Goal: Task Accomplishment & Management: Use online tool/utility

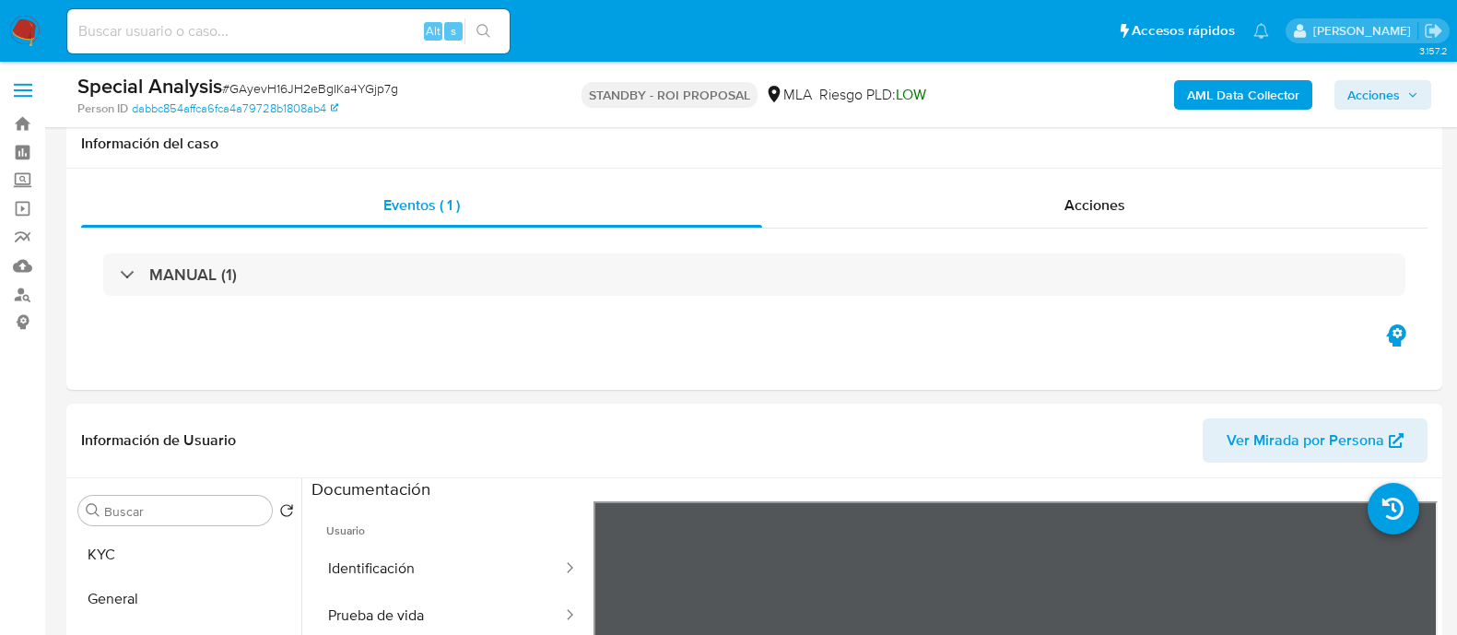
select select "10"
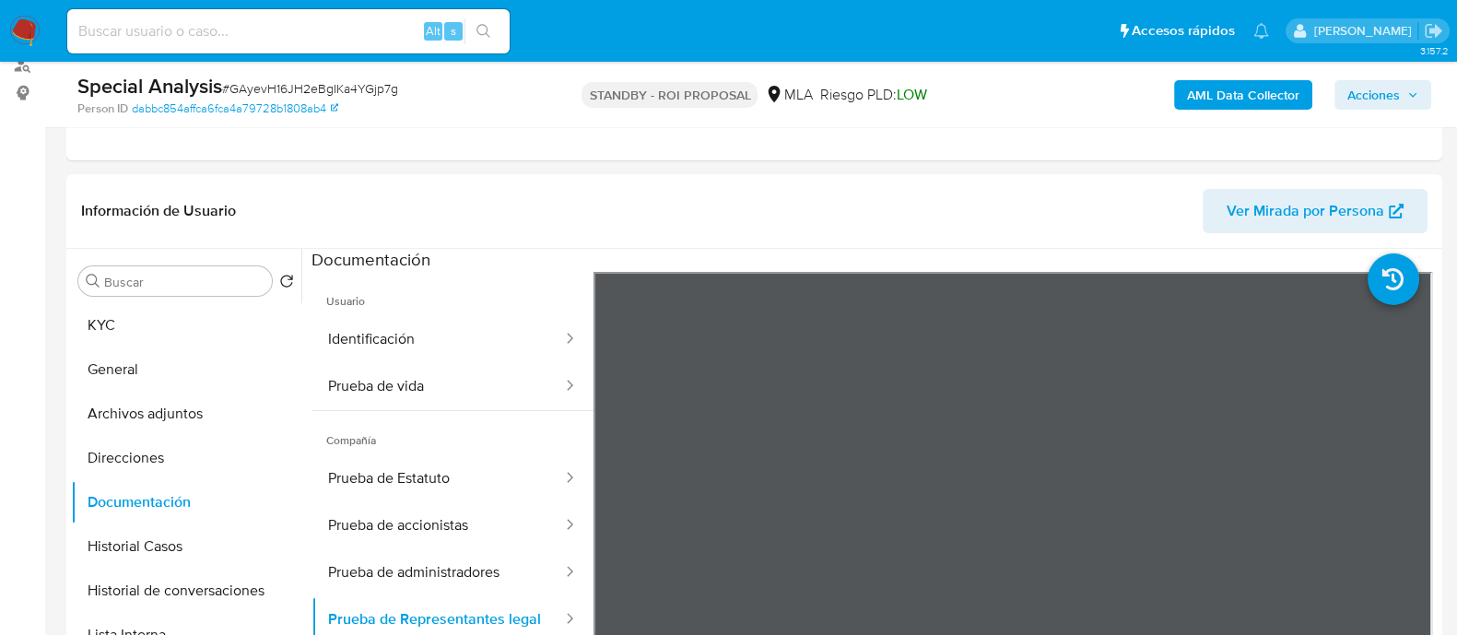
scroll to position [114, 0]
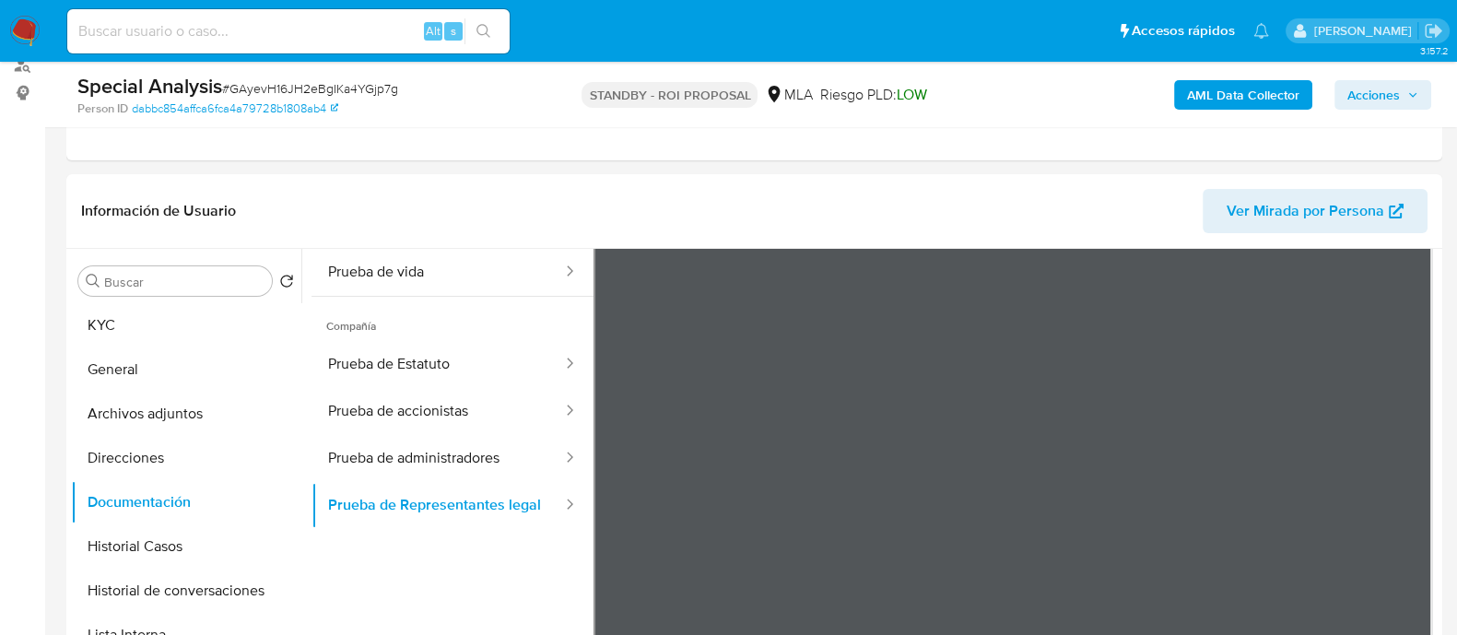
click at [30, 37] on img at bounding box center [24, 31] width 31 height 31
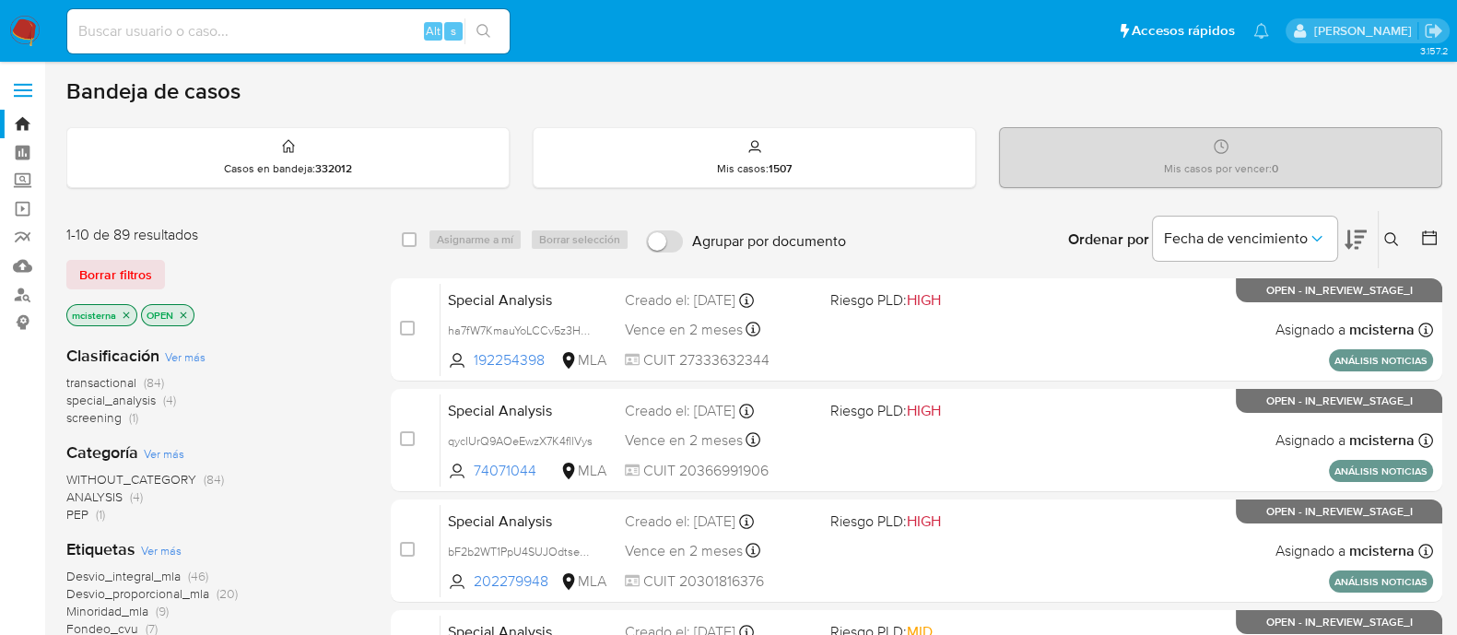
click at [352, 39] on input at bounding box center [288, 31] width 442 height 24
paste input "YK5I9KThTcX0AJfthNR4H6DV"
type input "YK5I9KThTcX0AJfthNR4H6DV"
click at [491, 34] on button "search-icon" at bounding box center [483, 31] width 38 height 26
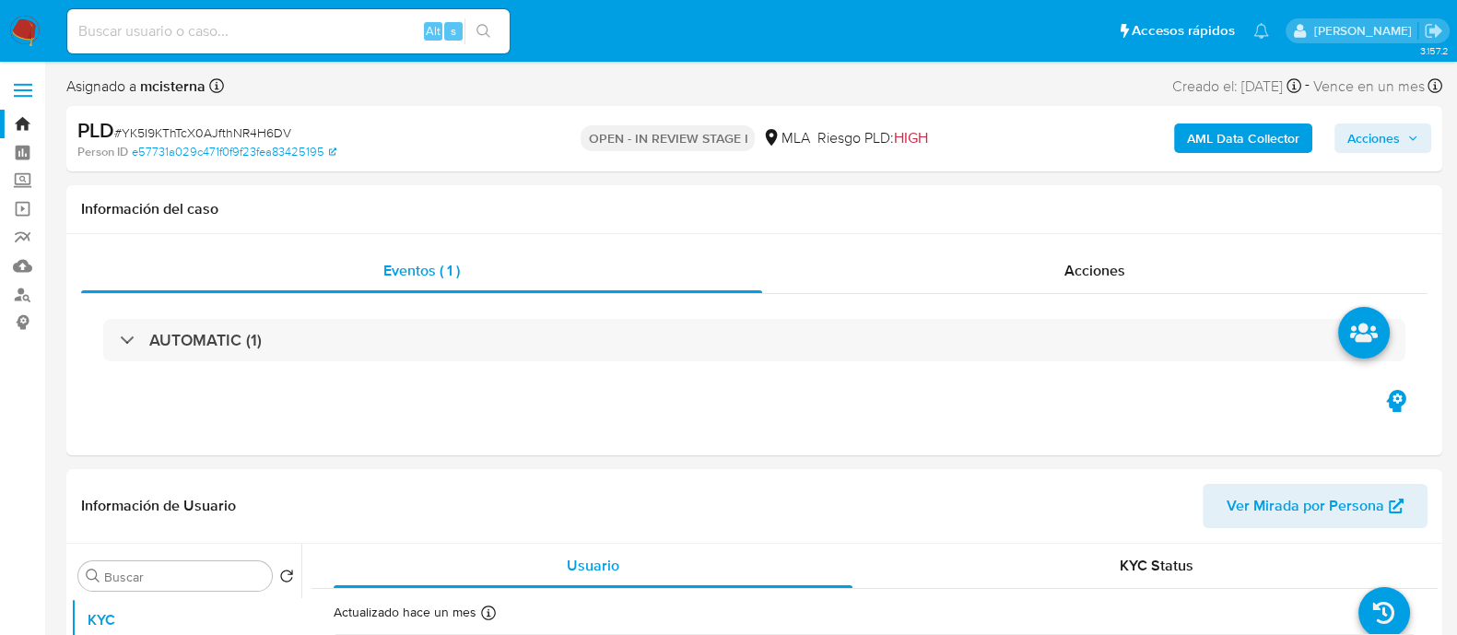
select select "10"
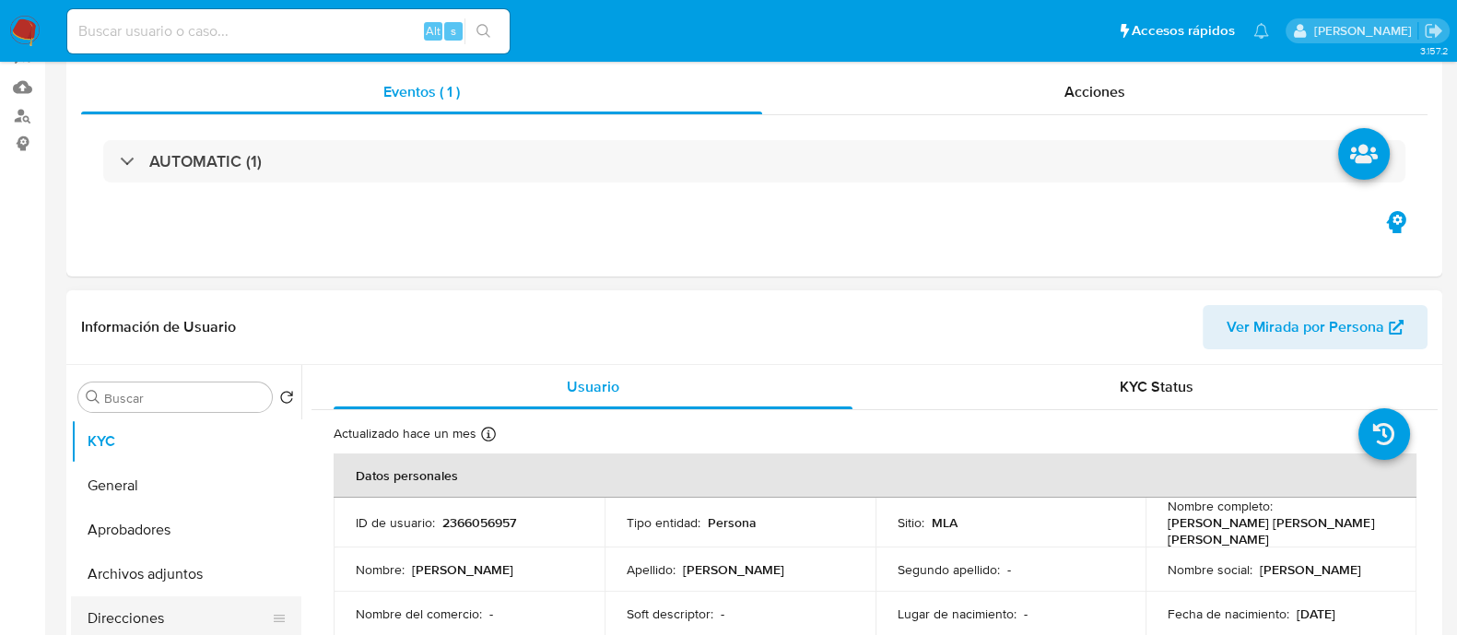
scroll to position [229, 0]
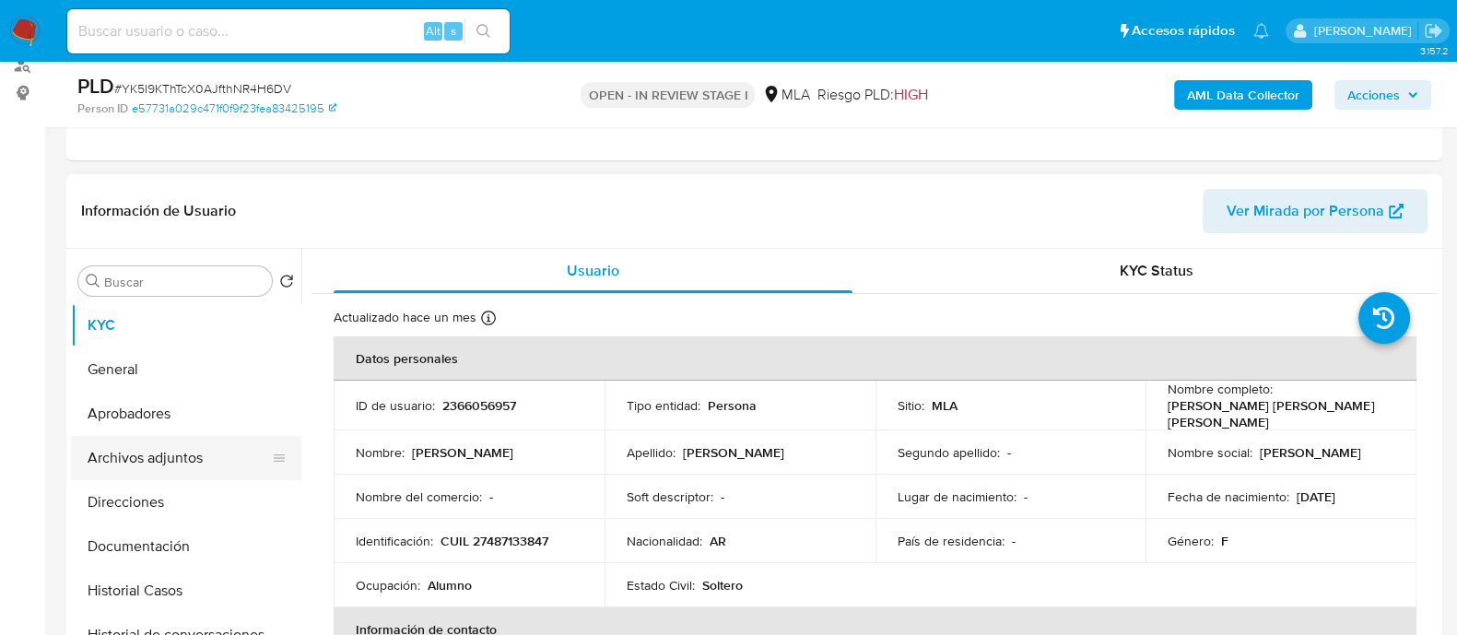
click at [186, 451] on button "Archivos adjuntos" at bounding box center [179, 458] width 216 height 44
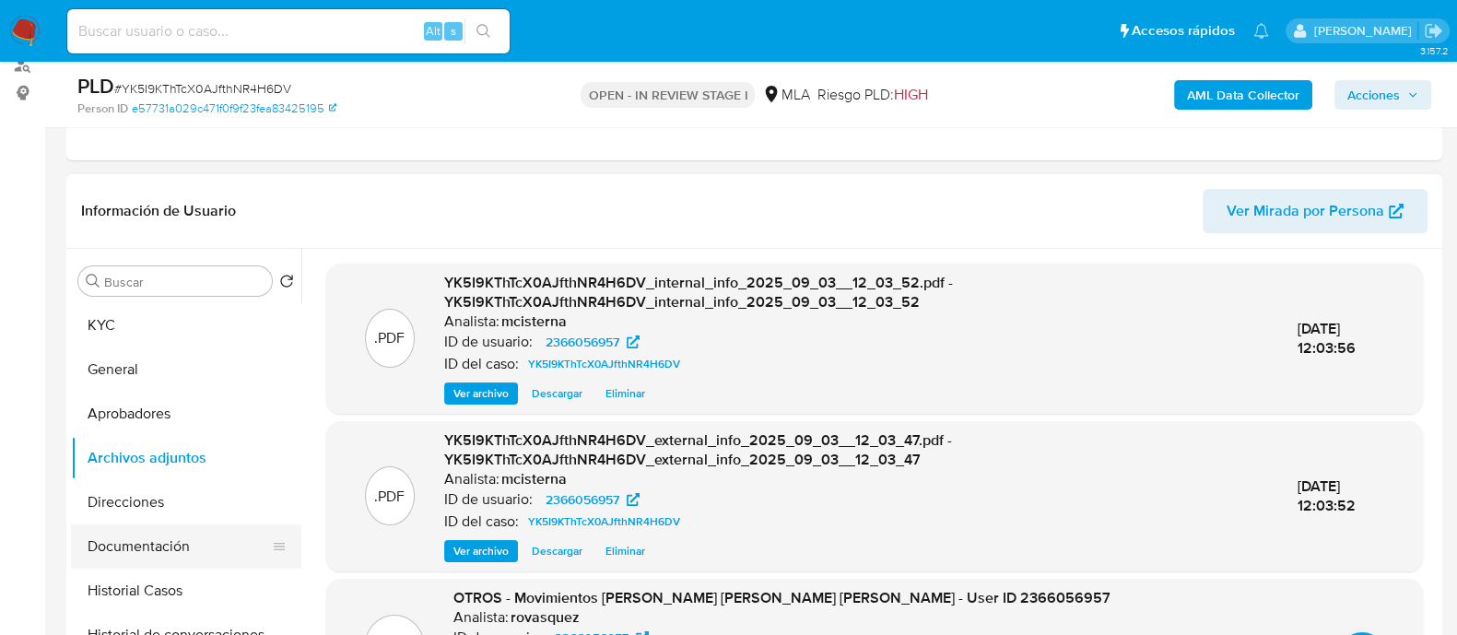
click at [170, 535] on button "Documentación" at bounding box center [179, 546] width 216 height 44
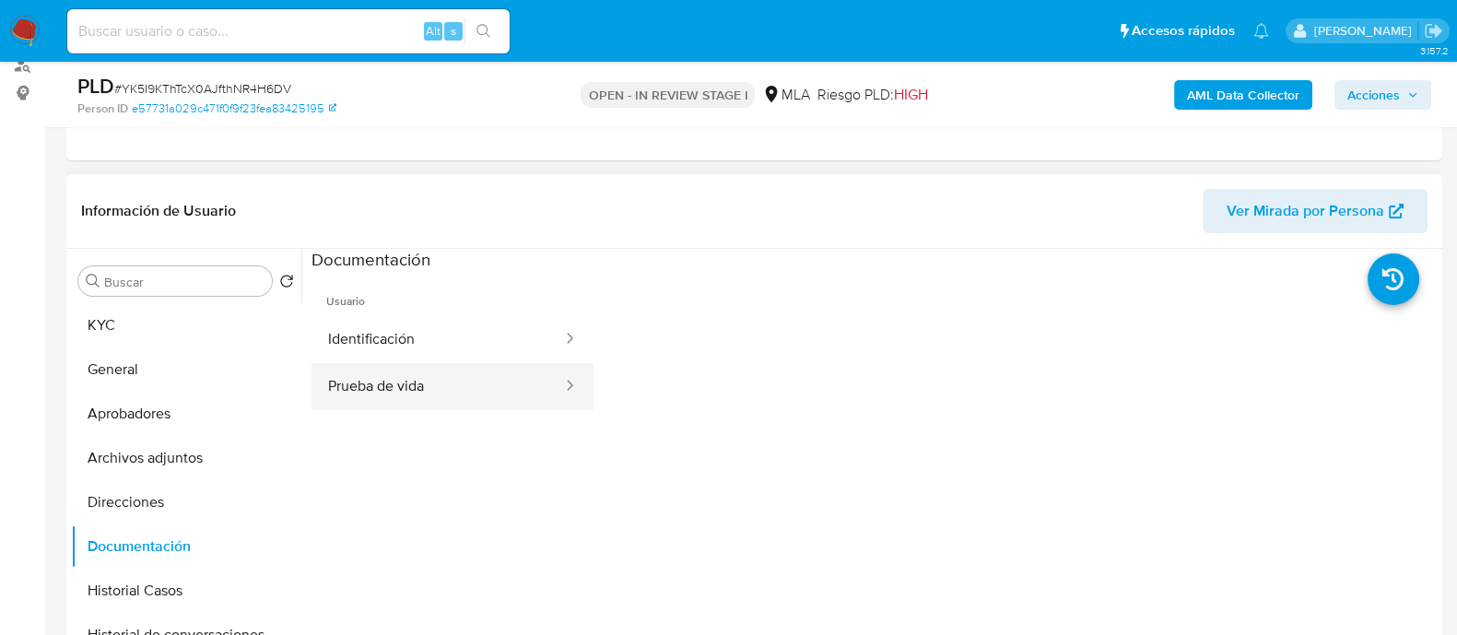
click at [423, 384] on button "Prueba de vida" at bounding box center [437, 386] width 252 height 47
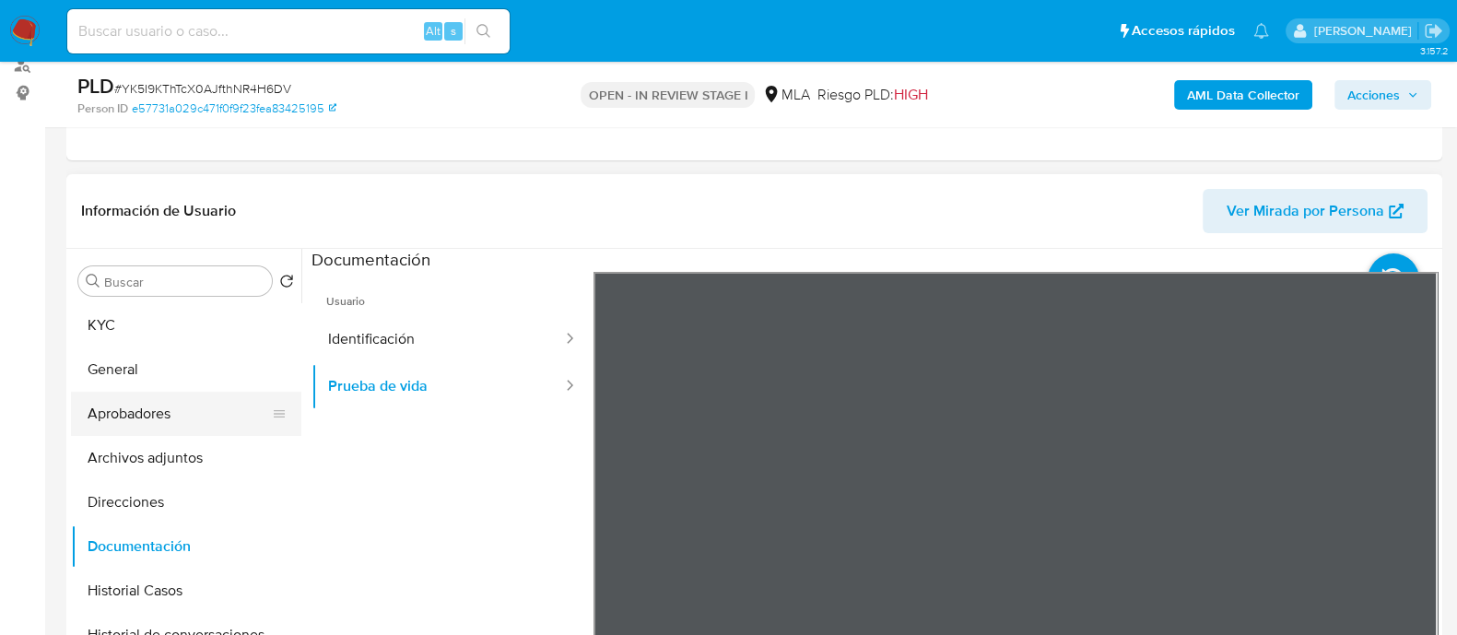
click at [204, 405] on button "Aprobadores" at bounding box center [179, 414] width 216 height 44
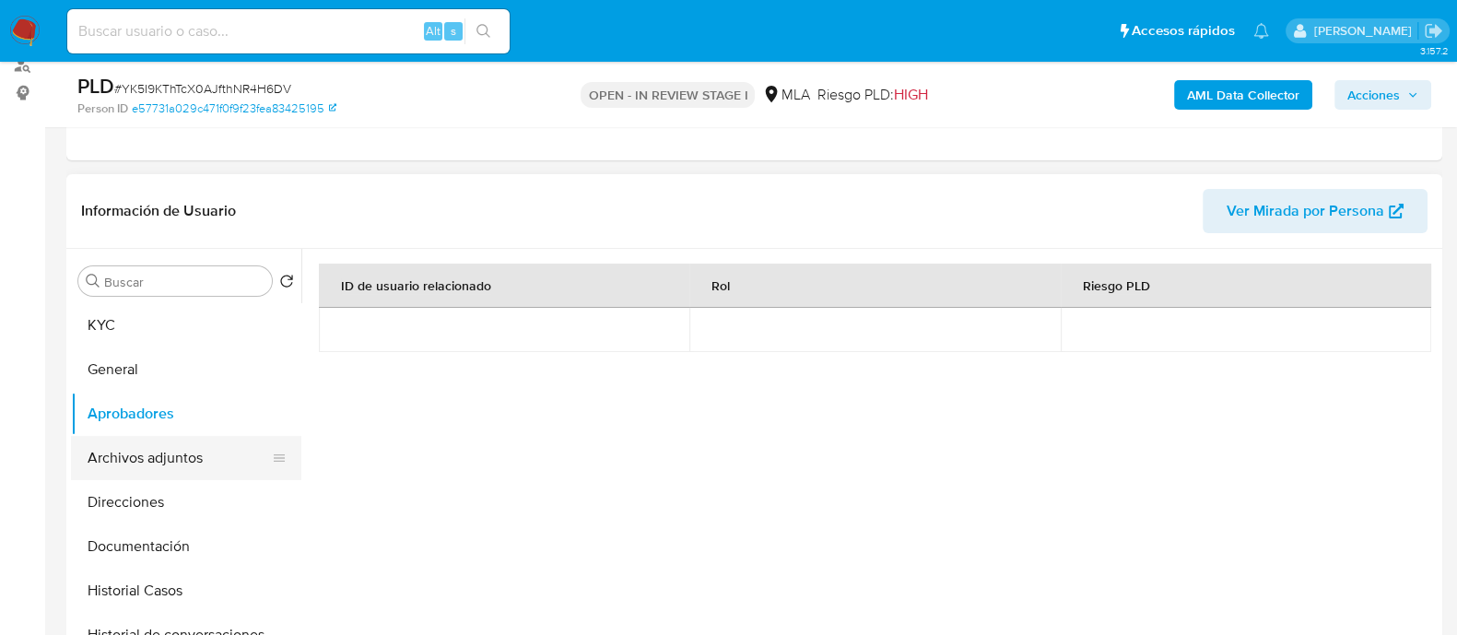
click at [198, 428] on button "Aprobadores" at bounding box center [186, 414] width 230 height 44
click at [190, 458] on button "Archivos adjuntos" at bounding box center [179, 458] width 216 height 44
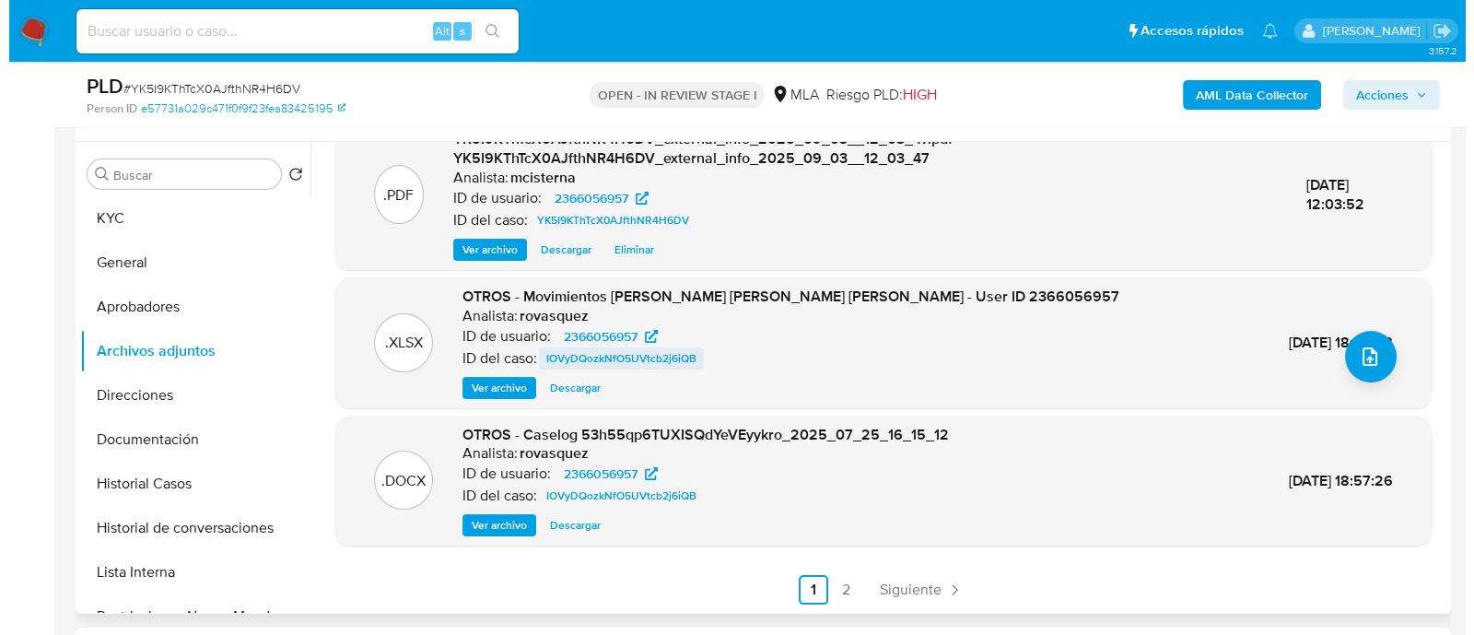
scroll to position [460, 0]
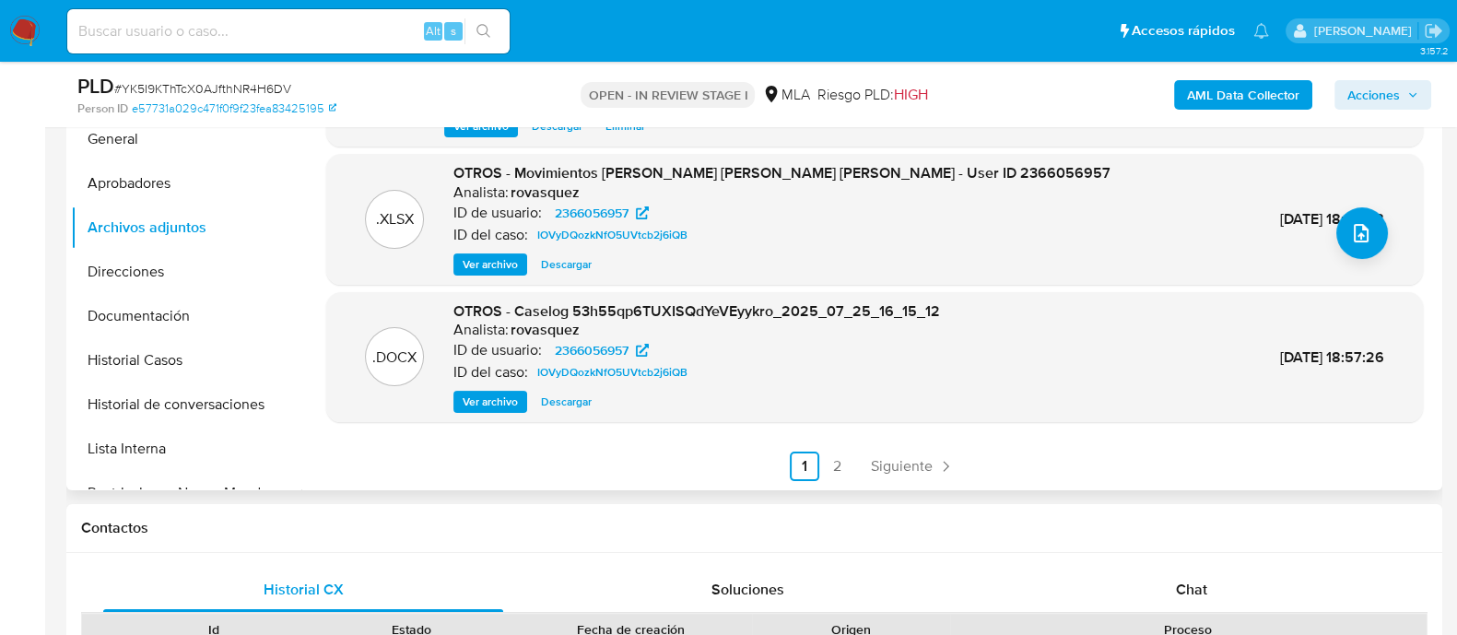
click at [487, 393] on span "Ver archivo" at bounding box center [490, 402] width 55 height 18
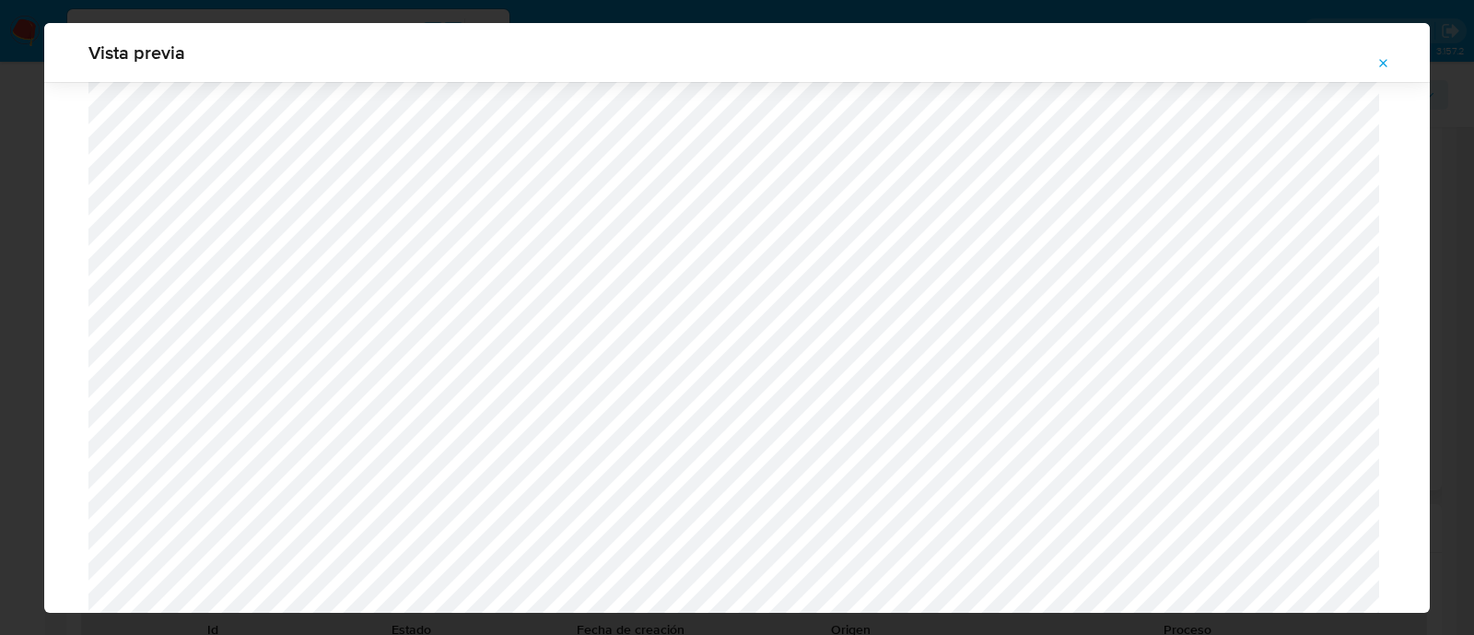
scroll to position [1921, 0]
click at [1390, 71] on span "Attachment preview" at bounding box center [1384, 64] width 15 height 26
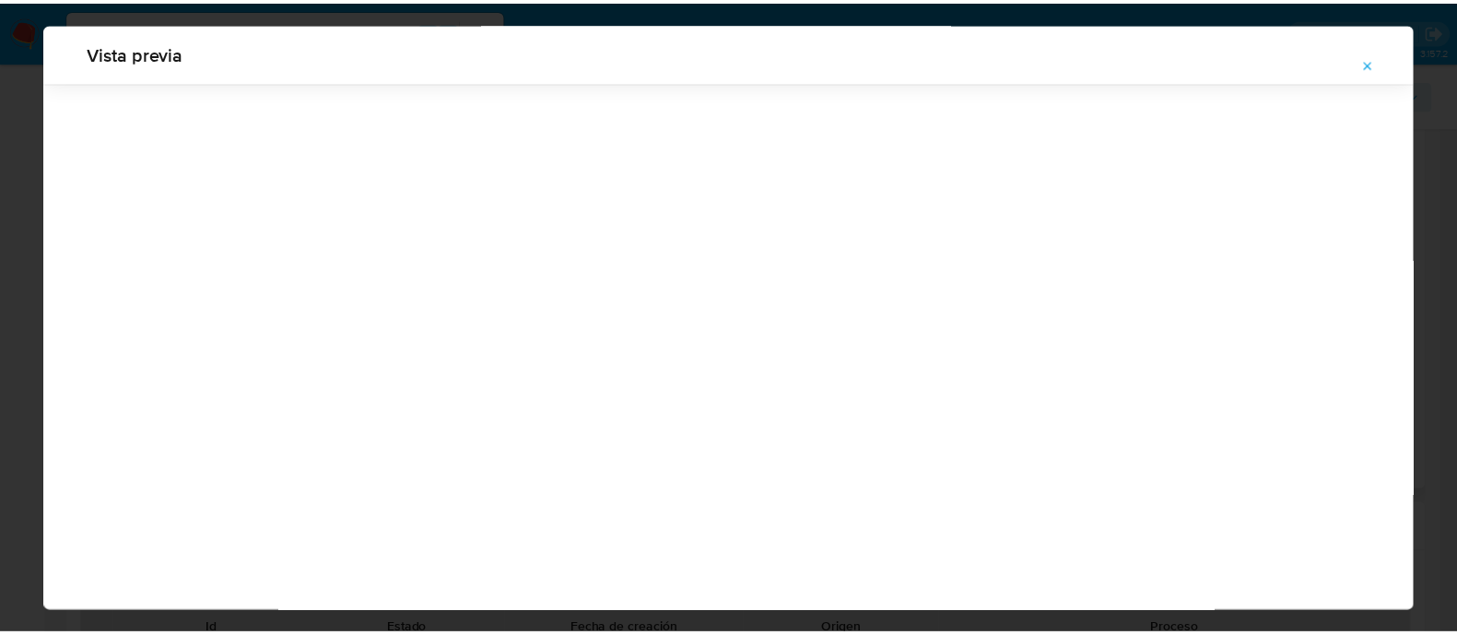
scroll to position [59, 0]
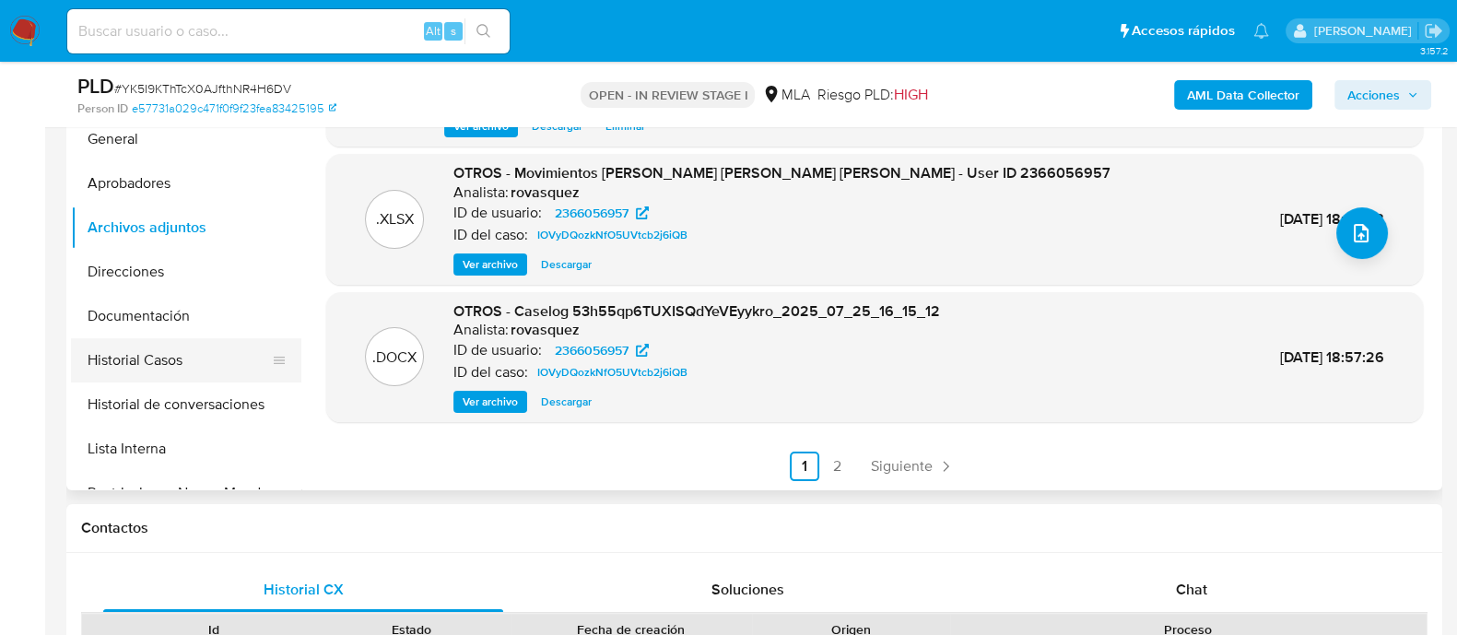
click at [184, 372] on button "Historial Casos" at bounding box center [179, 360] width 216 height 44
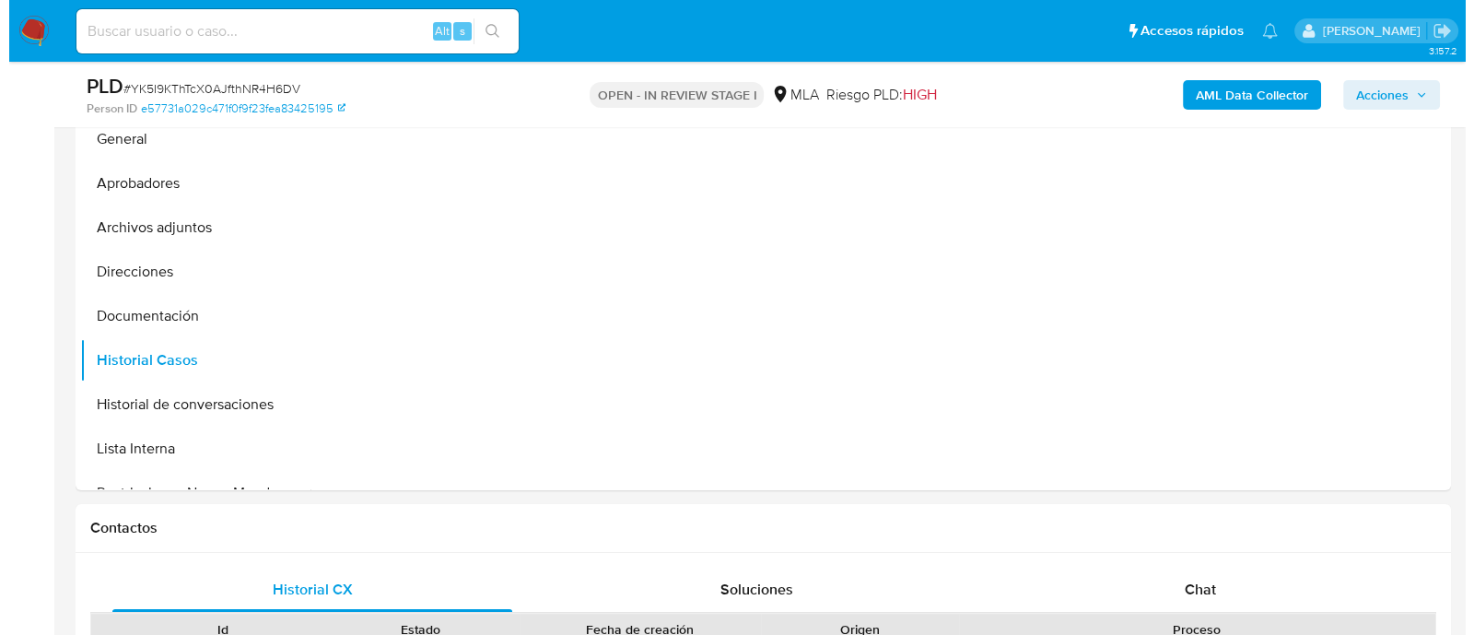
scroll to position [346, 0]
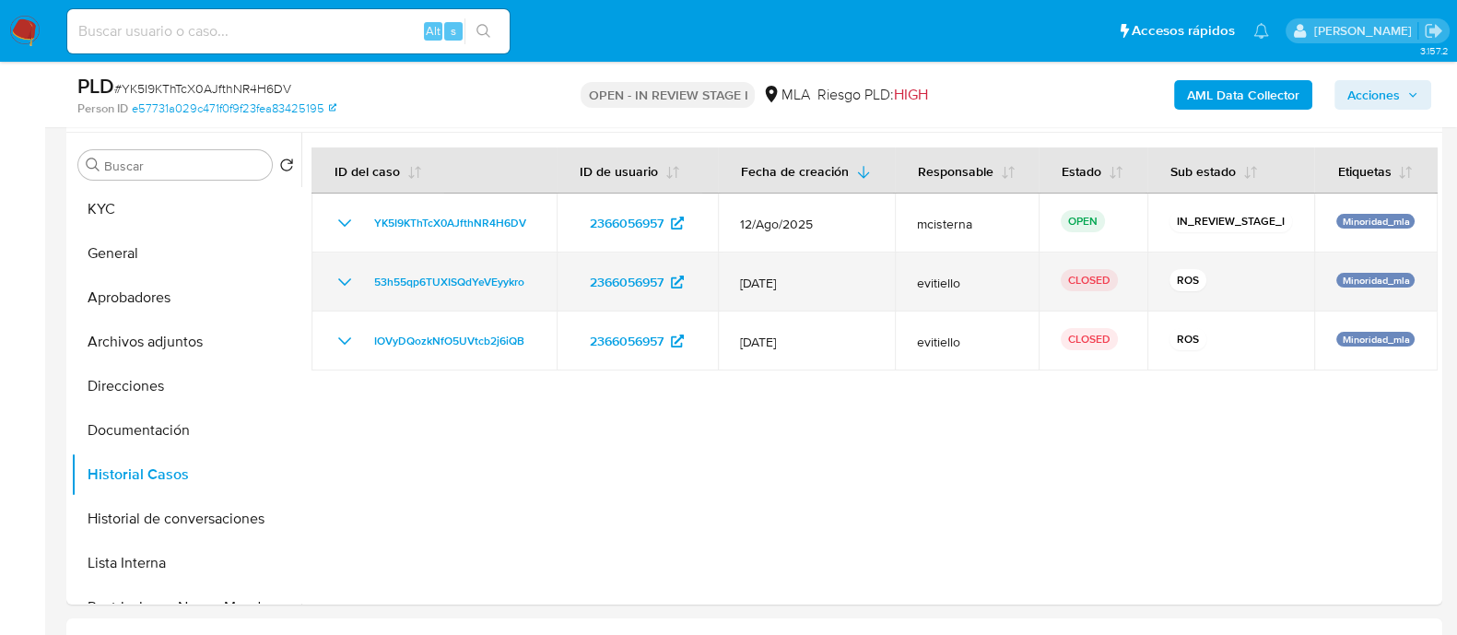
click at [345, 286] on icon "Mostrar/Ocultar" at bounding box center [345, 282] width 22 height 22
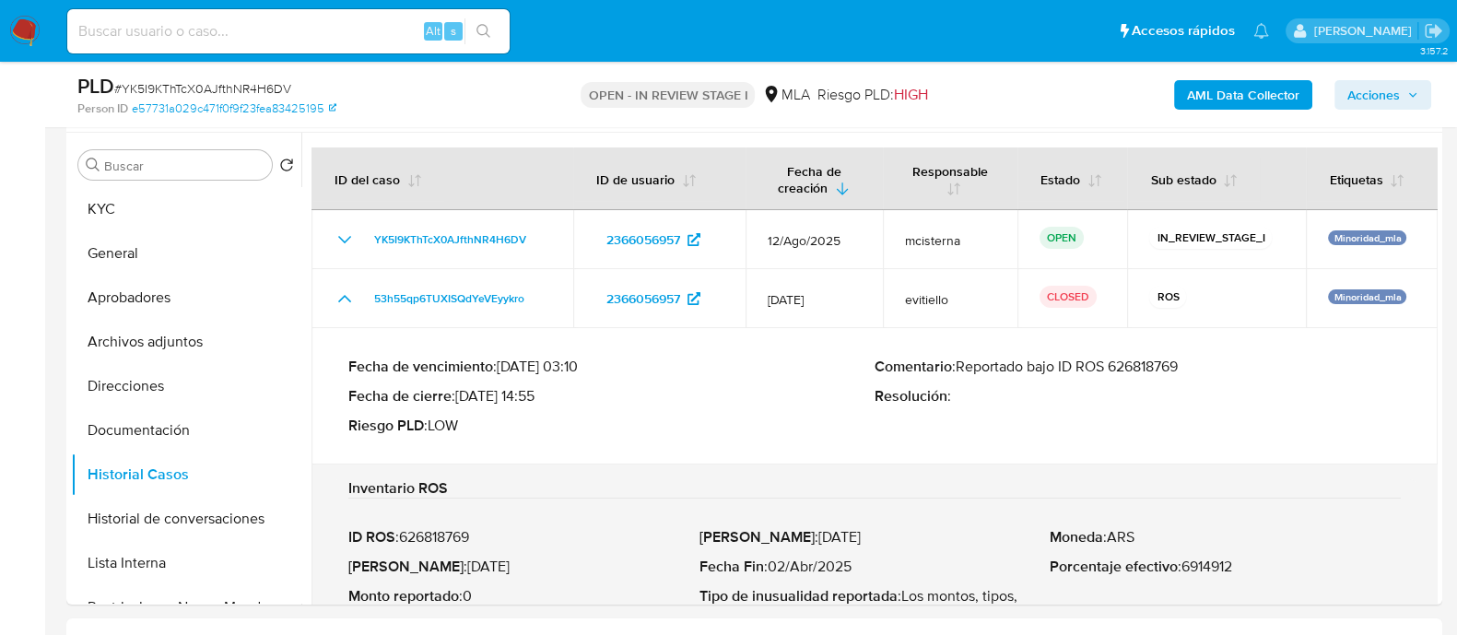
click at [1147, 361] on p "Comentario : Reportado bajo ID ROS 626818769" at bounding box center [1137, 367] width 526 height 18
click at [158, 343] on button "Archivos adjuntos" at bounding box center [179, 342] width 216 height 44
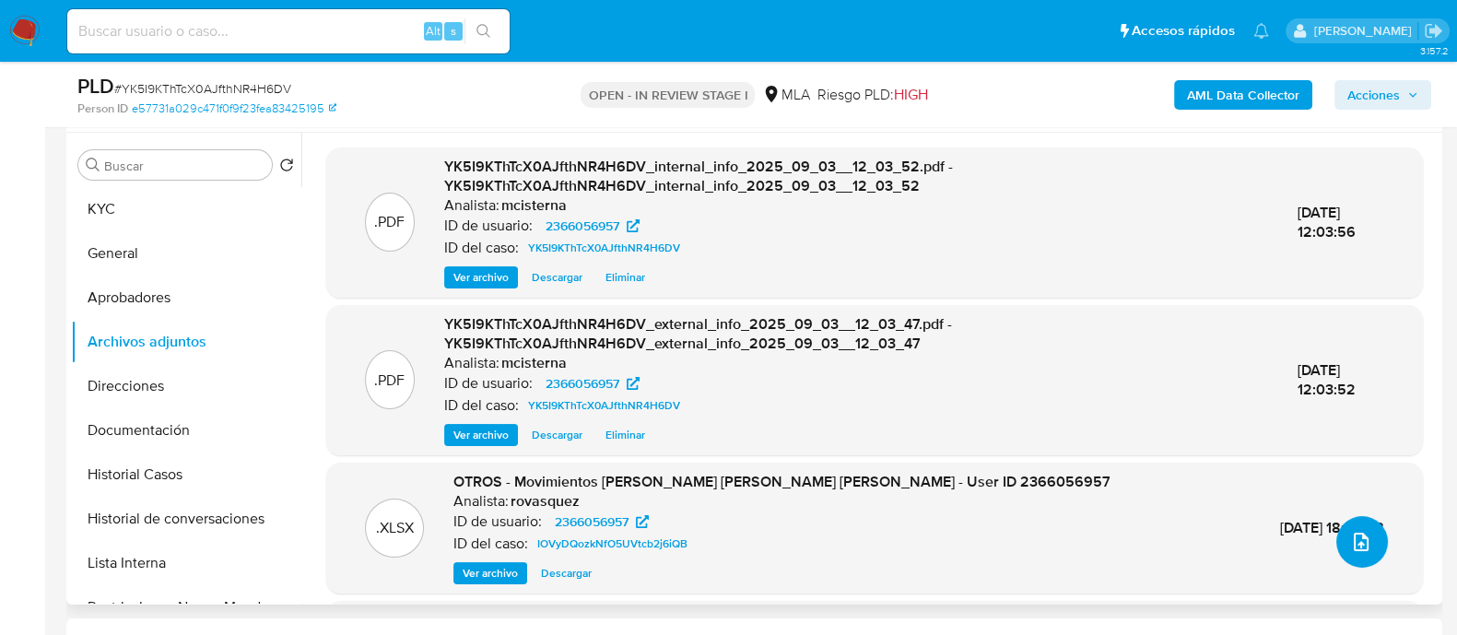
click at [1377, 528] on button "upload-file" at bounding box center [1362, 542] width 52 height 52
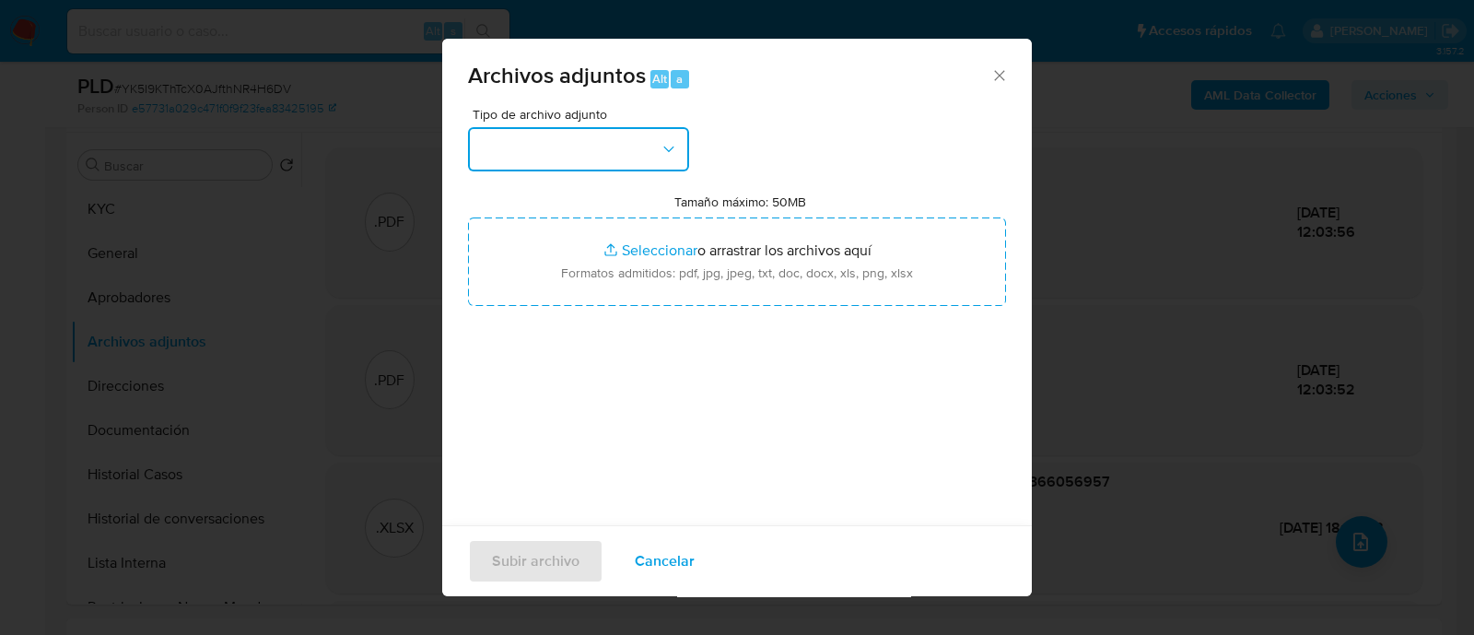
click at [563, 163] on button "button" at bounding box center [578, 149] width 221 height 44
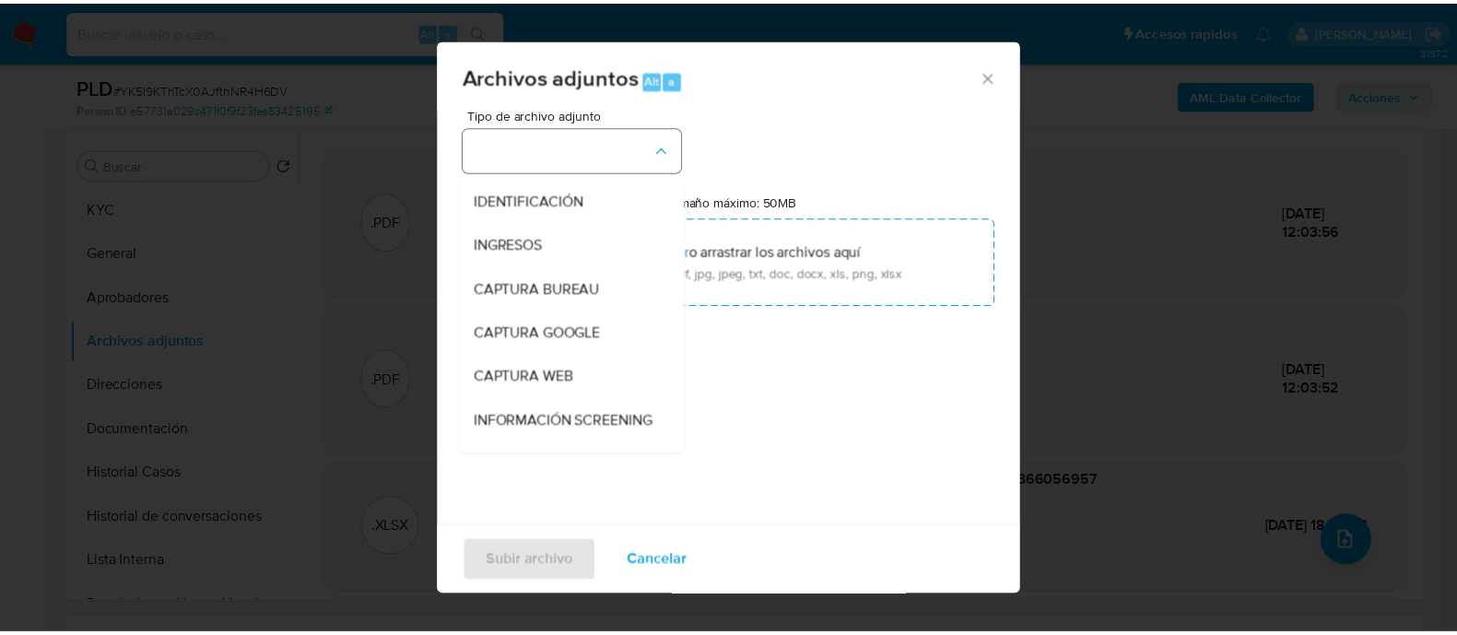
scroll to position [229, 0]
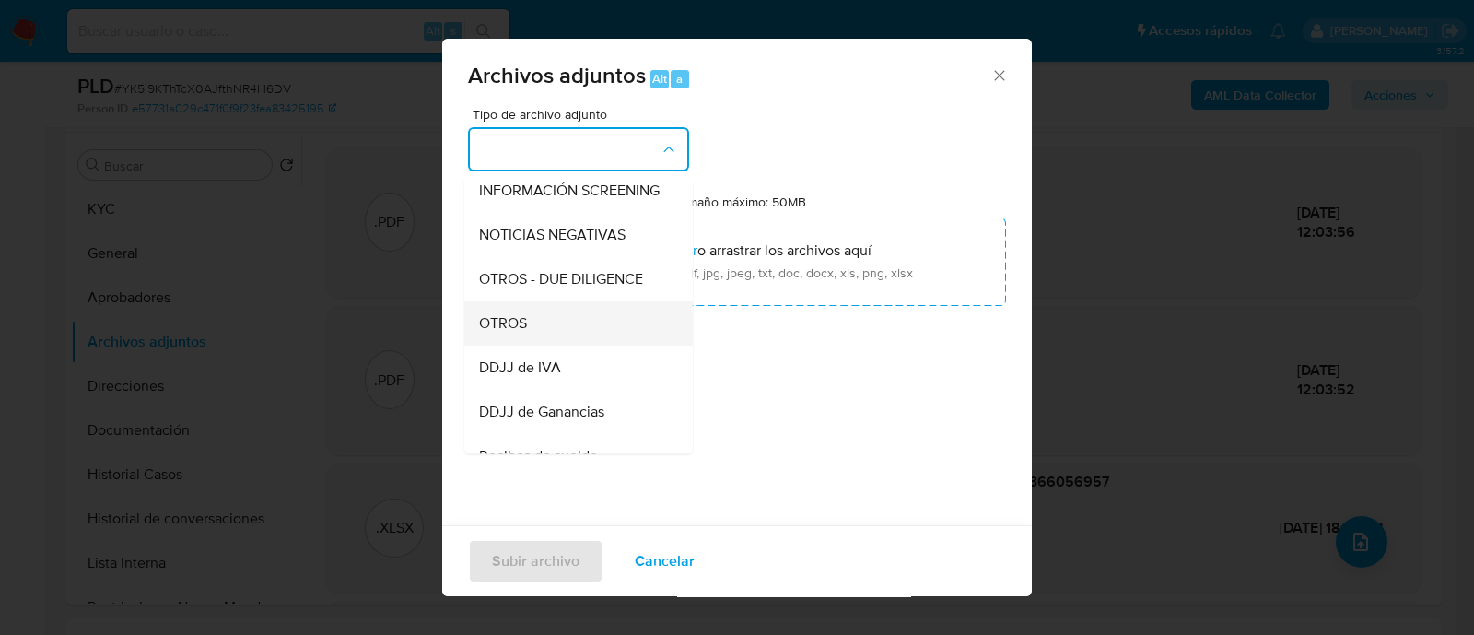
click at [598, 337] on div "OTROS" at bounding box center [573, 323] width 188 height 44
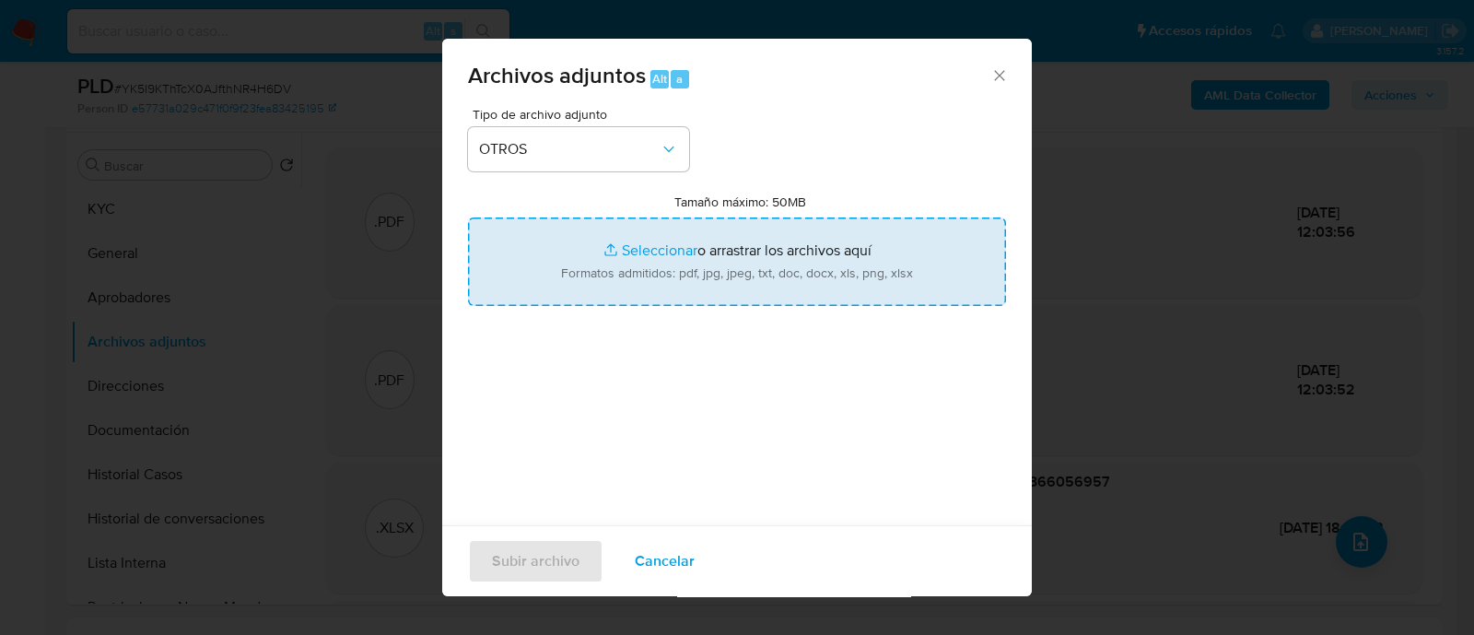
type input "C:\fakepath\Movimientos YK5I9KThTcX0AJfthNR4H6DV_2025_08_25_15_52_48.xlsx"
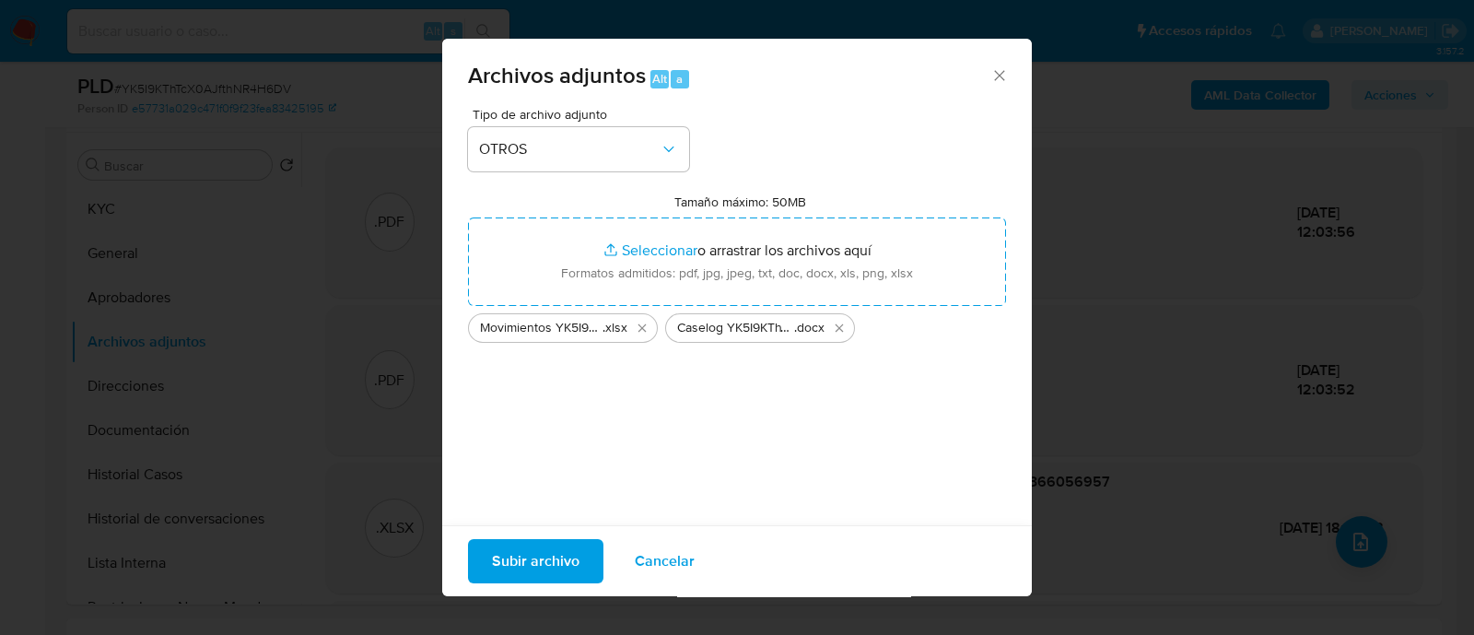
click at [551, 565] on span "Subir archivo" at bounding box center [536, 561] width 88 height 41
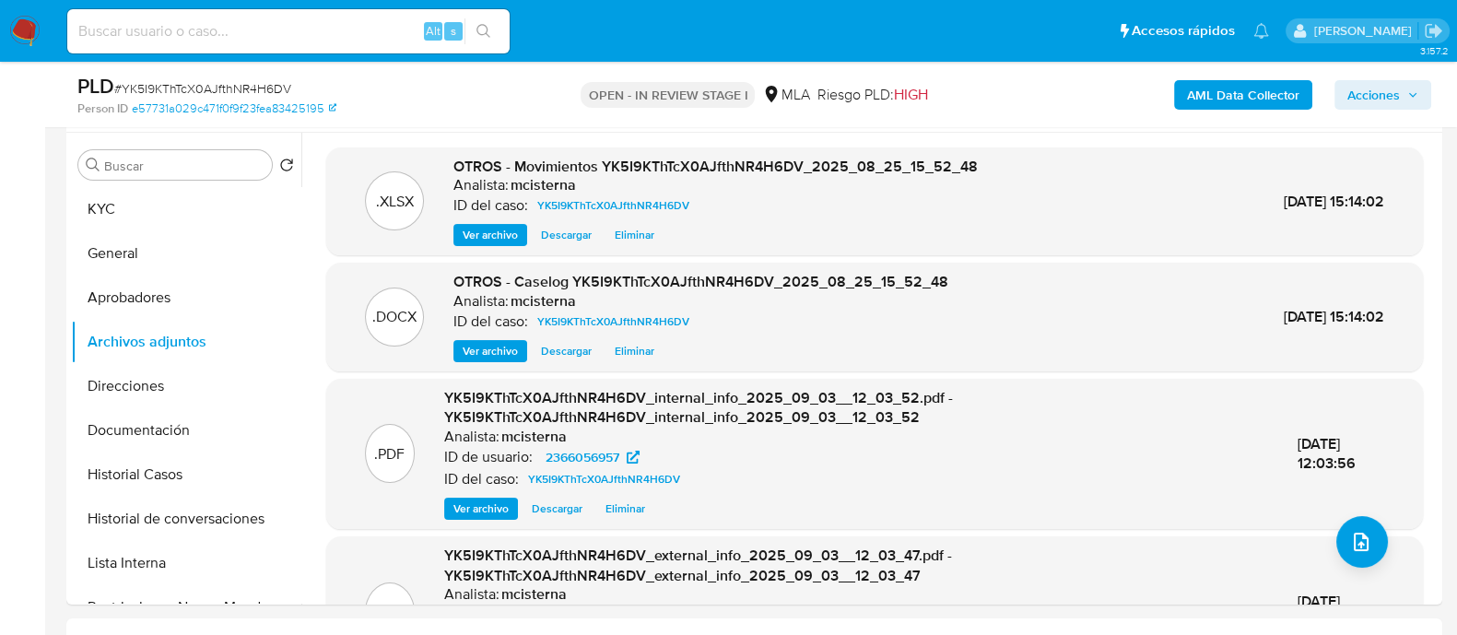
drag, startPoint x: 1399, startPoint y: 105, endPoint x: 1357, endPoint y: 111, distance: 42.0
click at [1399, 104] on span "Acciones" at bounding box center [1373, 94] width 53 height 29
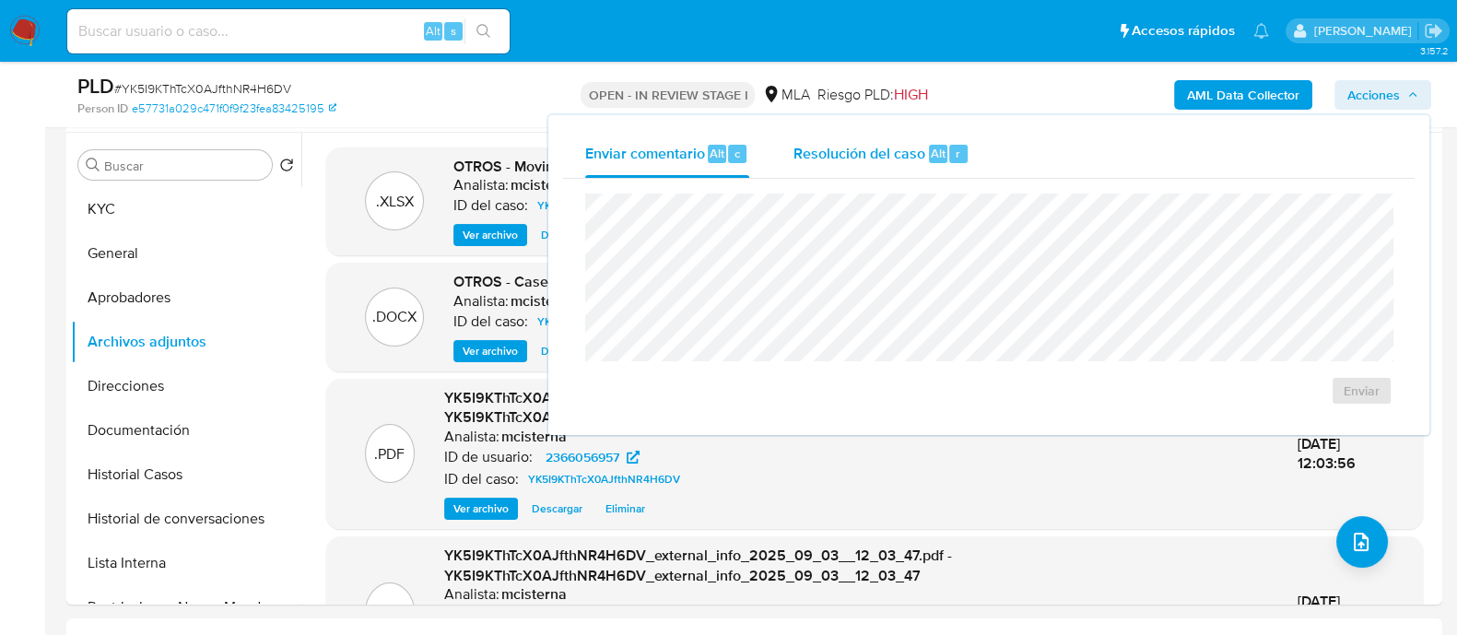
click at [907, 158] on span "Resolución del caso" at bounding box center [859, 152] width 132 height 21
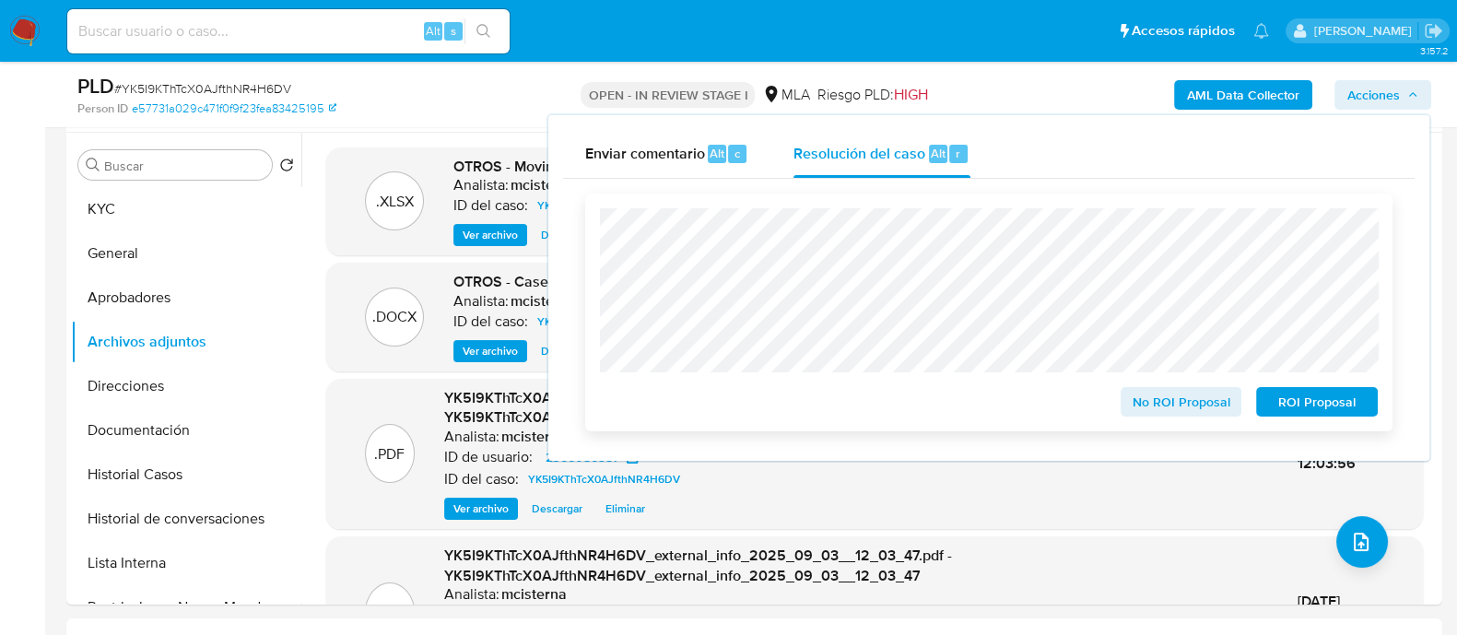
click at [1349, 415] on span "ROI Proposal" at bounding box center [1317, 402] width 96 height 26
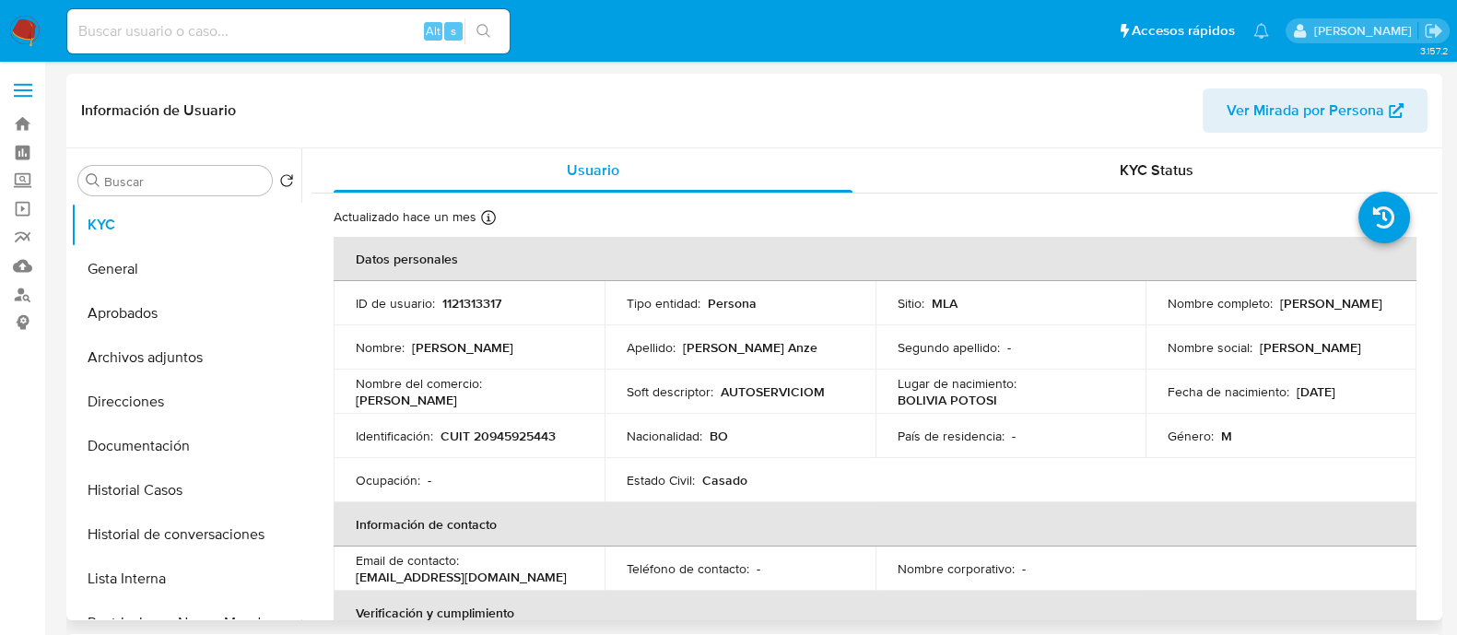
select select "10"
click at [525, 440] on p "CUIT 20945925443" at bounding box center [497, 436] width 115 height 17
copy p "20945925443"
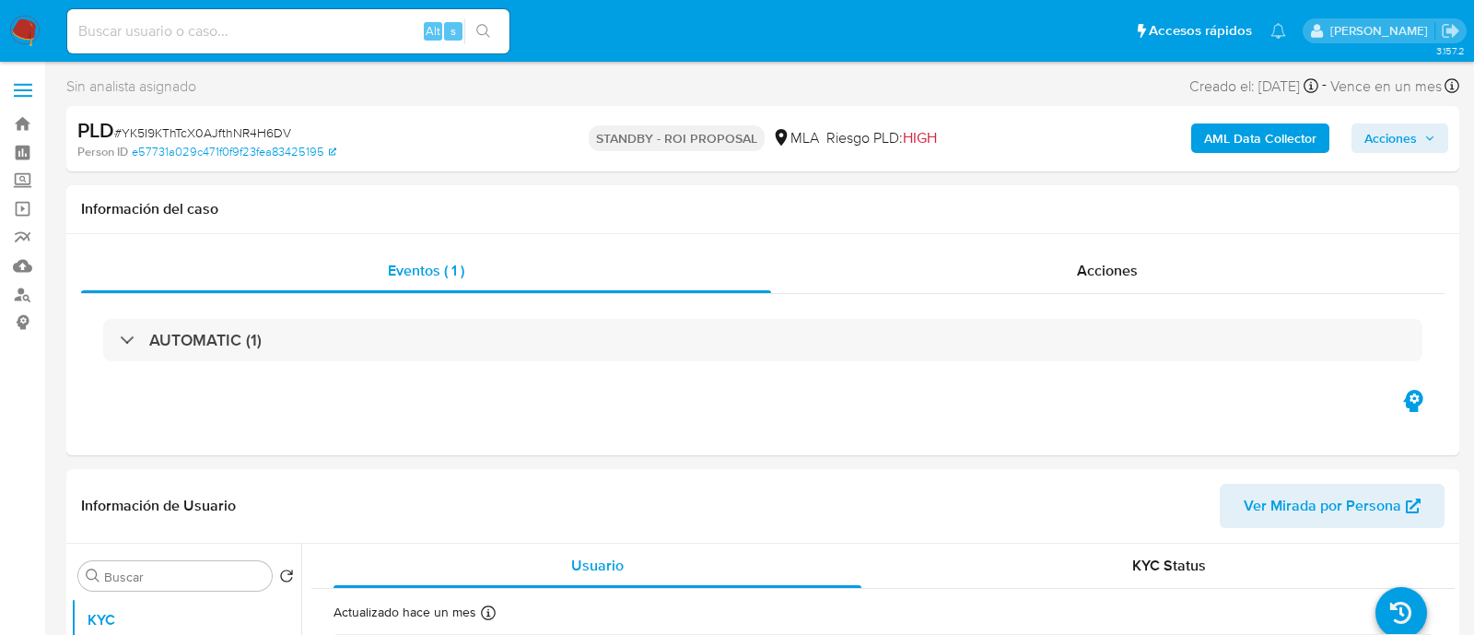
select select "10"
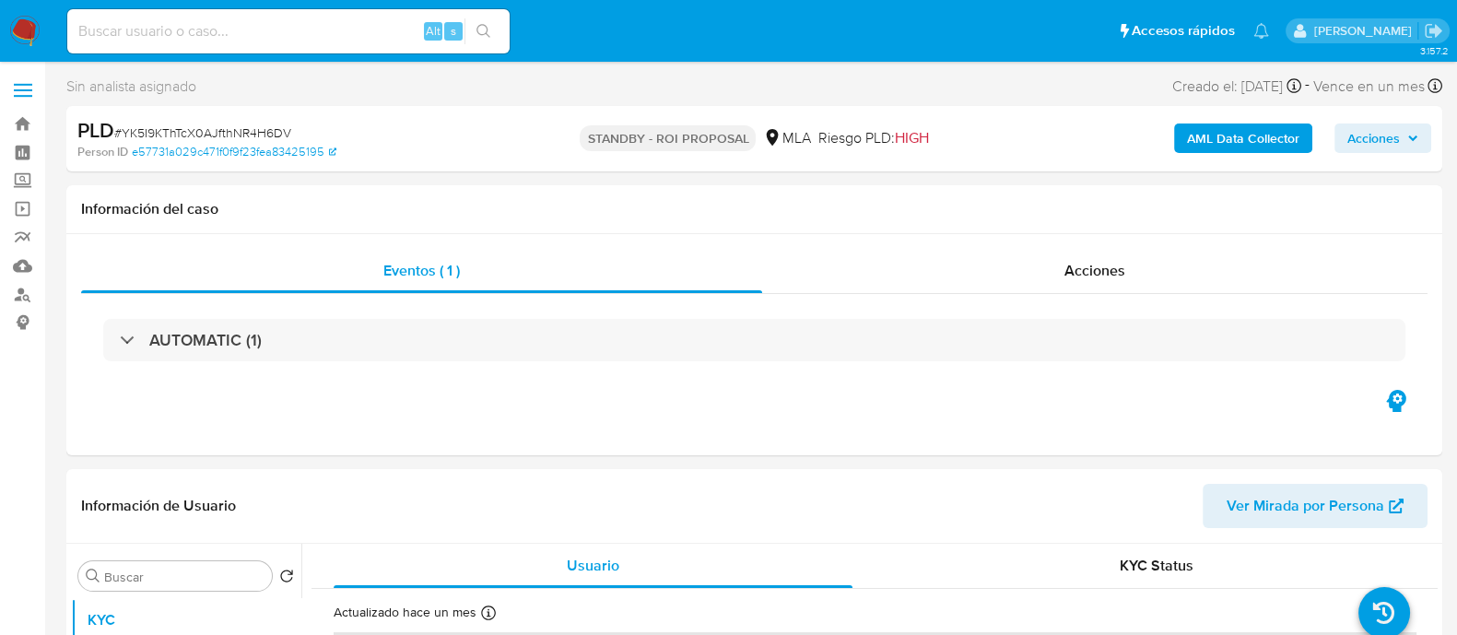
click at [318, 34] on input at bounding box center [288, 31] width 442 height 24
paste input "1099324031"
type input "1099324031"
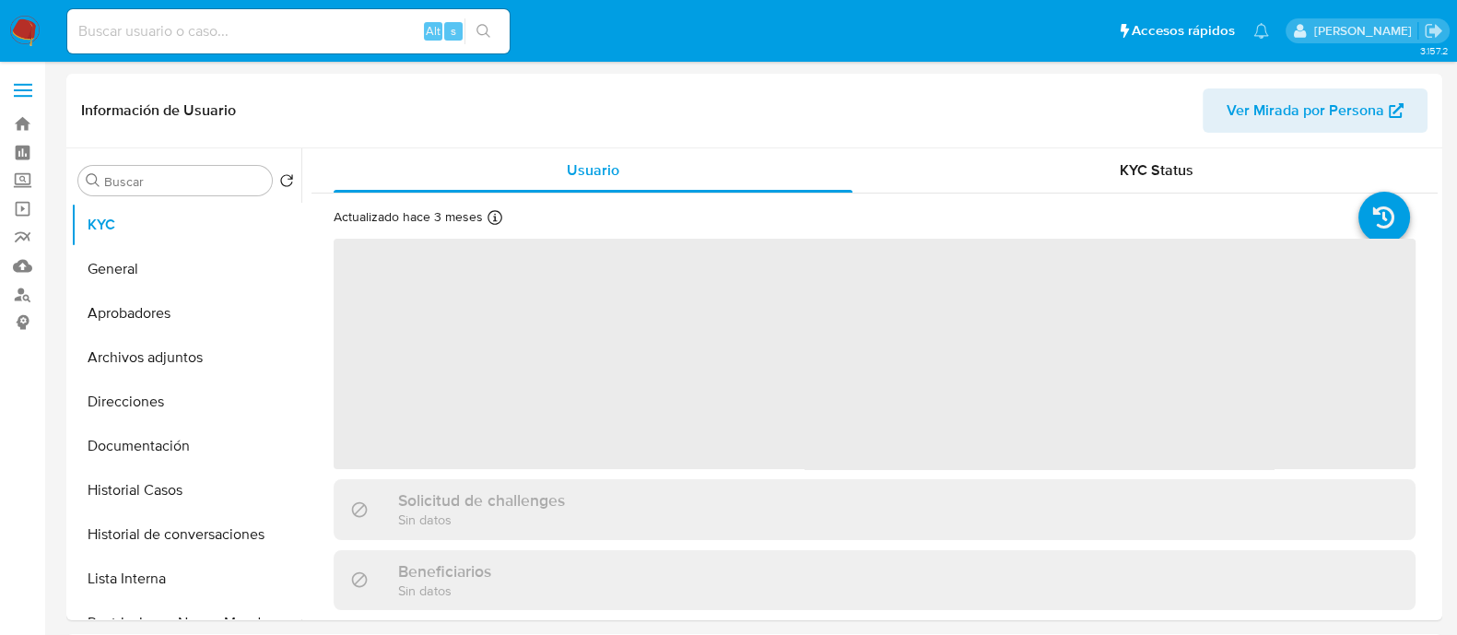
select select "10"
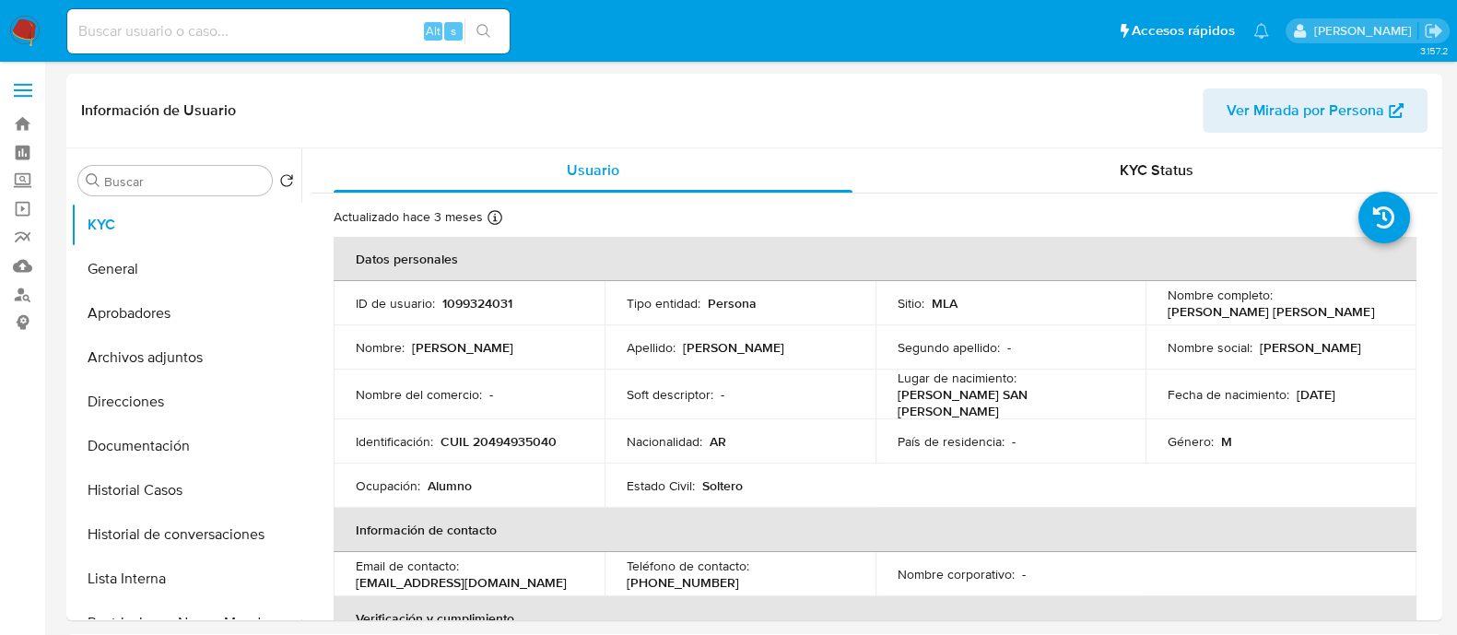
click at [378, 36] on input at bounding box center [288, 31] width 442 height 24
paste input "Rq0xBEAG9PaMG3xxGfrktbQW"
type input "Rq0xBEAG9PaMG3xxGfrktbQW"
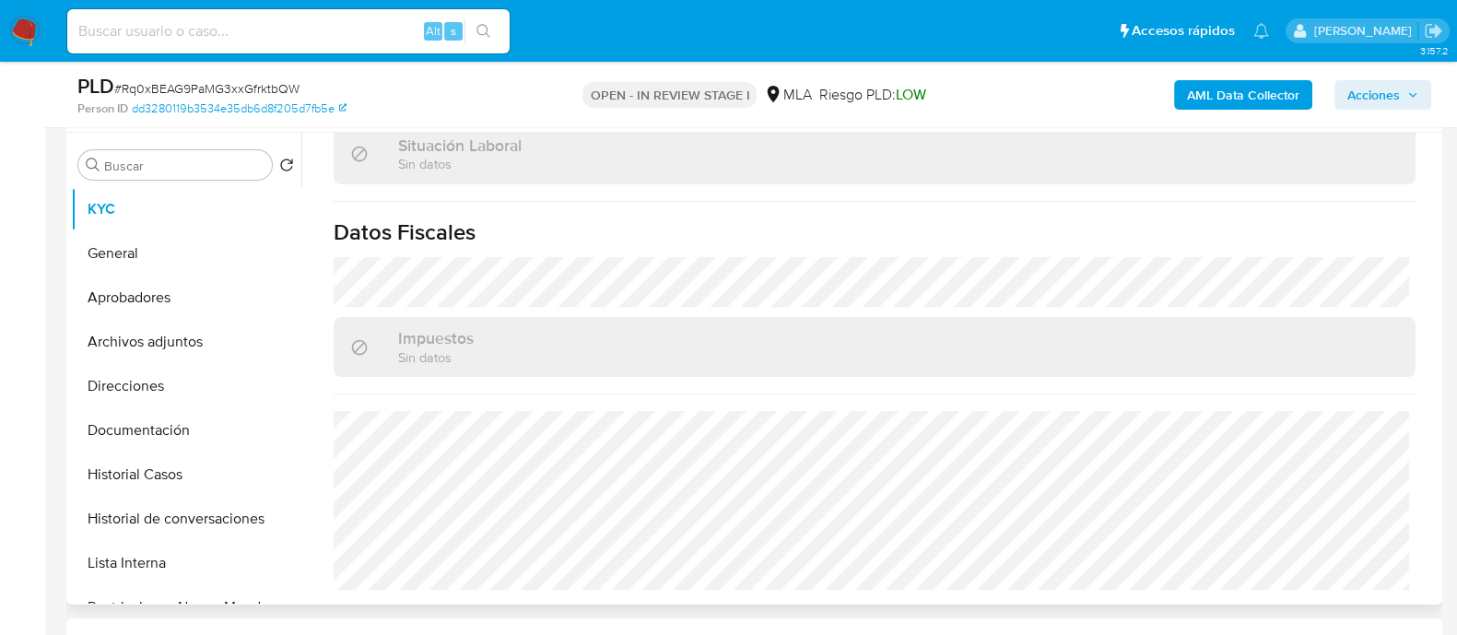
scroll to position [986, 0]
select select "10"
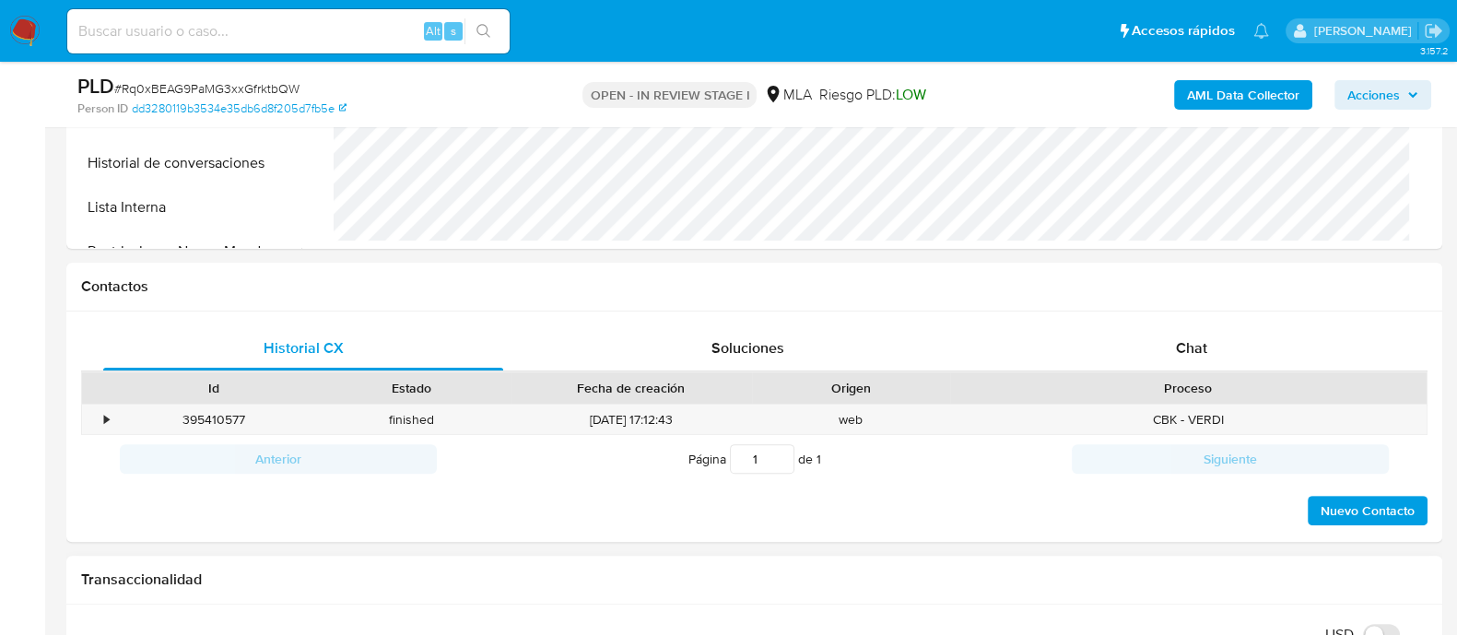
scroll to position [805, 0]
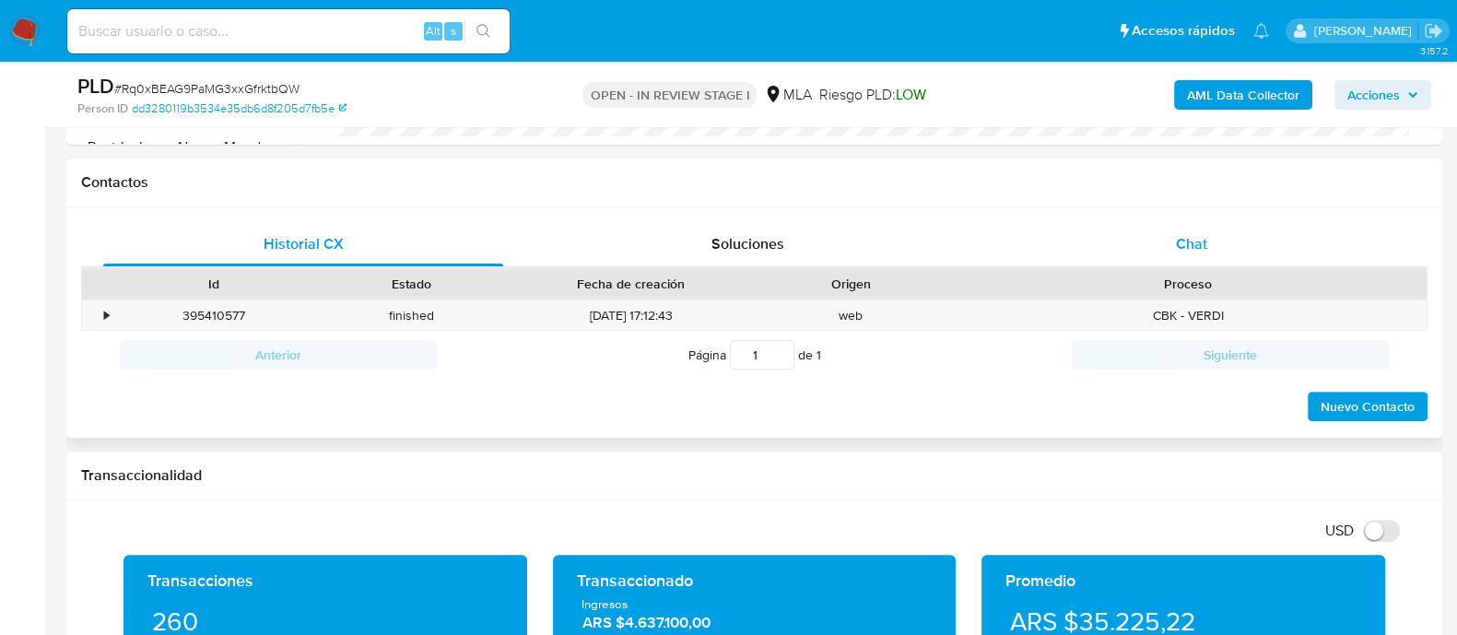
click at [1162, 236] on div "Chat" at bounding box center [1191, 244] width 400 height 44
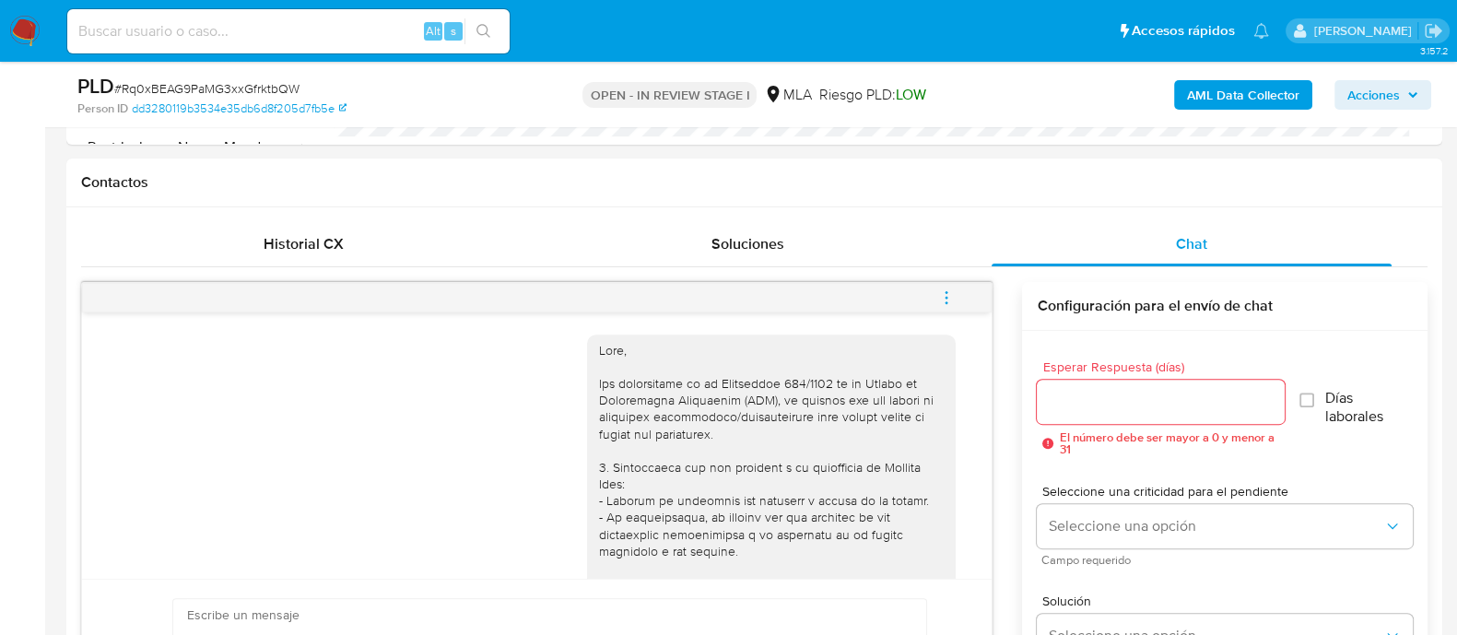
scroll to position [1453, 0]
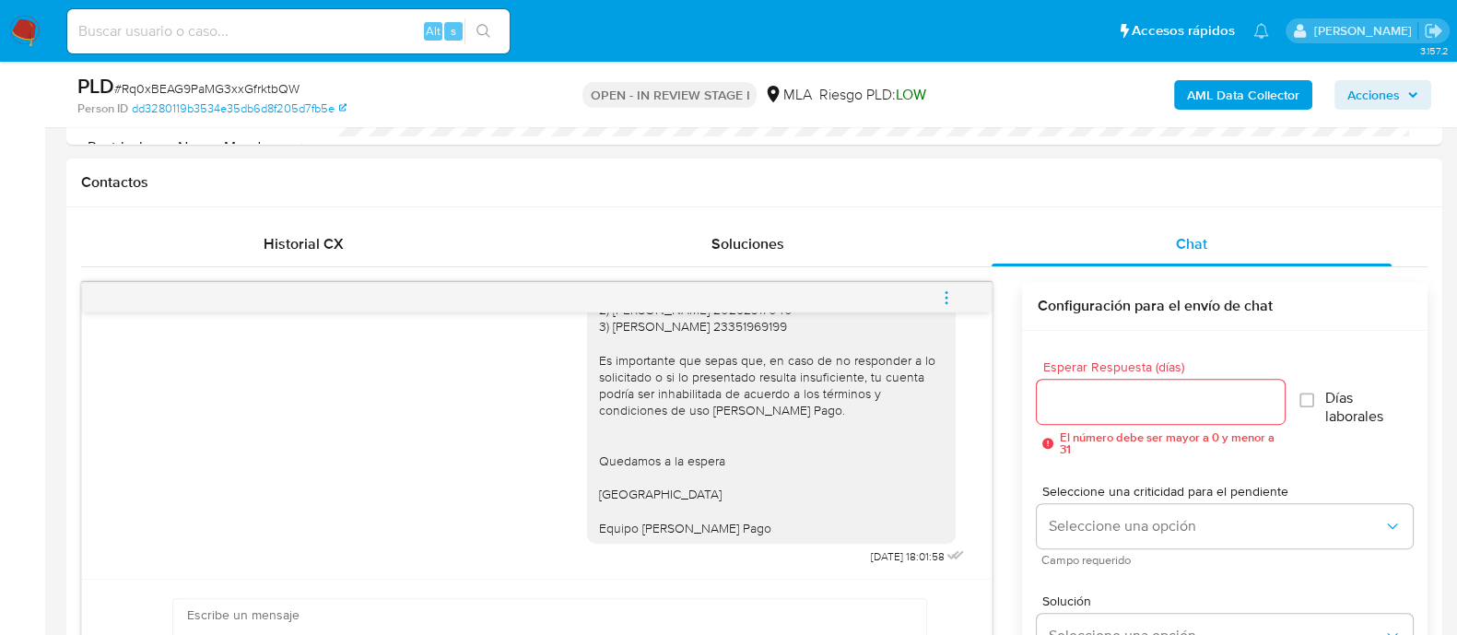
click at [940, 290] on icon "menu-action" at bounding box center [946, 297] width 17 height 17
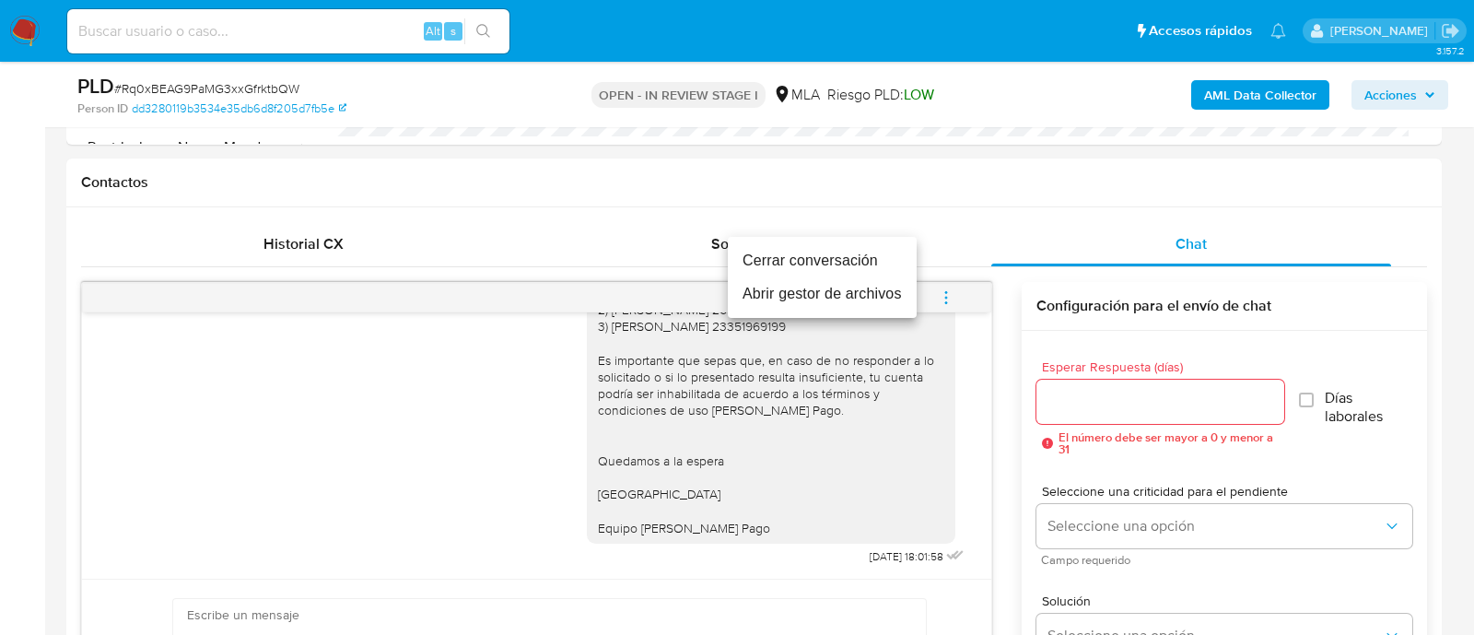
click at [812, 247] on li "Cerrar conversación" at bounding box center [822, 260] width 189 height 33
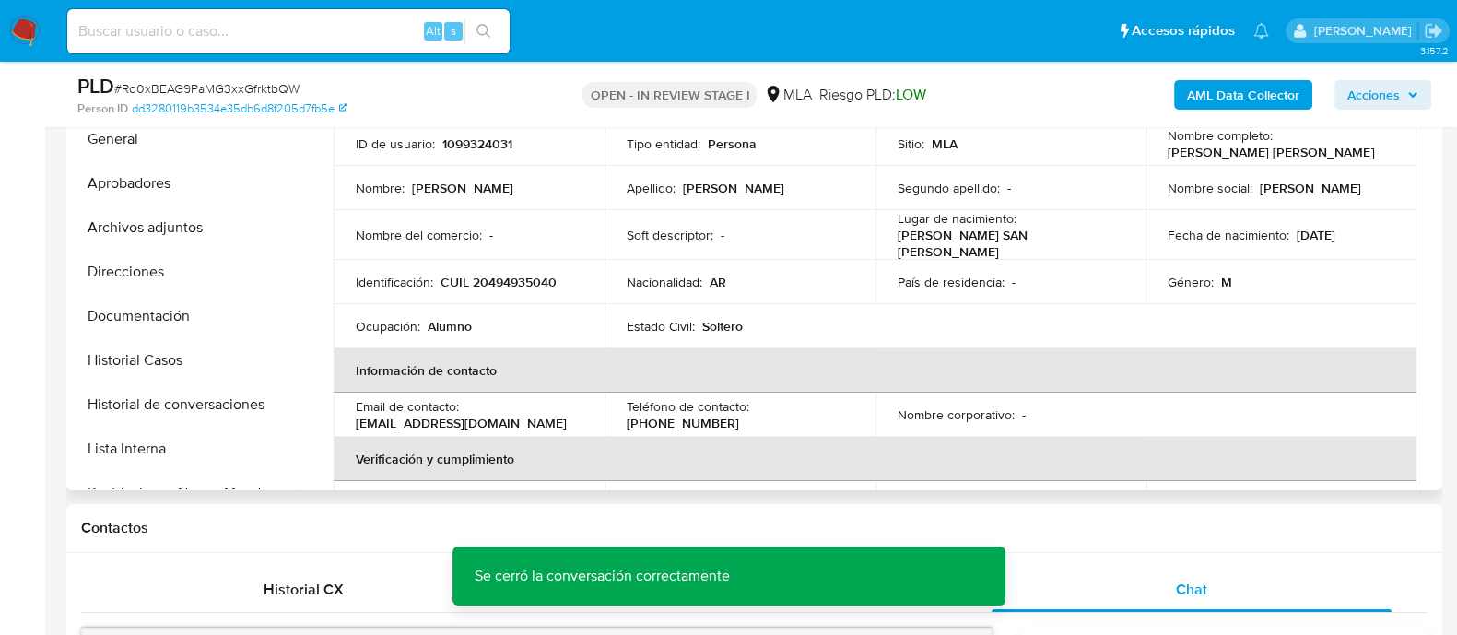
scroll to position [114, 0]
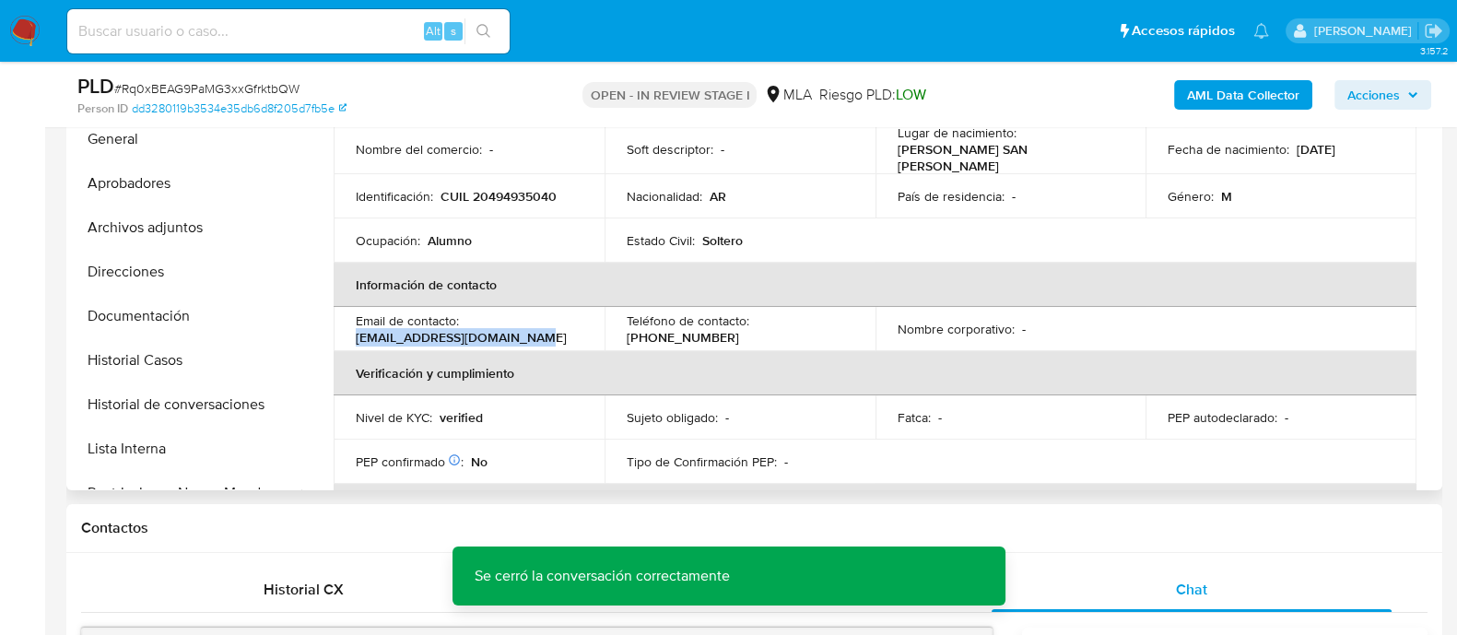
drag, startPoint x: 347, startPoint y: 334, endPoint x: 548, endPoint y: 334, distance: 200.9
click at [548, 334] on td "Email de contacto : ccandela.gomezz5@gmail.com" at bounding box center [469, 329] width 271 height 44
copy p "ccandela.gomezz5@gmail.com"
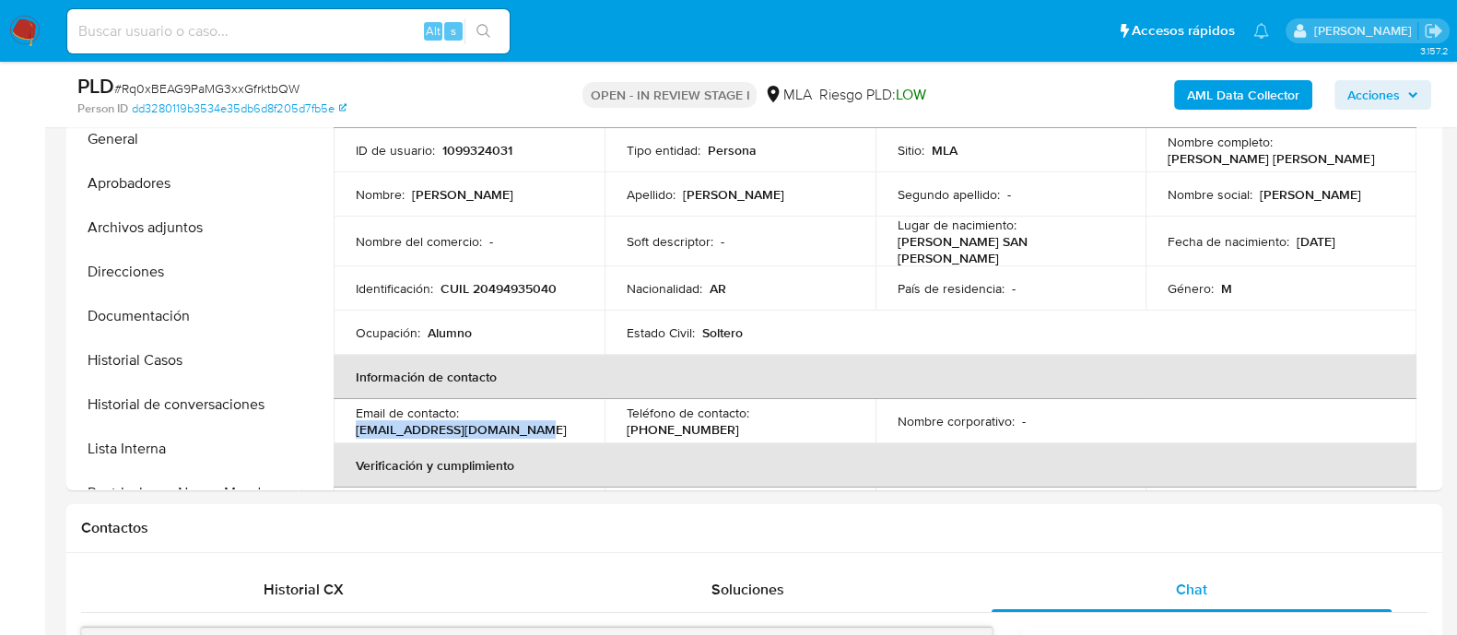
scroll to position [0, 0]
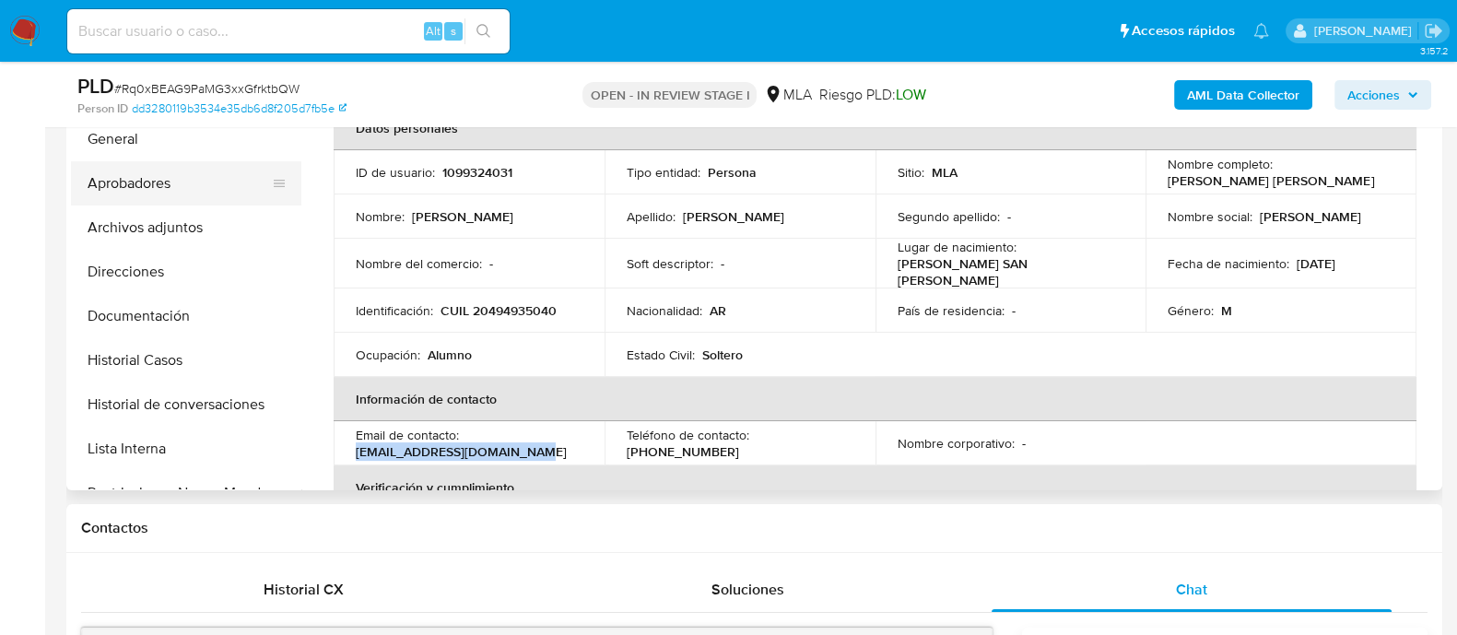
click at [140, 185] on button "Aprobadores" at bounding box center [179, 183] width 216 height 44
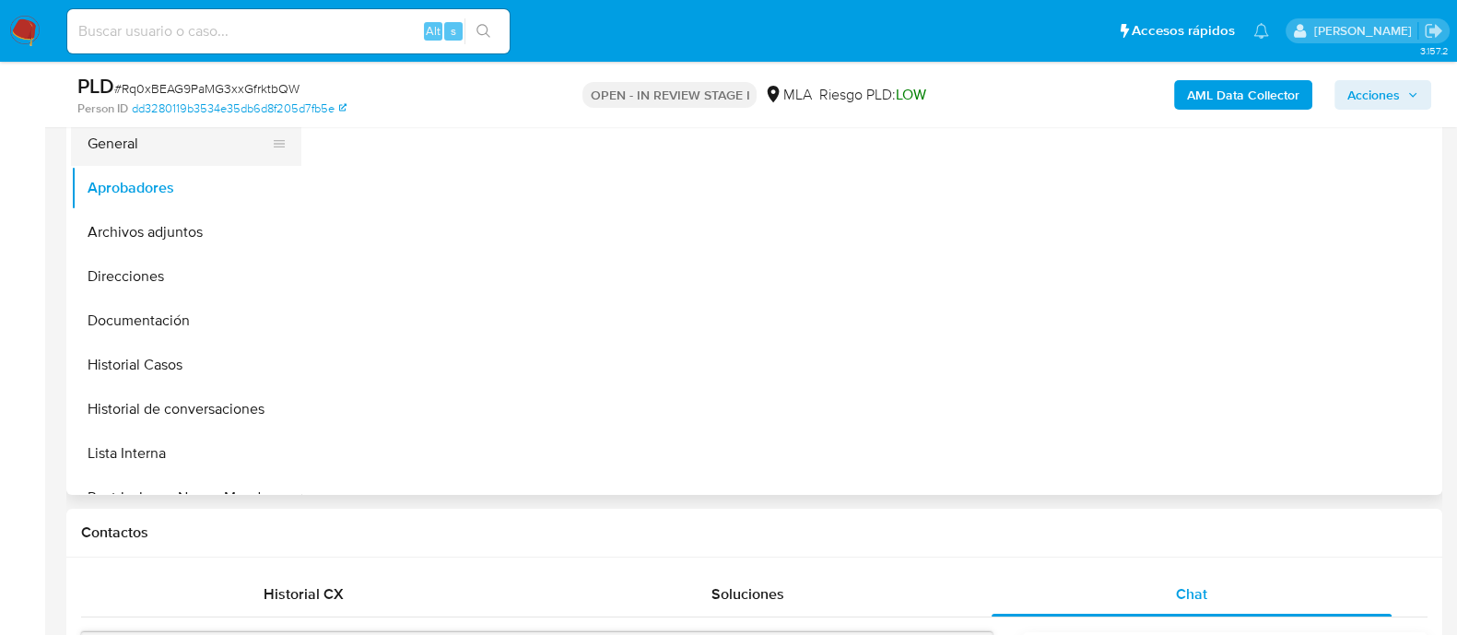
scroll to position [346, 0]
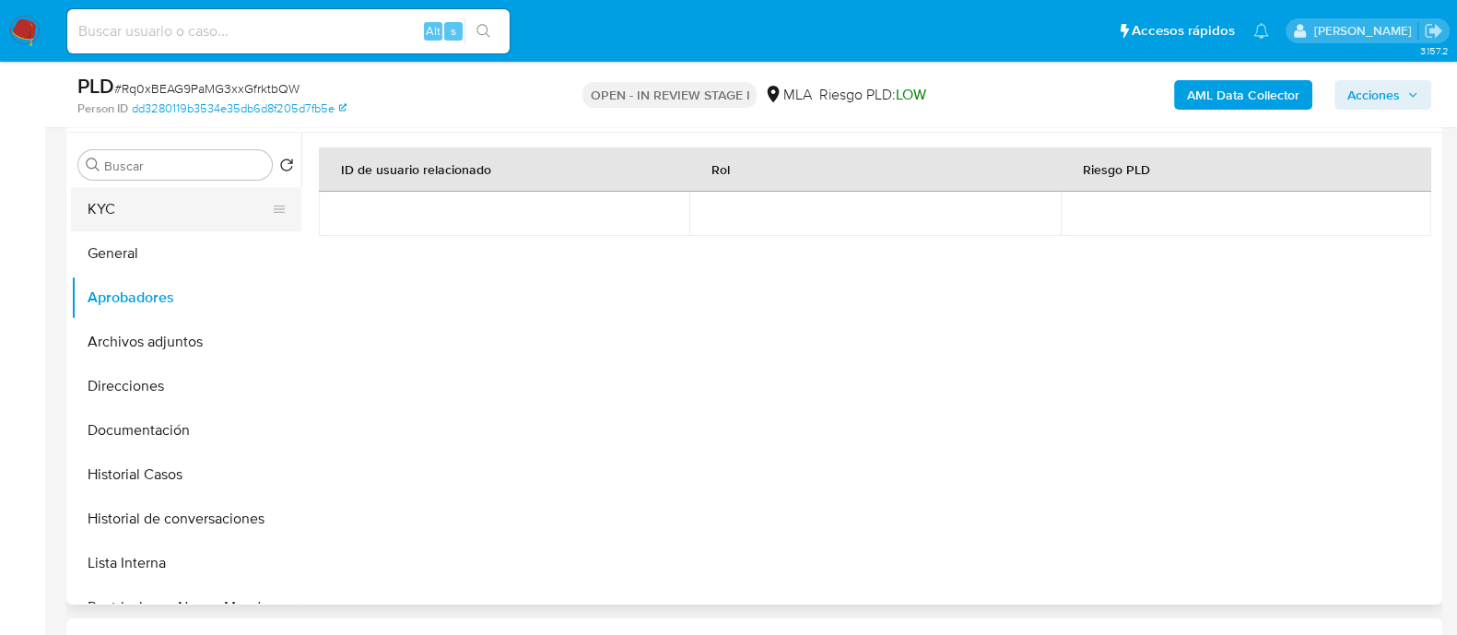
click at [159, 209] on button "KYC" at bounding box center [179, 209] width 216 height 44
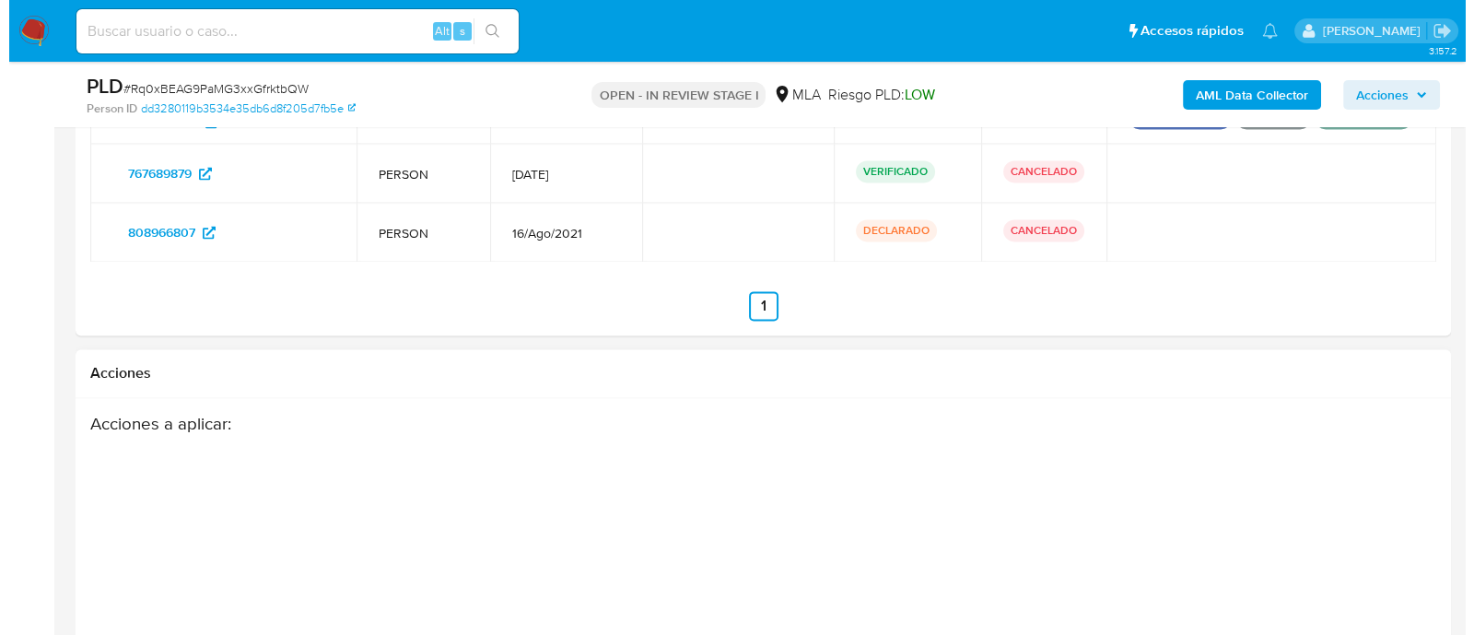
scroll to position [3354, 0]
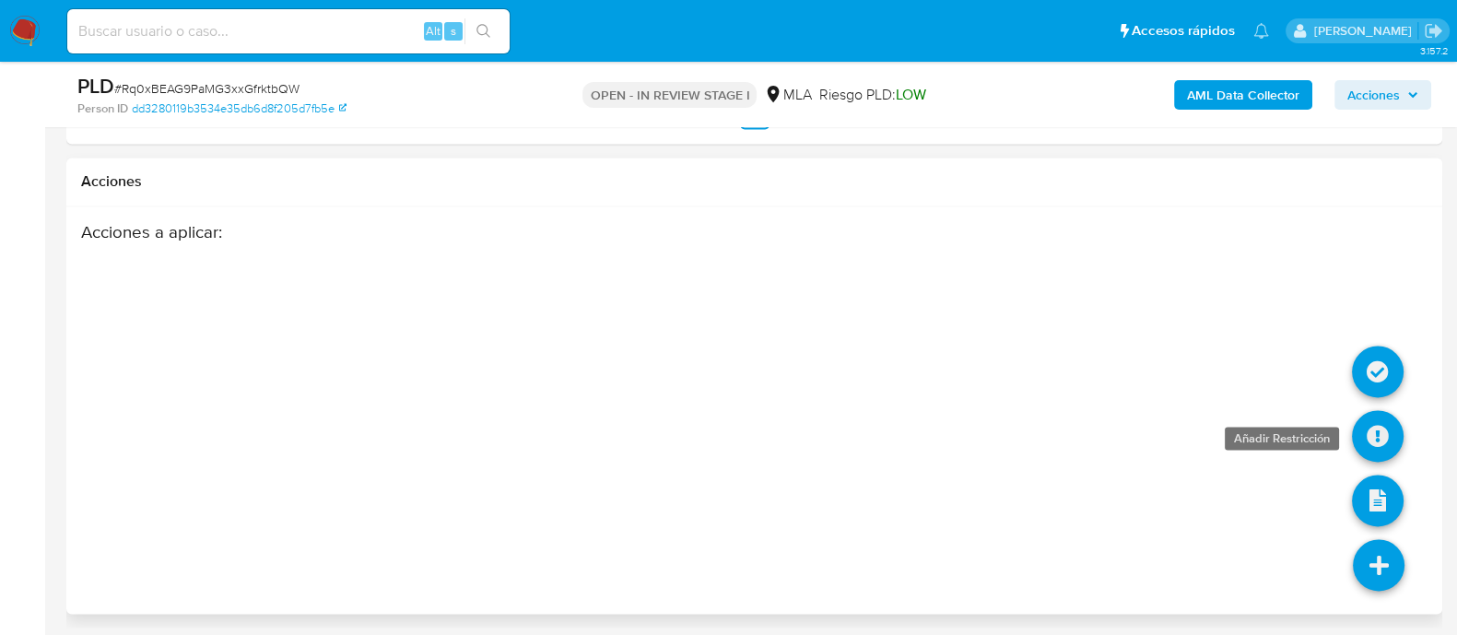
click at [1379, 428] on icon at bounding box center [1378, 436] width 52 height 52
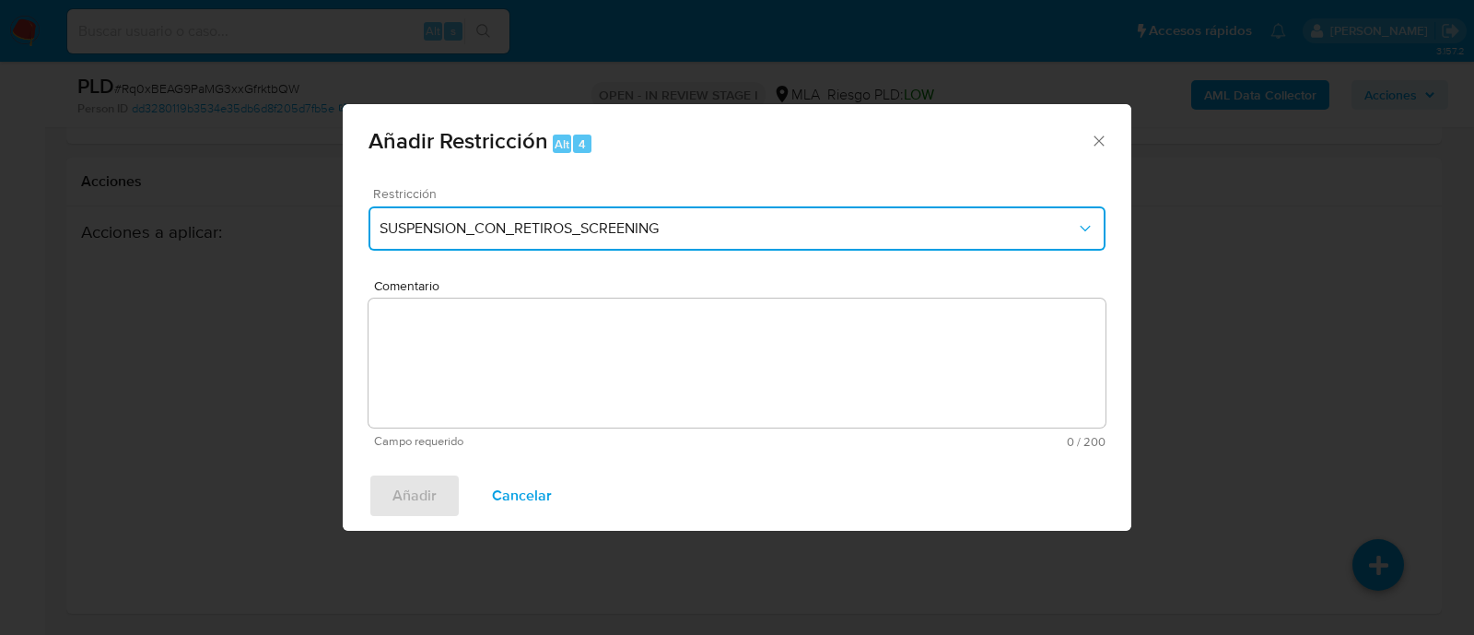
click at [488, 218] on button "SUSPENSION_CON_RETIROS_SCREENING" at bounding box center [737, 228] width 737 height 44
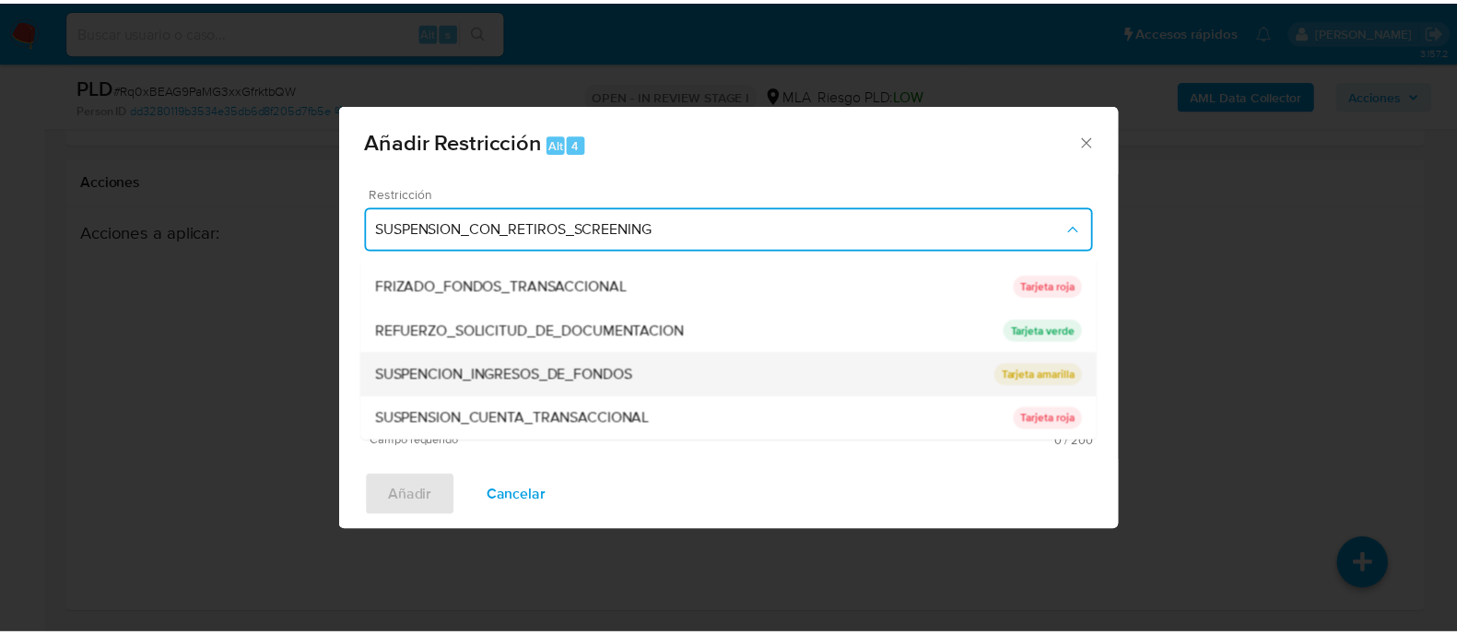
scroll to position [391, 0]
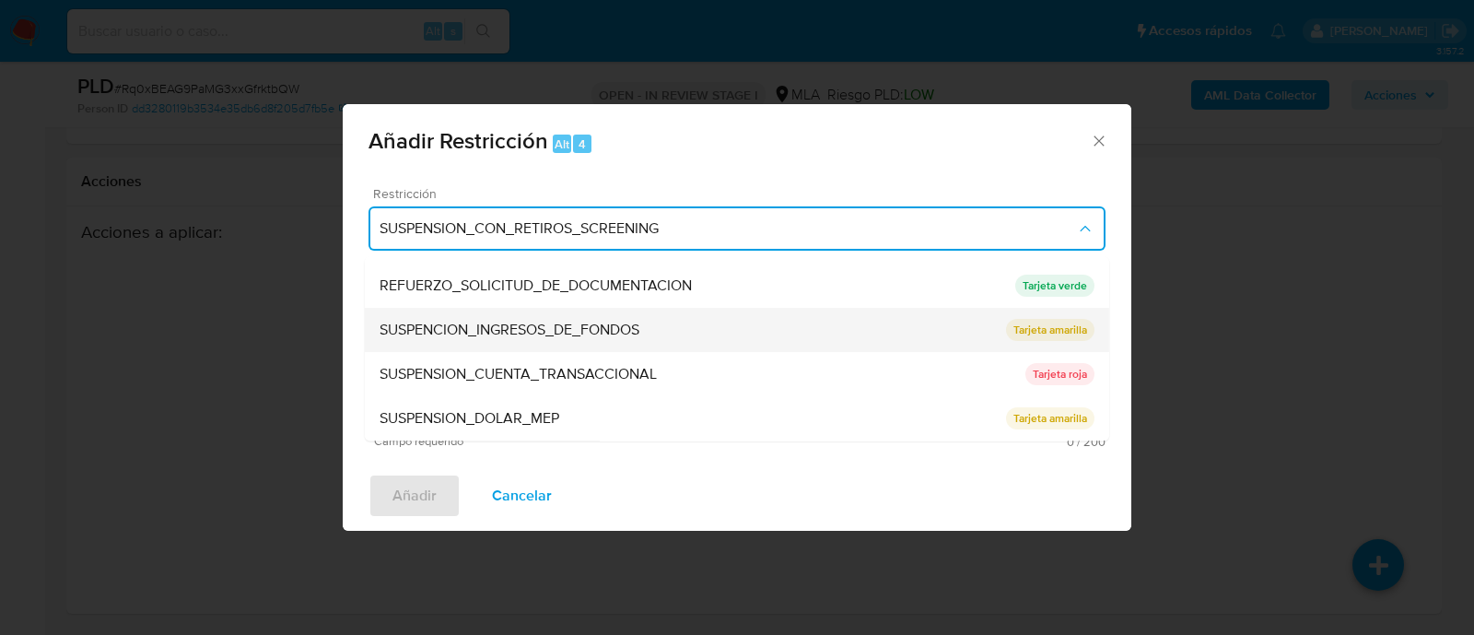
click at [596, 374] on span "SUSPENSION_CUENTA_TRANSACCIONAL" at bounding box center [518, 375] width 277 height 18
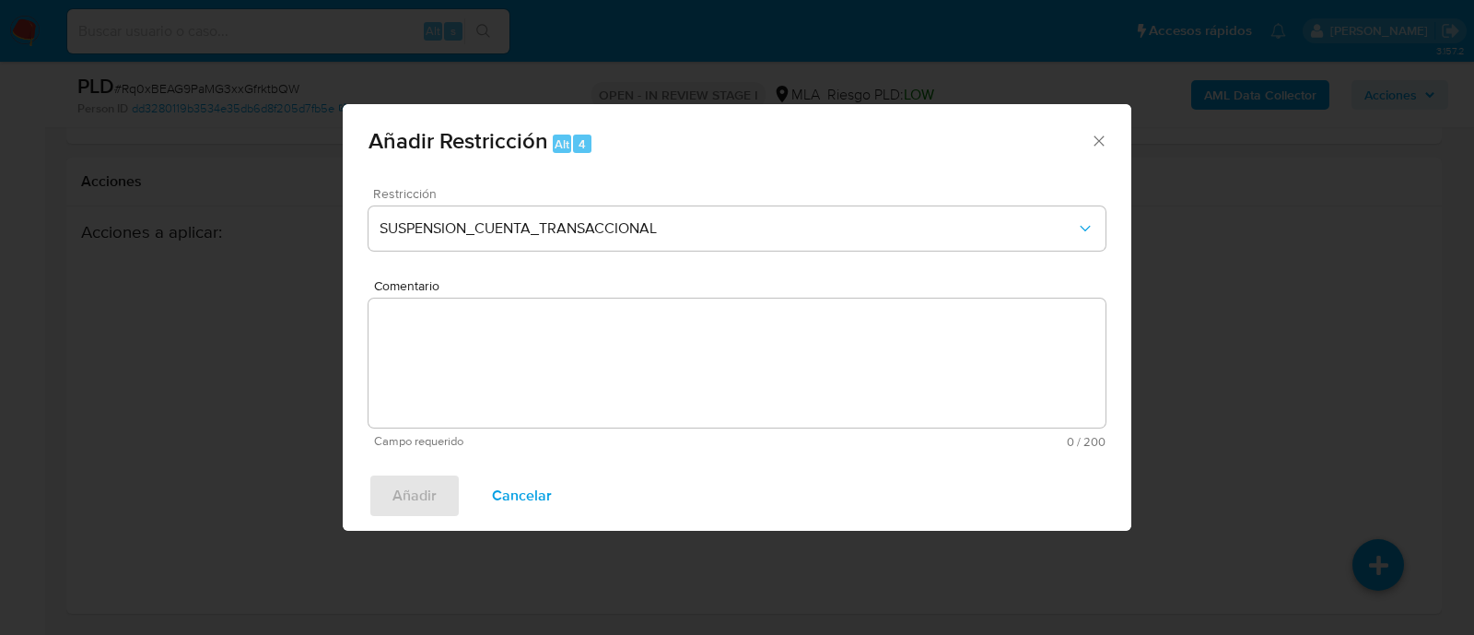
click at [677, 388] on textarea "Comentario" at bounding box center [737, 363] width 737 height 129
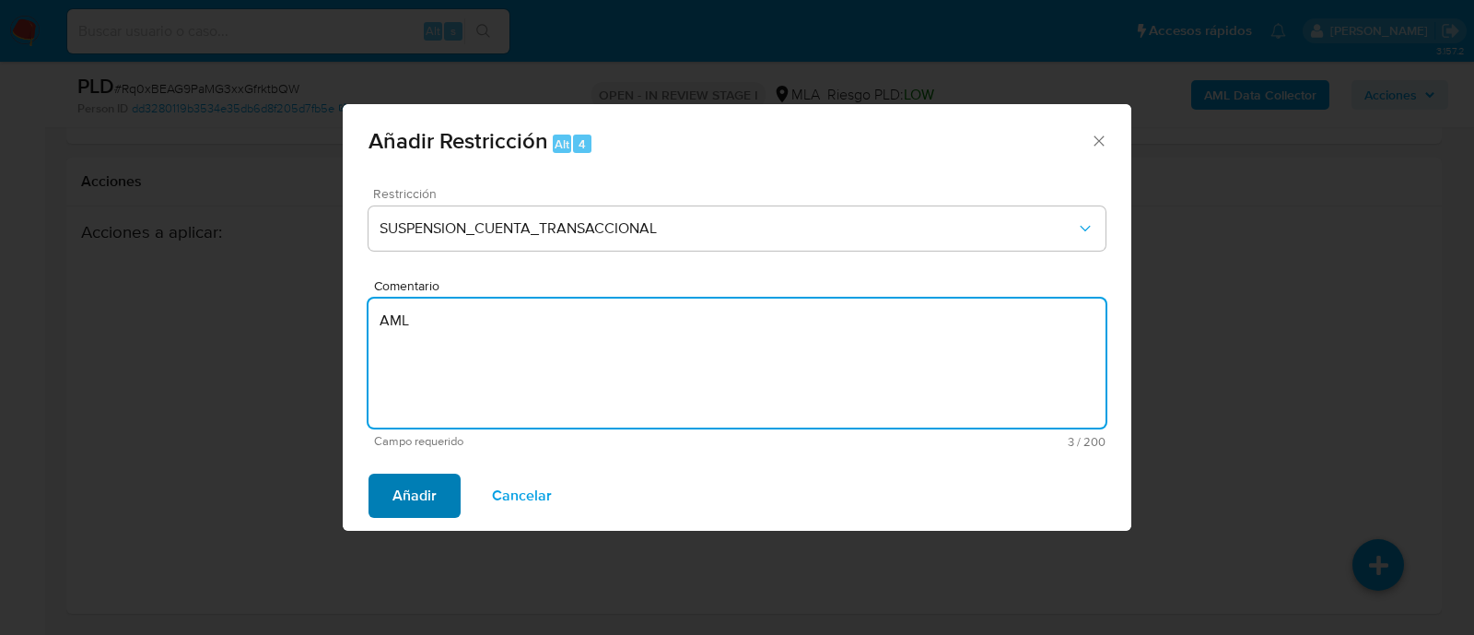
type textarea "AML"
click at [379, 486] on button "Añadir" at bounding box center [415, 496] width 92 height 44
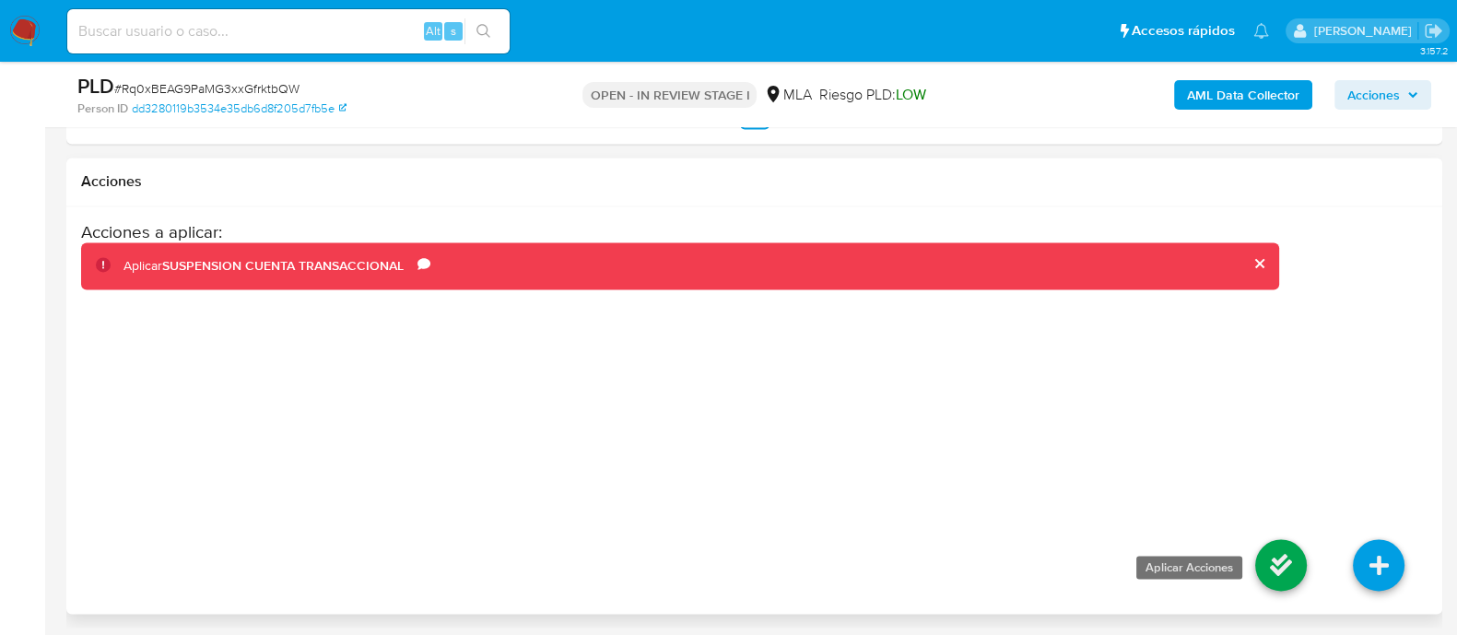
click at [1273, 549] on icon at bounding box center [1281, 565] width 52 height 52
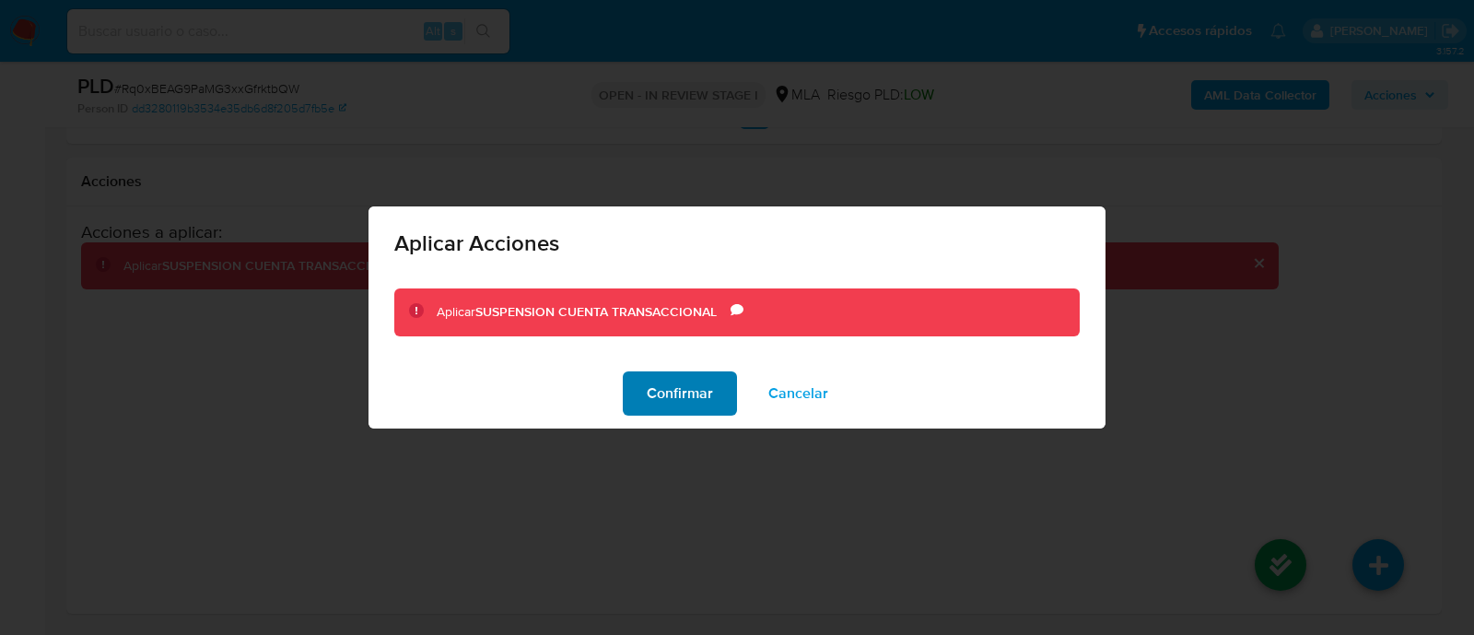
click at [716, 406] on button "Confirmar" at bounding box center [680, 393] width 114 height 44
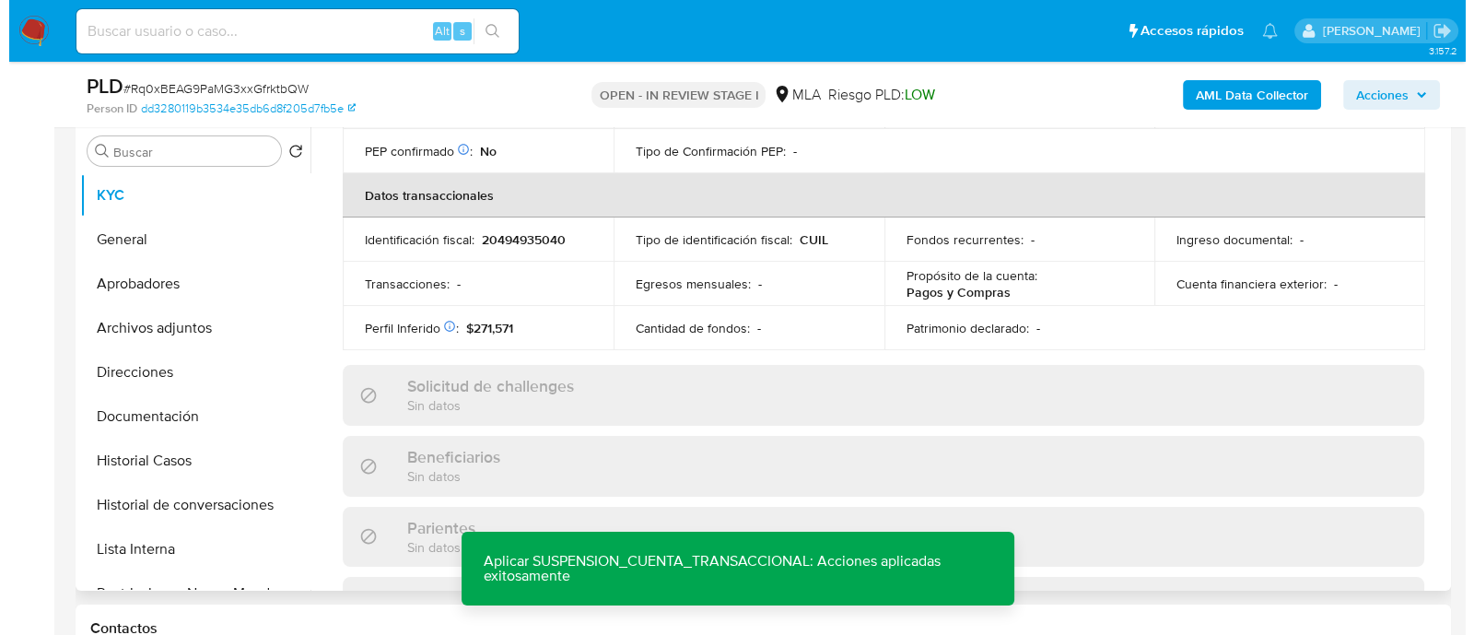
scroll to position [0, 0]
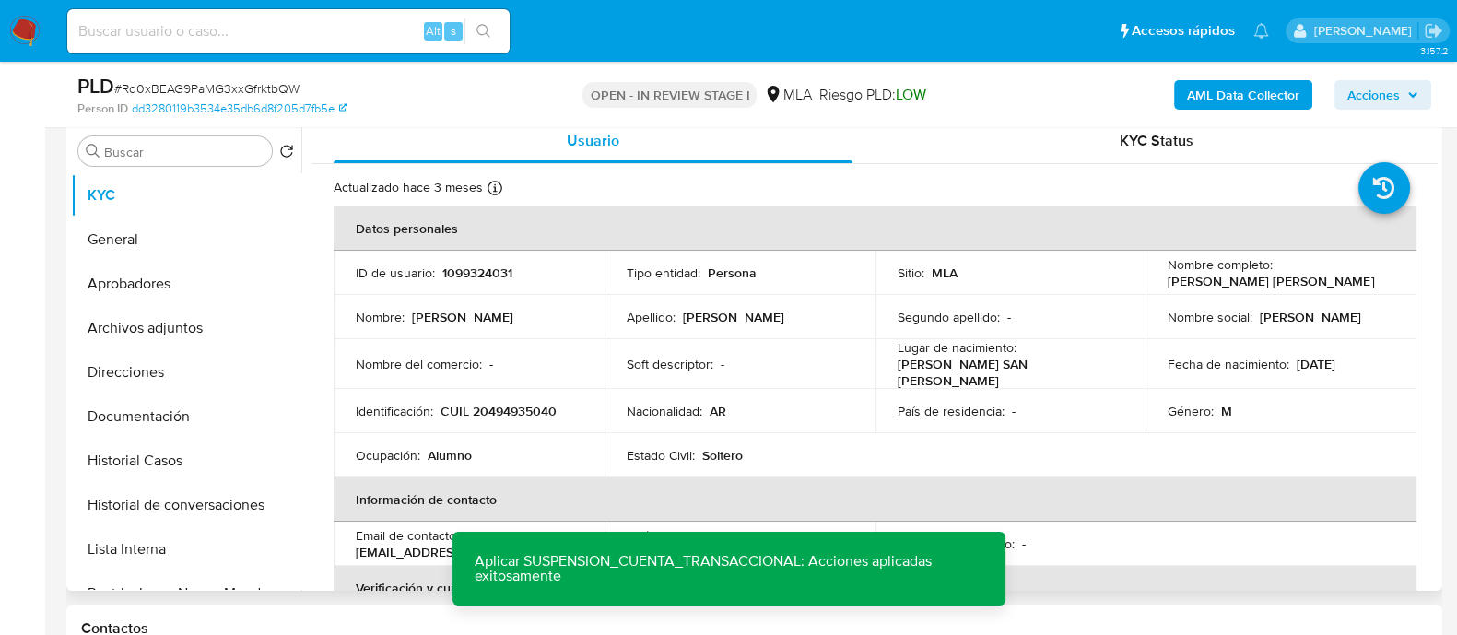
click at [493, 270] on p "1099324031" at bounding box center [477, 272] width 70 height 17
copy p "1099324031"
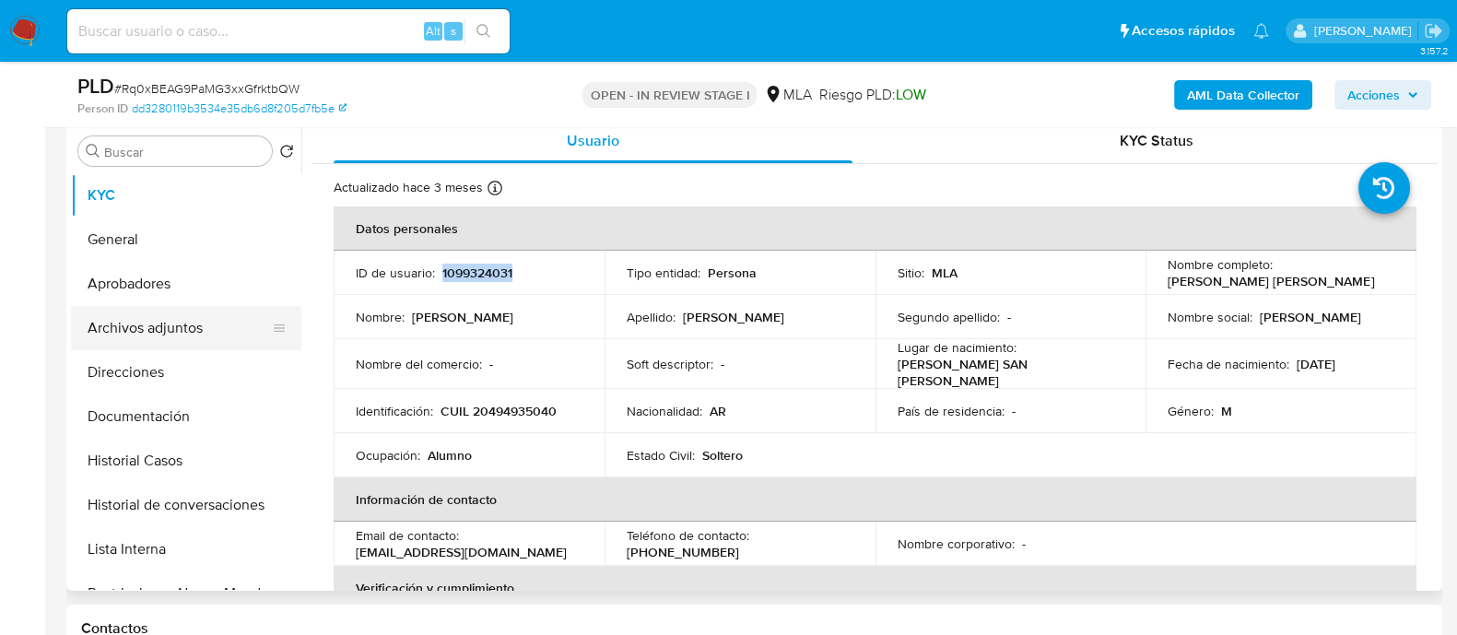
click at [203, 337] on button "Archivos adjuntos" at bounding box center [179, 328] width 216 height 44
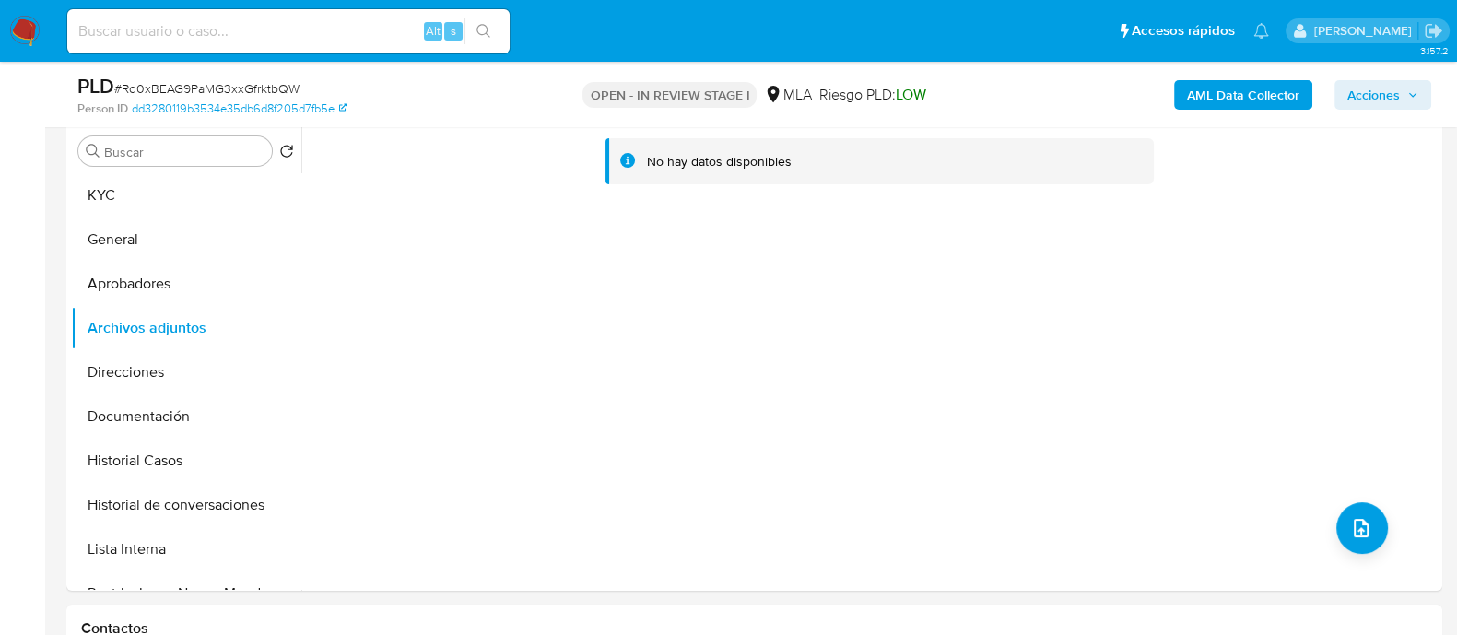
click at [1191, 91] on b "AML Data Collector" at bounding box center [1243, 94] width 112 height 29
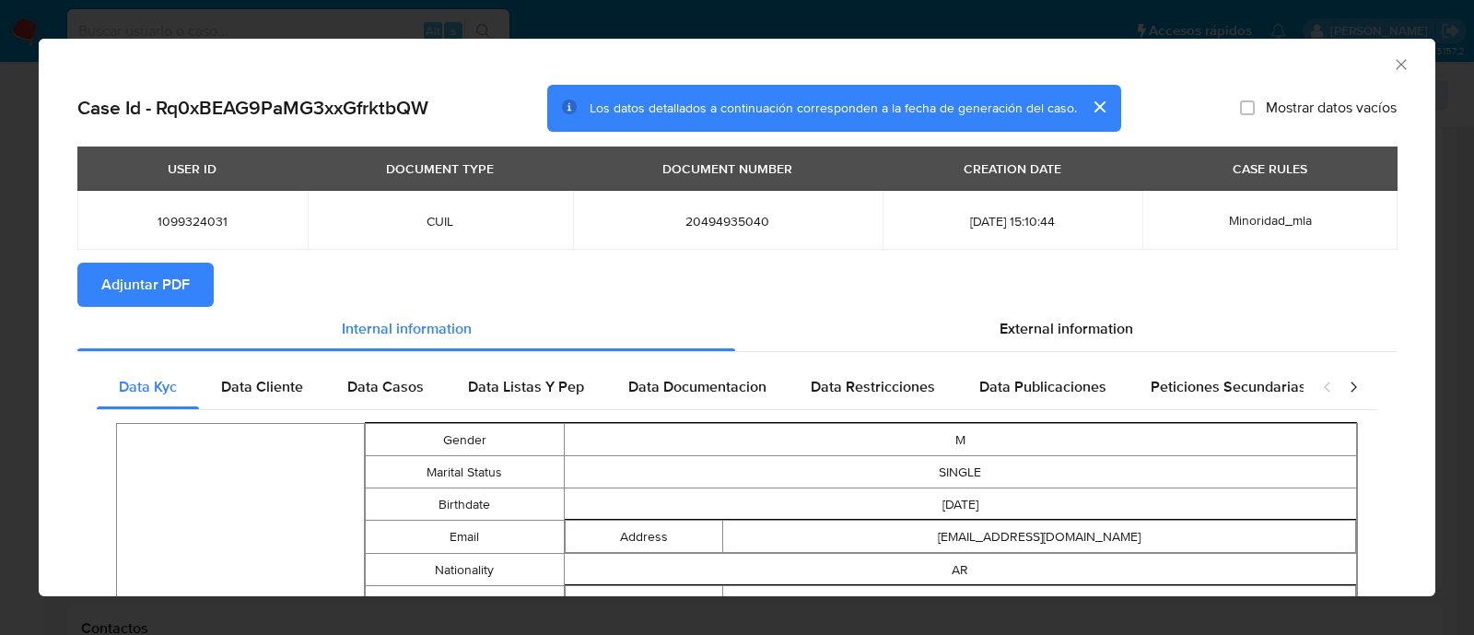
click at [145, 295] on span "Adjuntar PDF" at bounding box center [145, 284] width 88 height 41
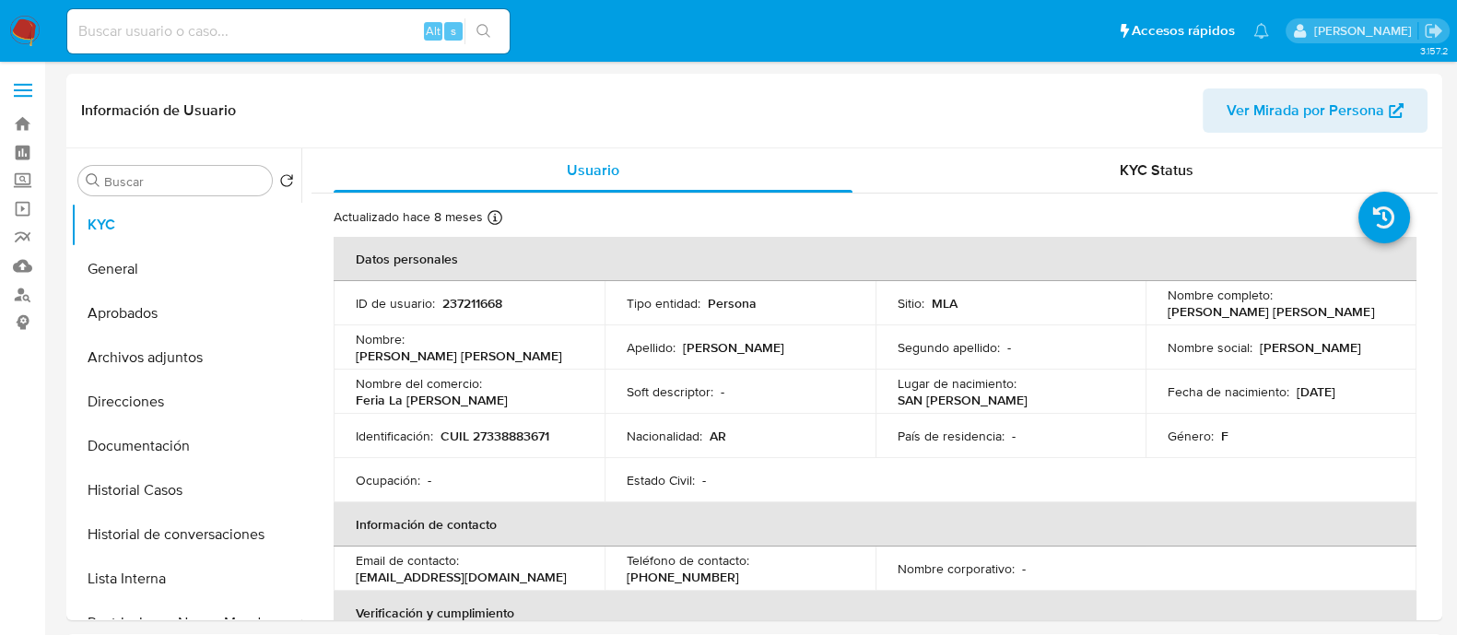
select select "10"
click at [486, 435] on p "CUIL 27338883671" at bounding box center [494, 436] width 109 height 17
copy p "27338883671"
click at [201, 398] on button "Direcciones" at bounding box center [179, 402] width 216 height 44
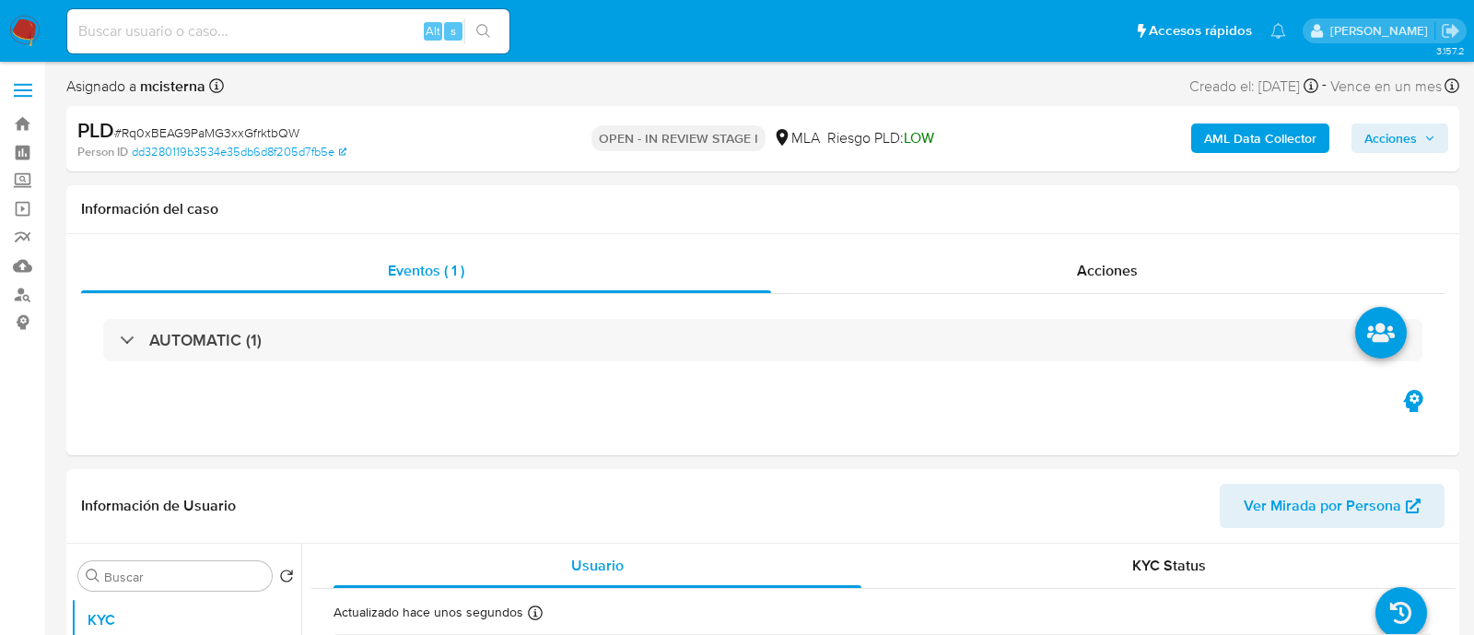
select select "10"
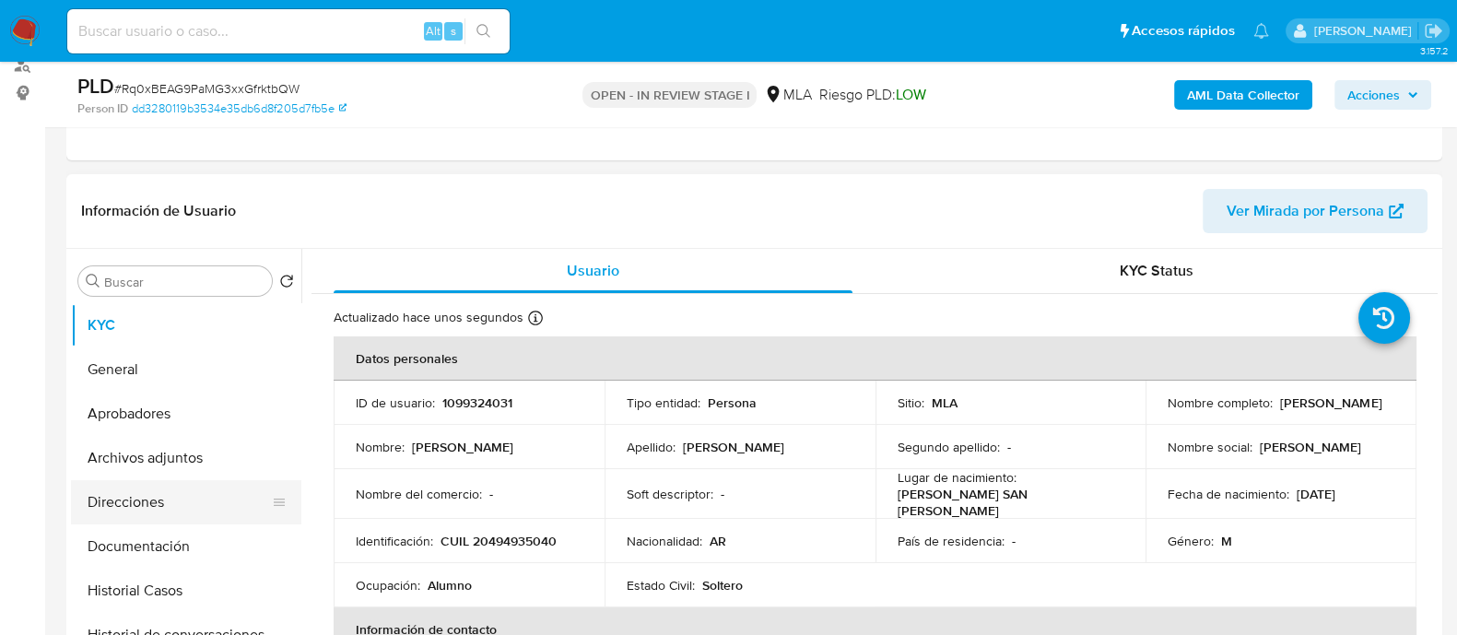
scroll to position [114, 0]
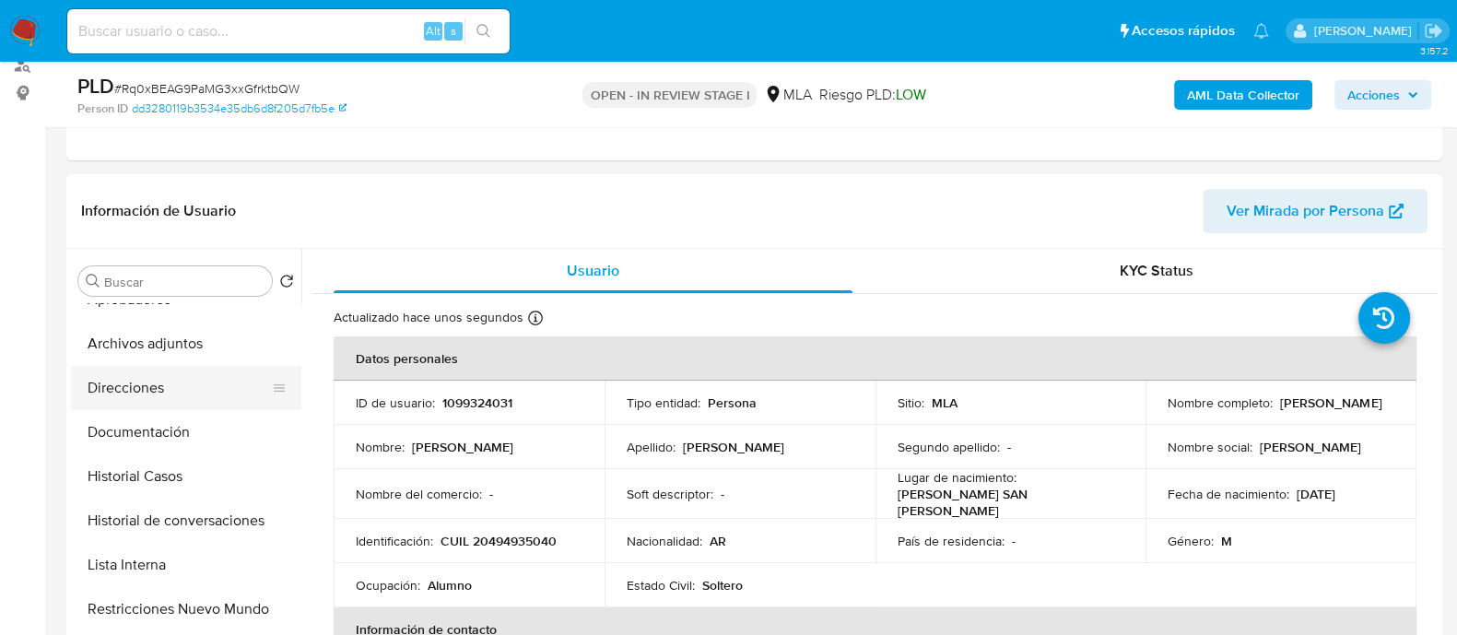
click at [199, 393] on button "Direcciones" at bounding box center [179, 388] width 216 height 44
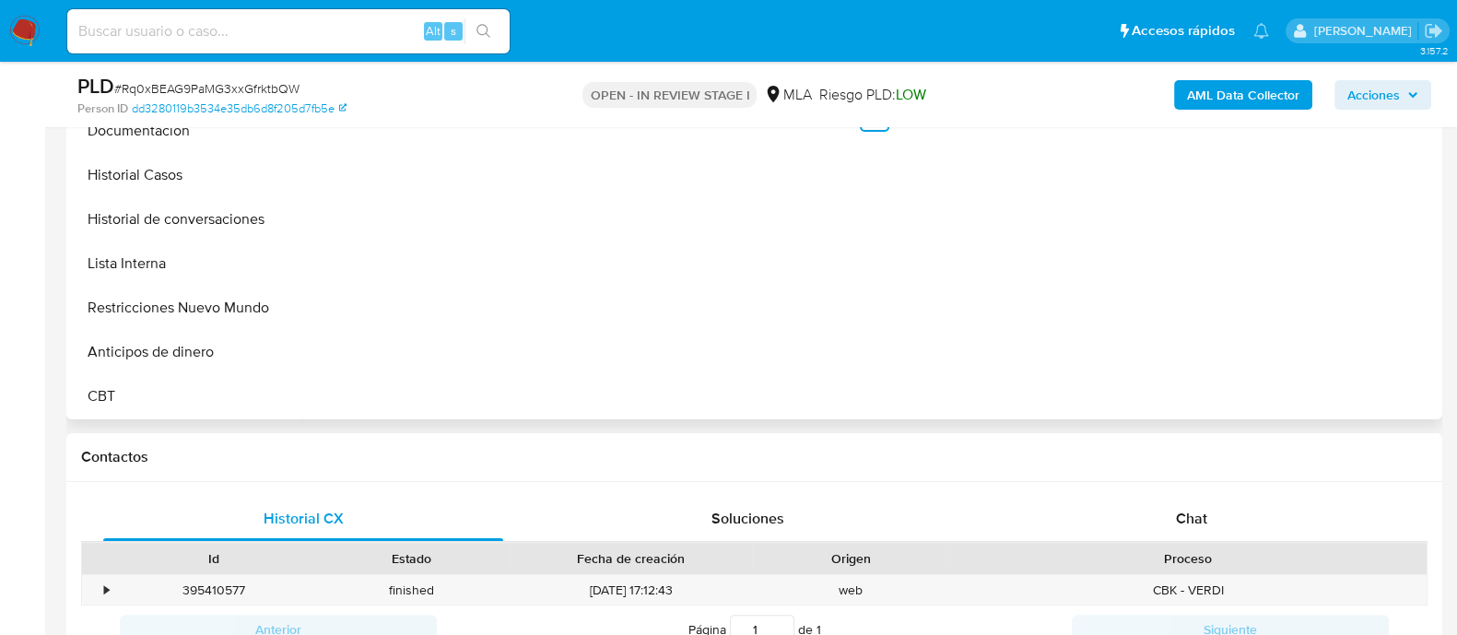
scroll to position [346, 0]
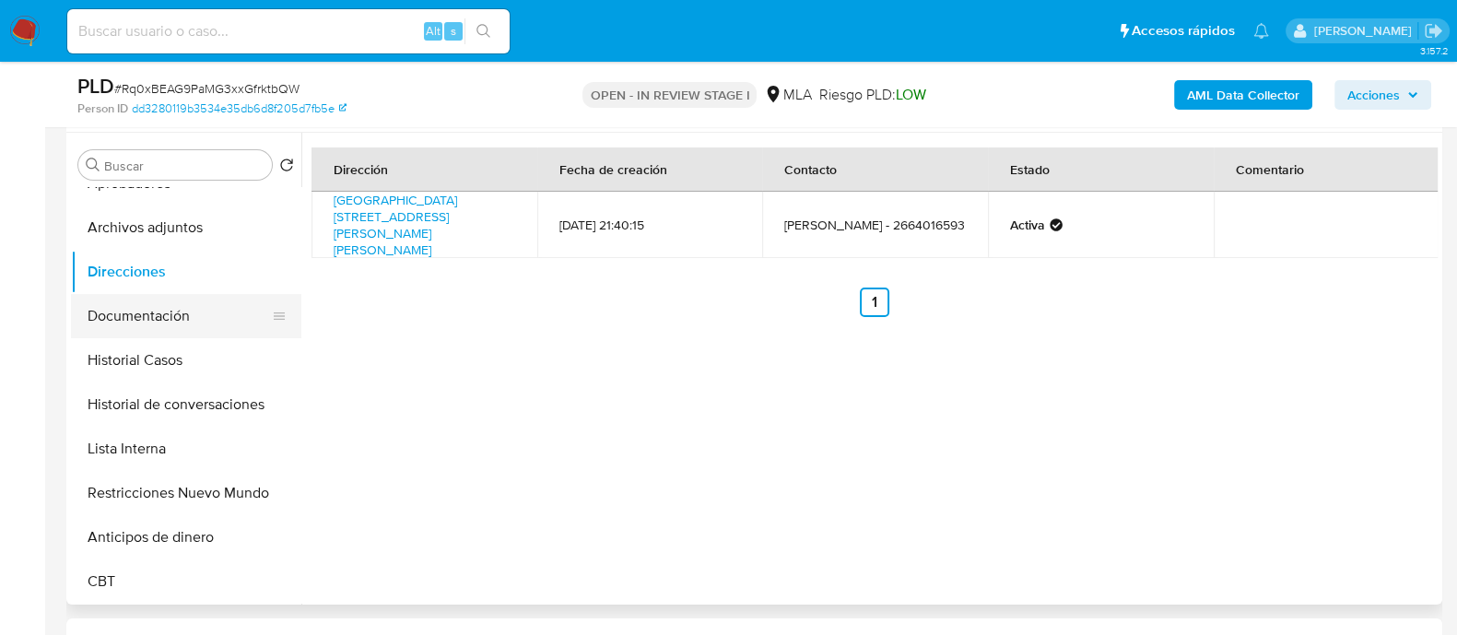
click at [202, 322] on button "Documentación" at bounding box center [179, 316] width 216 height 44
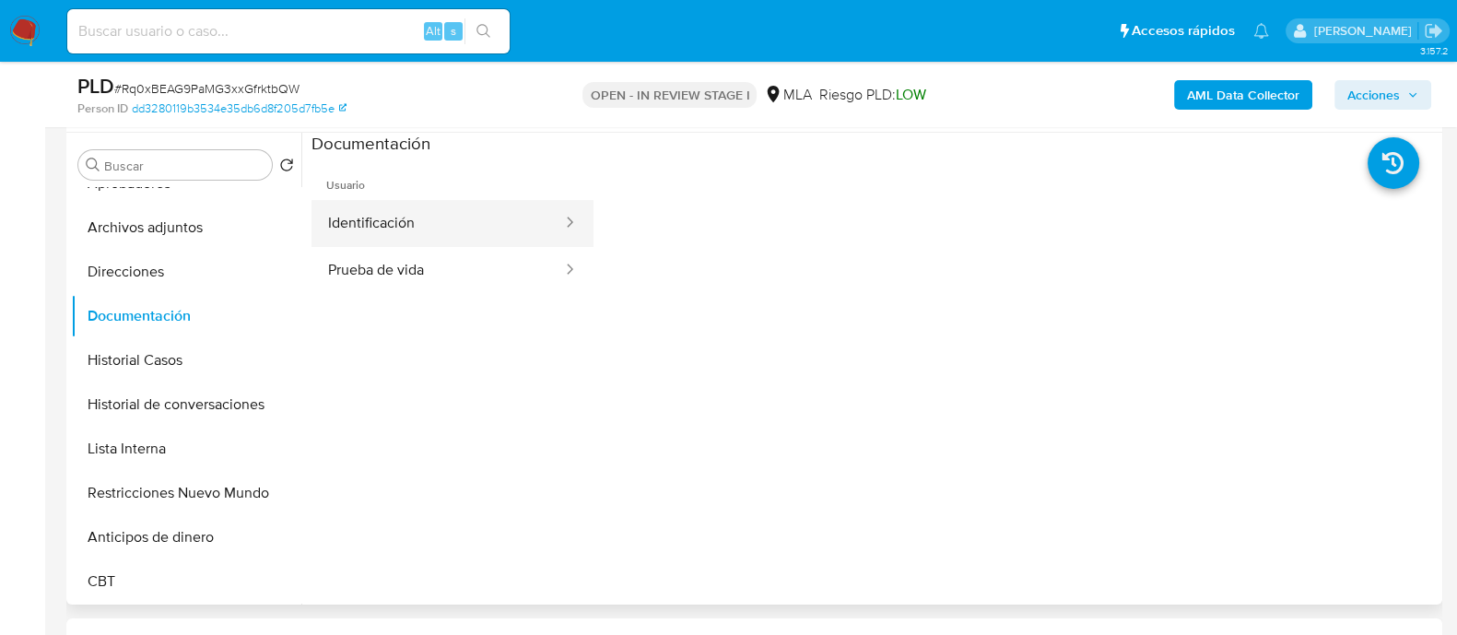
click at [397, 232] on button "Identificación" at bounding box center [437, 223] width 252 height 47
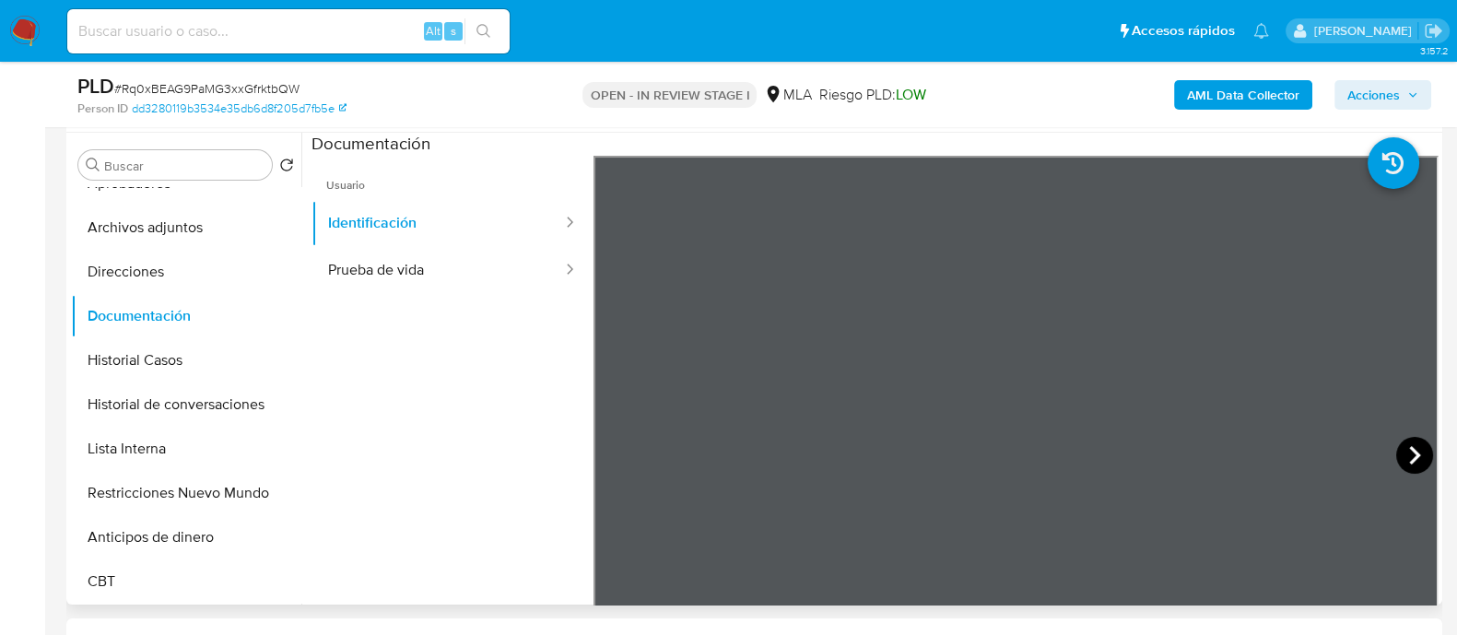
click at [1399, 454] on icon at bounding box center [1414, 455] width 37 height 37
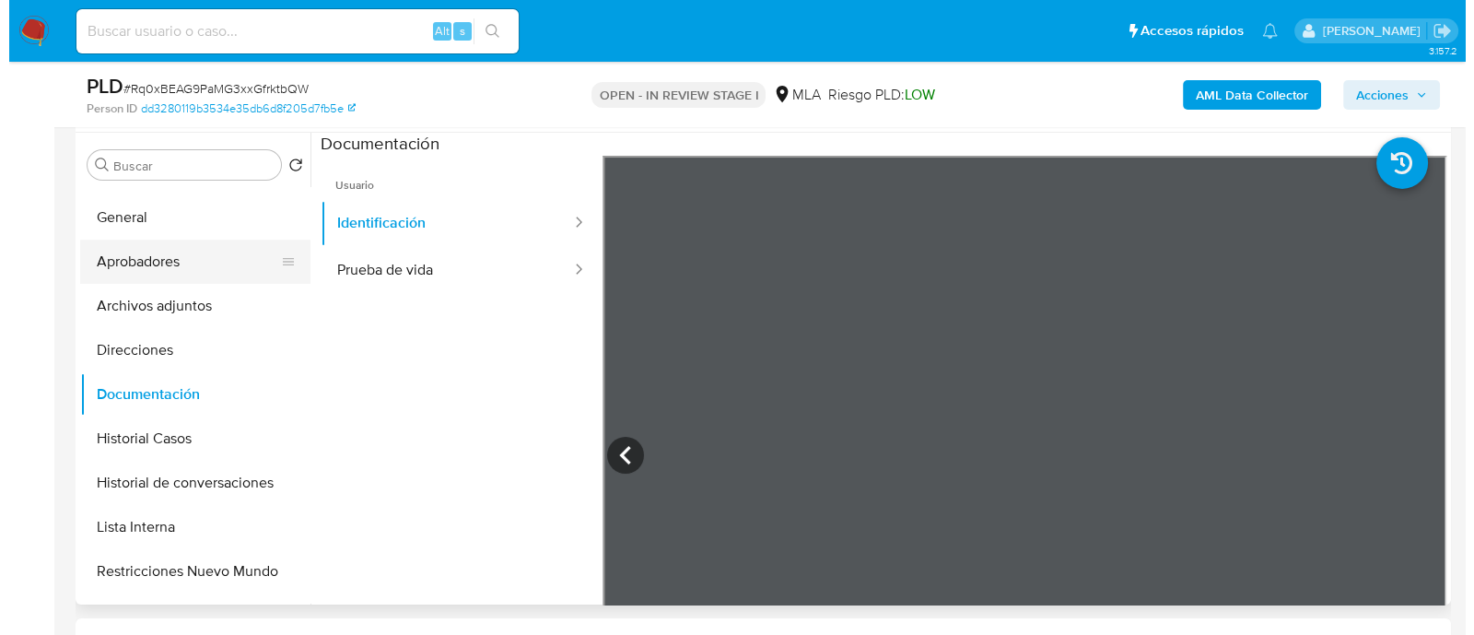
scroll to position [0, 0]
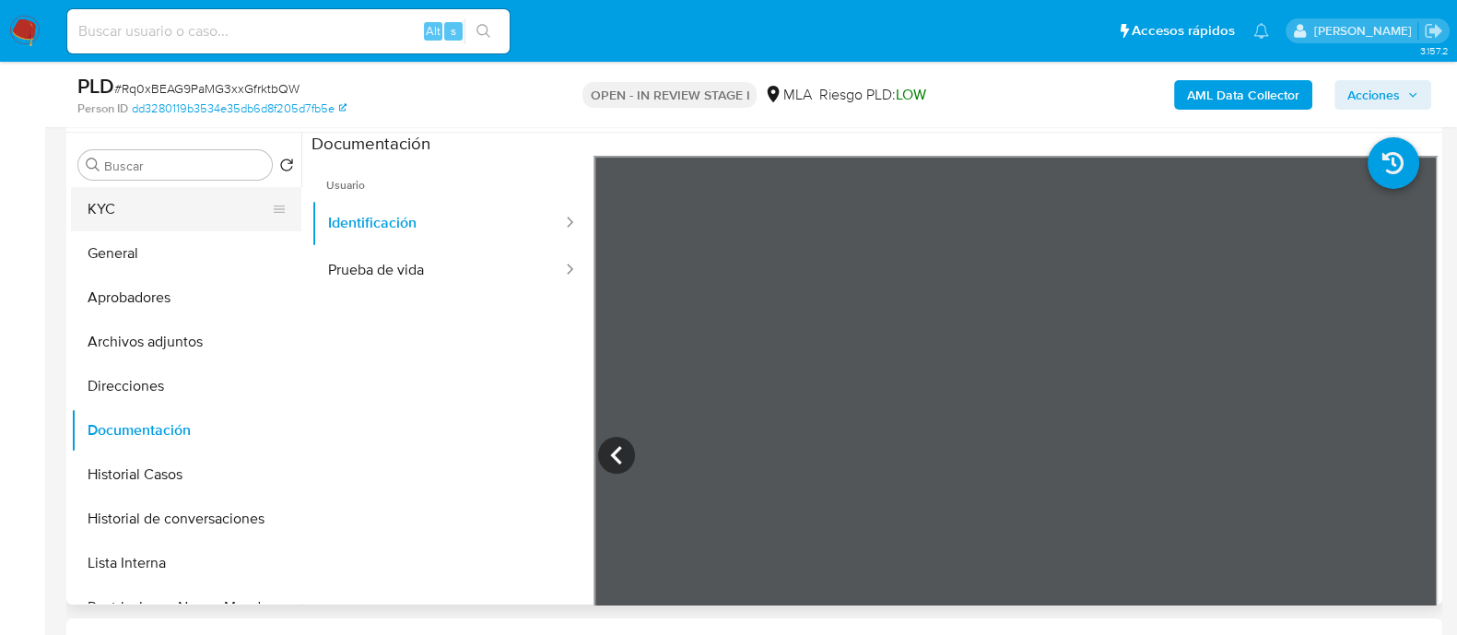
click at [142, 211] on button "KYC" at bounding box center [179, 209] width 216 height 44
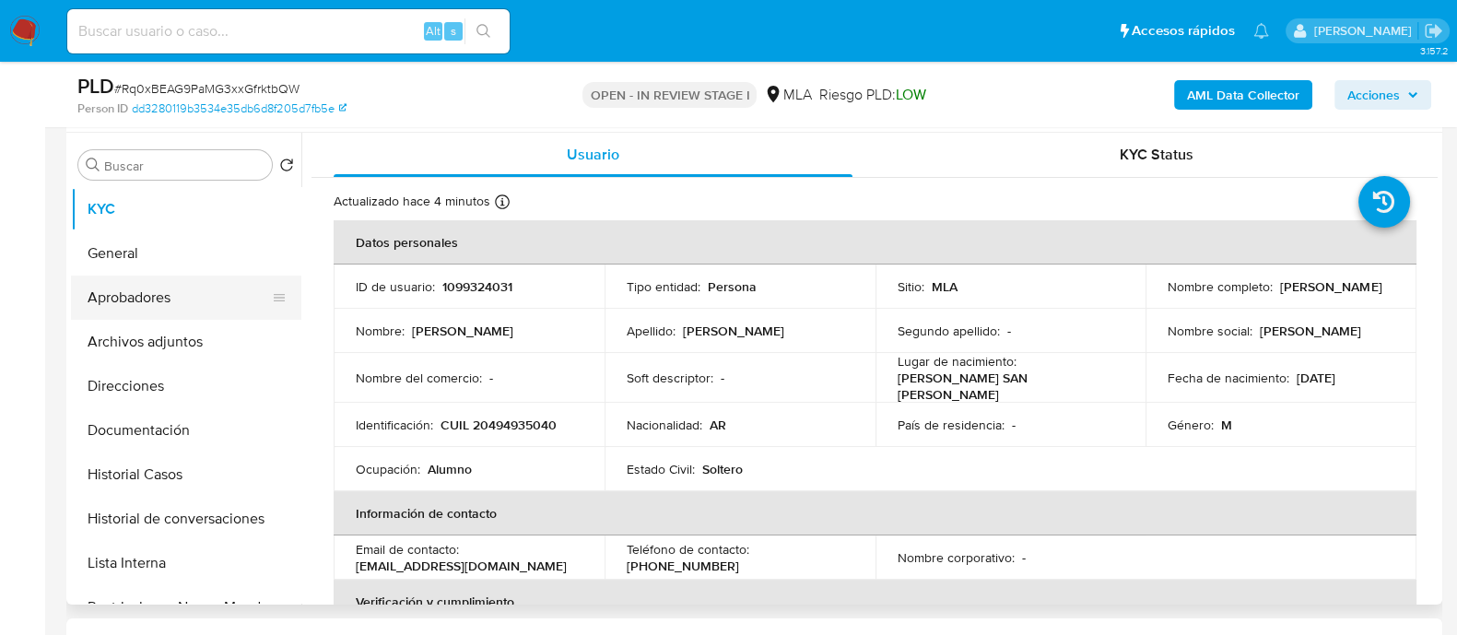
click at [97, 311] on button "Aprobadores" at bounding box center [179, 298] width 216 height 44
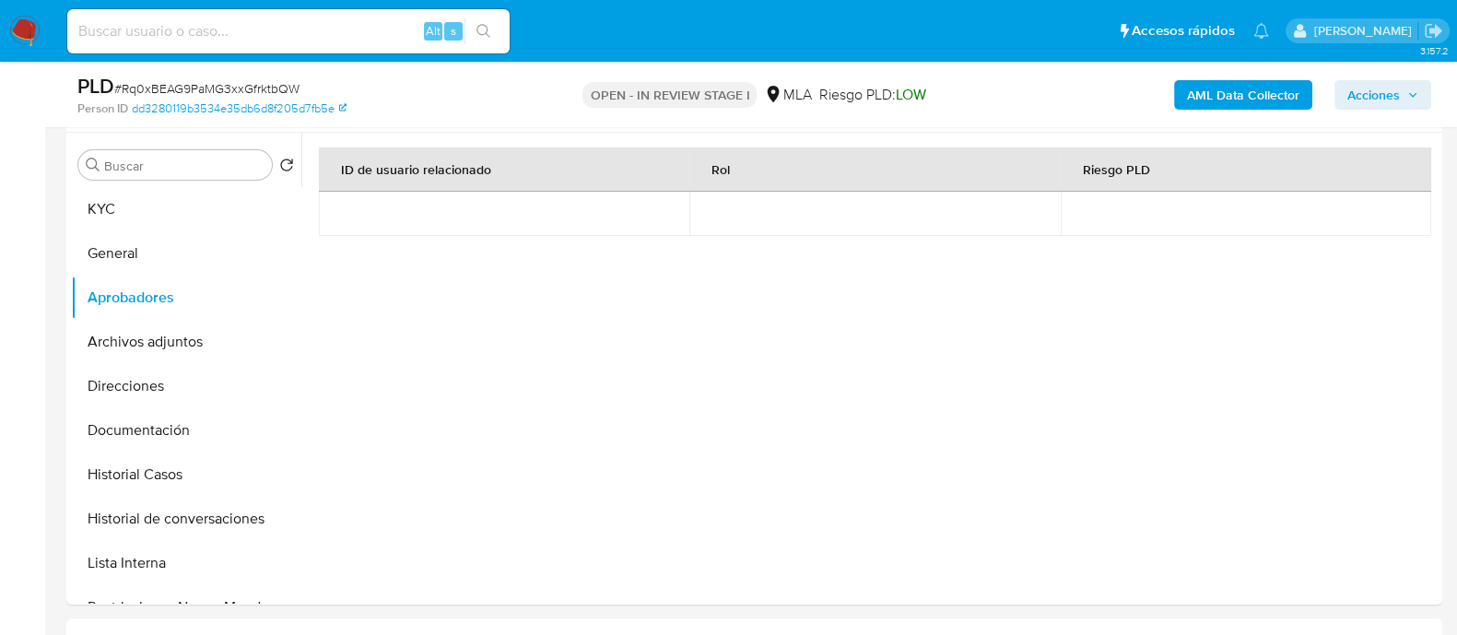
drag, startPoint x: 178, startPoint y: 224, endPoint x: 373, endPoint y: 19, distance: 282.8
click at [180, 224] on button "KYC" at bounding box center [186, 209] width 230 height 44
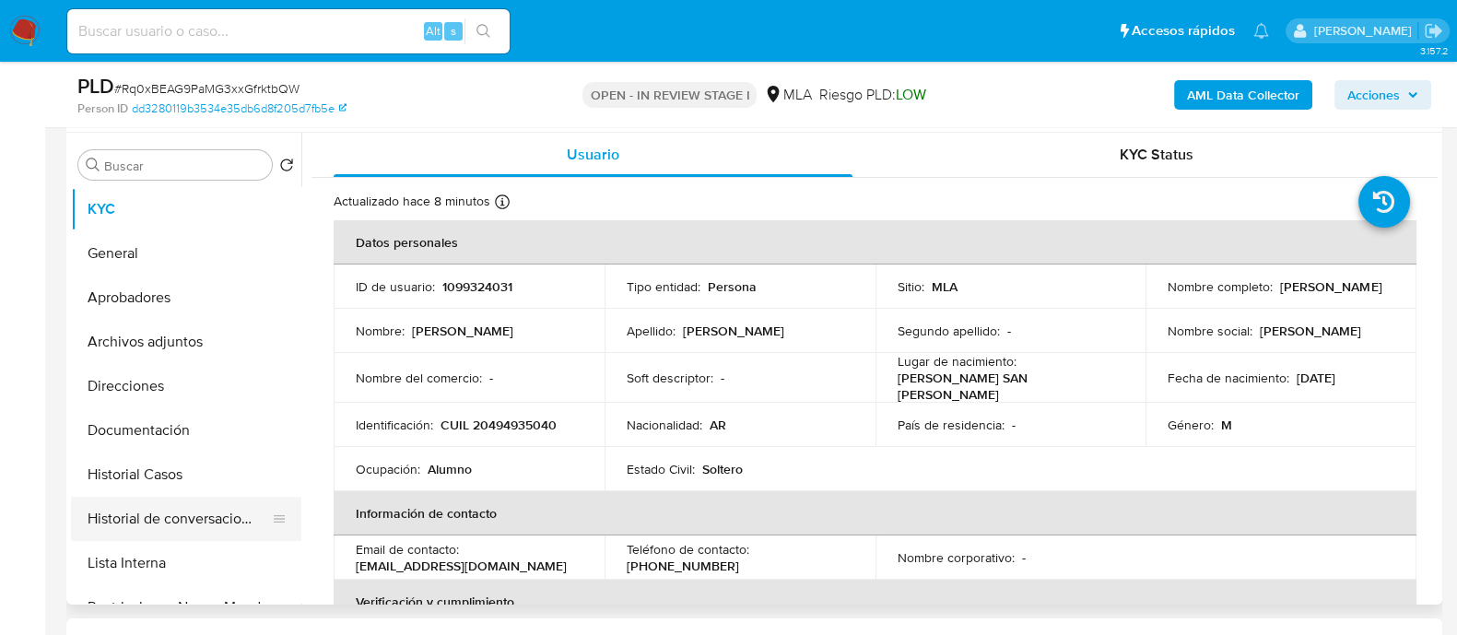
click at [235, 521] on button "Historial de conversaciones" at bounding box center [179, 519] width 216 height 44
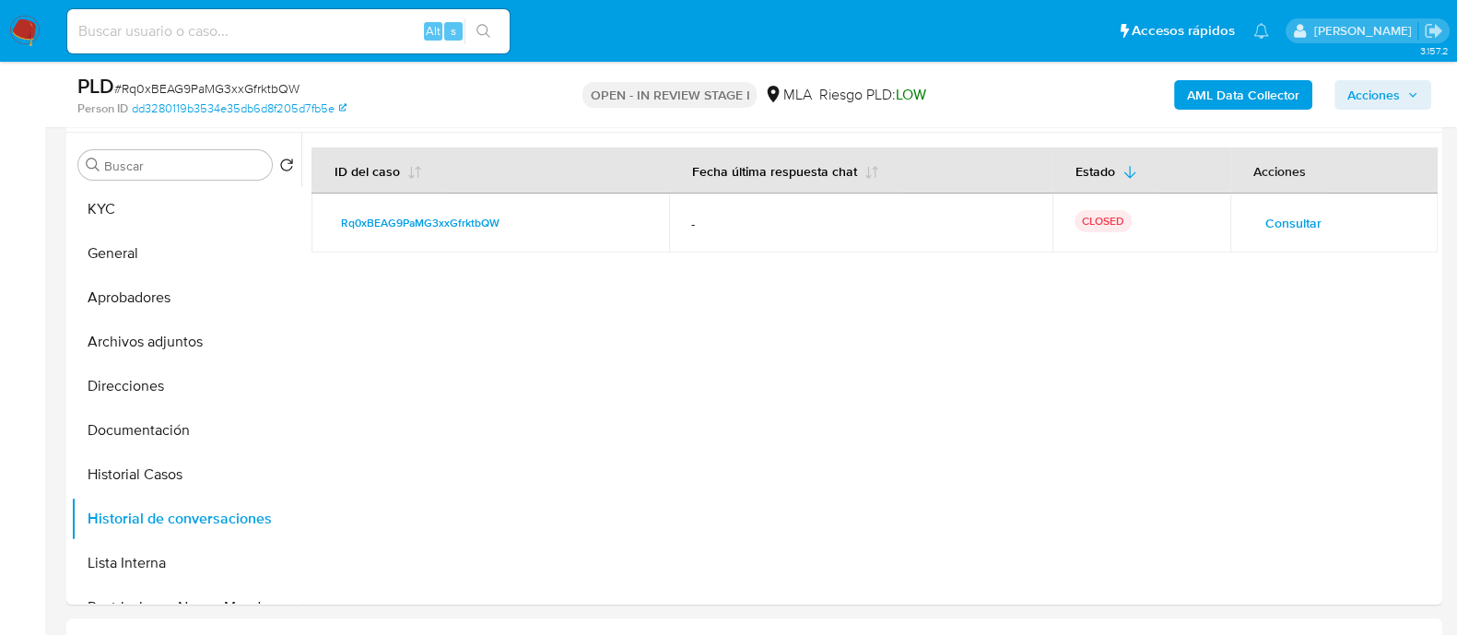
click at [1254, 218] on button "Consultar" at bounding box center [1293, 222] width 82 height 29
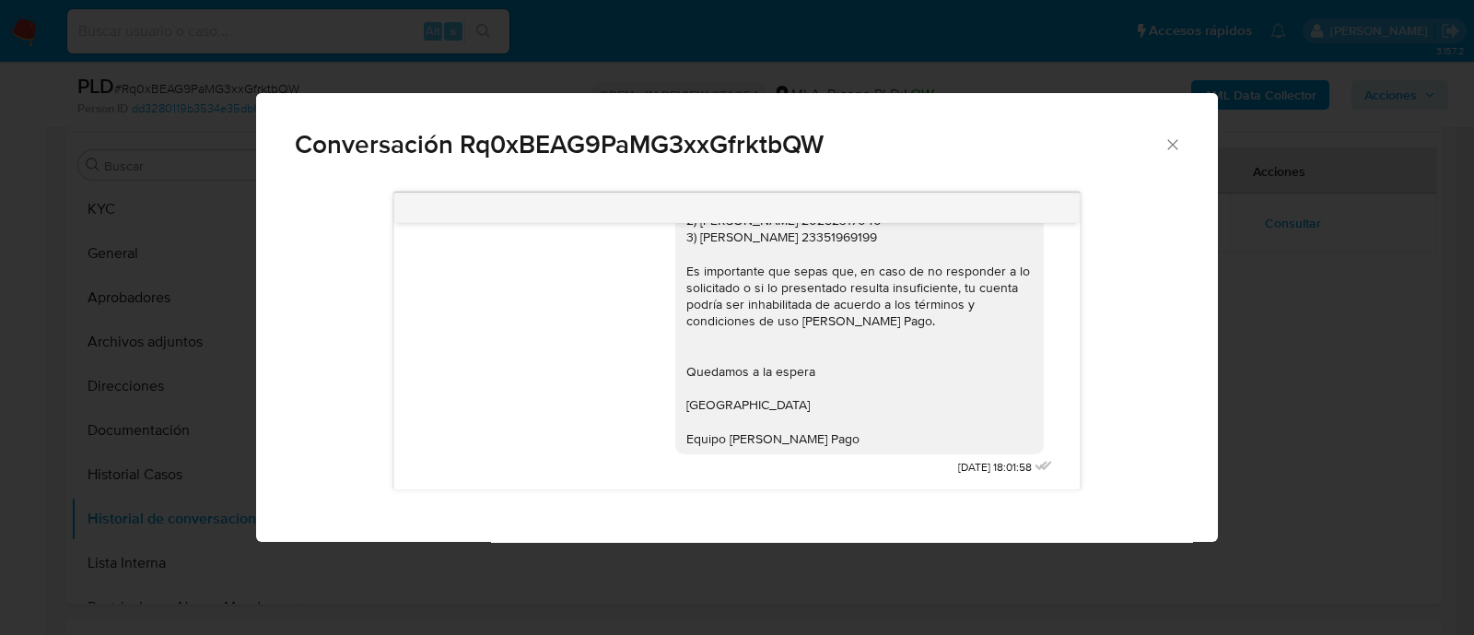
scroll to position [1455, 0]
click at [198, 333] on div "Conversación Rq0xBEAG9PaMG3xxGfrktbQW 18/08/2025 17:46:50 Hola, Esperamos que t…" at bounding box center [737, 317] width 1474 height 635
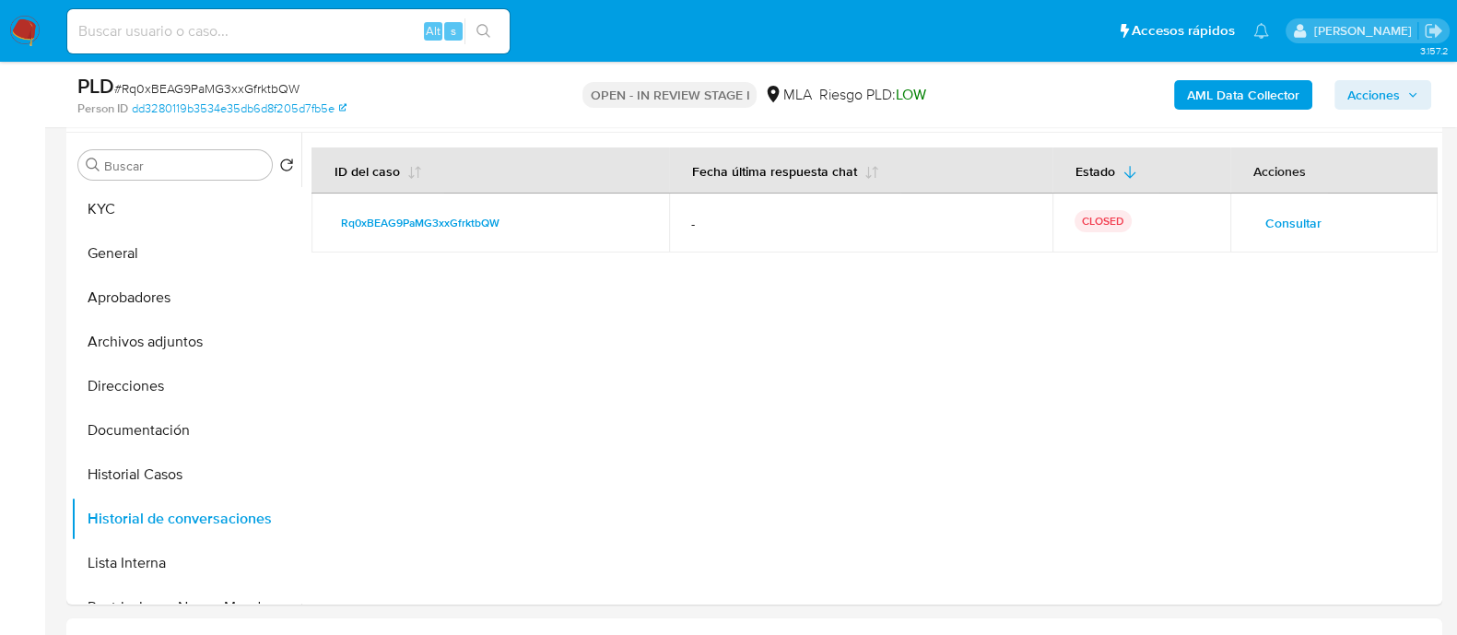
click at [203, 352] on button "Archivos adjuntos" at bounding box center [186, 342] width 230 height 44
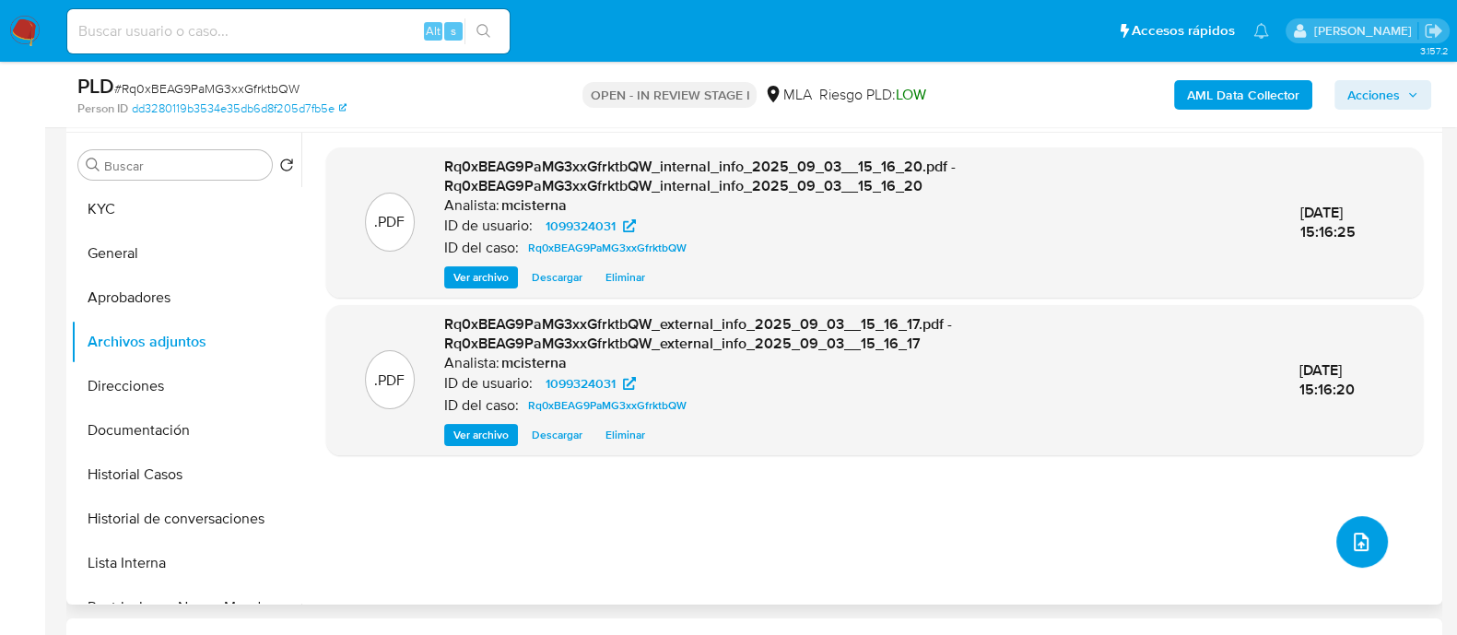
click at [1351, 536] on icon "upload-file" at bounding box center [1361, 542] width 22 height 22
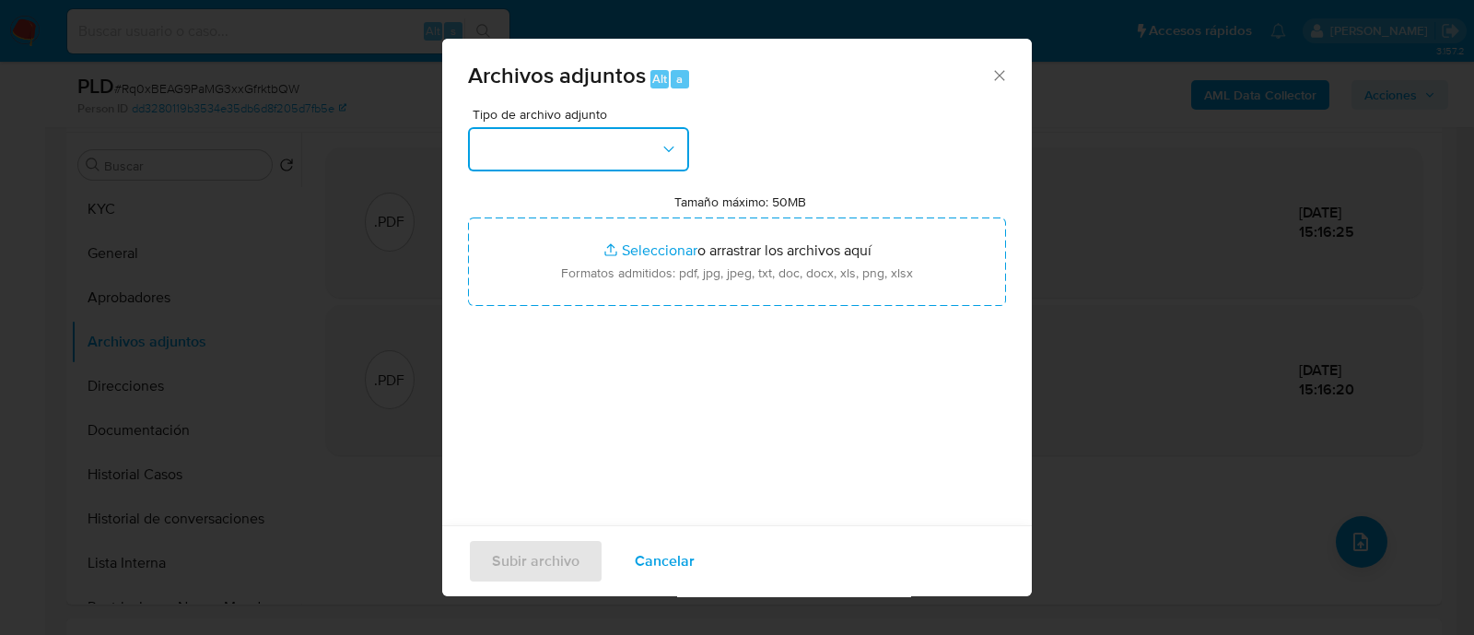
drag, startPoint x: 631, startPoint y: 147, endPoint x: 599, endPoint y: 160, distance: 35.1
click at [630, 146] on button "button" at bounding box center [578, 149] width 221 height 44
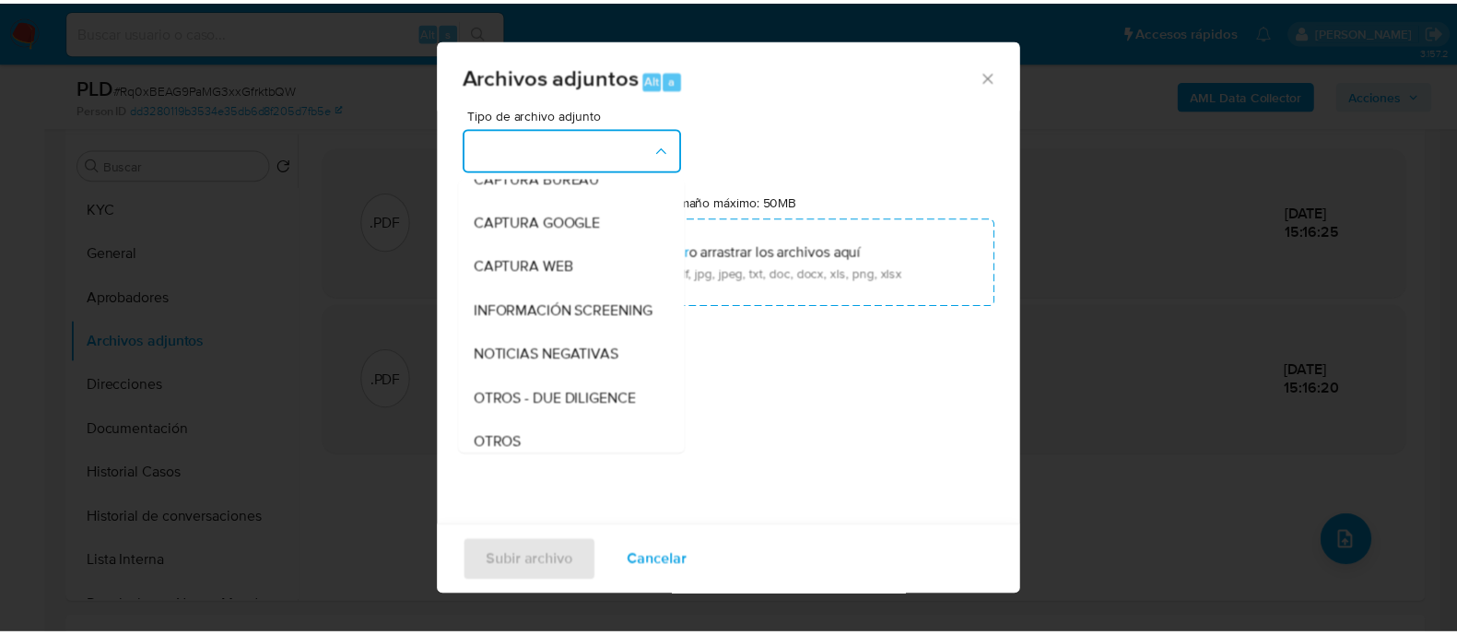
scroll to position [346, 0]
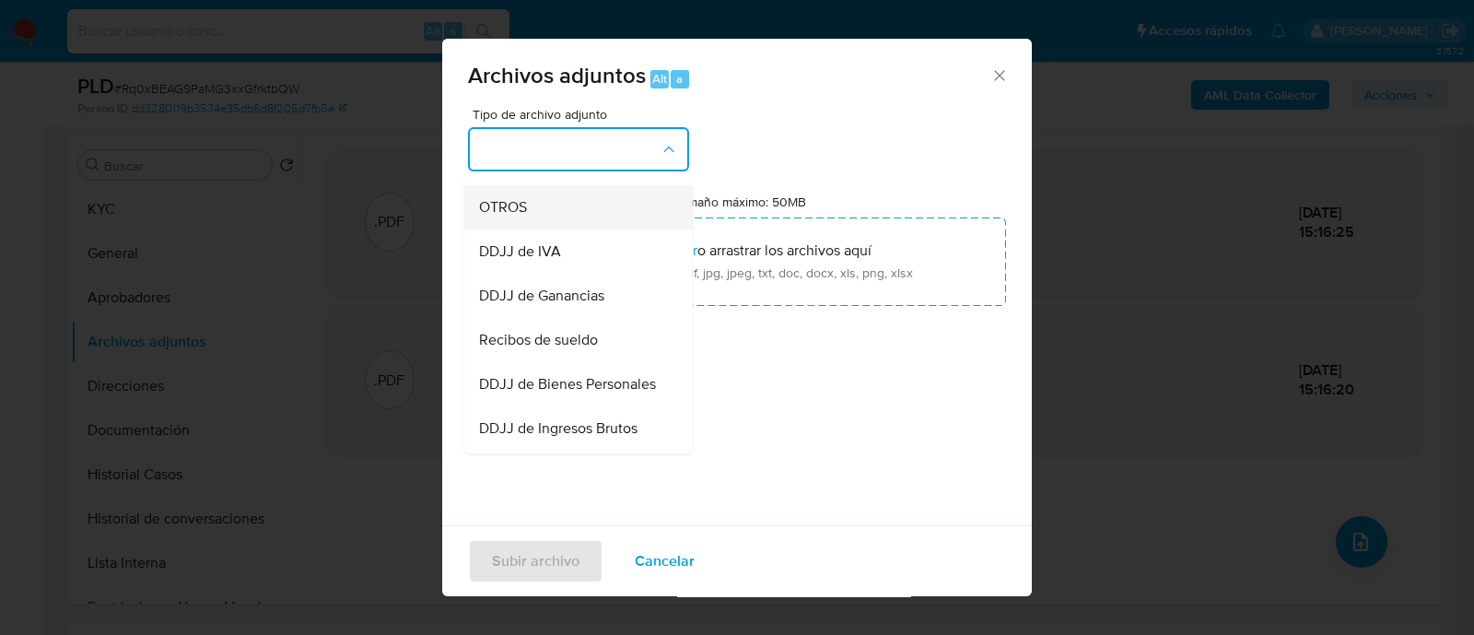
click at [565, 229] on div "OTROS" at bounding box center [573, 207] width 188 height 44
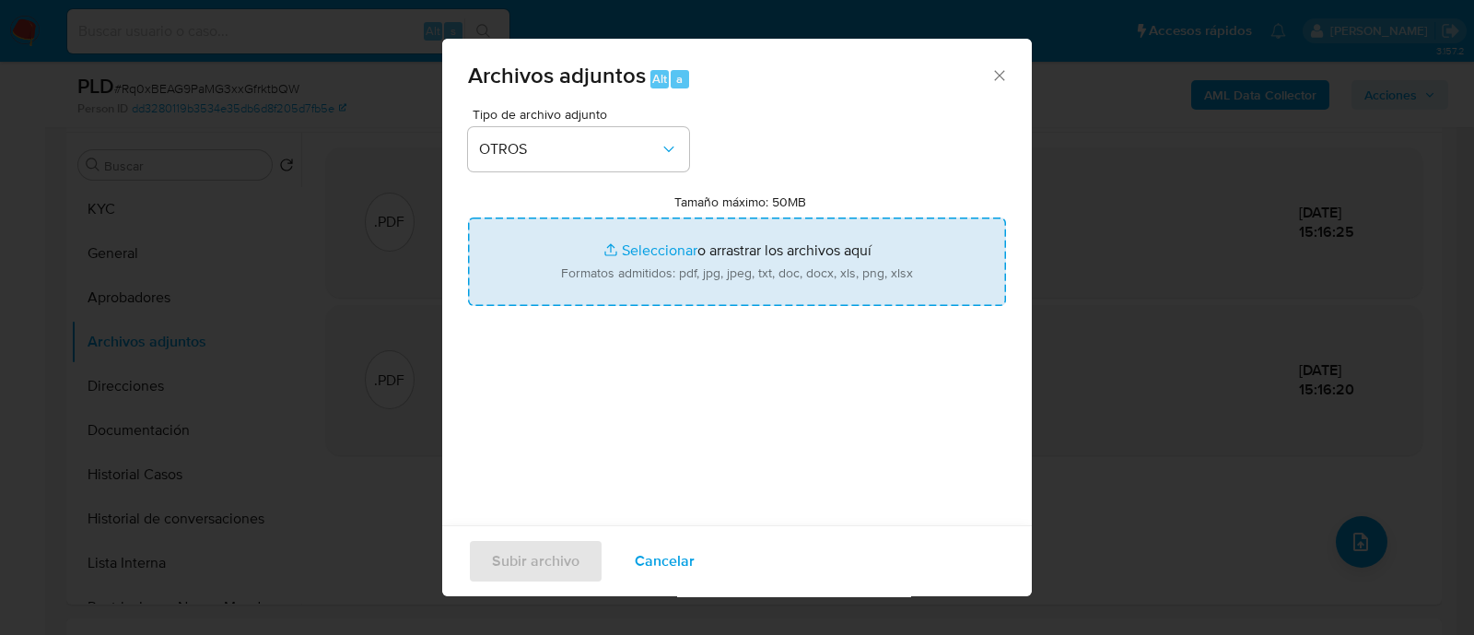
type input "C:\fakepath\Movimientos Rq0xBEAG9PaMG3xxGfrktbQW_2025_08_19_02_46_18.xlsx"
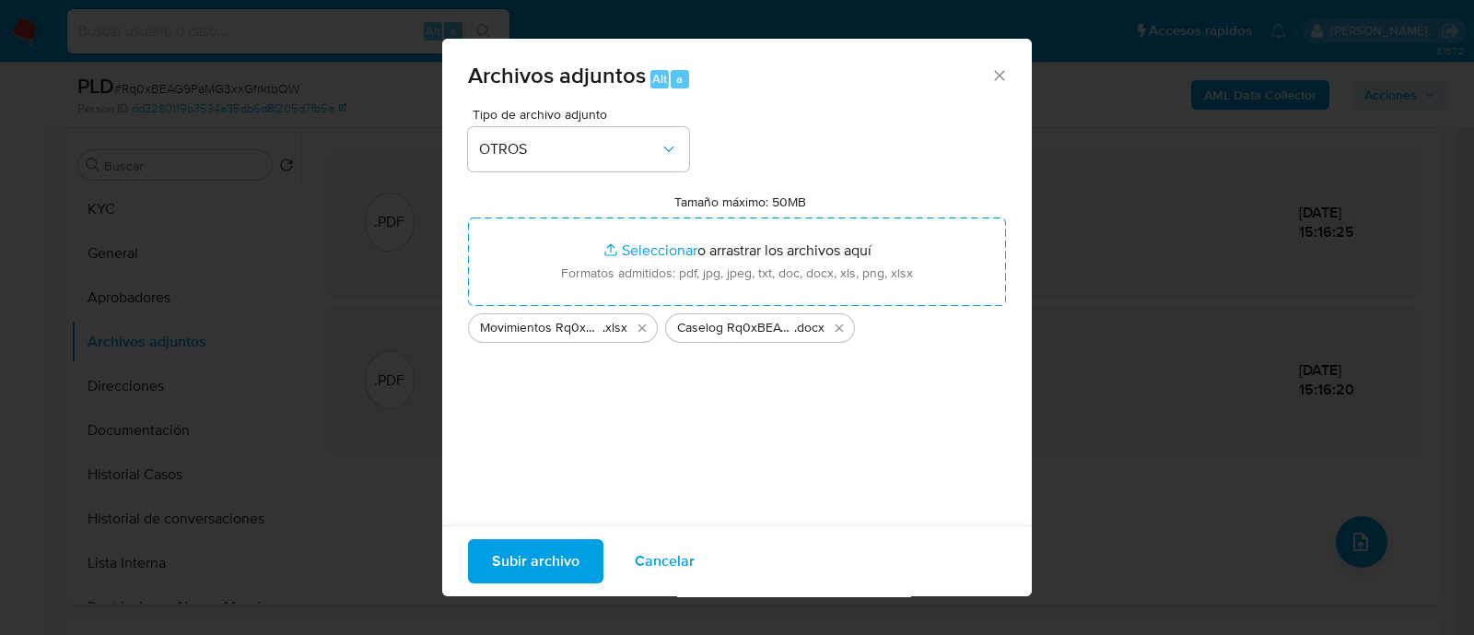
click at [553, 560] on span "Subir archivo" at bounding box center [536, 561] width 88 height 41
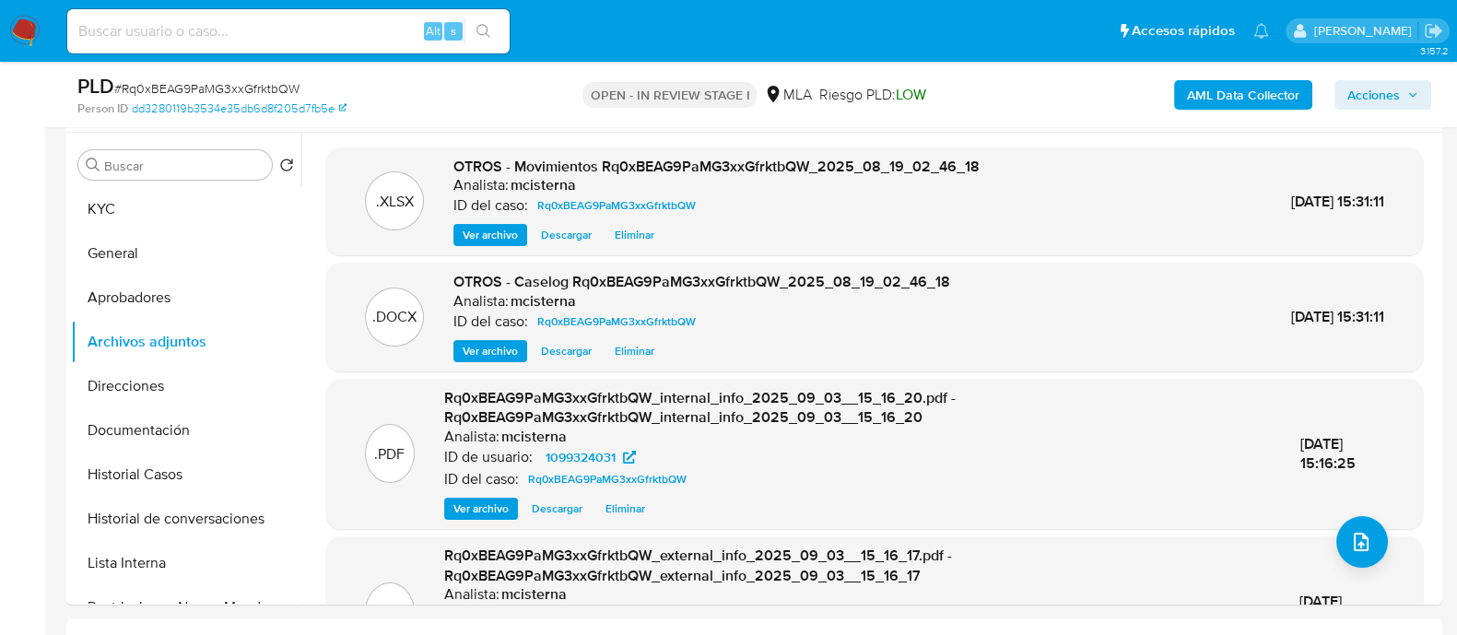
click at [1387, 83] on span "Acciones" at bounding box center [1373, 94] width 53 height 29
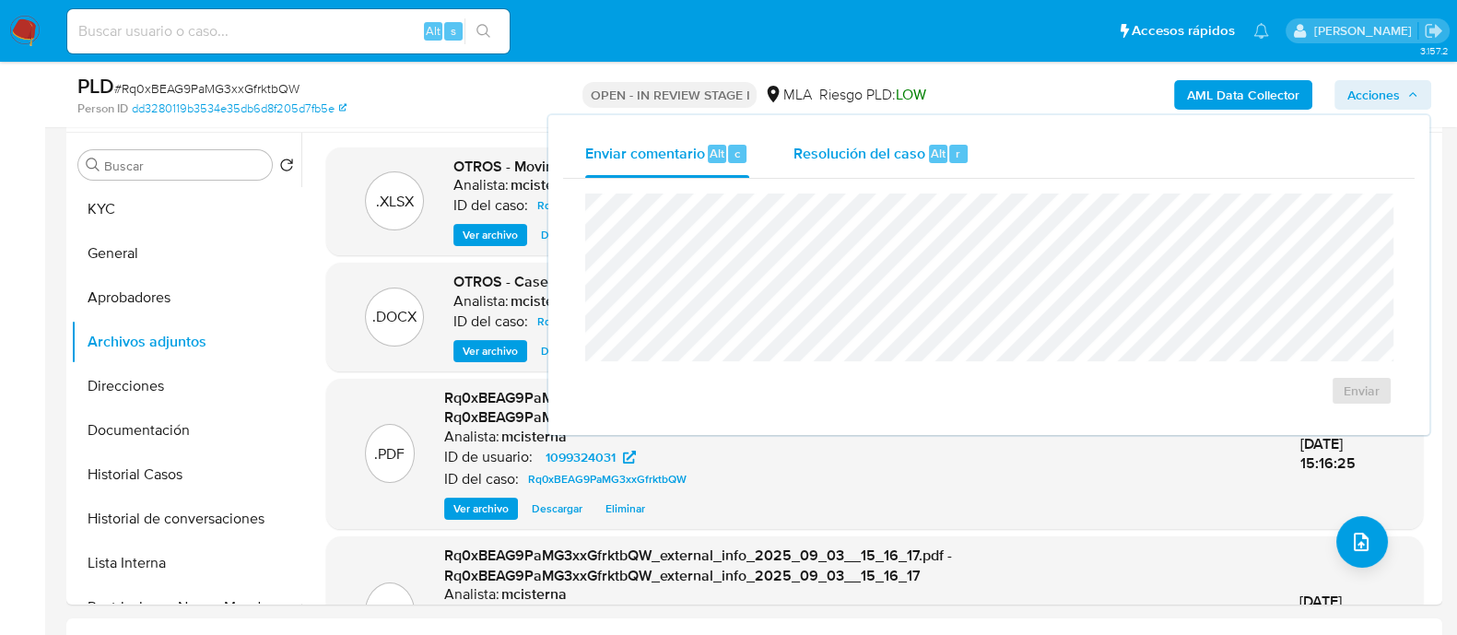
click at [912, 158] on span "Resolución del caso" at bounding box center [859, 152] width 132 height 21
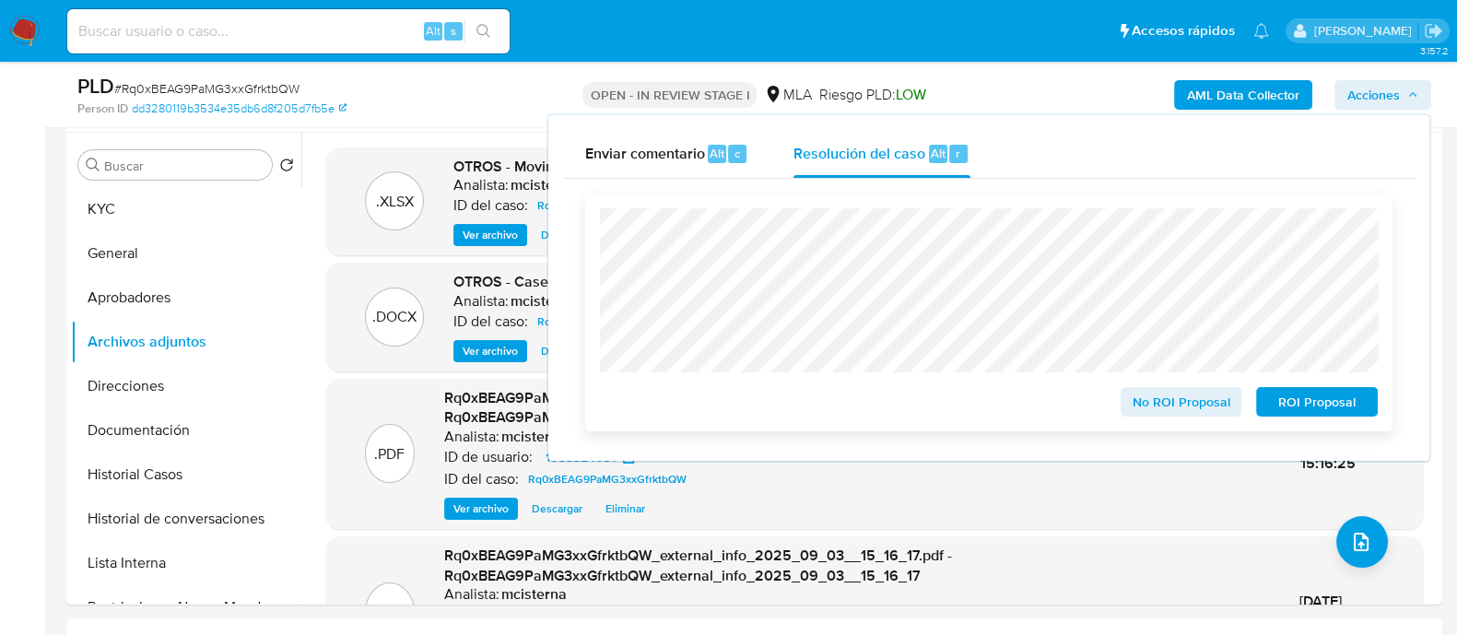
click at [1327, 385] on div "ROI Proposal" at bounding box center [1313, 398] width 129 height 37
click at [1324, 398] on span "ROI Proposal" at bounding box center [1317, 402] width 96 height 26
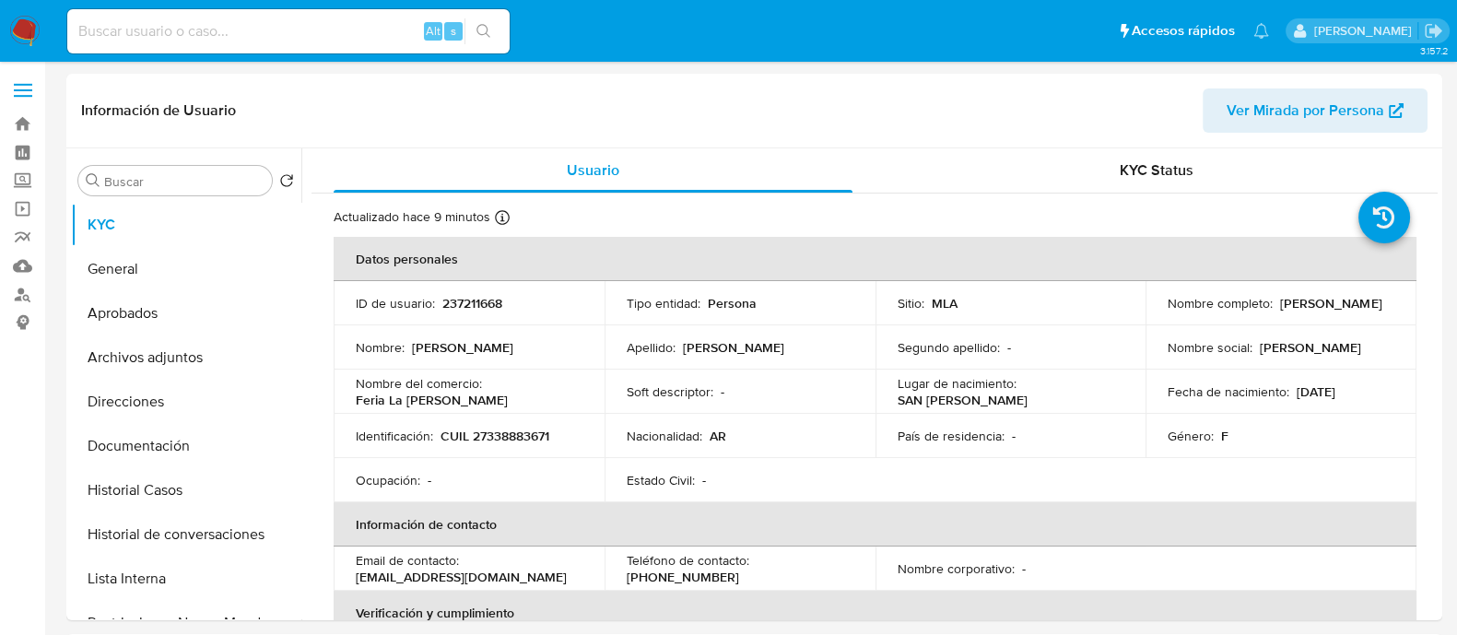
click at [507, 430] on p "CUIL 27338883671" at bounding box center [494, 436] width 109 height 17
select select "10"
click at [507, 430] on p "CUIL 27338883671" at bounding box center [494, 436] width 109 height 17
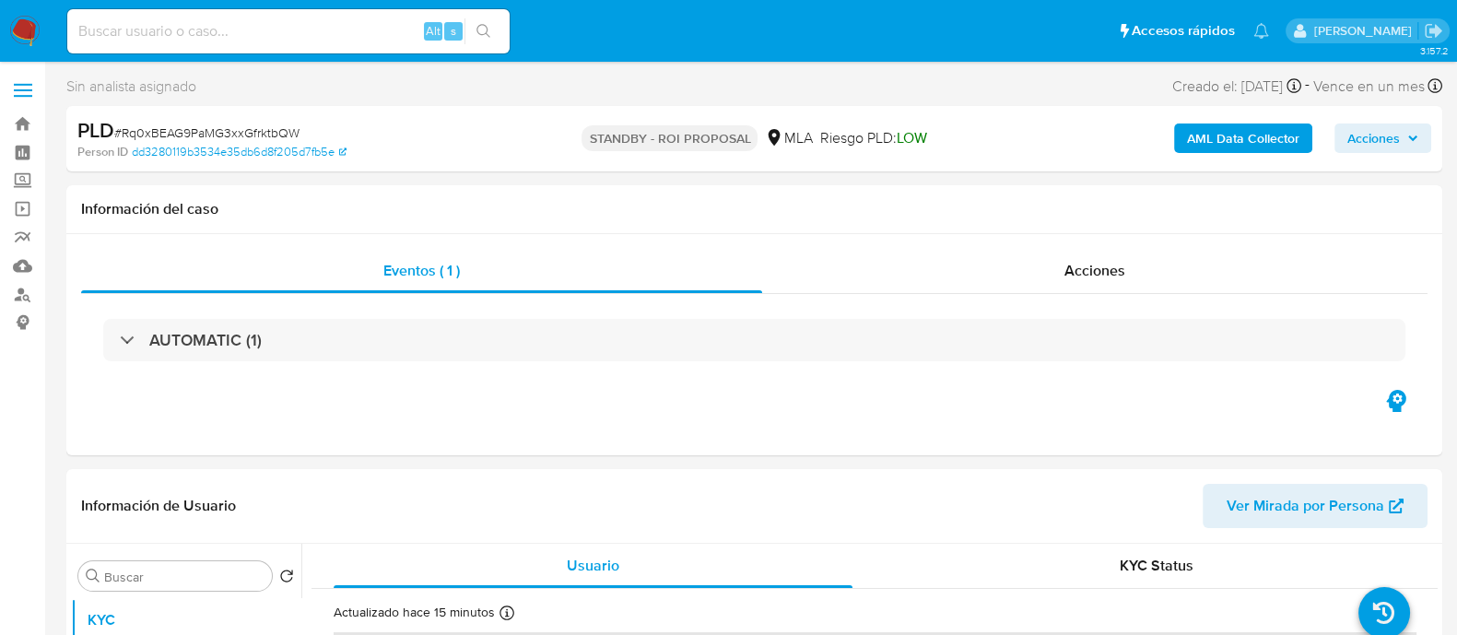
select select "10"
click at [260, 33] on input at bounding box center [288, 31] width 442 height 24
paste input "N9efVRNIYgo3CsfYrhydji6v"
type input "N9efVRNIYgo3CsfYrhydji6v"
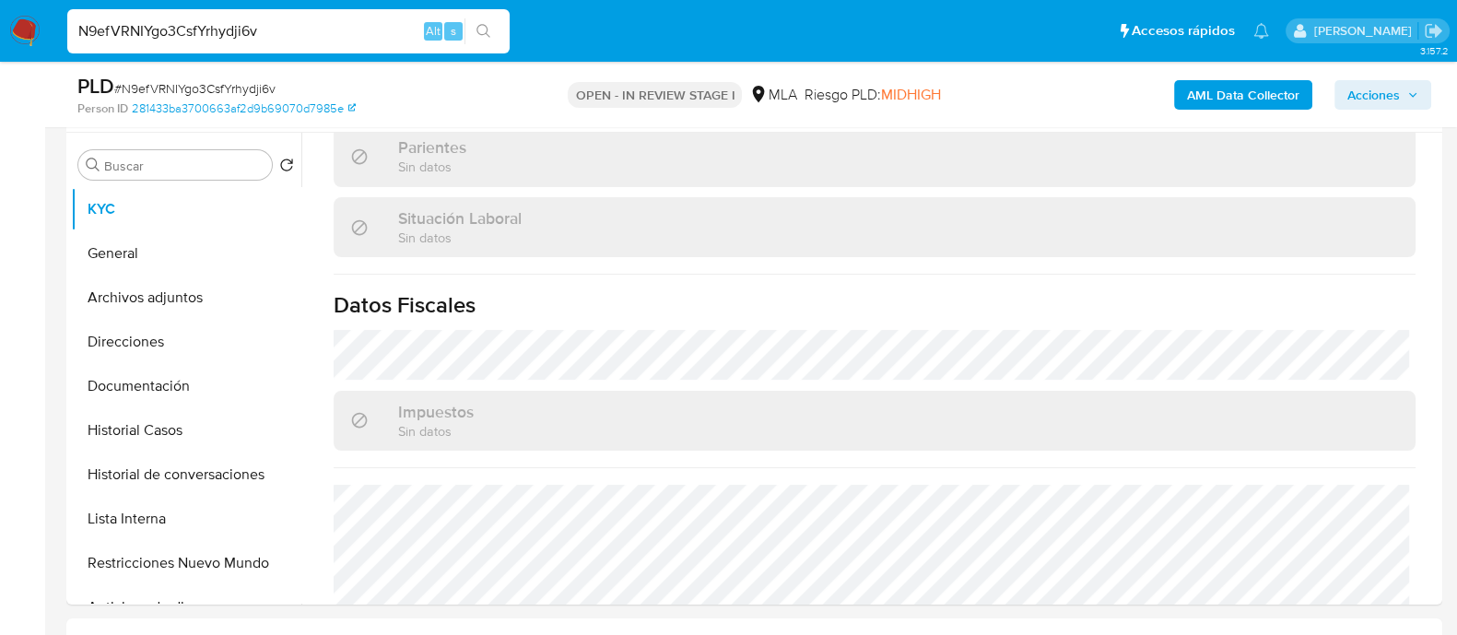
scroll to position [1016, 0]
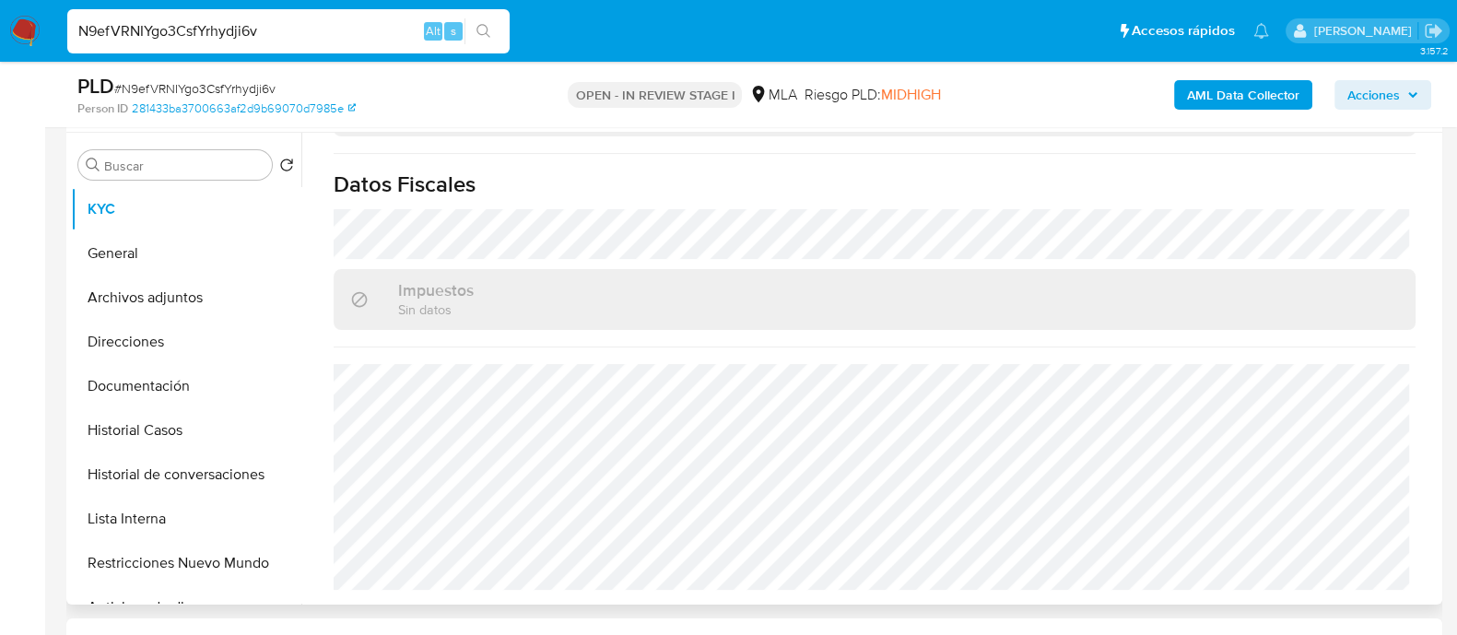
select select "10"
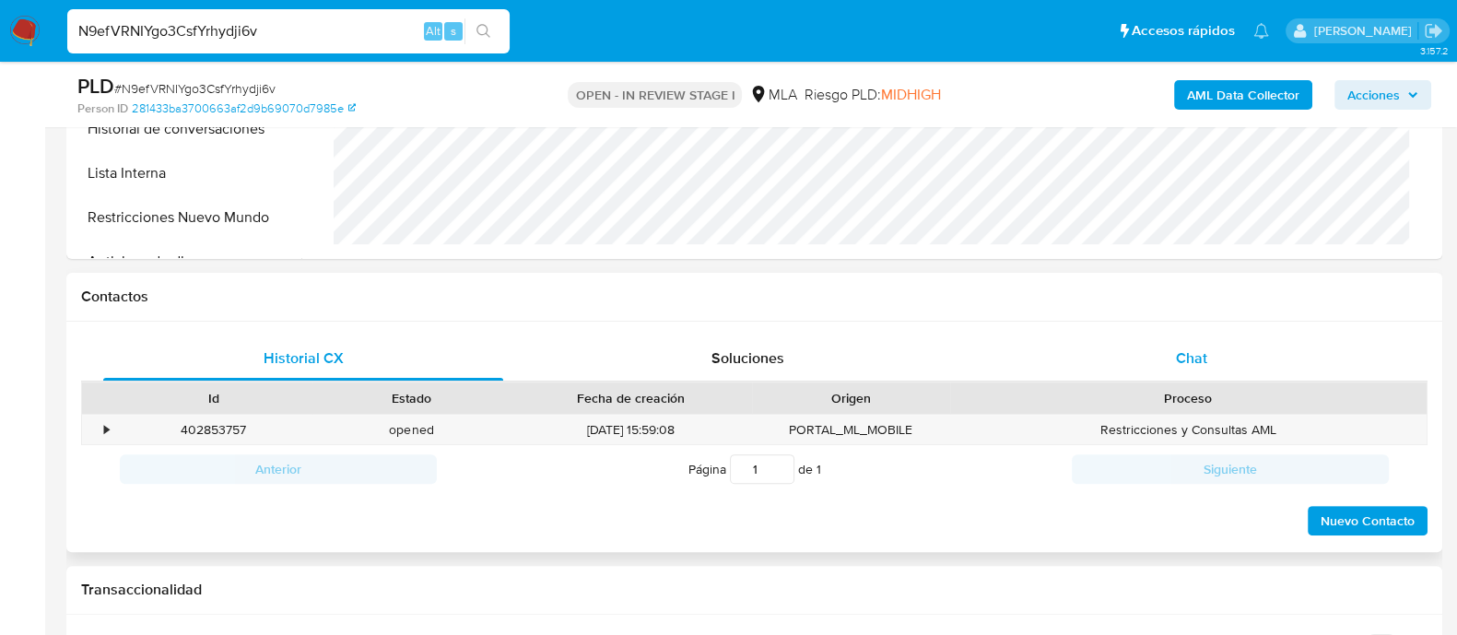
click at [1175, 372] on div "Chat" at bounding box center [1191, 358] width 400 height 44
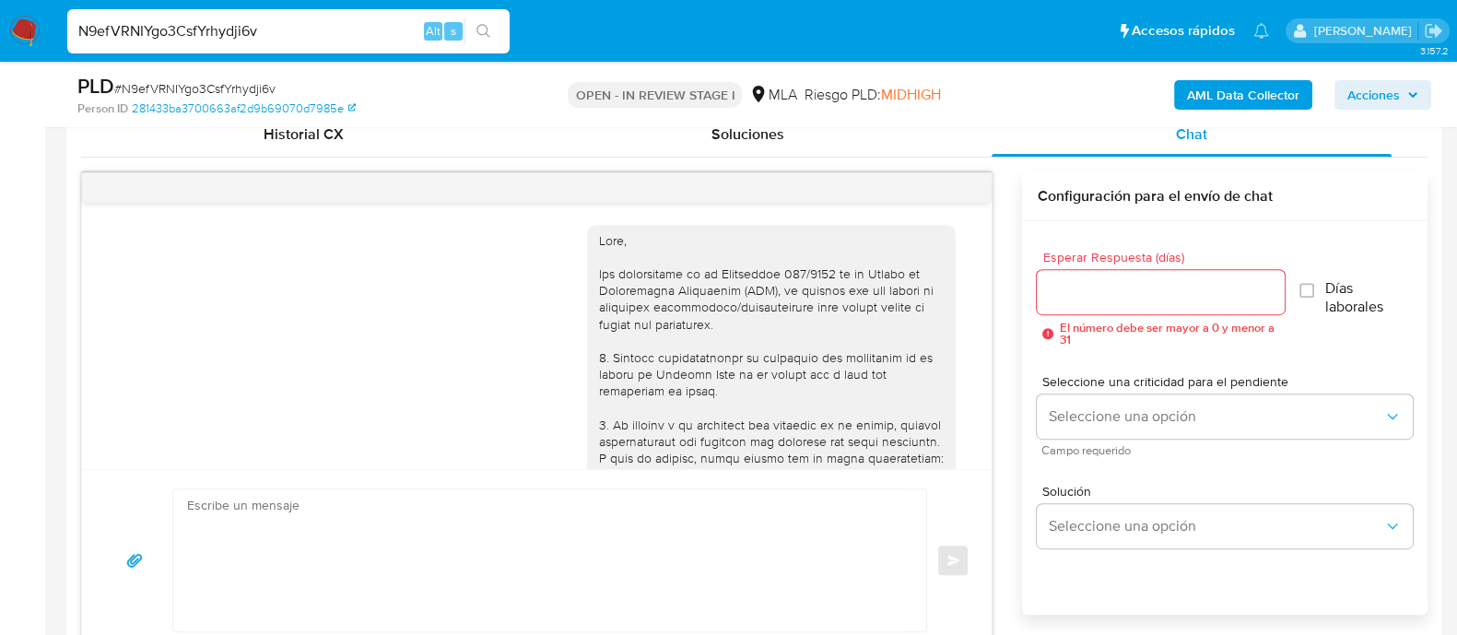
scroll to position [921, 0]
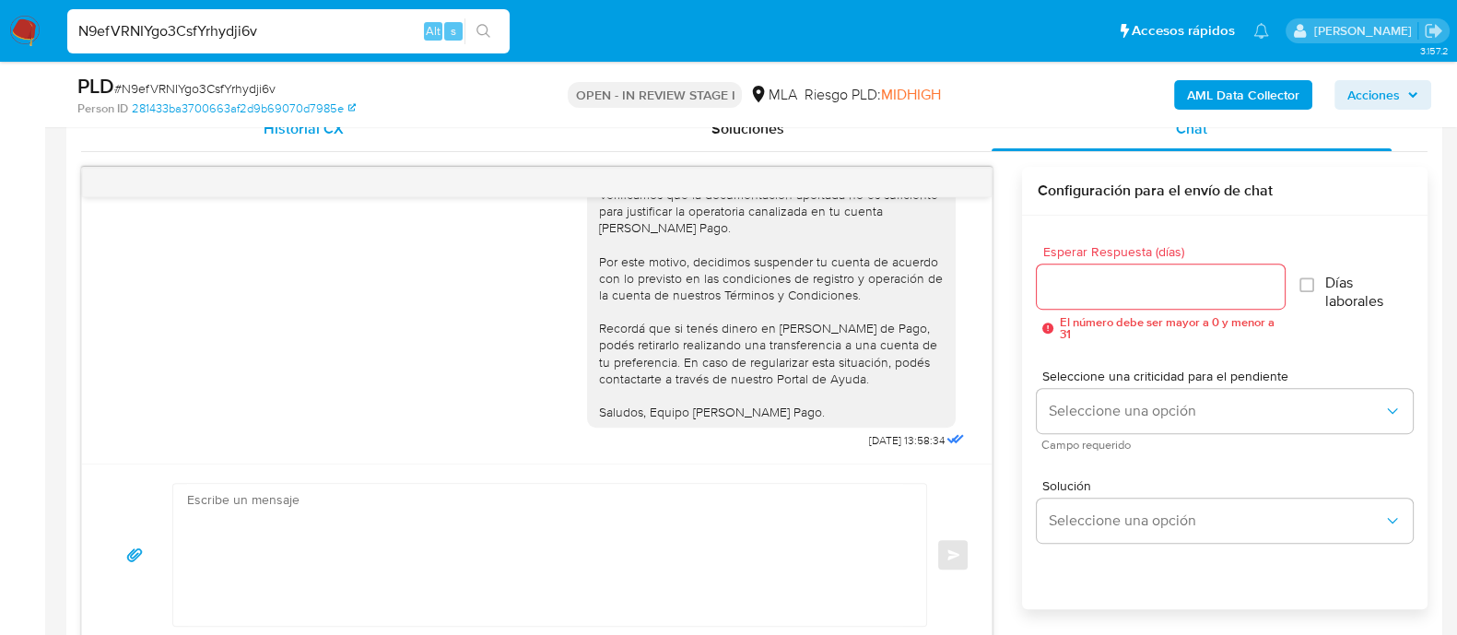
click at [303, 130] on span "Historial CX" at bounding box center [304, 128] width 80 height 21
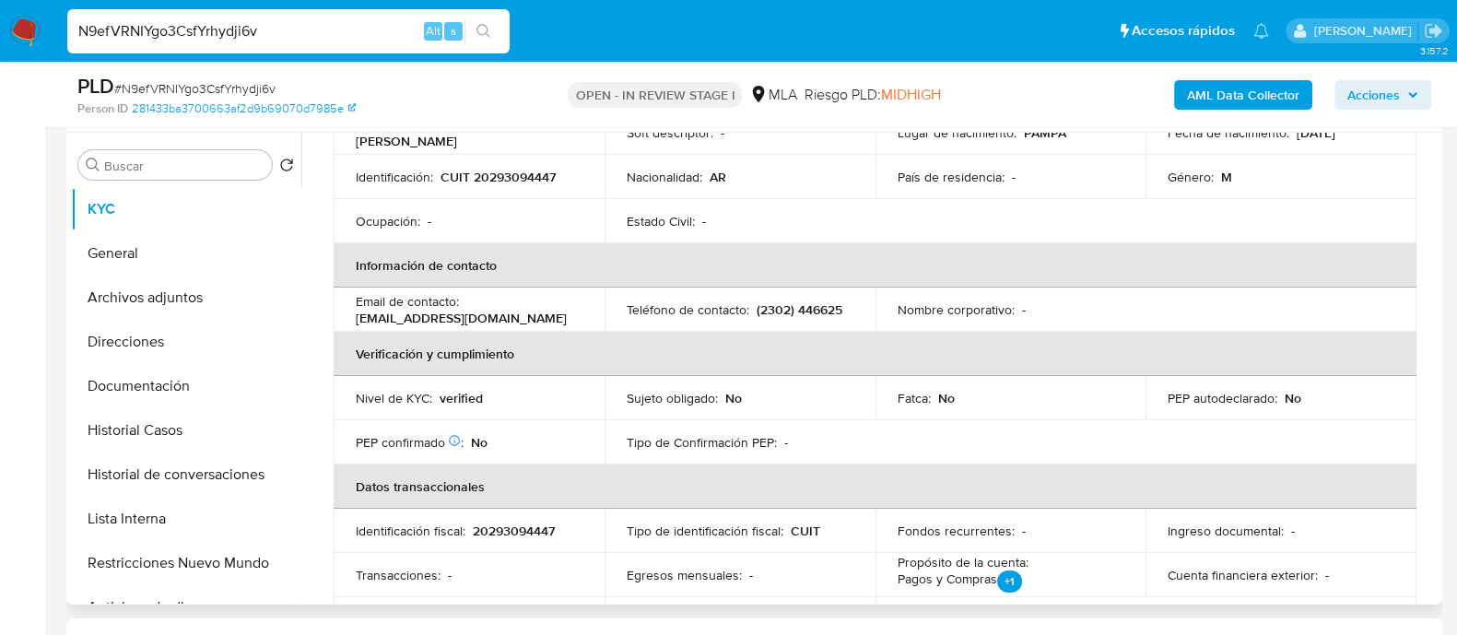
scroll to position [95, 0]
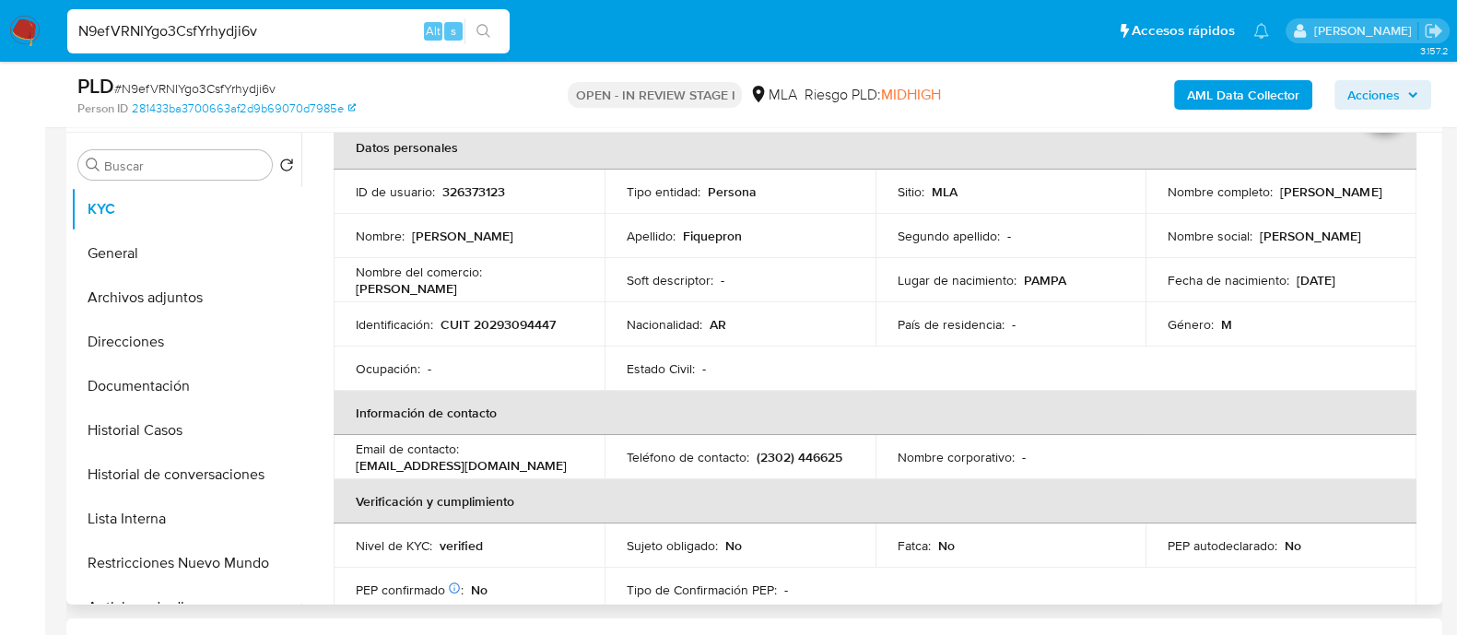
click at [448, 183] on p "326373123" at bounding box center [473, 191] width 63 height 17
copy p "326373123"
click at [239, 292] on button "Archivos adjuntos" at bounding box center [179, 298] width 216 height 44
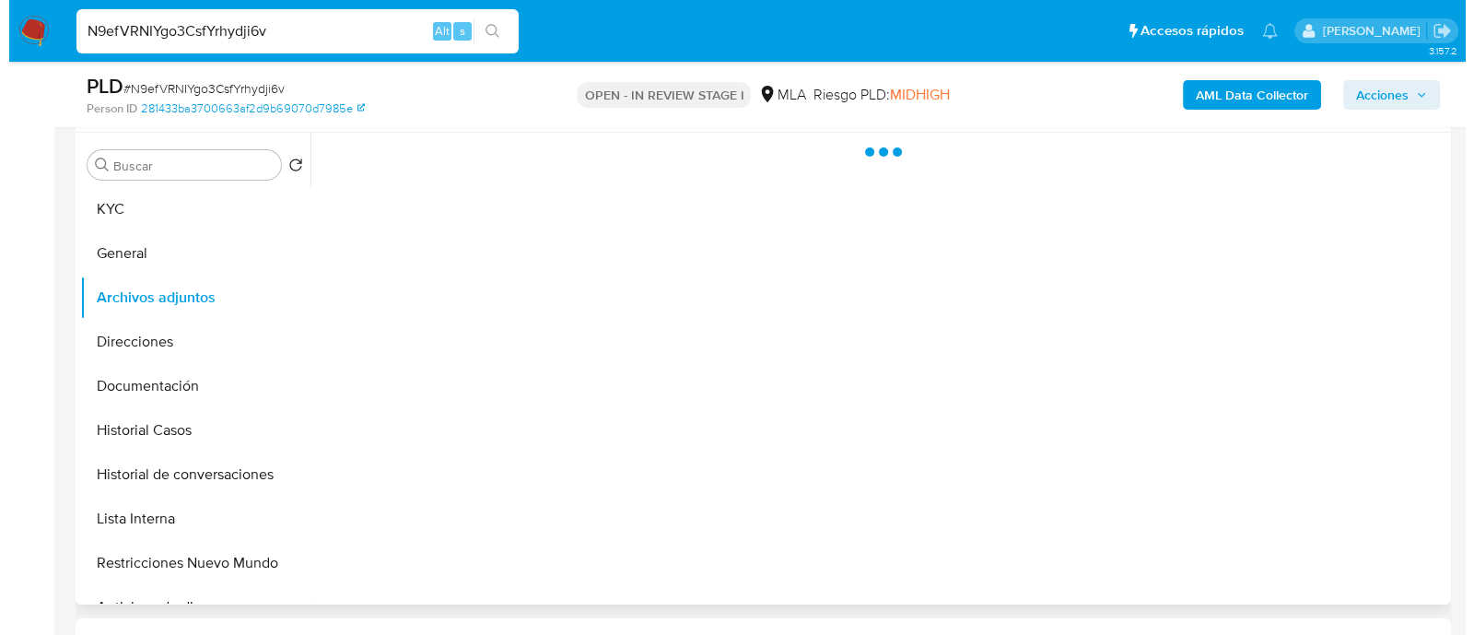
scroll to position [0, 0]
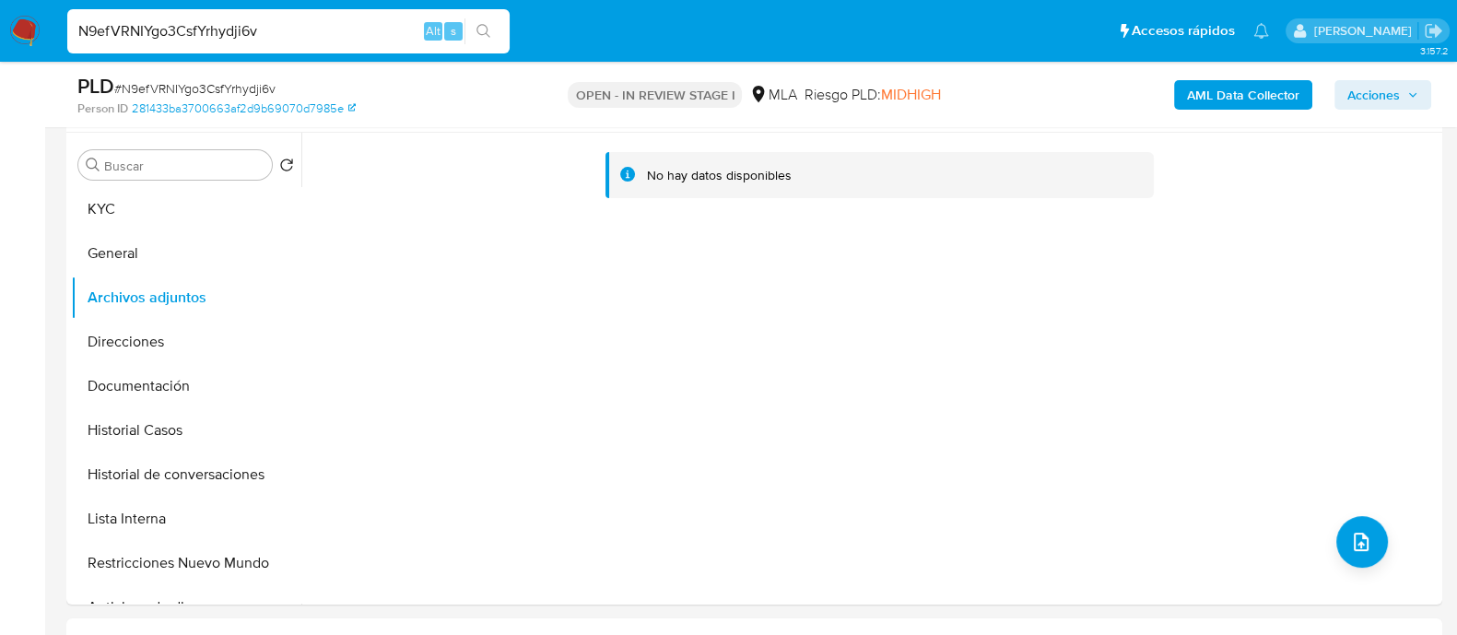
click at [1254, 91] on b "AML Data Collector" at bounding box center [1243, 94] width 112 height 29
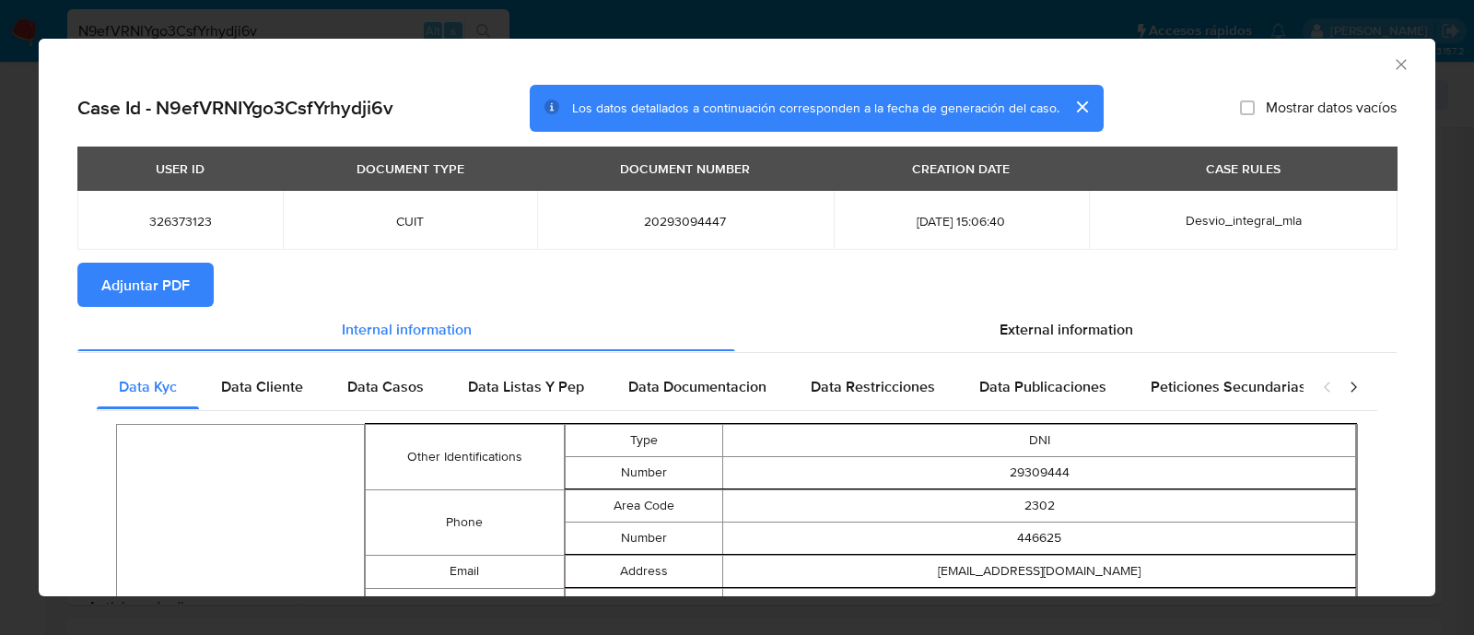
click at [194, 282] on button "Adjuntar PDF" at bounding box center [145, 285] width 136 height 44
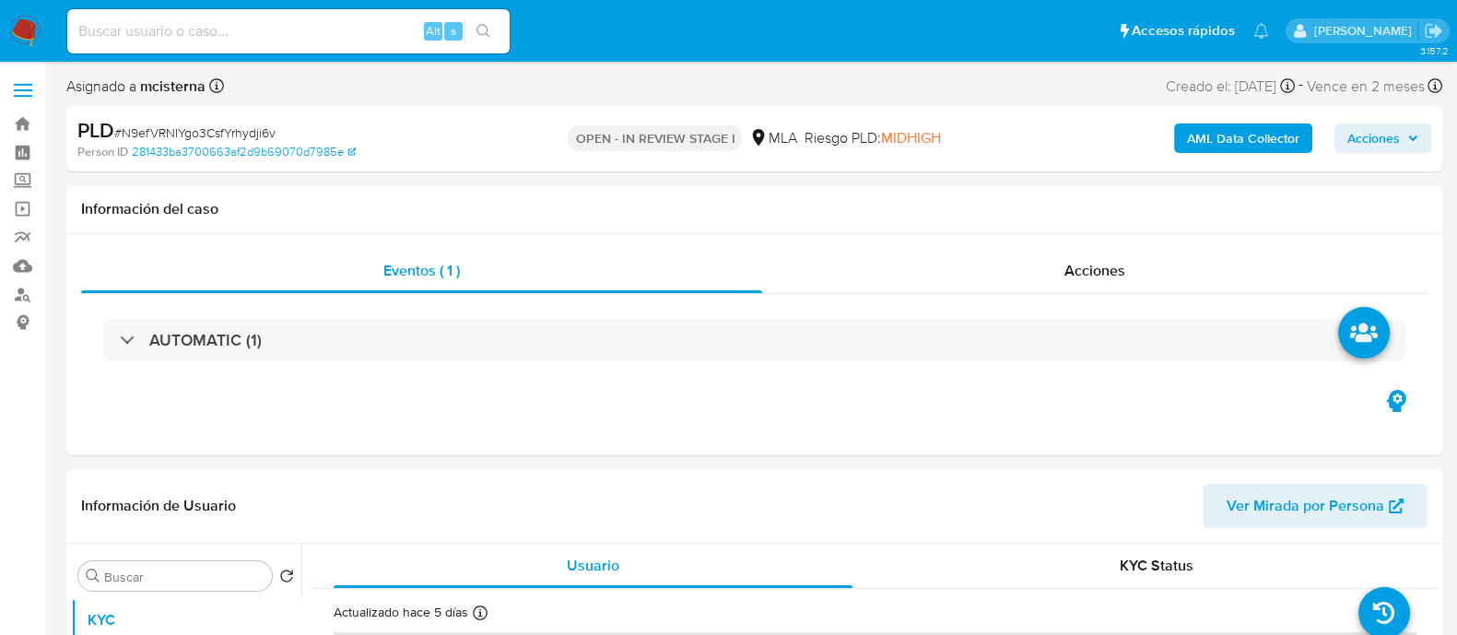
select select "10"
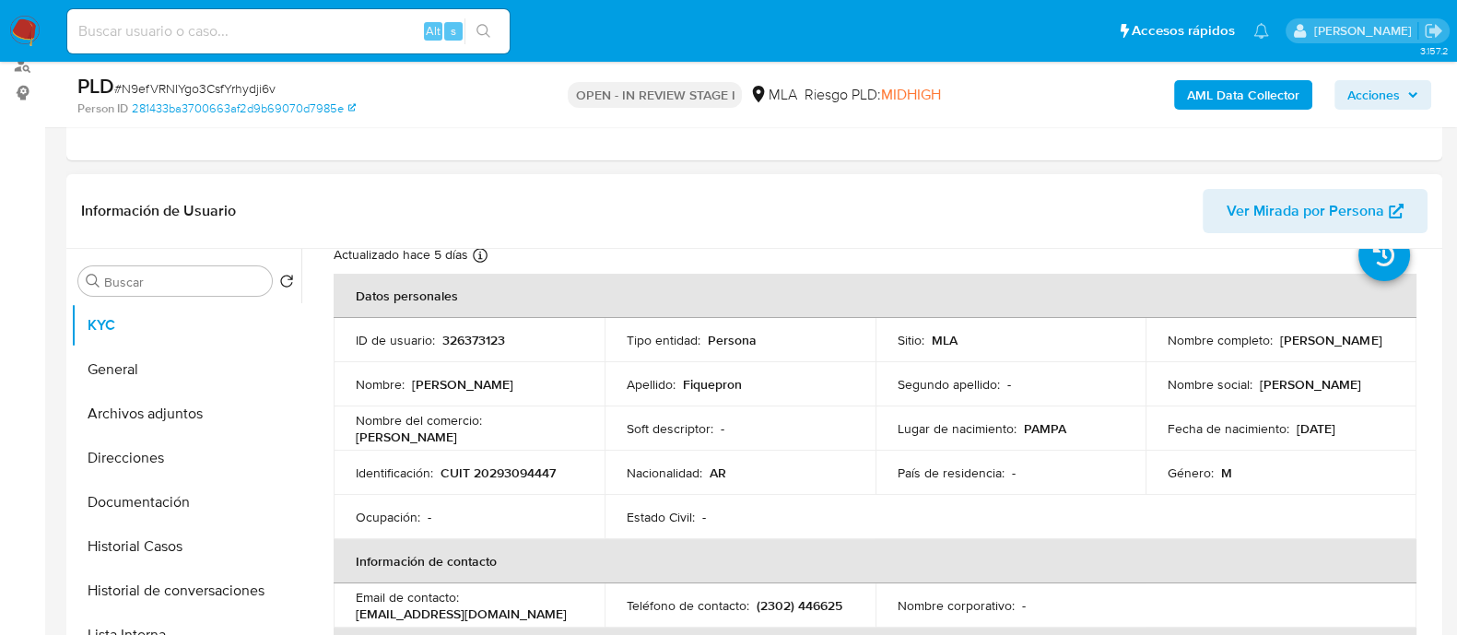
scroll to position [114, 0]
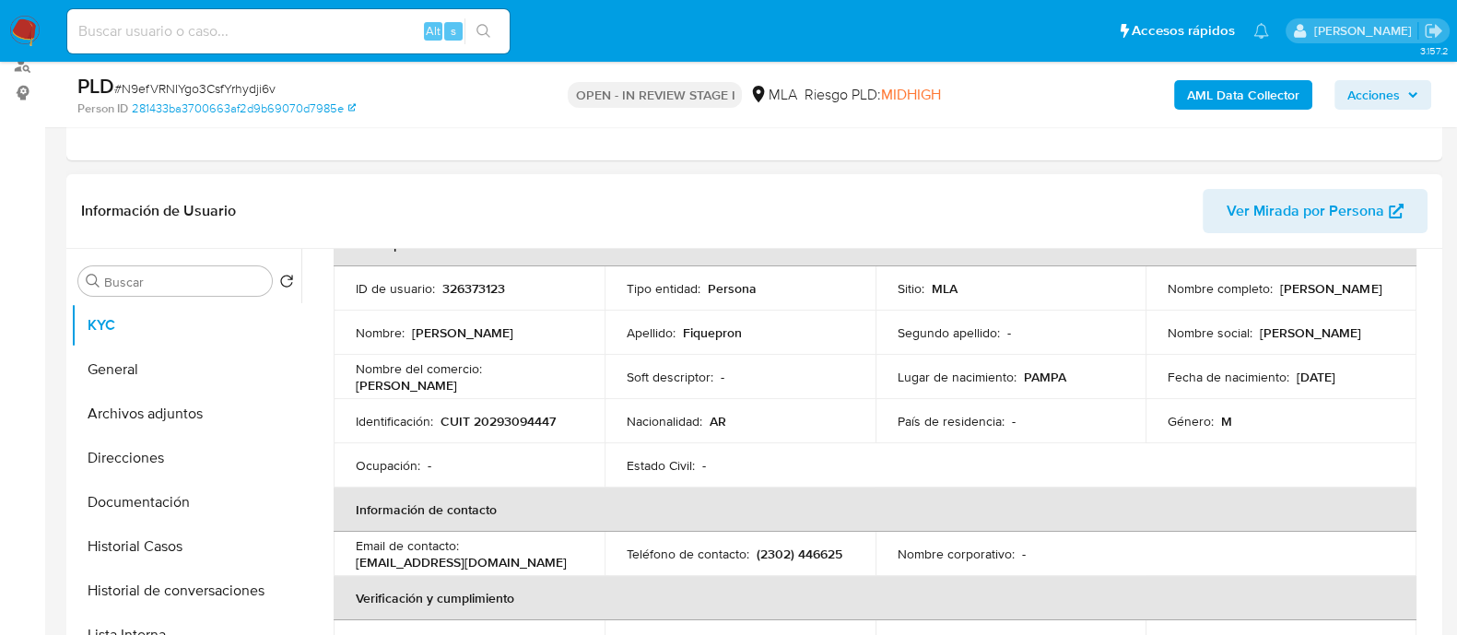
click at [513, 414] on p "CUIT 20293094447" at bounding box center [497, 421] width 115 height 17
copy p "20293094447"
click at [240, 588] on button "Historial de conversaciones" at bounding box center [179, 591] width 216 height 44
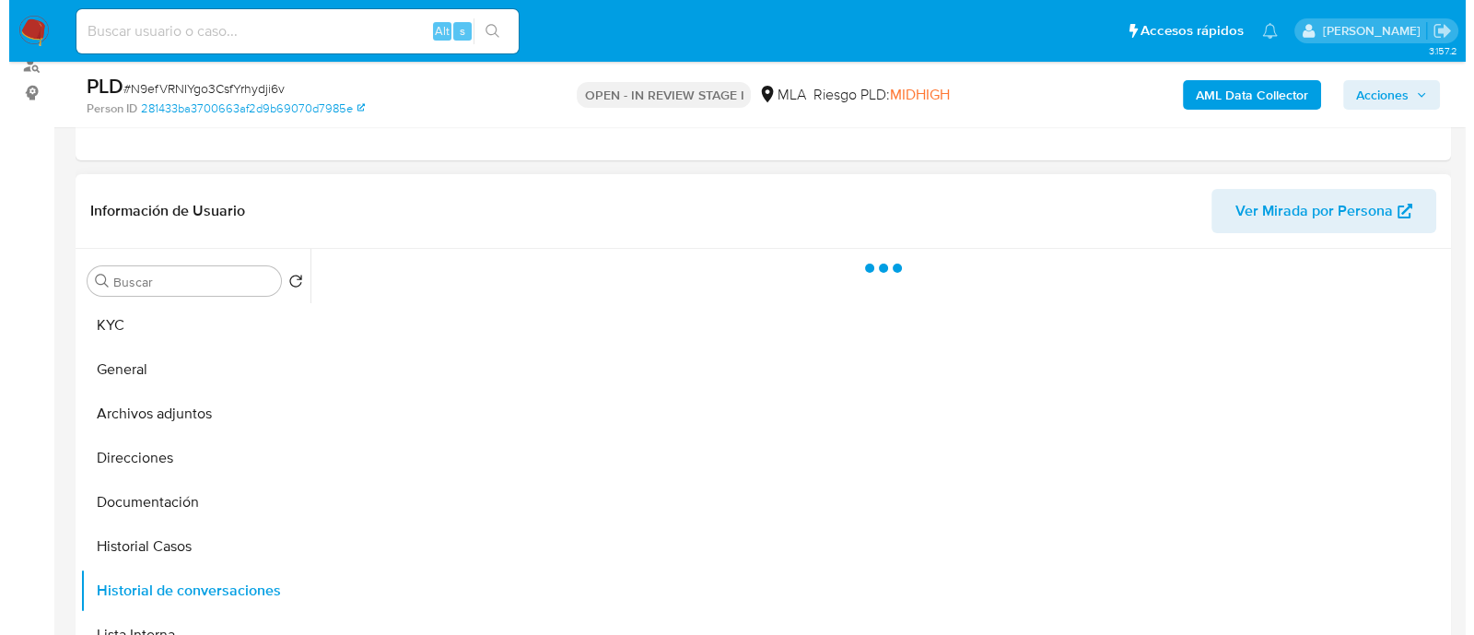
scroll to position [0, 0]
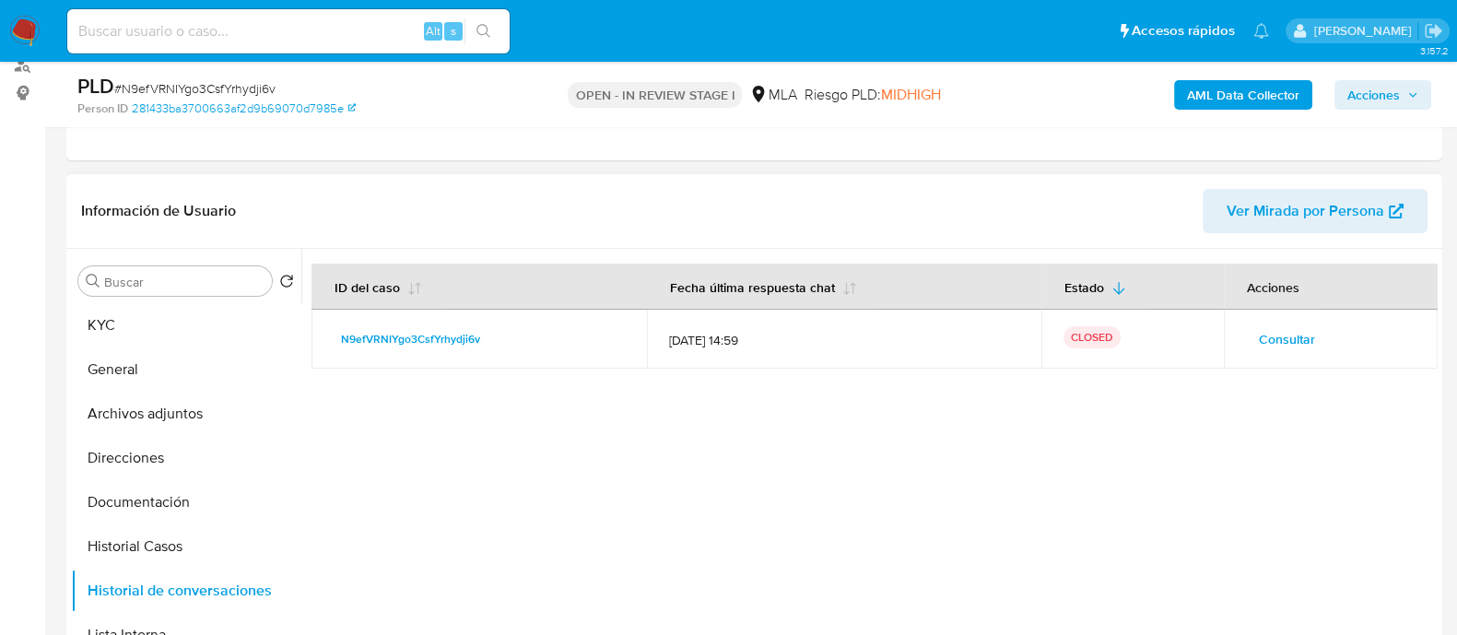
click at [1308, 334] on span "Consultar" at bounding box center [1287, 339] width 56 height 26
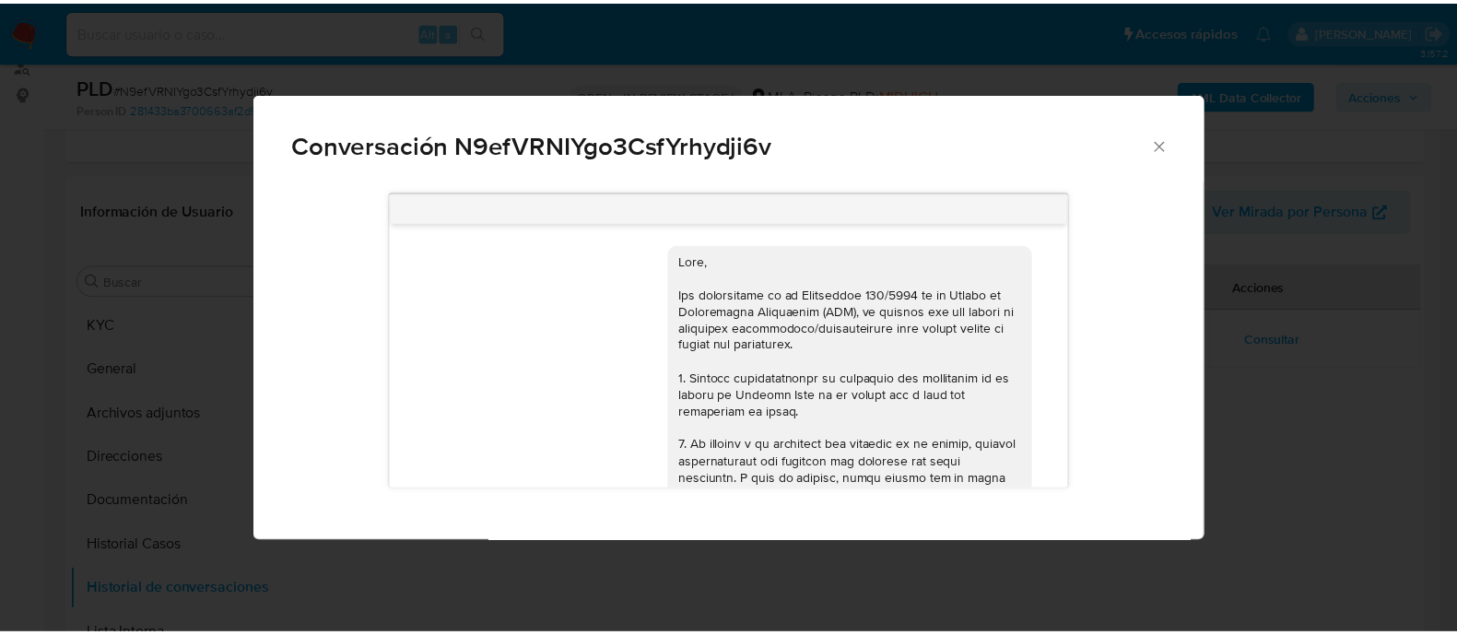
scroll to position [1593, 0]
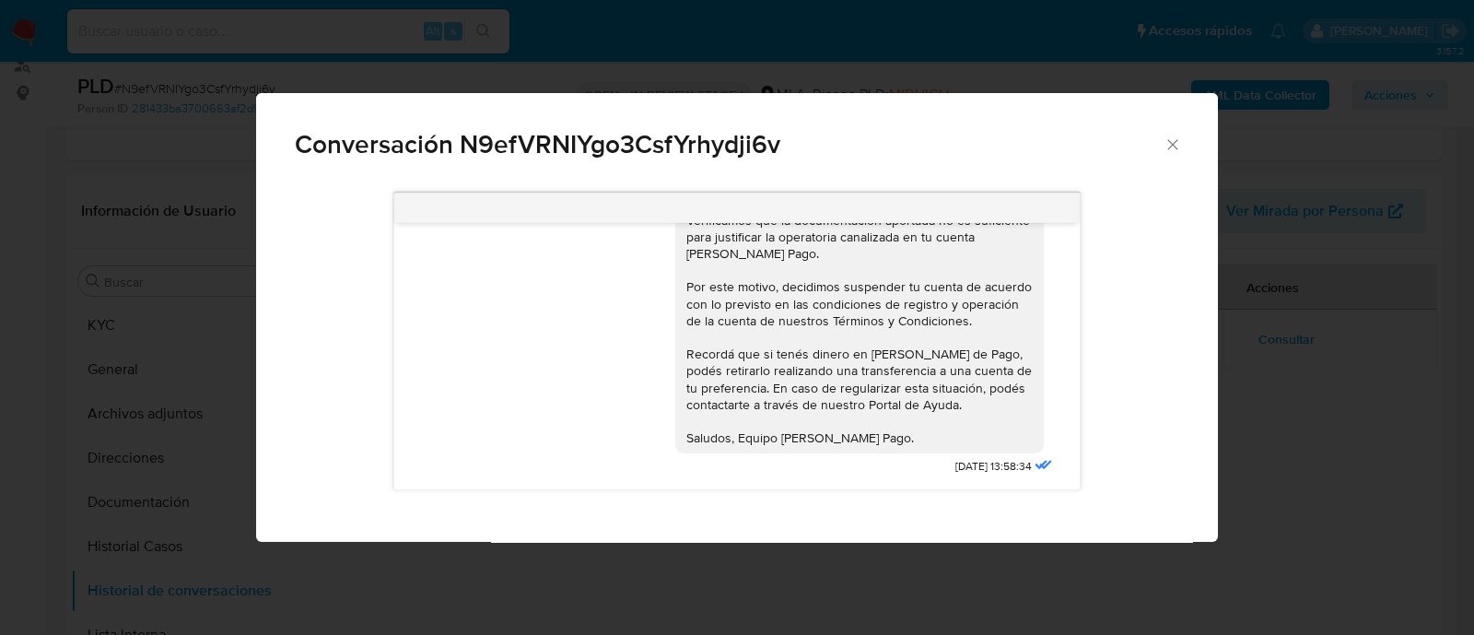
click at [1176, 153] on icon "Cerrar" at bounding box center [1173, 144] width 18 height 18
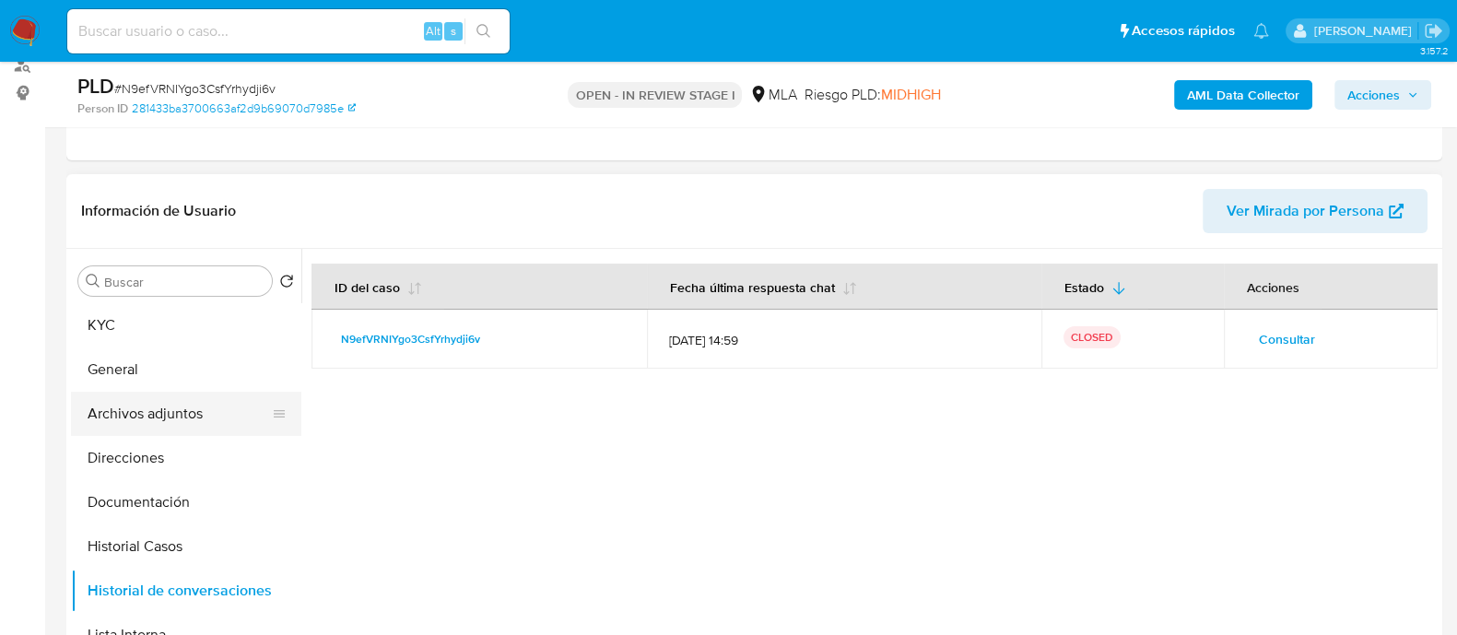
click at [207, 405] on button "Archivos adjuntos" at bounding box center [179, 414] width 216 height 44
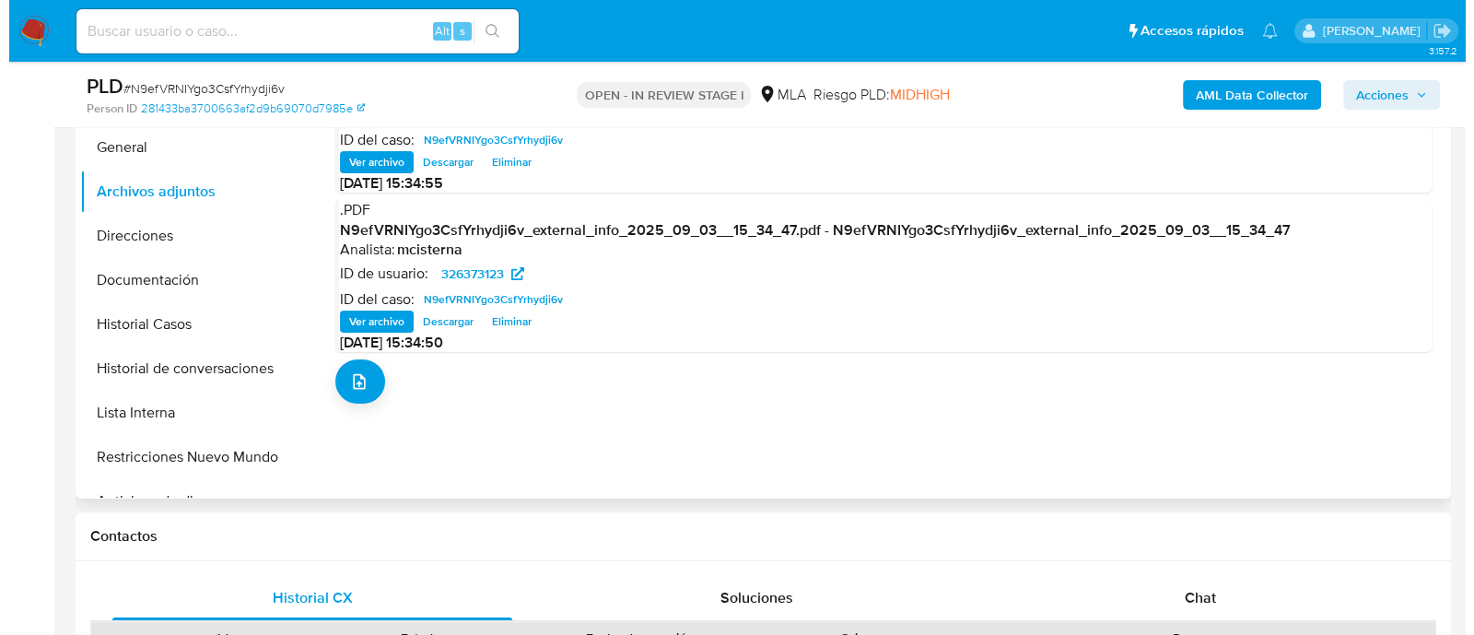
scroll to position [460, 0]
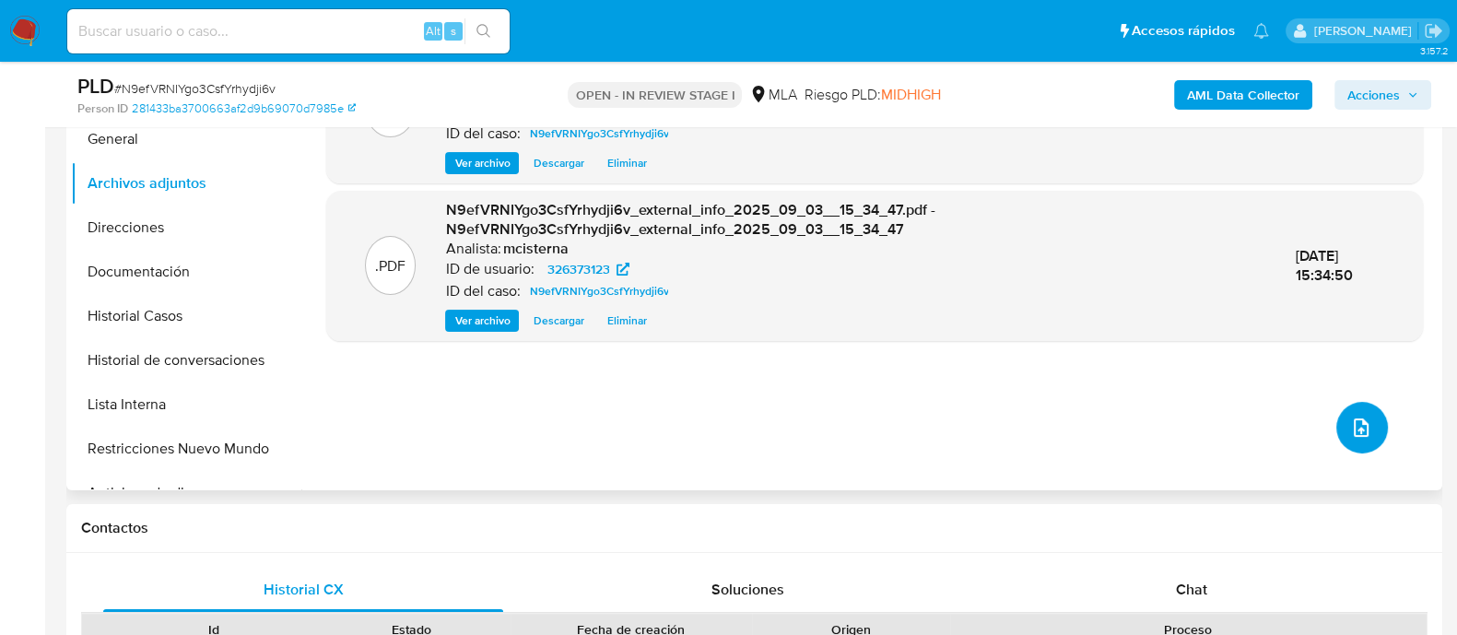
click at [1359, 416] on icon "upload-file" at bounding box center [1361, 427] width 22 height 22
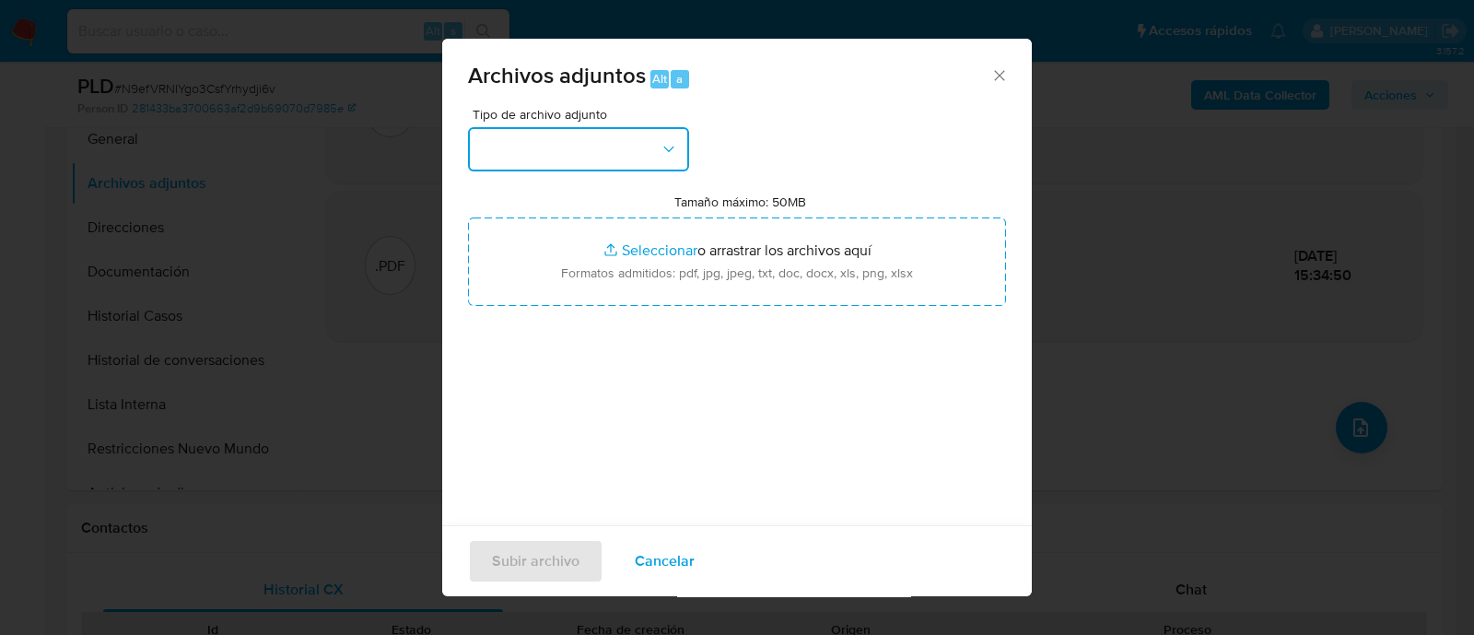
click at [634, 158] on button "button" at bounding box center [578, 149] width 221 height 44
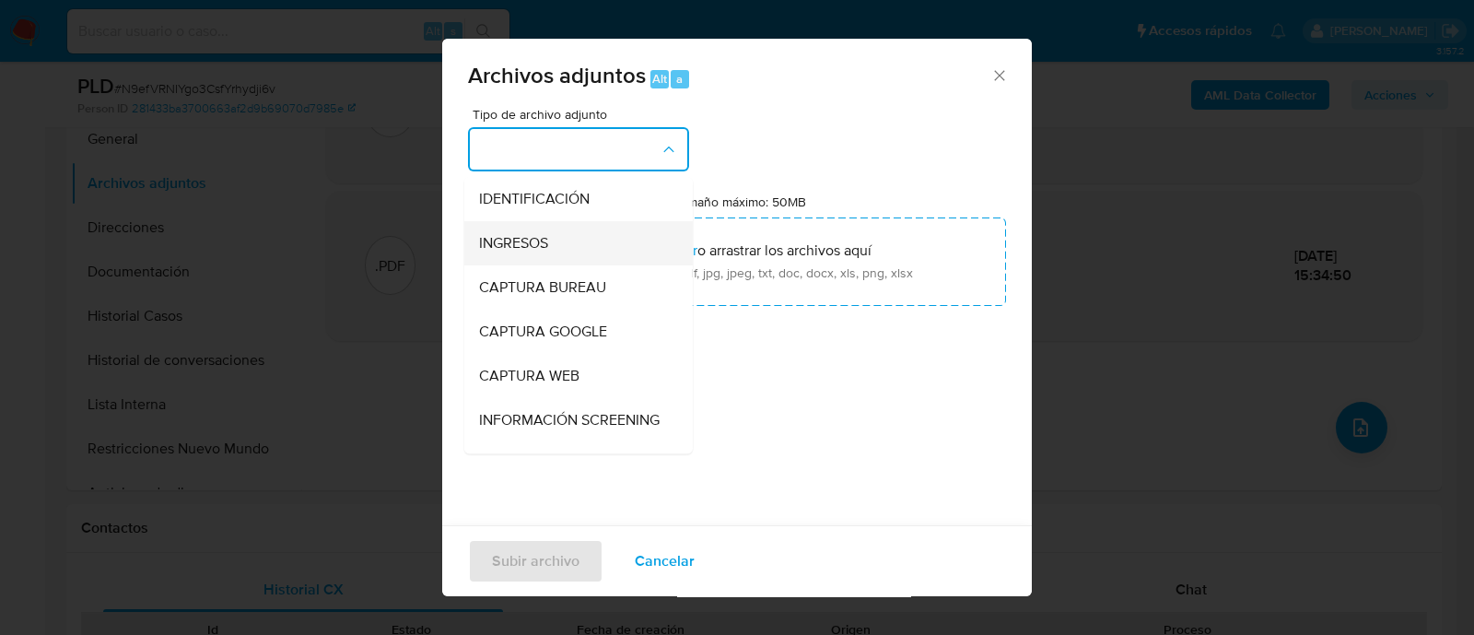
click at [571, 246] on div "INGRESOS" at bounding box center [573, 243] width 188 height 44
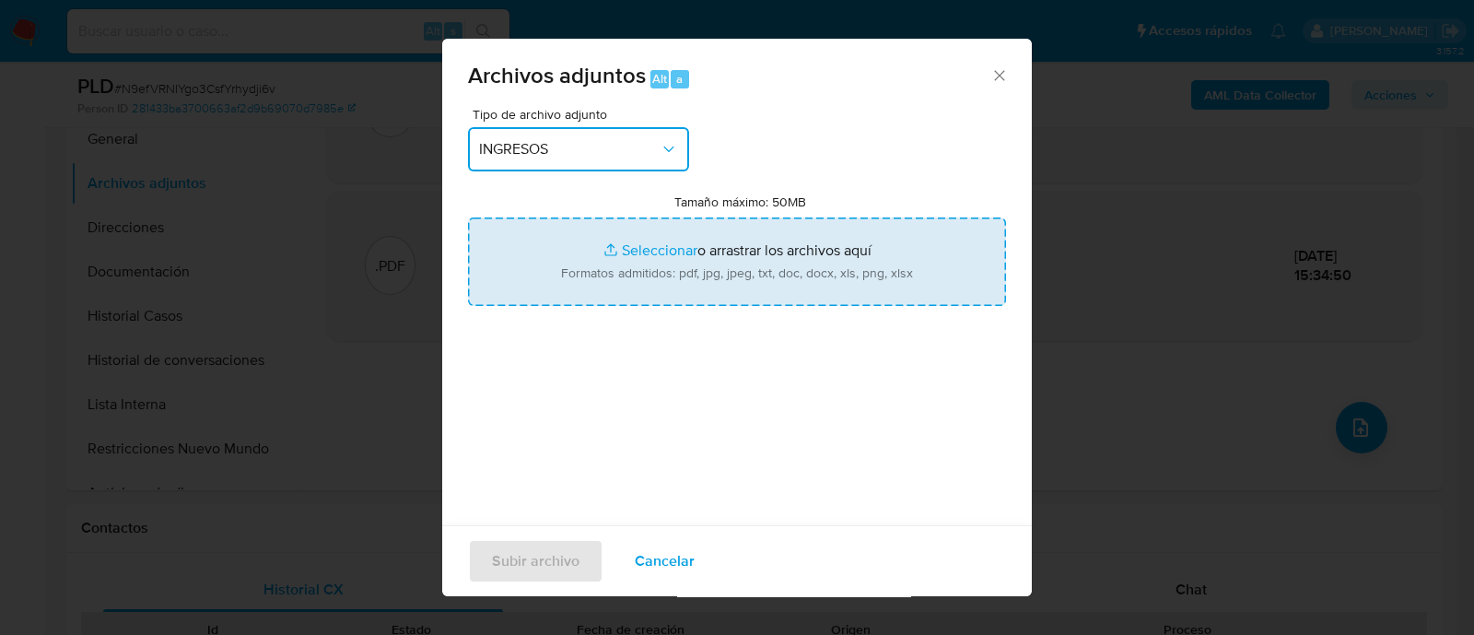
type input "C:\fakepath\Recibo de sueldo 06-2025 (2).png"
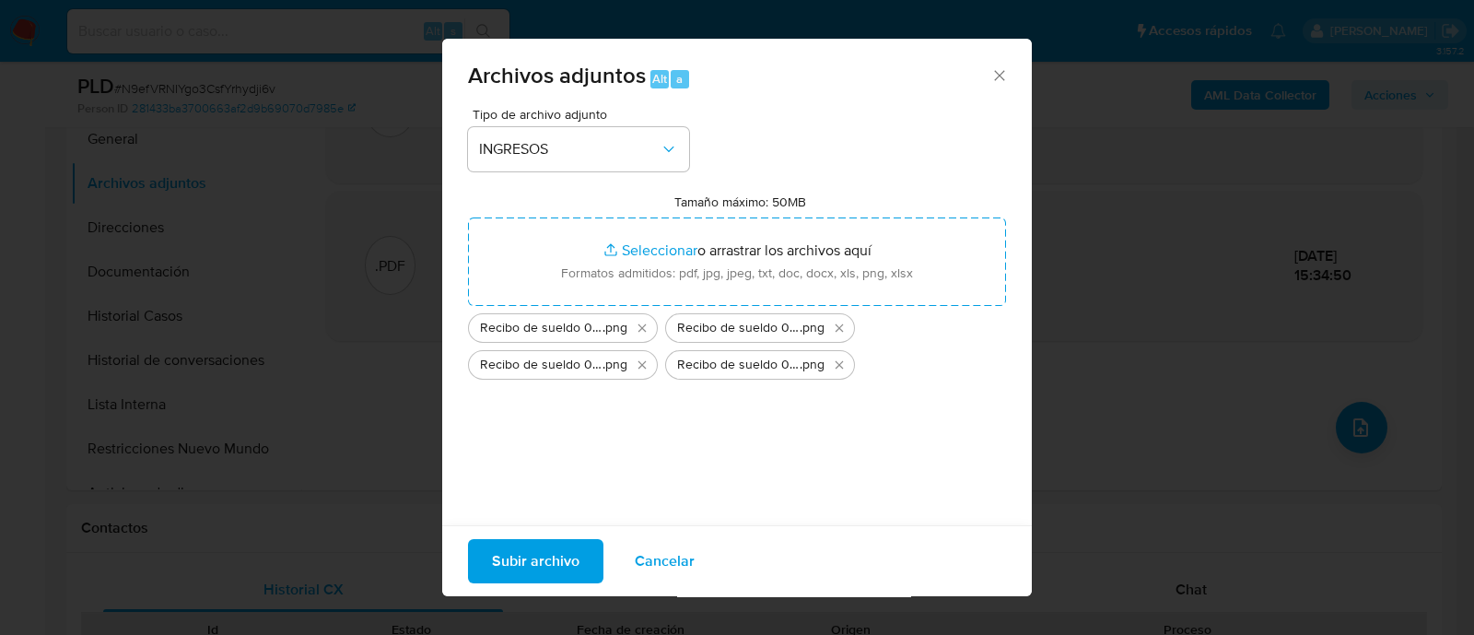
click at [548, 545] on span "Subir archivo" at bounding box center [536, 561] width 88 height 41
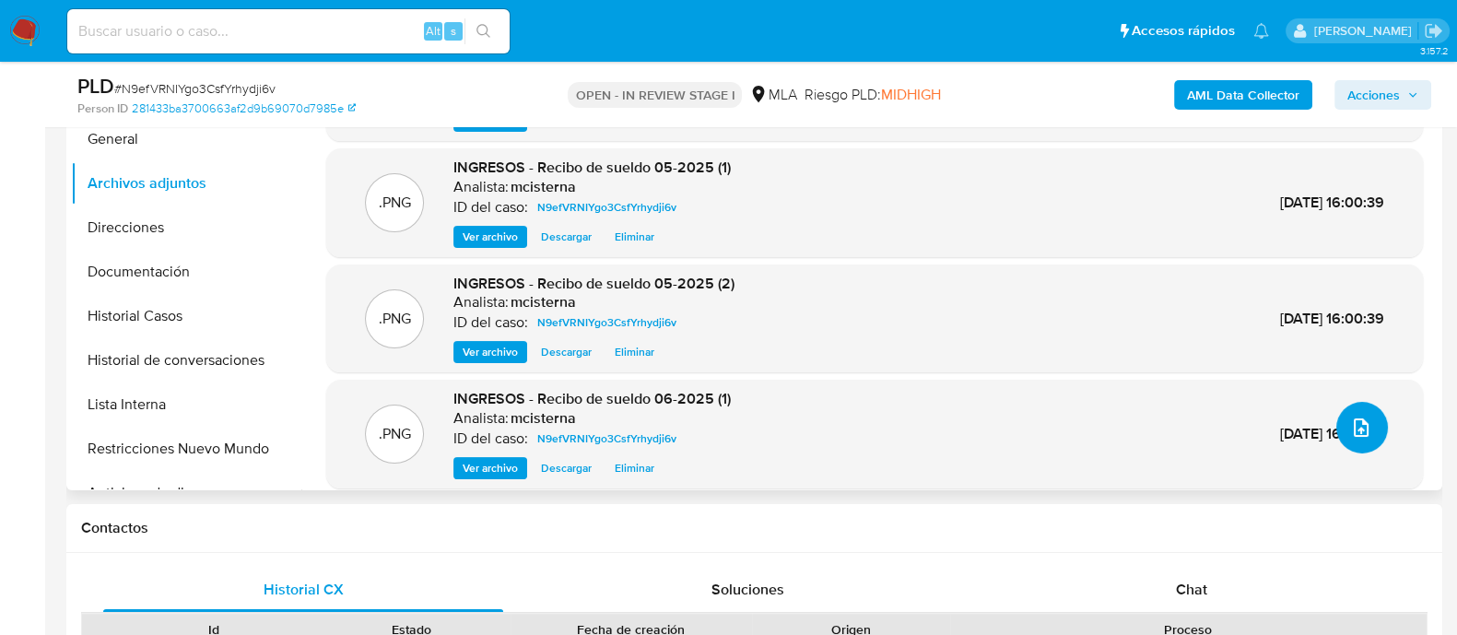
click at [1364, 422] on icon "upload-file" at bounding box center [1361, 427] width 22 height 22
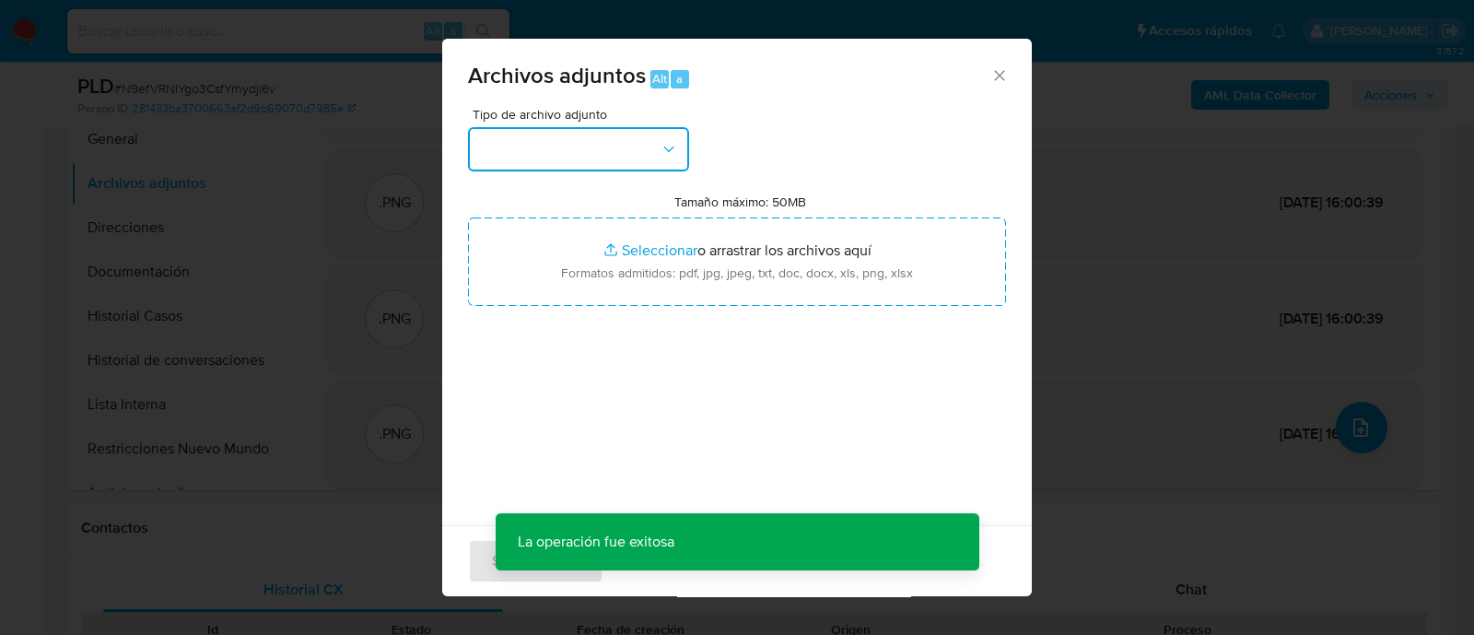
click at [557, 147] on button "button" at bounding box center [578, 149] width 221 height 44
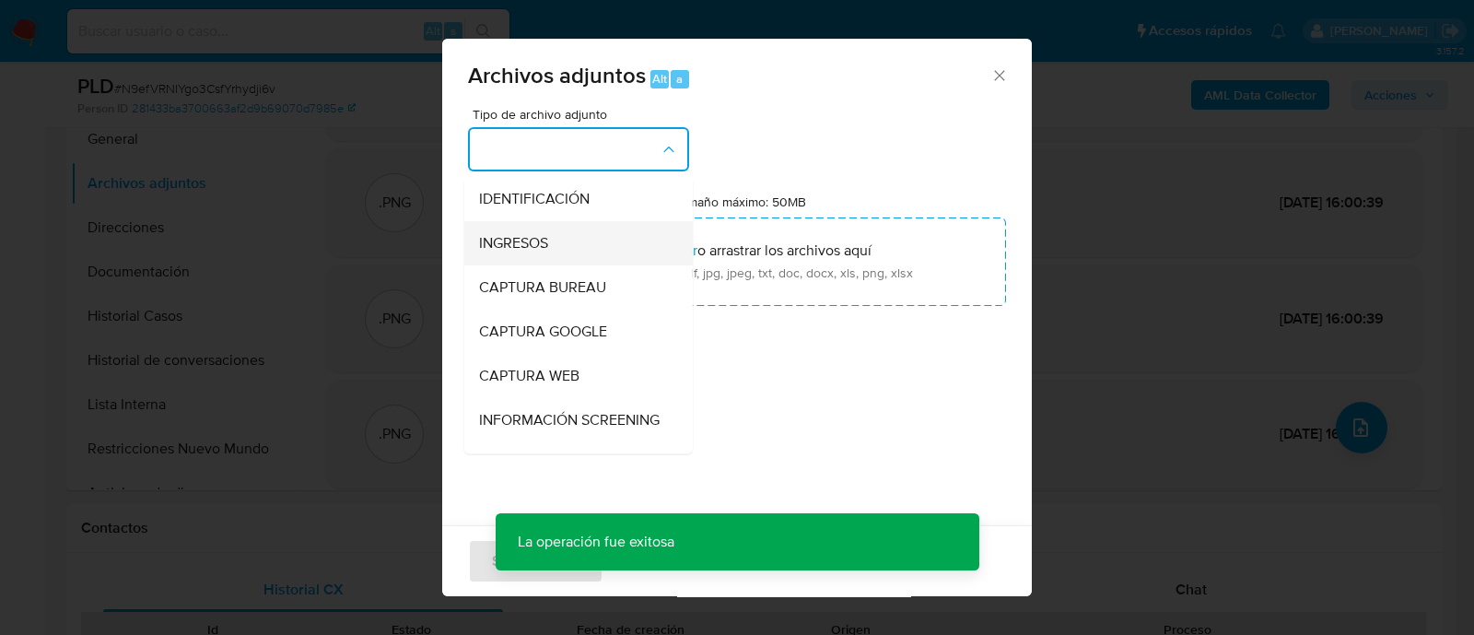
click at [558, 231] on div "INGRESOS" at bounding box center [573, 243] width 188 height 44
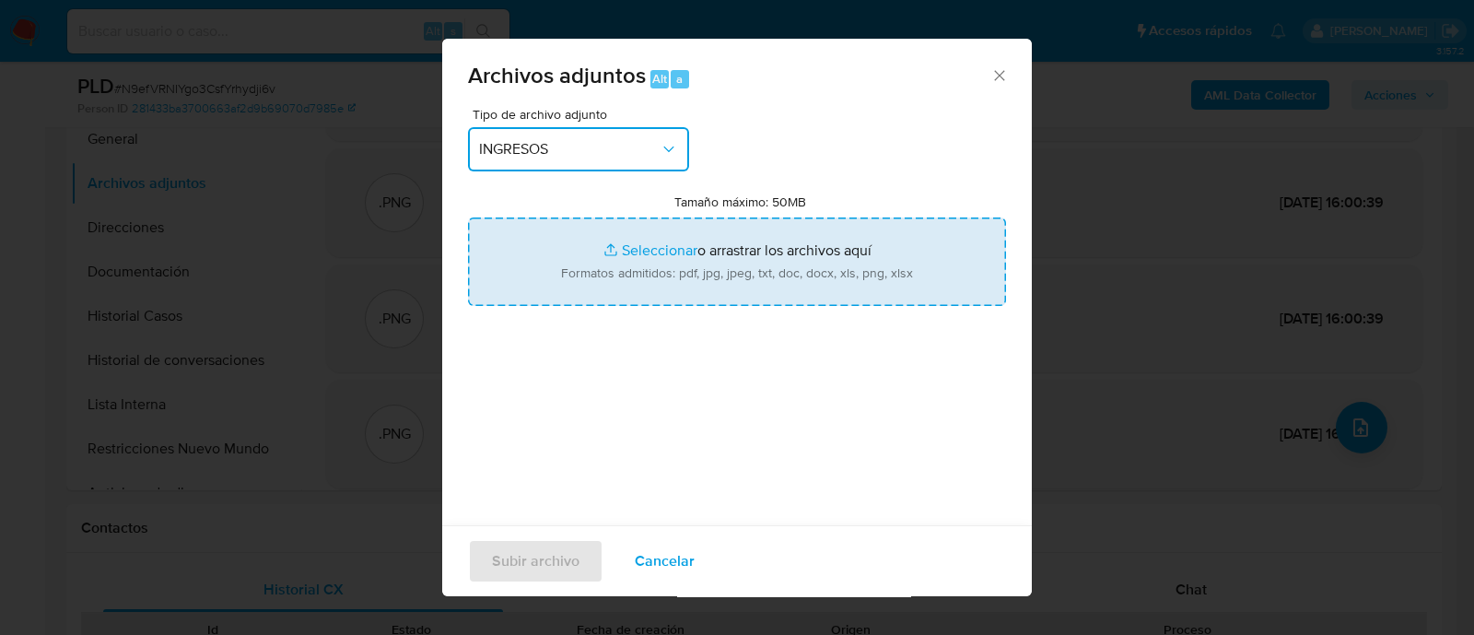
type input "C:\fakepath\Recibo de sueldo 07-2025 (2).png"
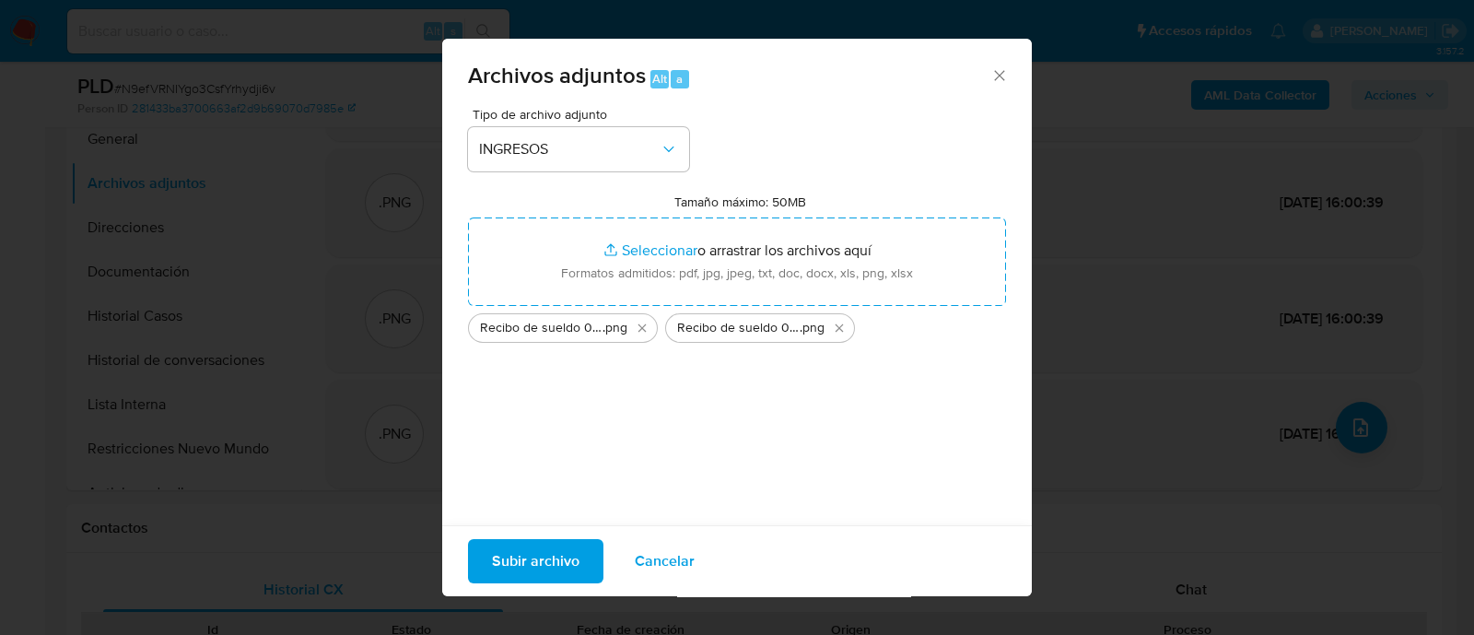
click at [543, 554] on span "Subir archivo" at bounding box center [536, 561] width 88 height 41
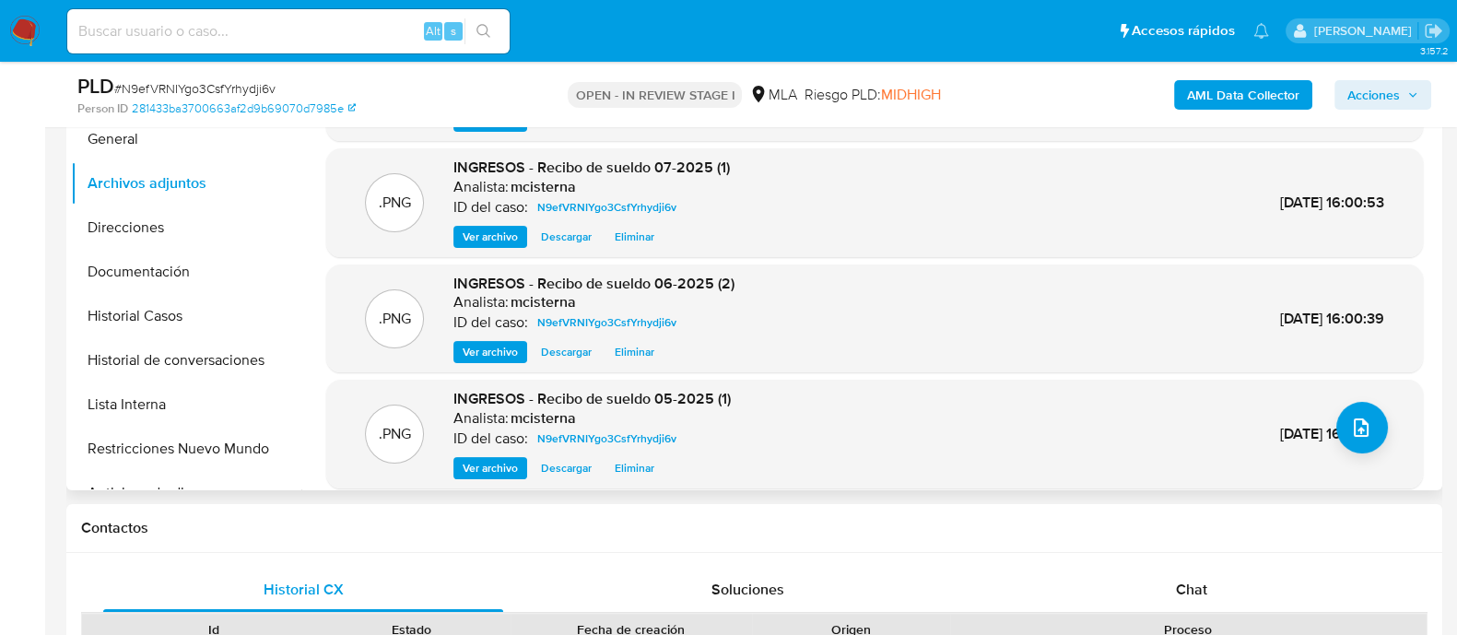
click at [1373, 406] on div ".PNG INGRESOS - Recibo de sueldo 05-2025 (1) Analista: mcisterna ID del caso: N…" at bounding box center [874, 434] width 1078 height 90
click at [1341, 411] on button "upload-file" at bounding box center [1362, 428] width 52 height 52
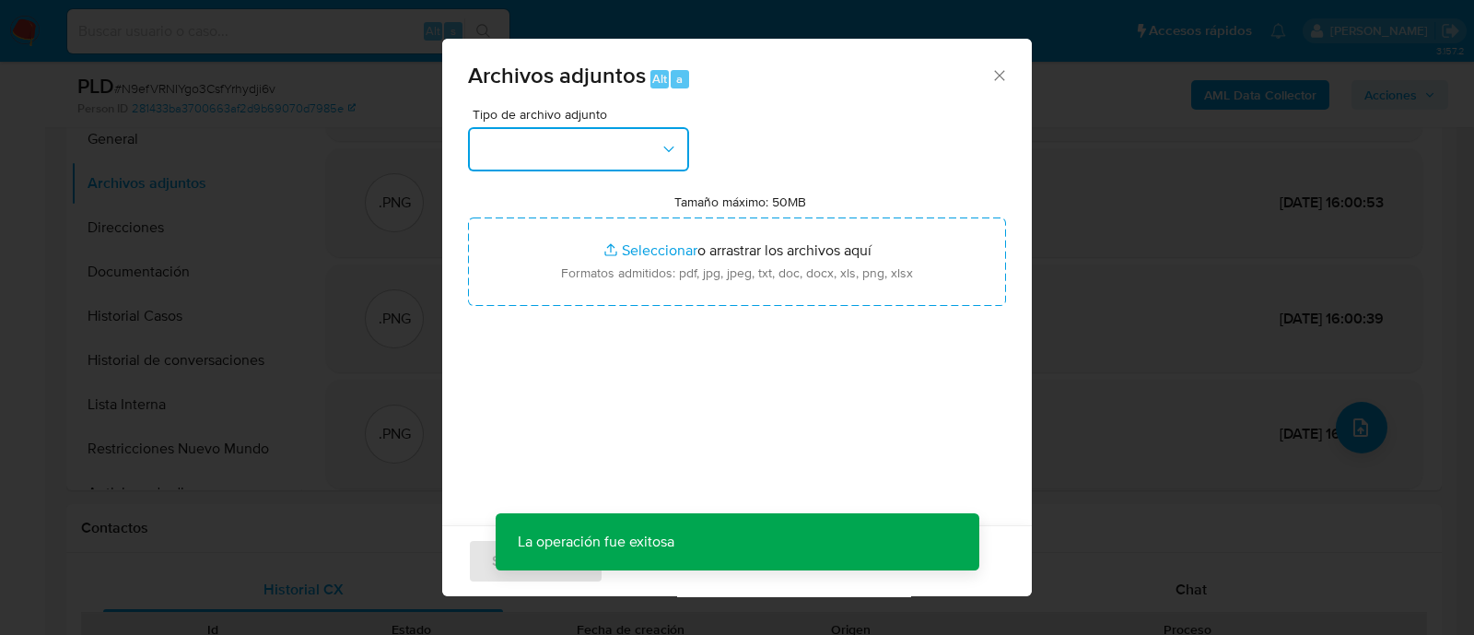
click at [545, 158] on button "button" at bounding box center [578, 149] width 221 height 44
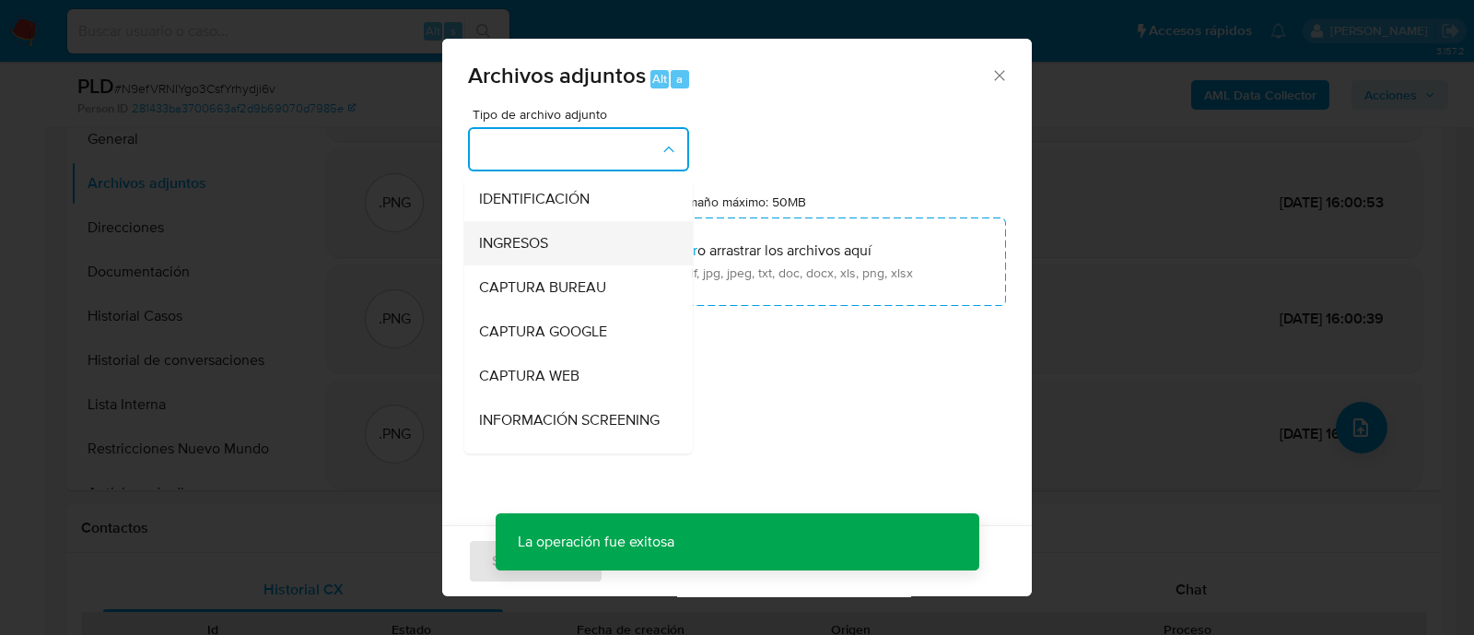
click at [572, 226] on div "INGRESOS" at bounding box center [573, 243] width 188 height 44
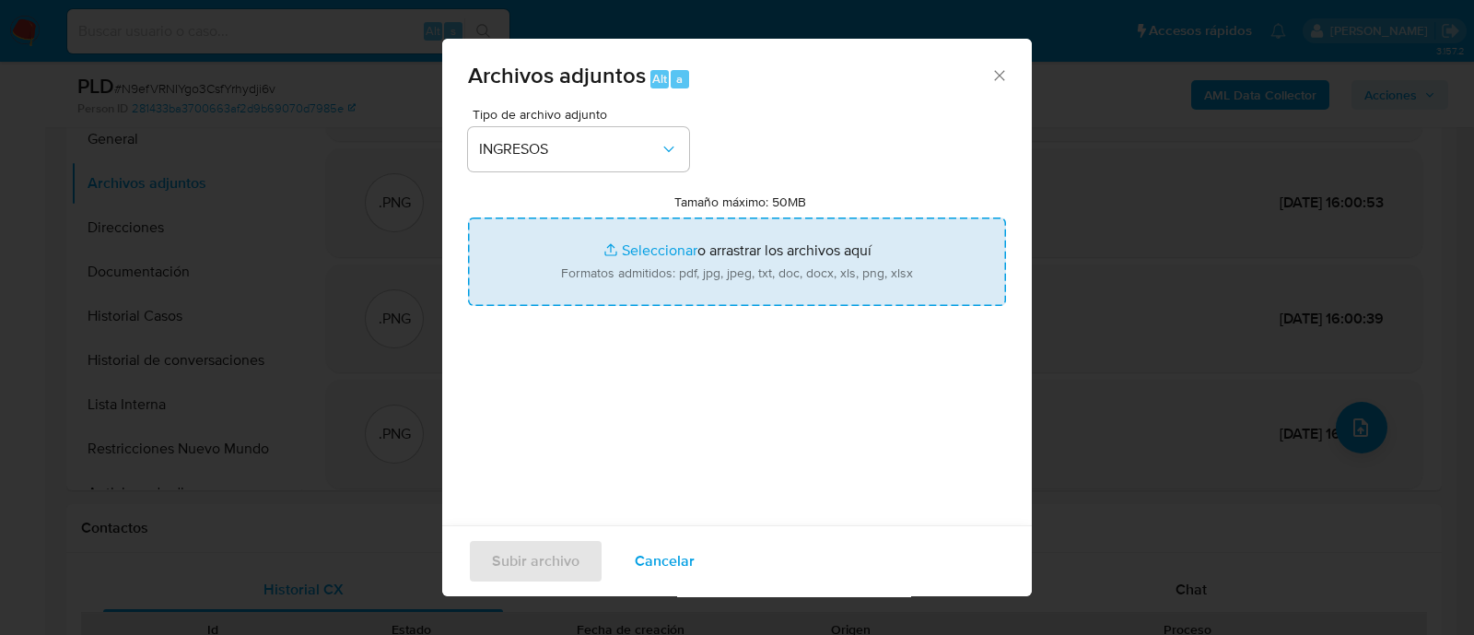
type input "C:\fakepath\Contrato de donación.pdf"
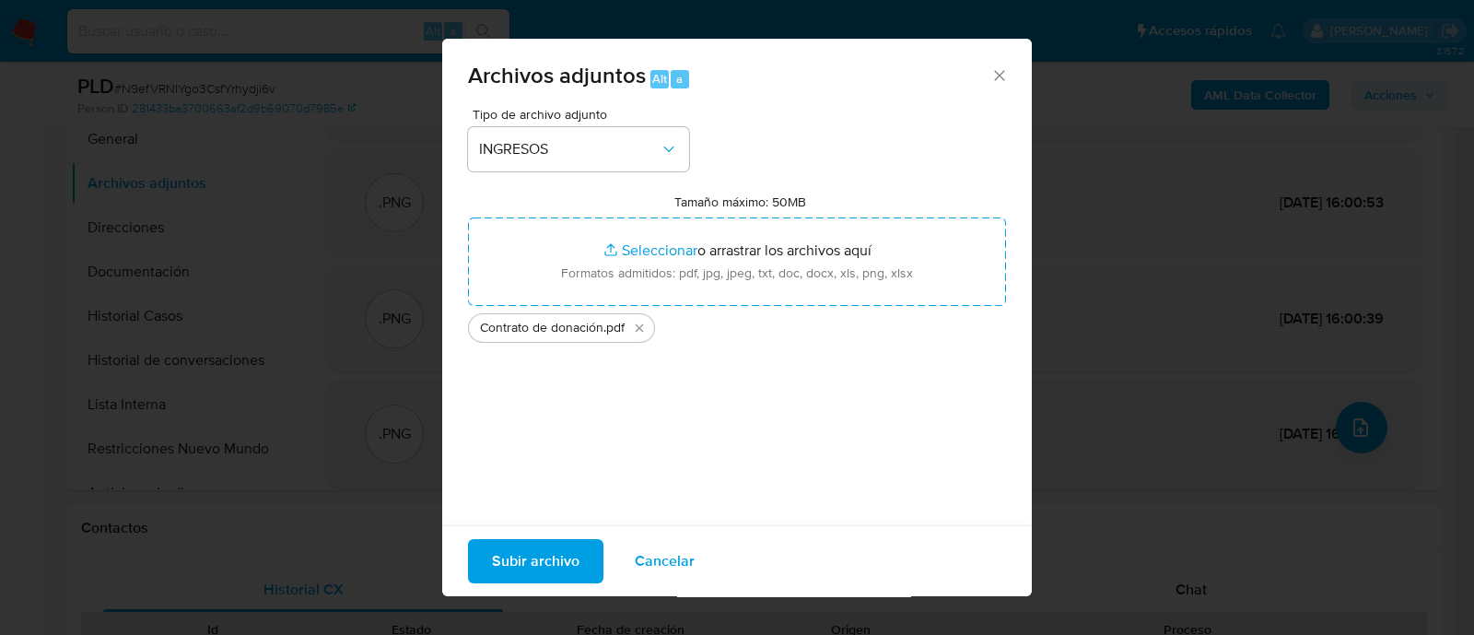
click at [534, 569] on span "Subir archivo" at bounding box center [536, 561] width 88 height 41
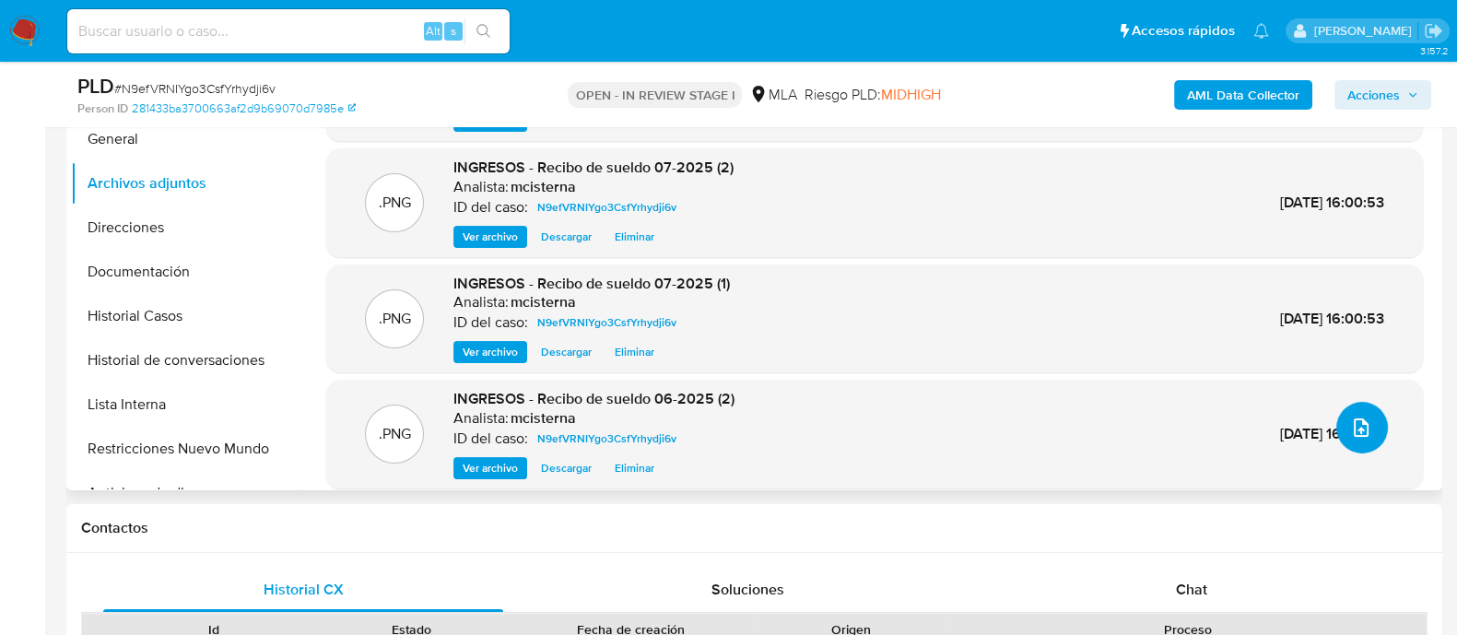
click at [1366, 429] on button "upload-file" at bounding box center [1362, 428] width 52 height 52
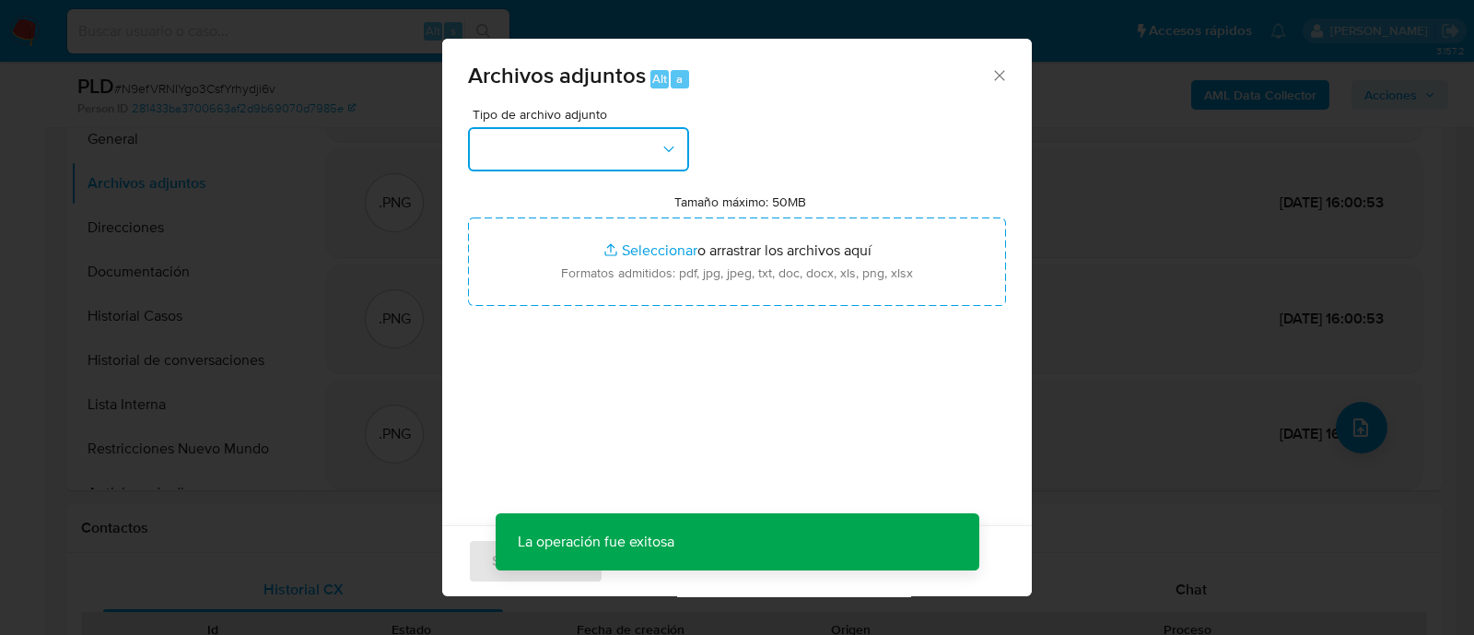
click at [560, 161] on button "button" at bounding box center [578, 149] width 221 height 44
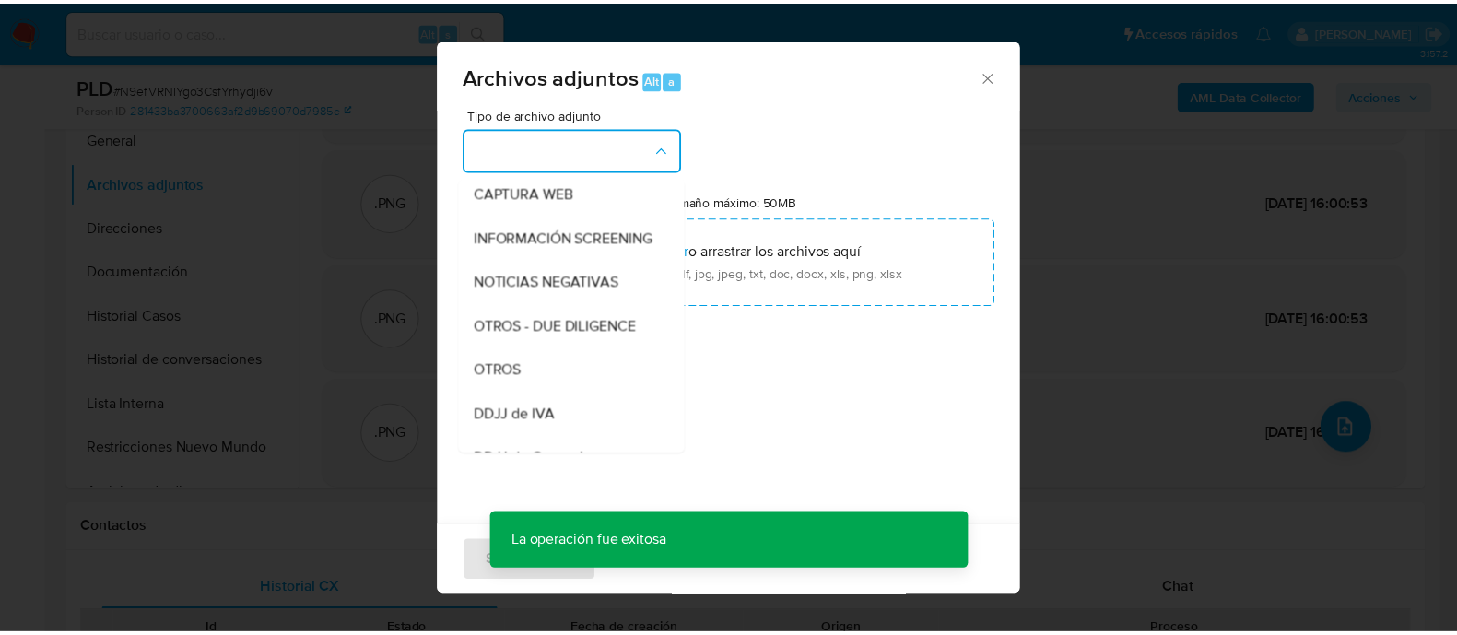
scroll to position [346, 0]
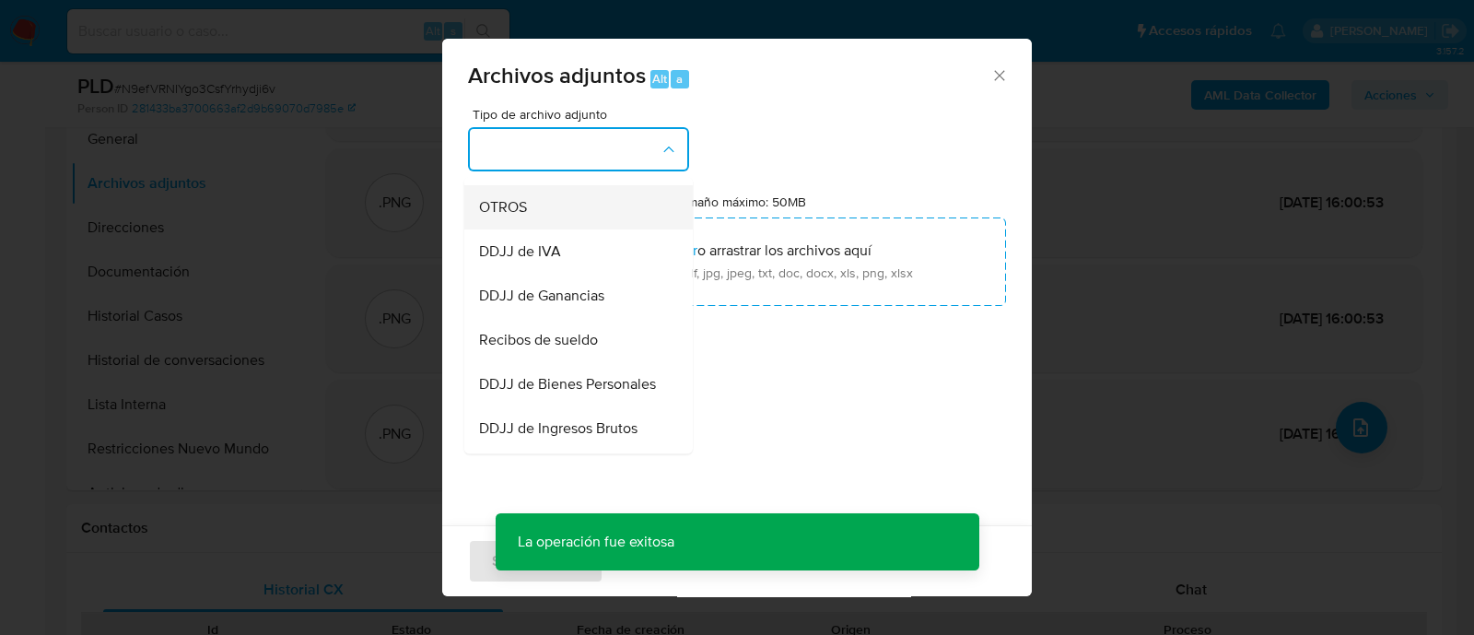
click at [553, 225] on div "OTROS" at bounding box center [573, 207] width 188 height 44
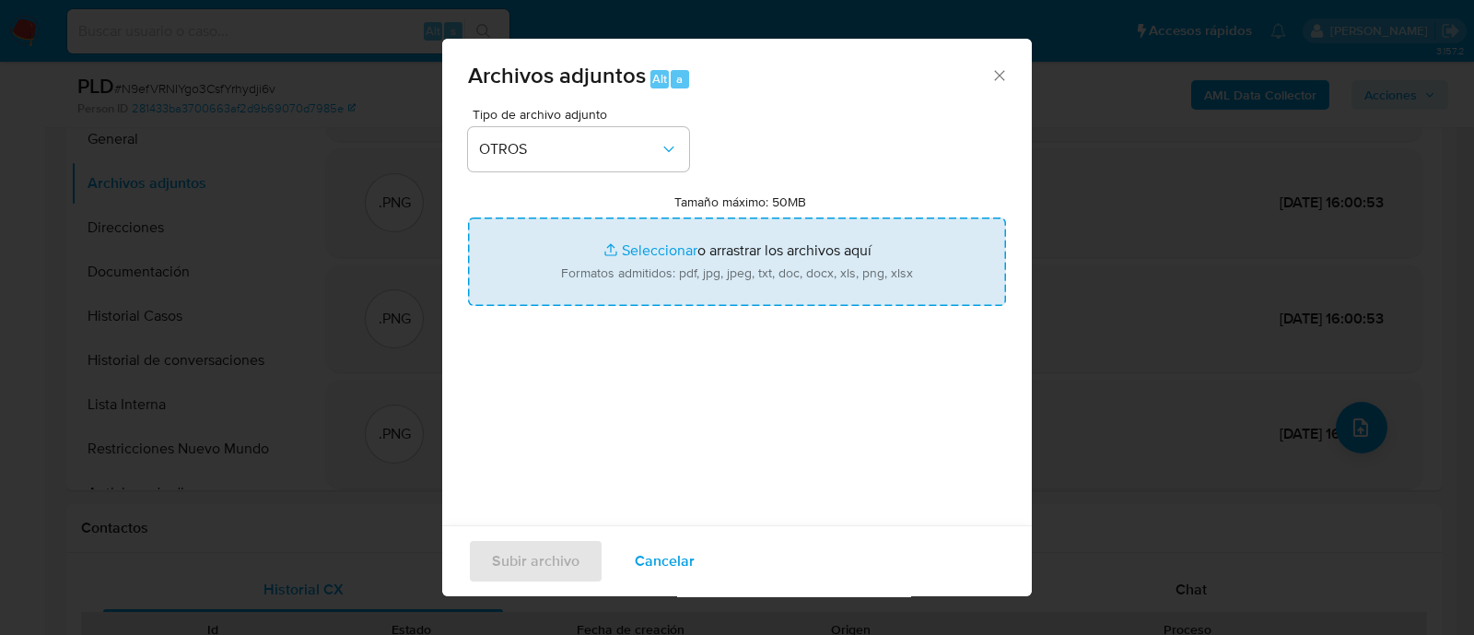
type input "C:\fakepath\Movimientos N9efVRNIYgo3CsfYrhydji6v_2025_08_19_01_48_50.xlsx"
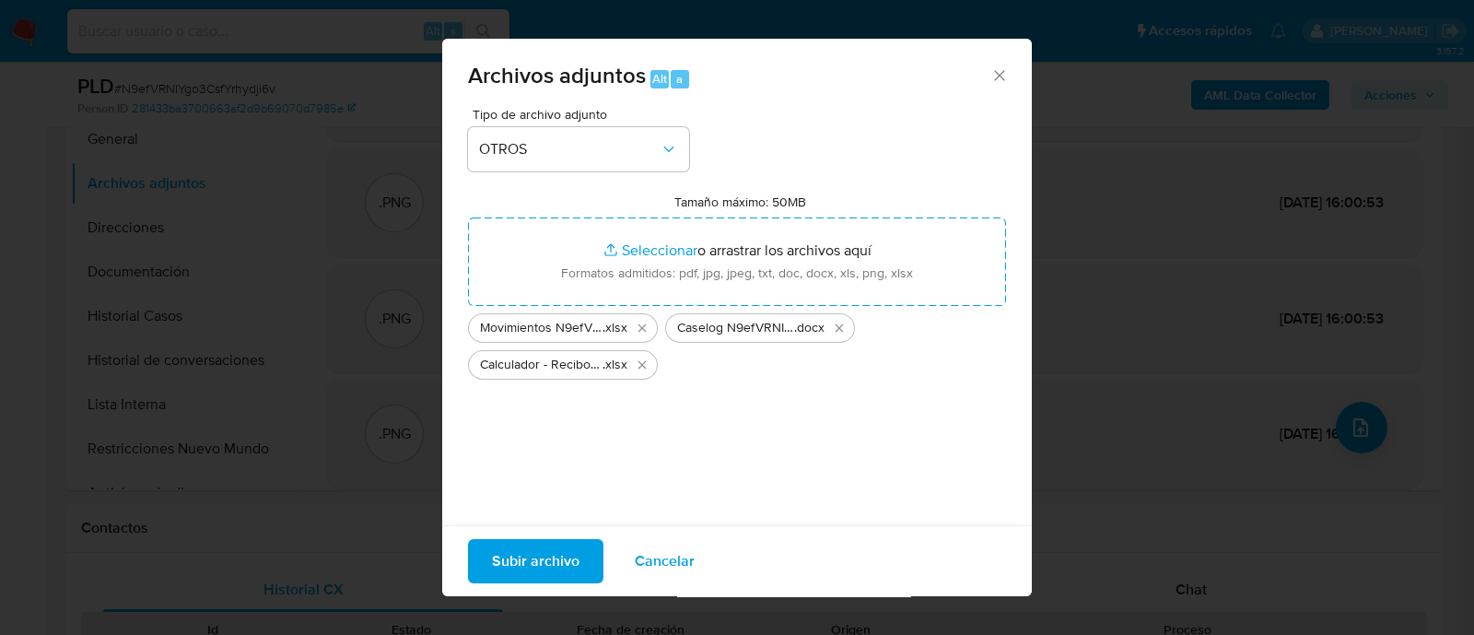
click at [523, 563] on span "Subir archivo" at bounding box center [536, 561] width 88 height 41
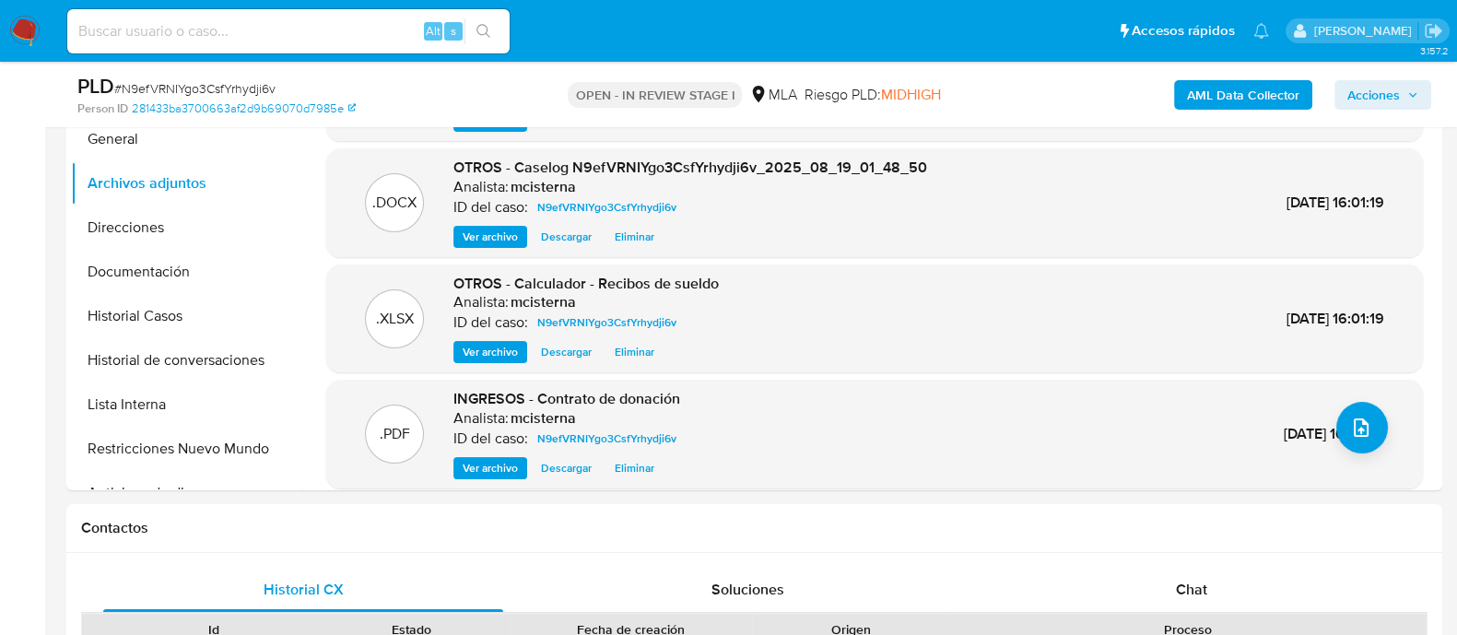
click at [1390, 95] on span "Acciones" at bounding box center [1373, 94] width 53 height 29
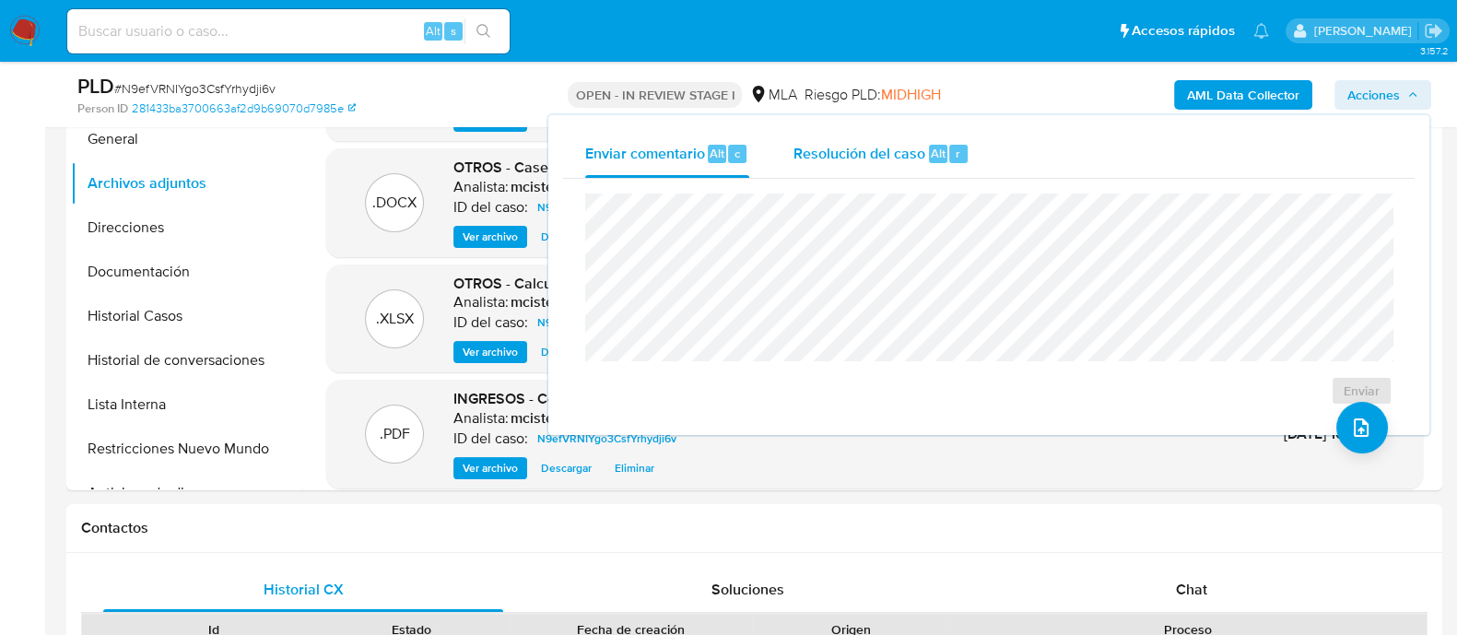
drag, startPoint x: 926, startPoint y: 151, endPoint x: 923, endPoint y: 172, distance: 21.4
click at [924, 150] on div "Resolución del caso Alt r" at bounding box center [881, 154] width 176 height 48
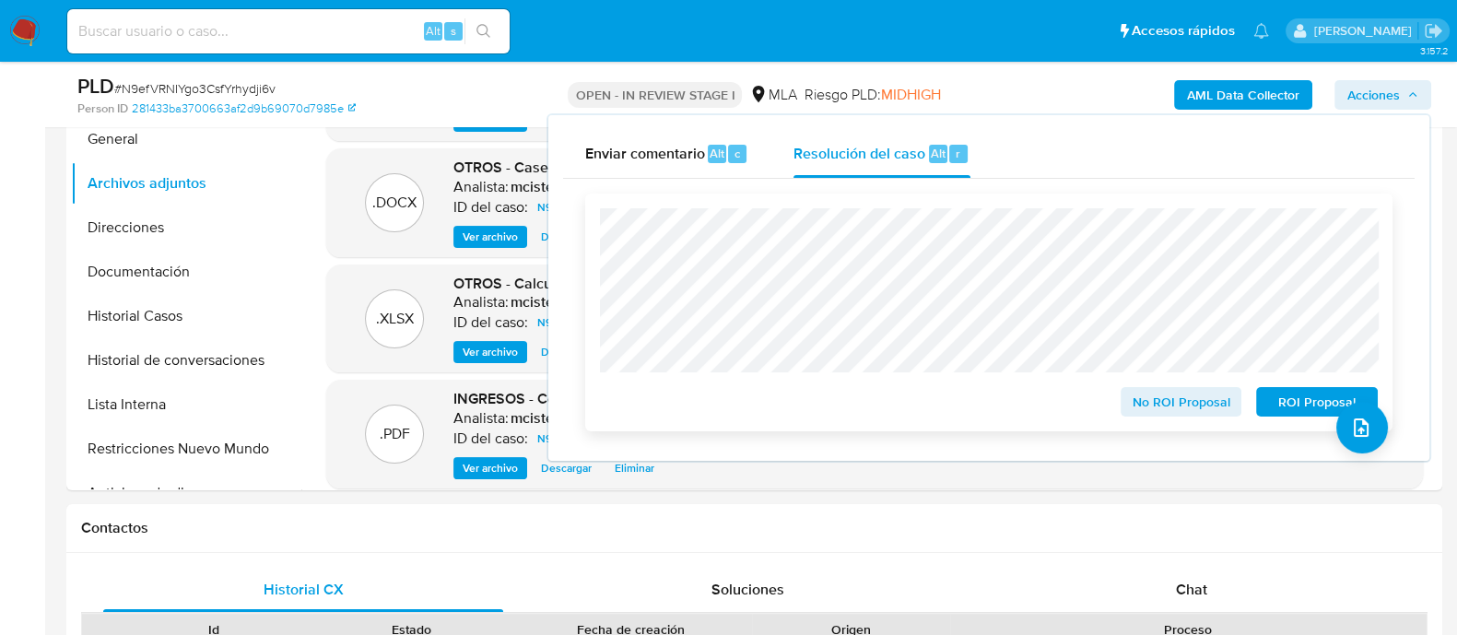
click at [1276, 400] on span "ROI Proposal" at bounding box center [1317, 402] width 96 height 26
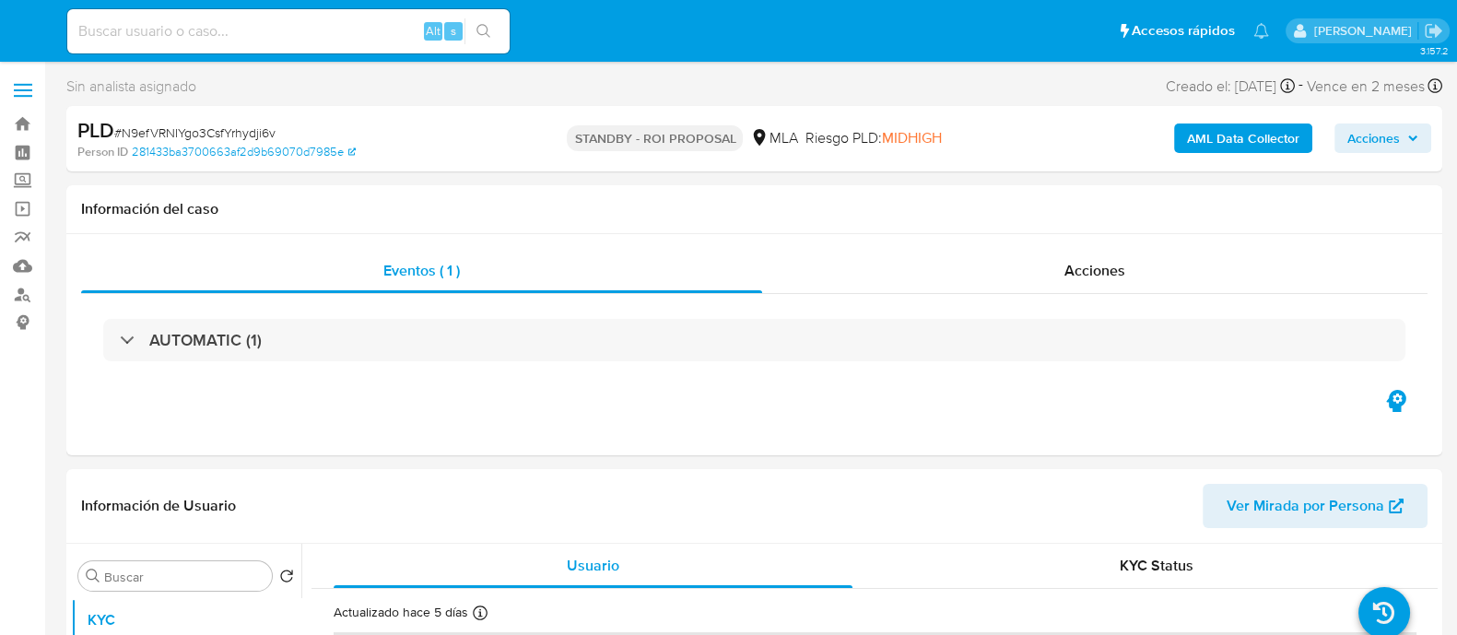
select select "10"
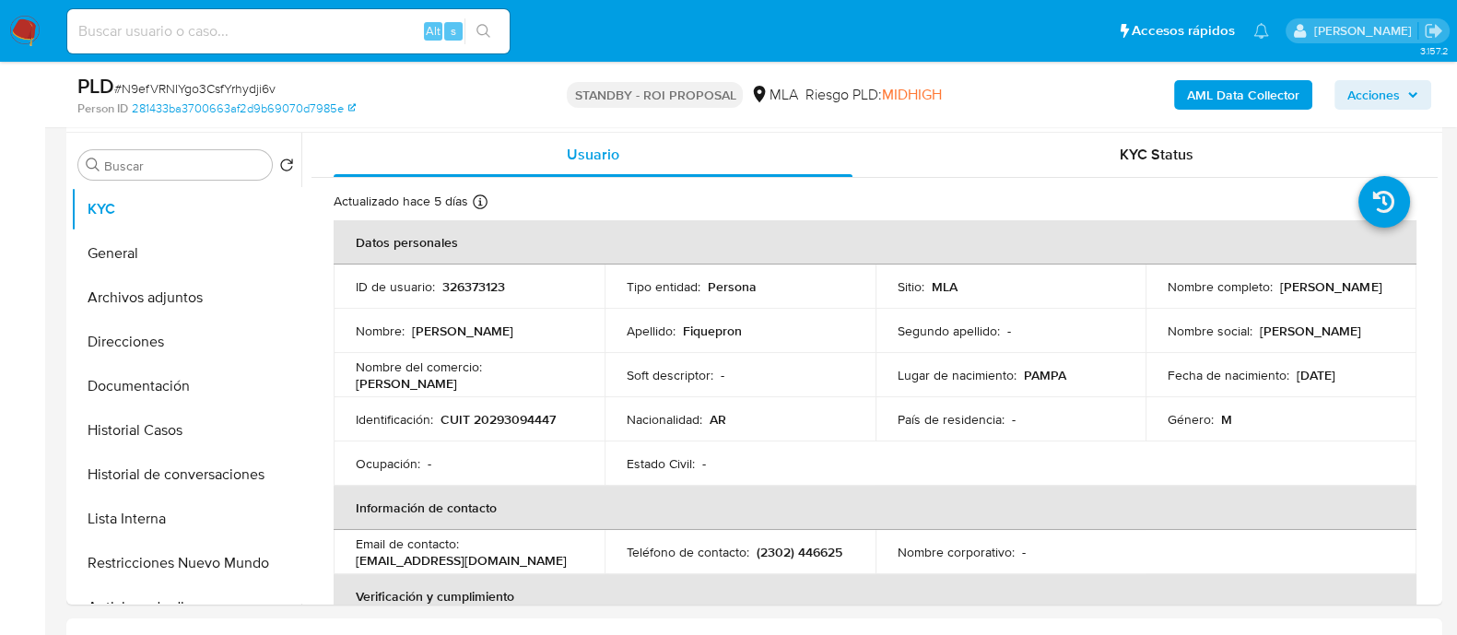
click at [332, 28] on input at bounding box center [288, 31] width 442 height 24
paste input "65000655"
type input "65000655"
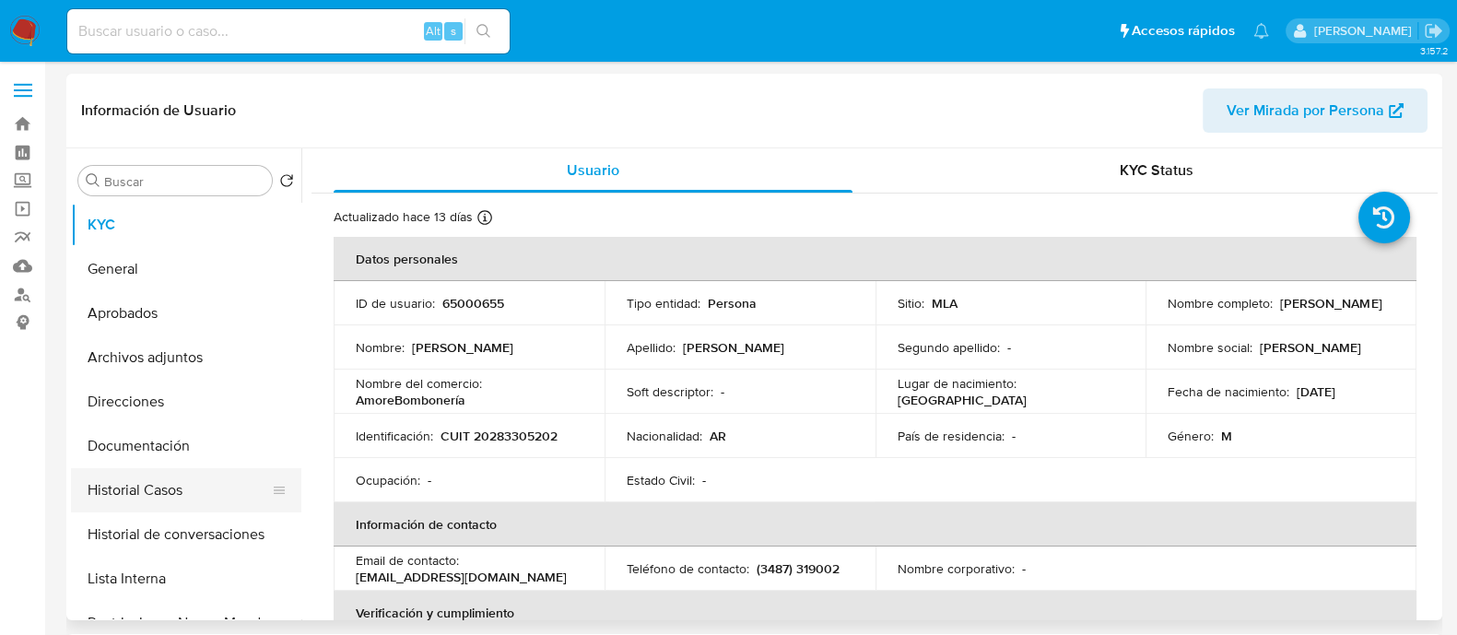
click at [173, 482] on button "Historial Casos" at bounding box center [179, 490] width 216 height 44
select select "10"
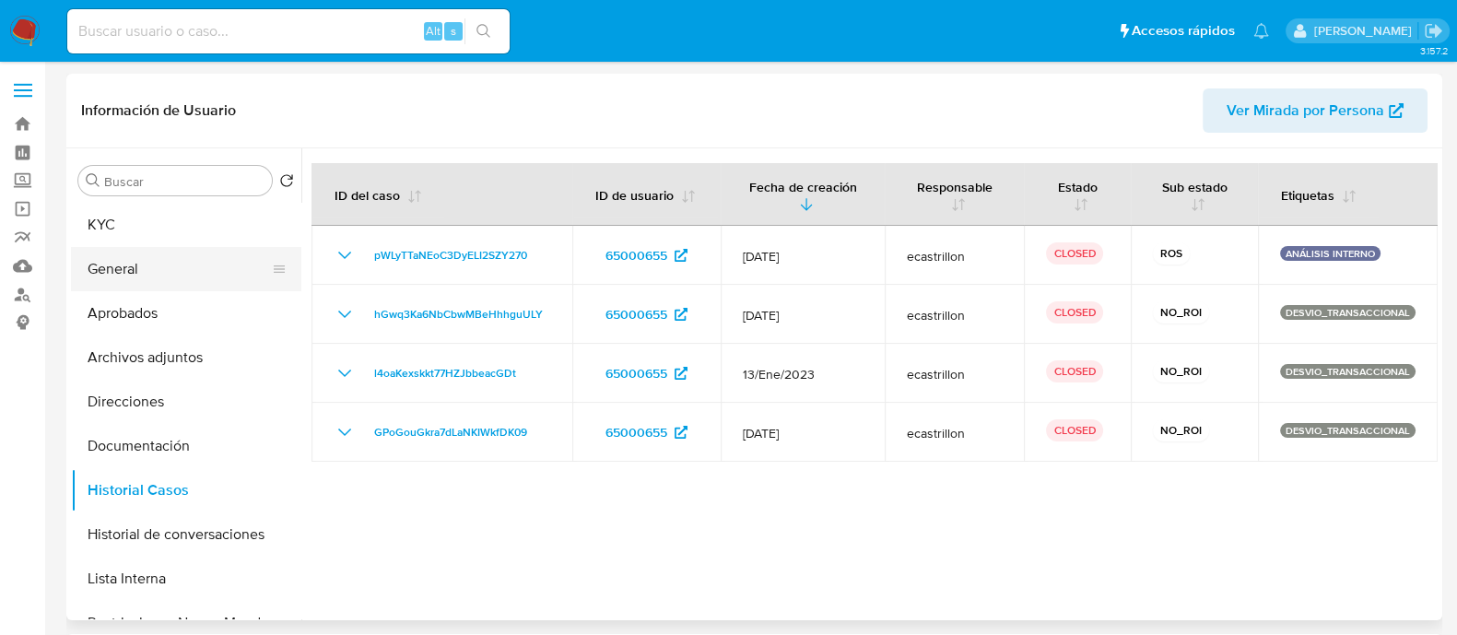
click at [143, 278] on button "General" at bounding box center [179, 269] width 216 height 44
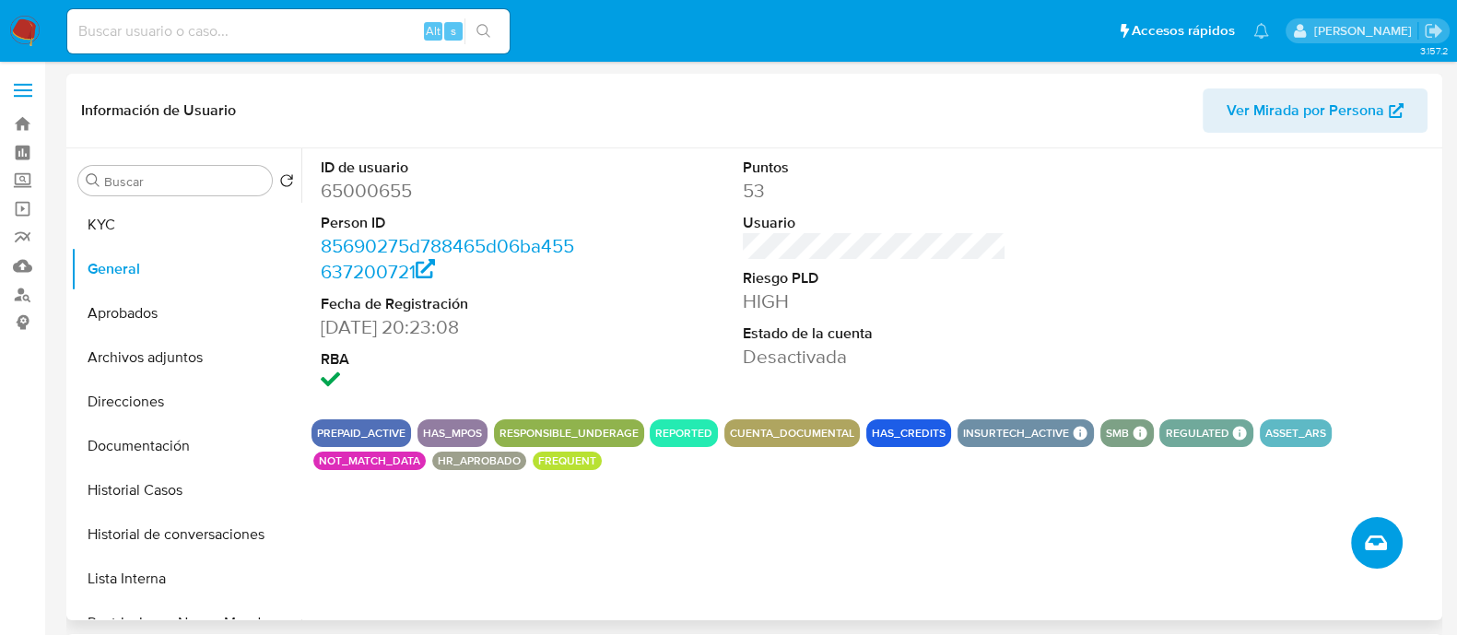
click at [1380, 548] on icon "Crear caso manual" at bounding box center [1376, 542] width 22 height 15
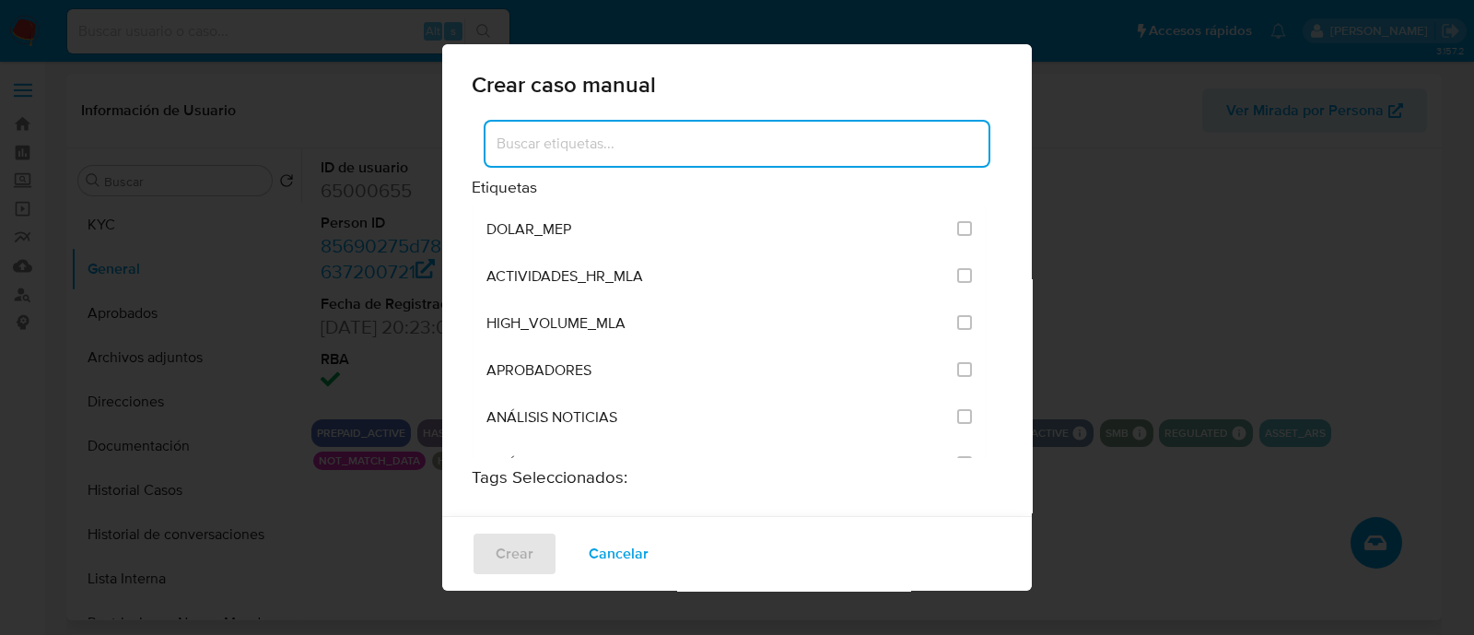
scroll to position [3685, 0]
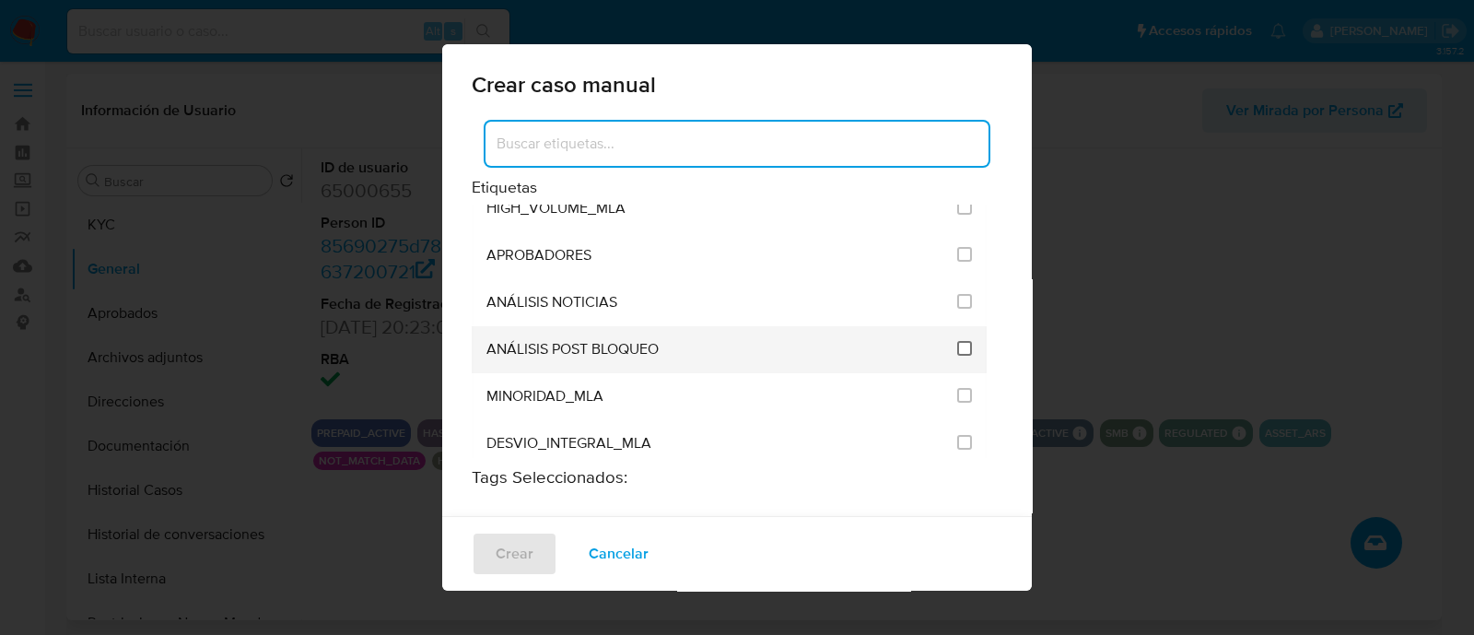
click at [957, 341] on input "3249" at bounding box center [964, 348] width 15 height 15
checkbox input "true"
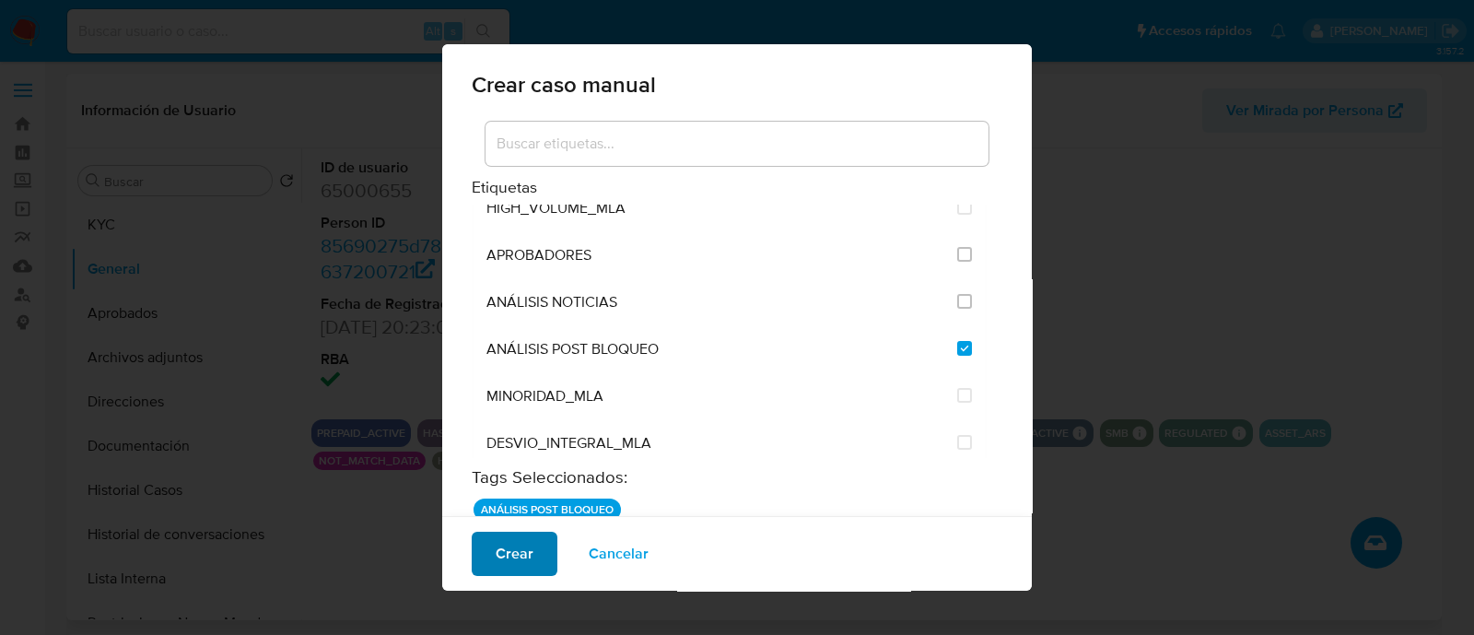
click at [516, 556] on span "Crear" at bounding box center [515, 554] width 38 height 41
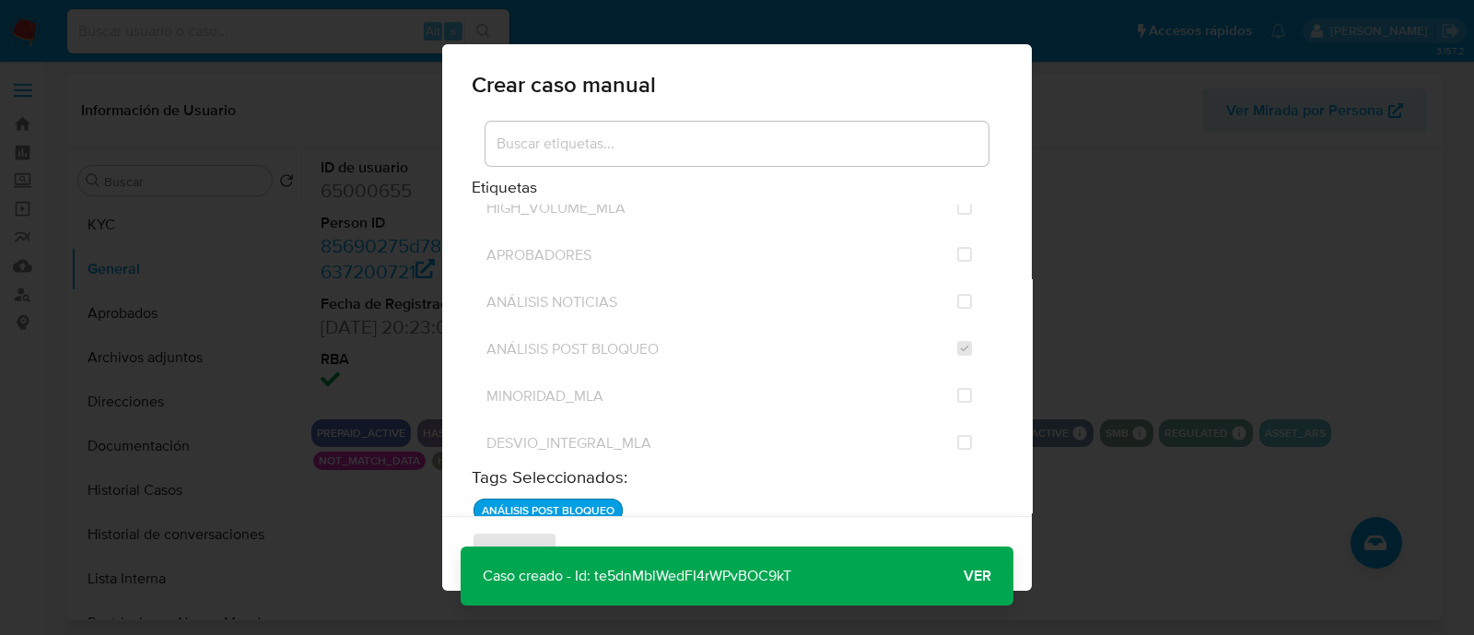
click at [976, 576] on span "Ver" at bounding box center [978, 576] width 28 height 0
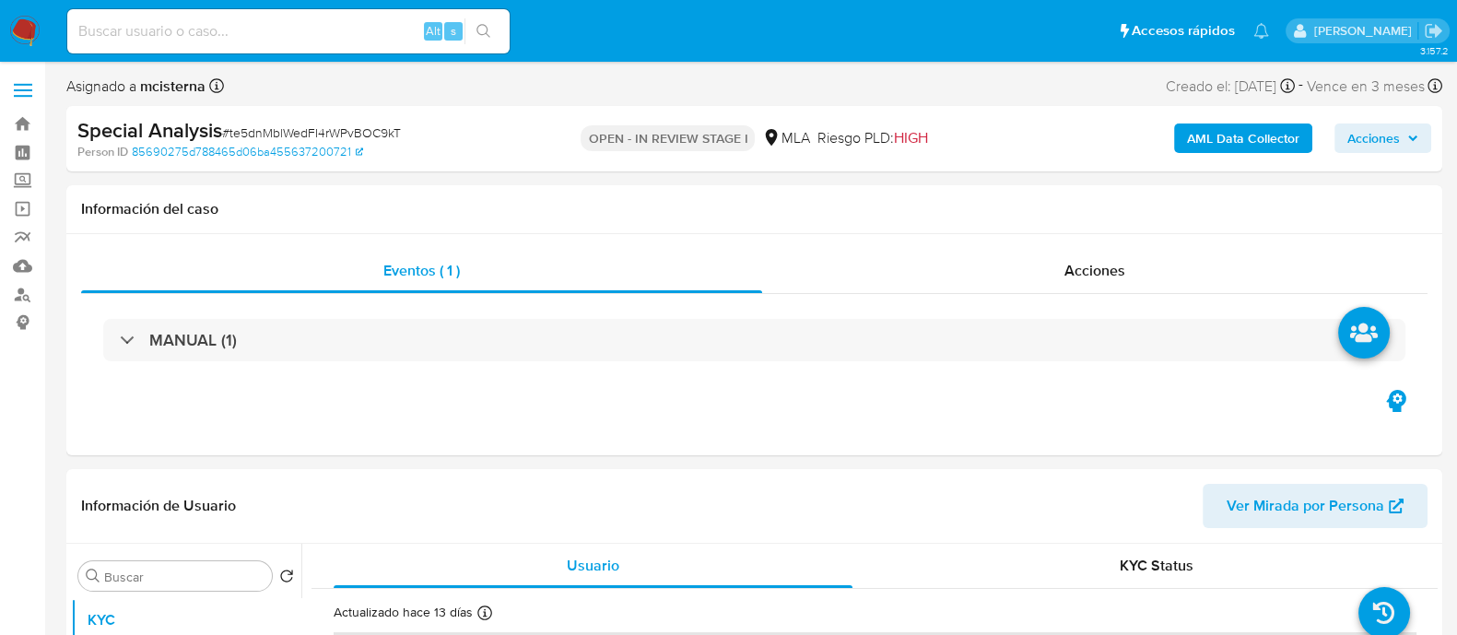
select select "10"
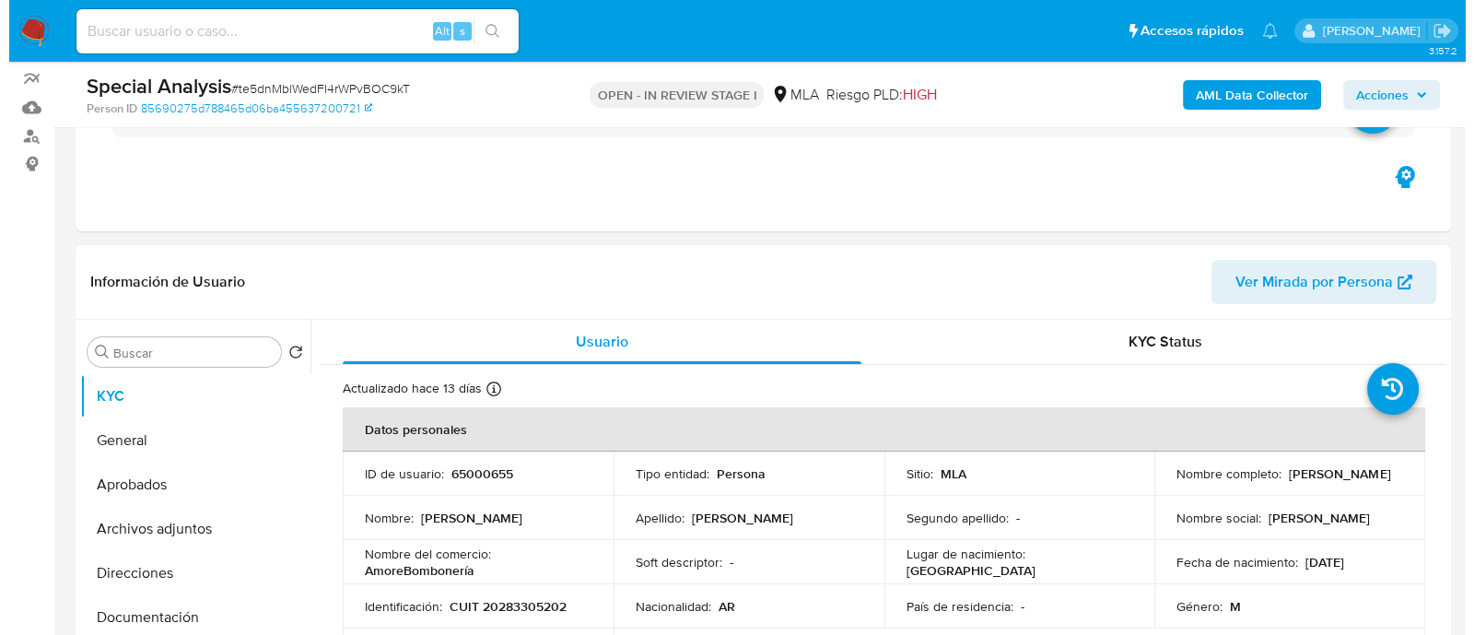
scroll to position [346, 0]
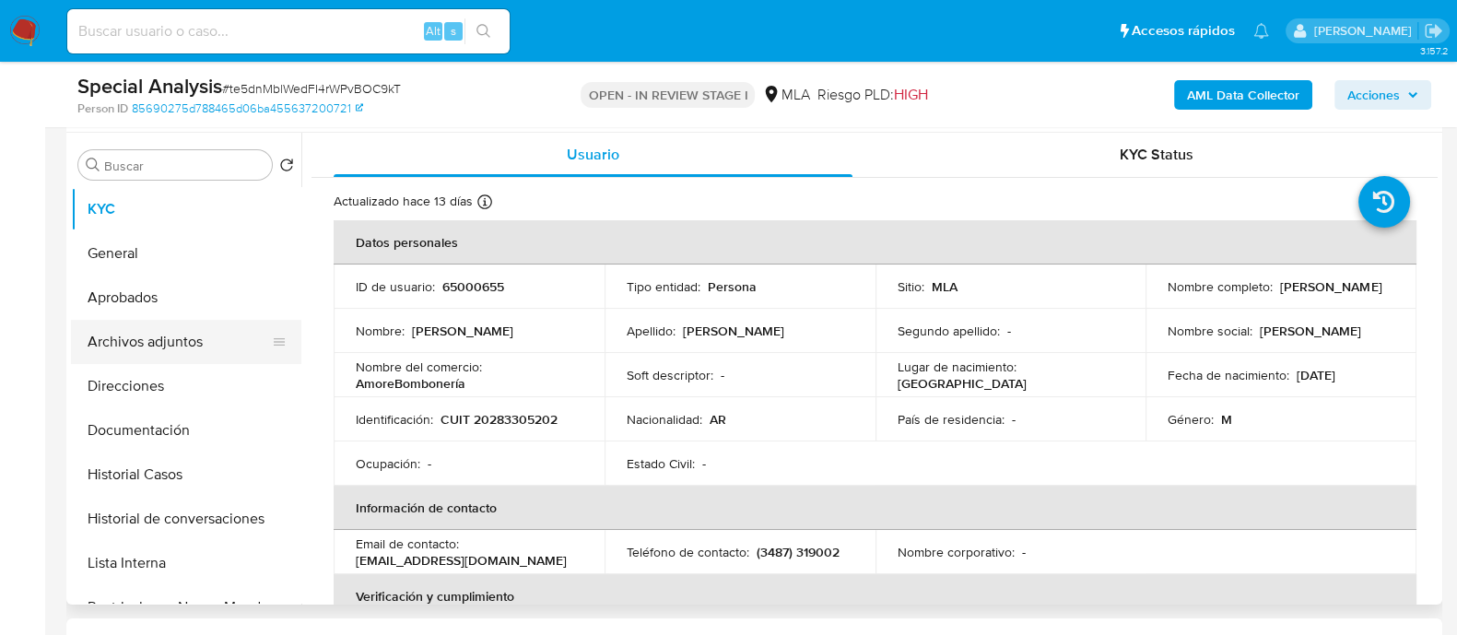
click at [173, 341] on button "Archivos adjuntos" at bounding box center [179, 342] width 216 height 44
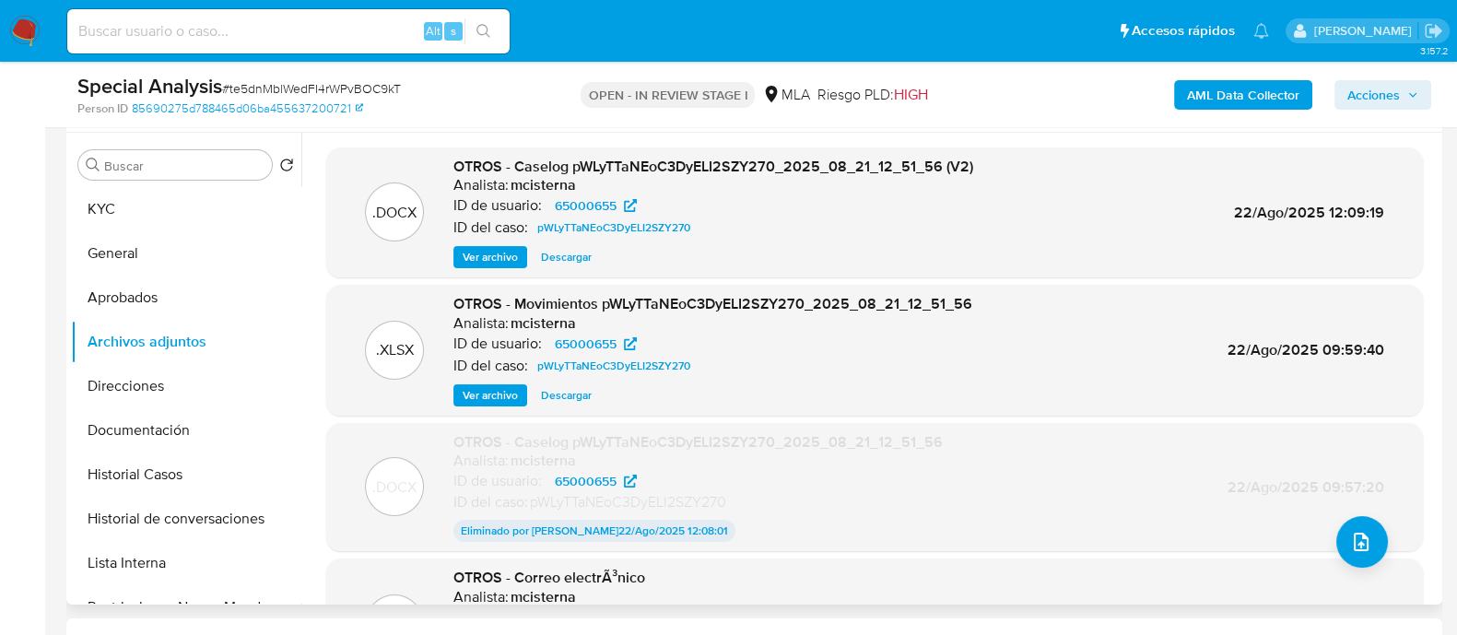
click at [493, 255] on span "Ver archivo" at bounding box center [490, 257] width 55 height 18
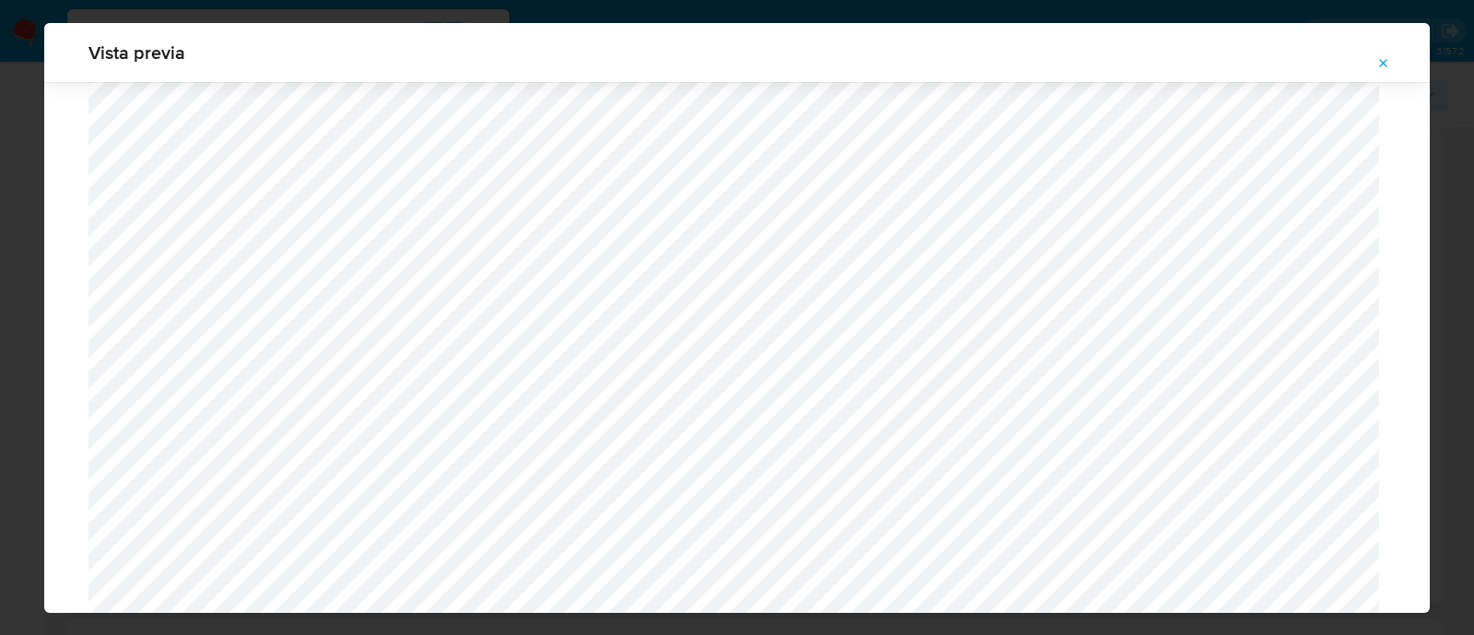
scroll to position [1921, 0]
click at [1382, 62] on icon "Attachment preview" at bounding box center [1384, 63] width 15 height 15
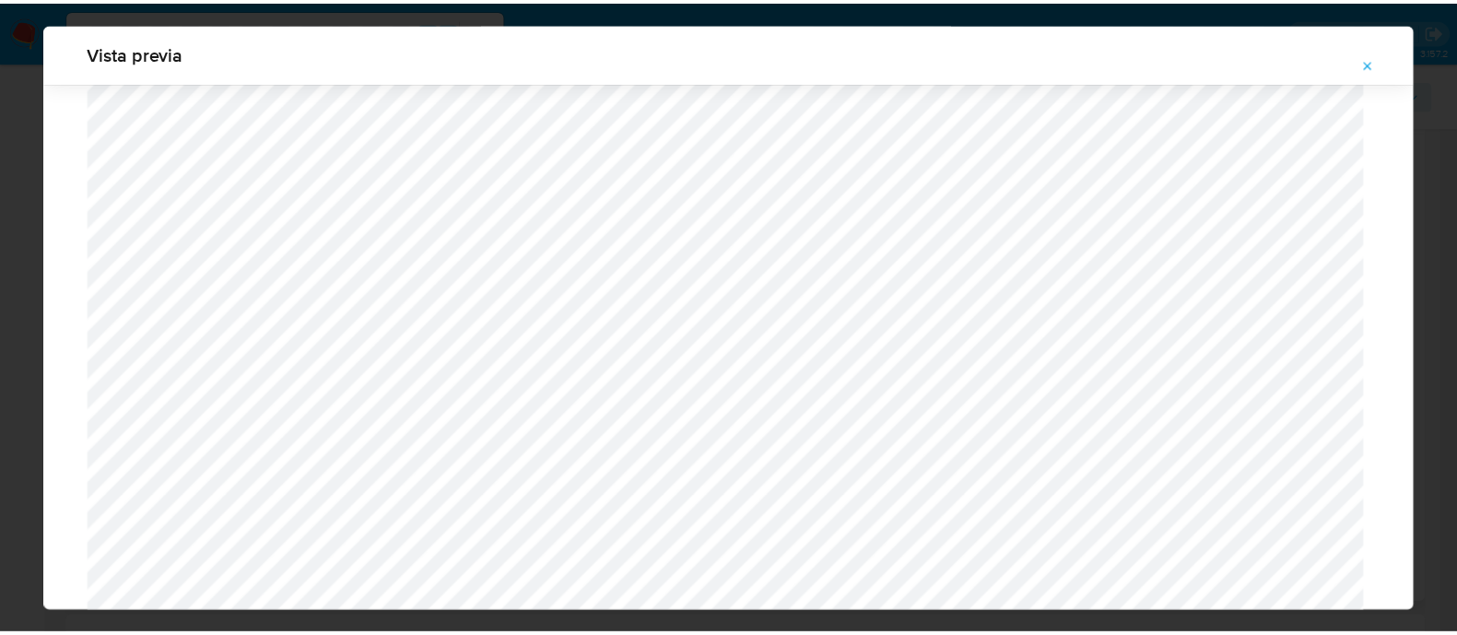
scroll to position [59, 0]
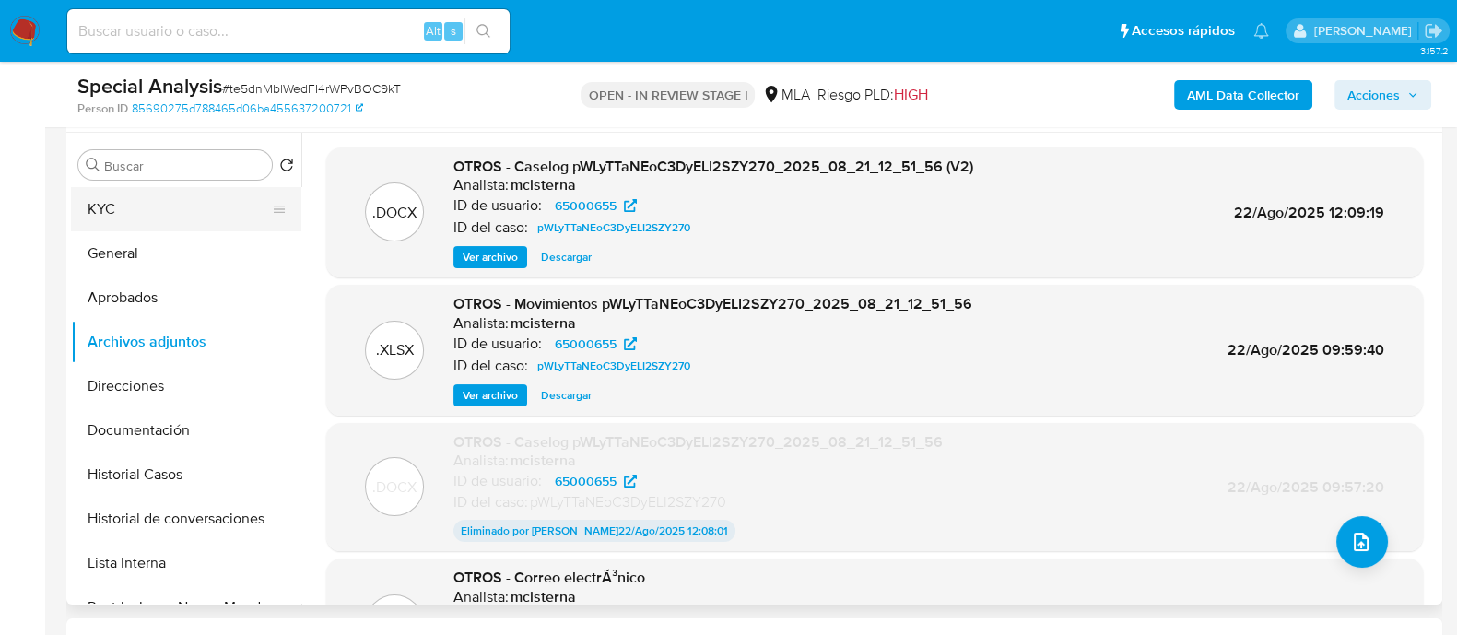
click at [161, 207] on button "KYC" at bounding box center [179, 209] width 216 height 44
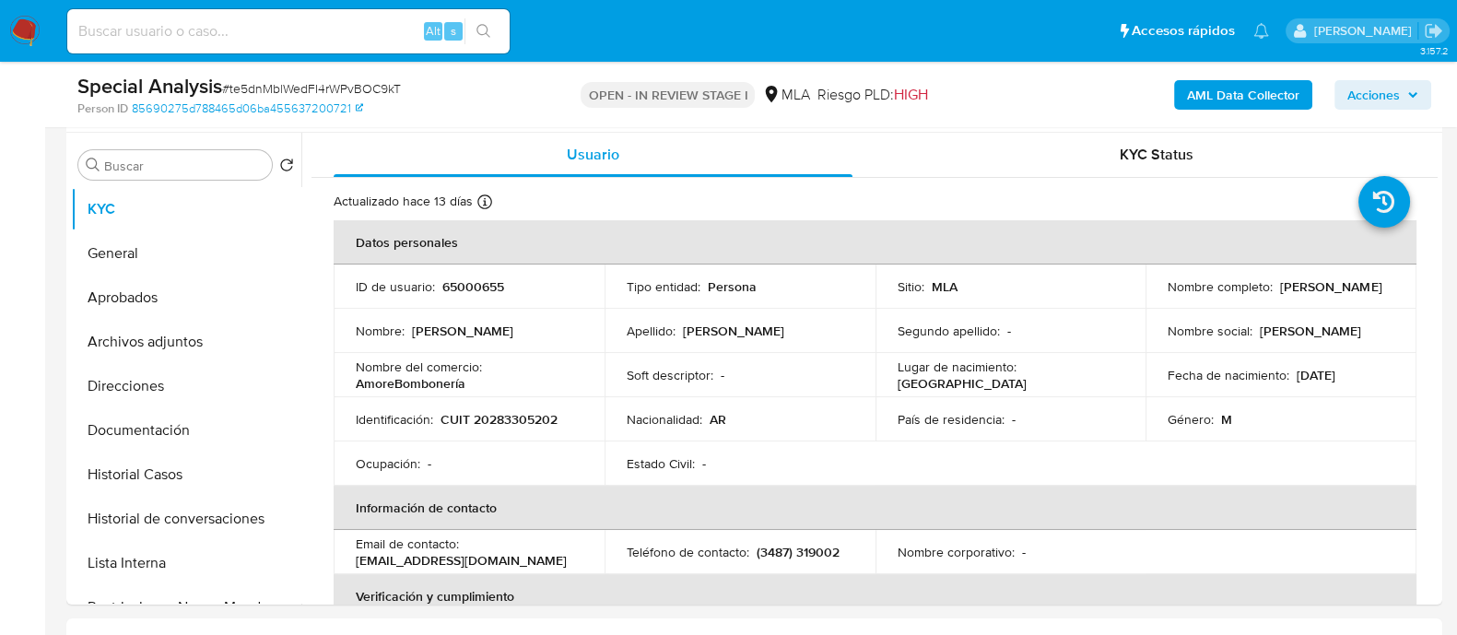
click at [469, 275] on td "ID de usuario : 65000655" at bounding box center [469, 286] width 271 height 44
click at [469, 284] on p "65000655" at bounding box center [473, 286] width 62 height 17
copy p "65000655"
drag, startPoint x: 1172, startPoint y: 297, endPoint x: 1335, endPoint y: 297, distance: 163.1
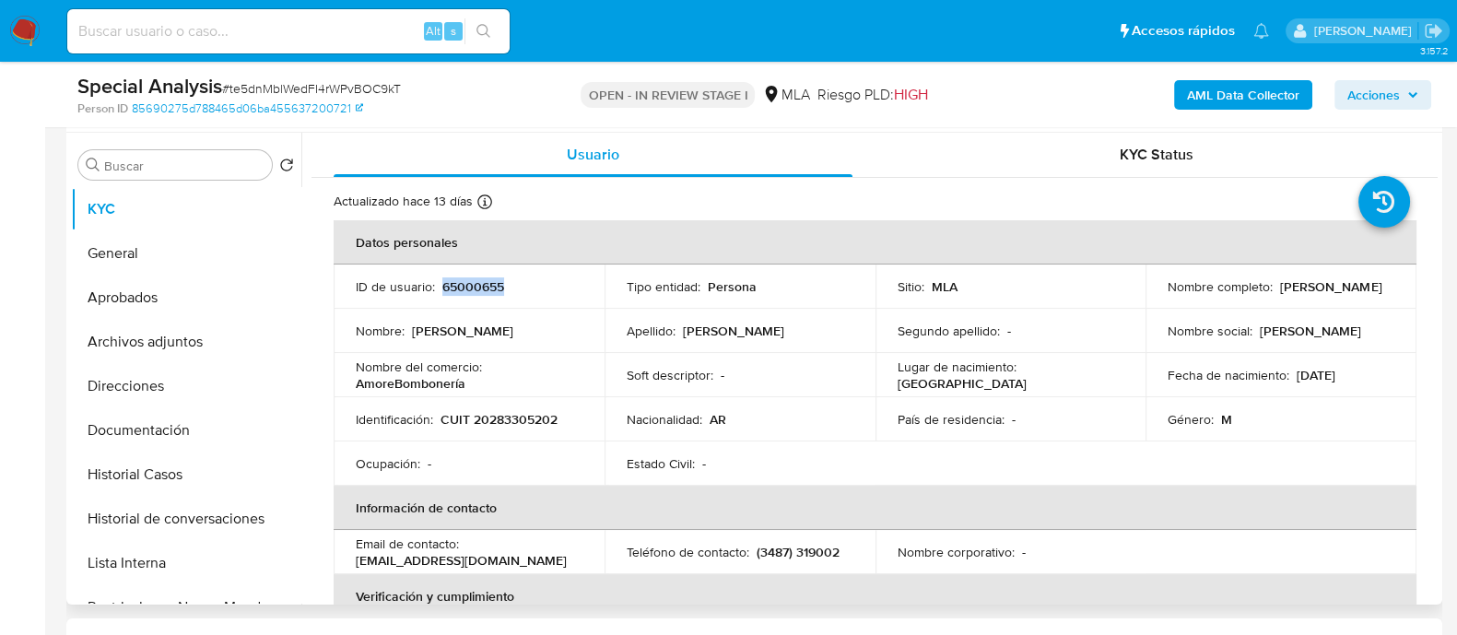
click at [1335, 295] on div "Nombre completo : [PERSON_NAME]" at bounding box center [1280, 286] width 227 height 17
copy p "[PERSON_NAME]"
click at [494, 412] on p "CUIT 20283305202" at bounding box center [498, 419] width 117 height 17
copy p "20283305202"
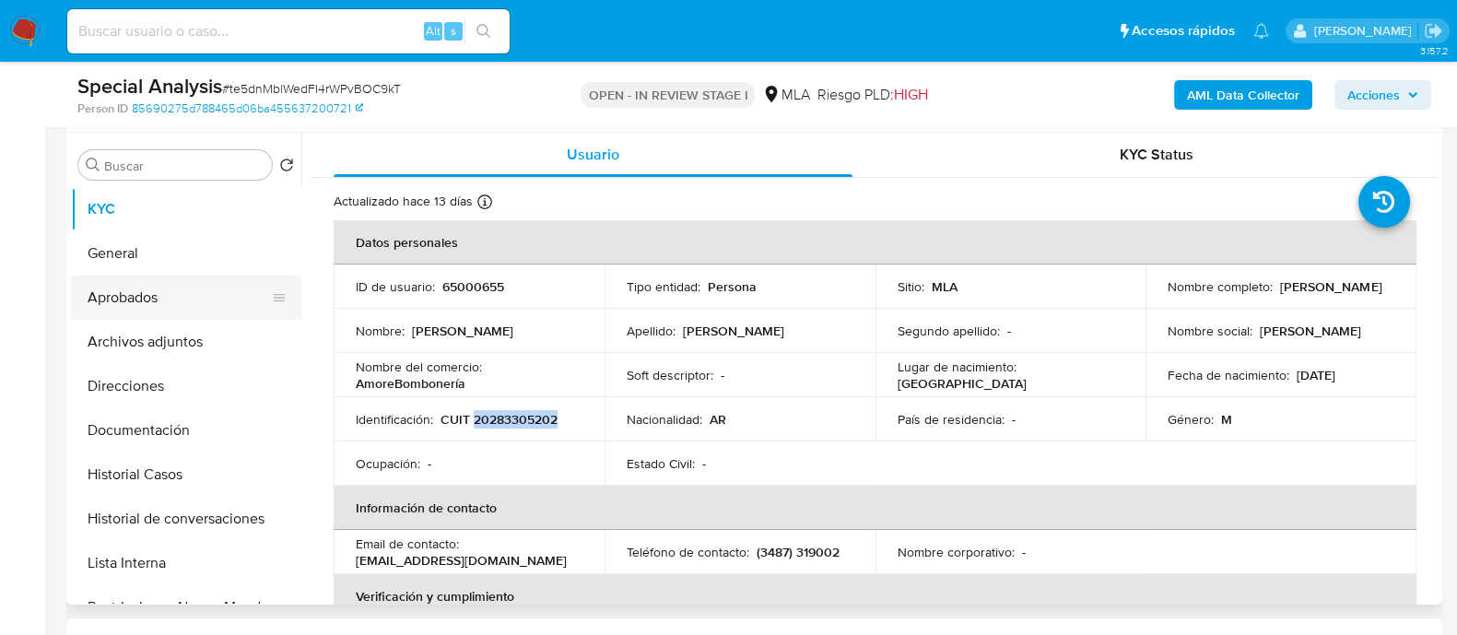
click at [147, 315] on button "Aprobados" at bounding box center [179, 298] width 216 height 44
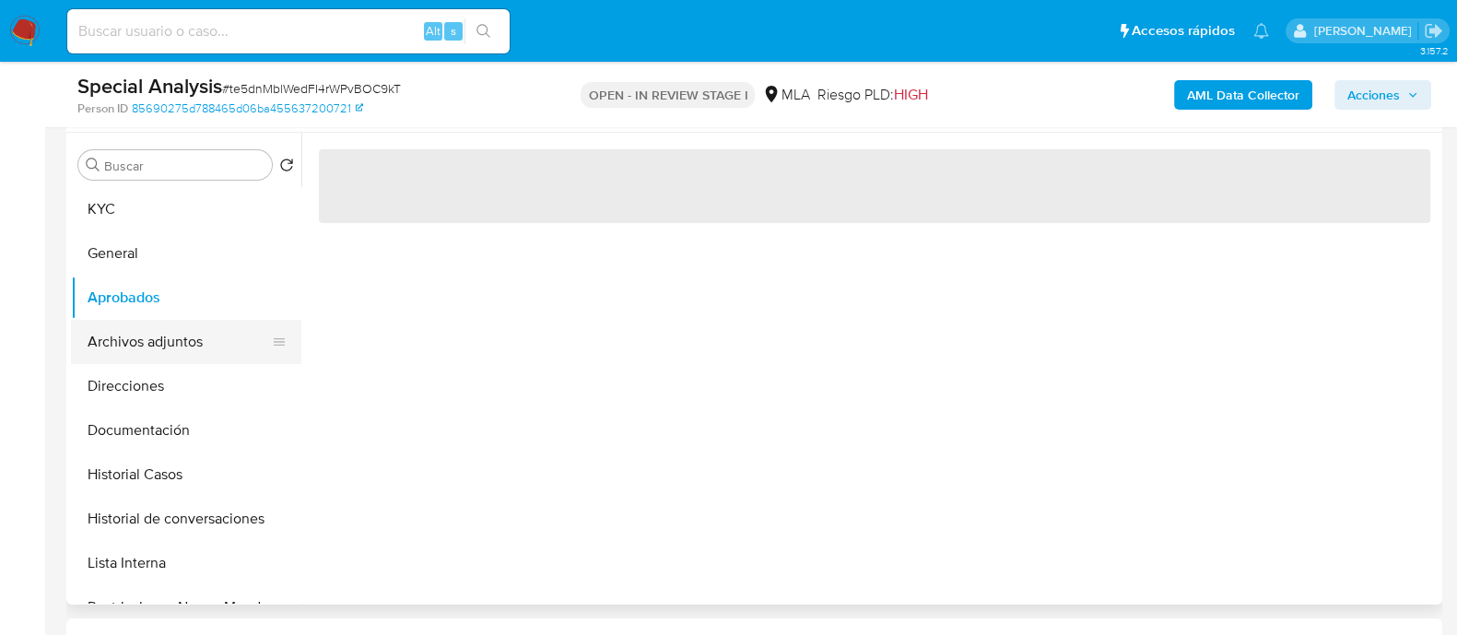
click at [211, 339] on button "Archivos adjuntos" at bounding box center [179, 342] width 216 height 44
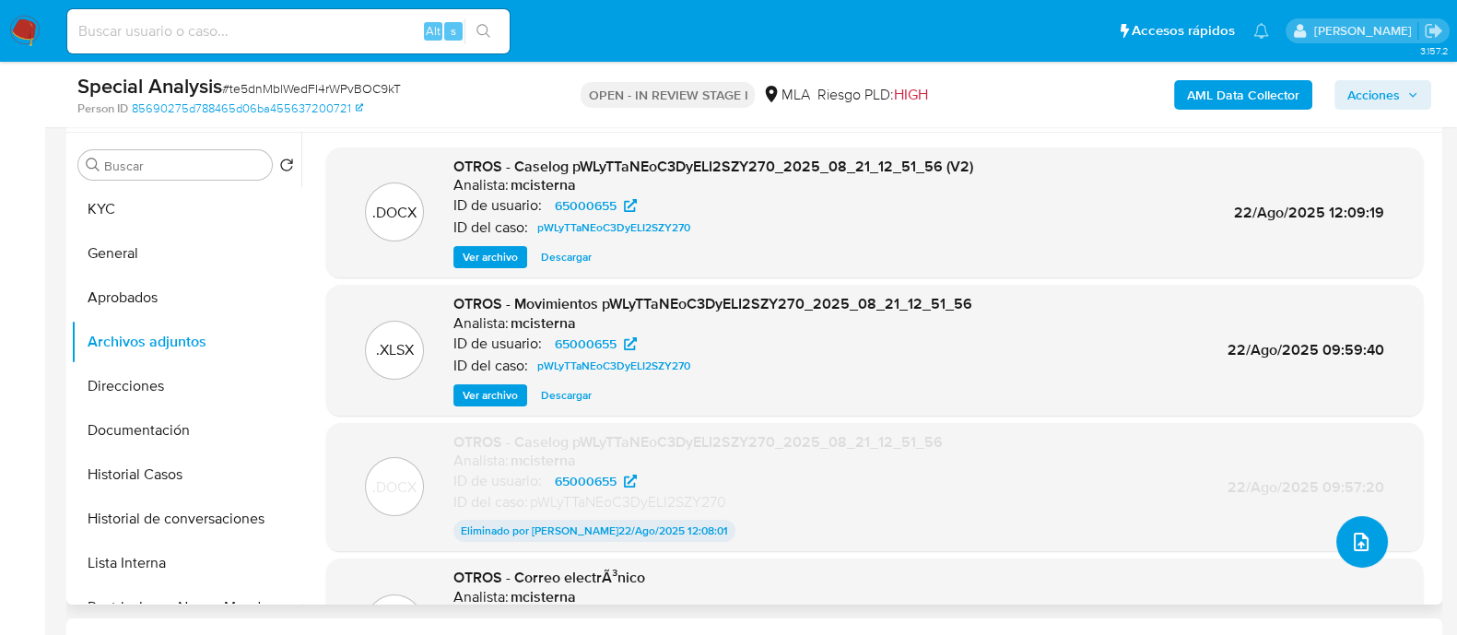
click at [1367, 538] on button "upload-file" at bounding box center [1362, 542] width 52 height 52
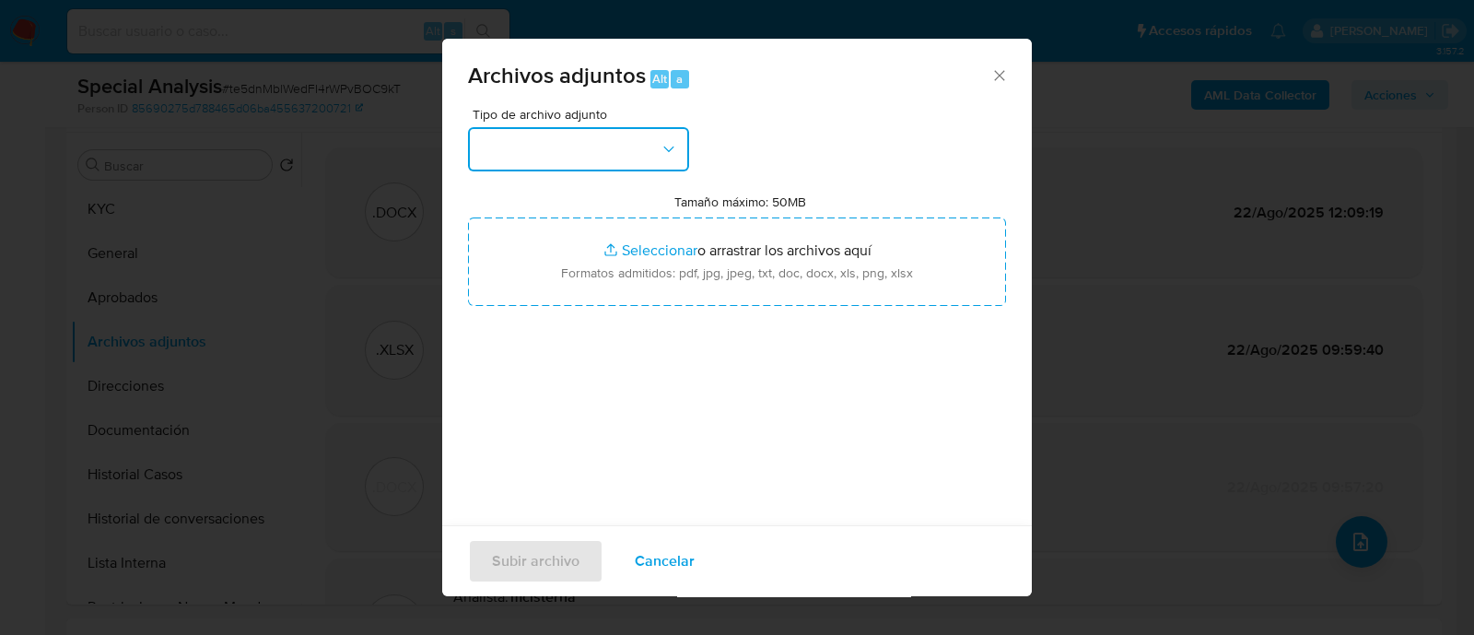
click at [600, 151] on button "button" at bounding box center [578, 149] width 221 height 44
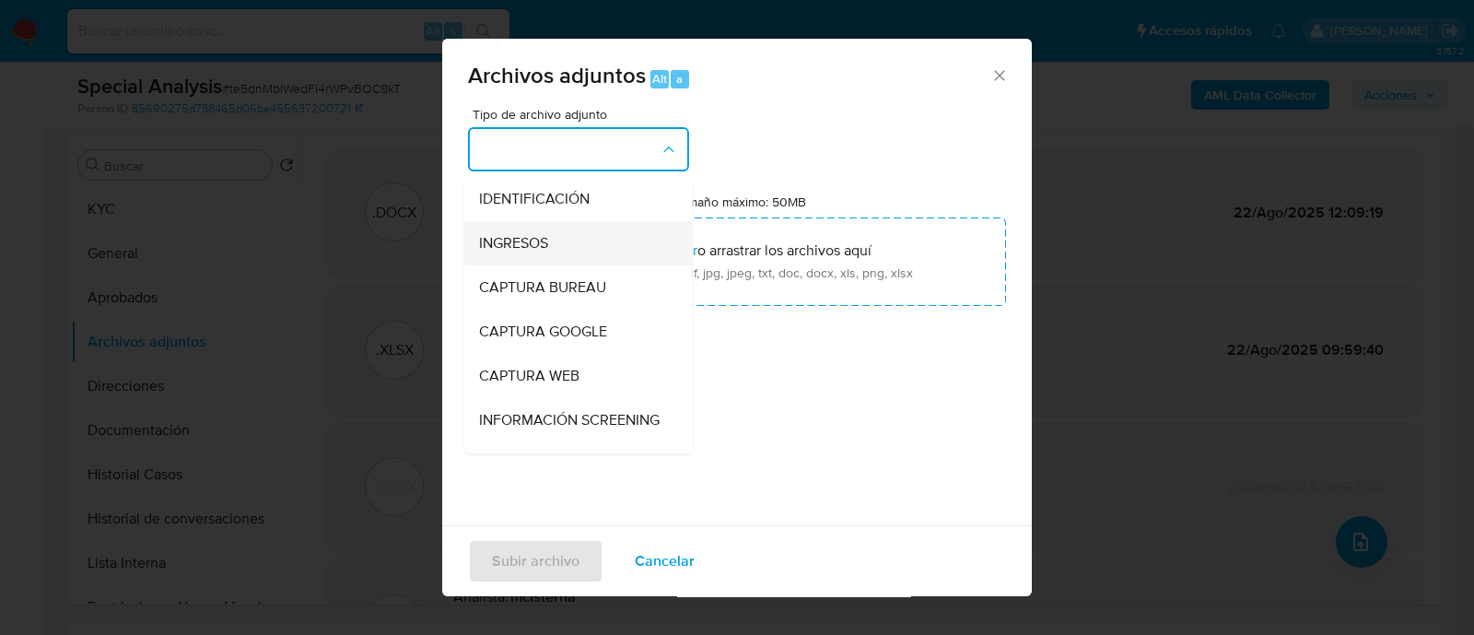
click at [567, 238] on div "INGRESOS" at bounding box center [573, 243] width 188 height 44
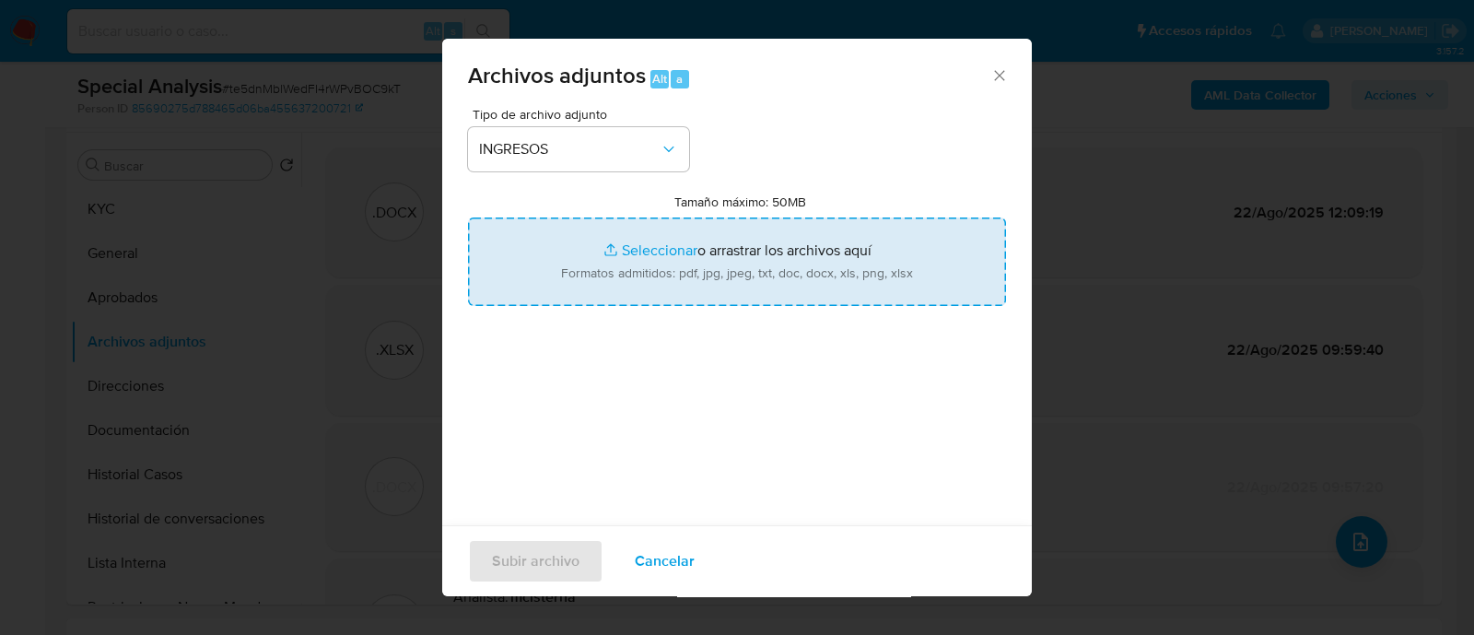
type input "C:\fakepath\Libros de IVA.pdf"
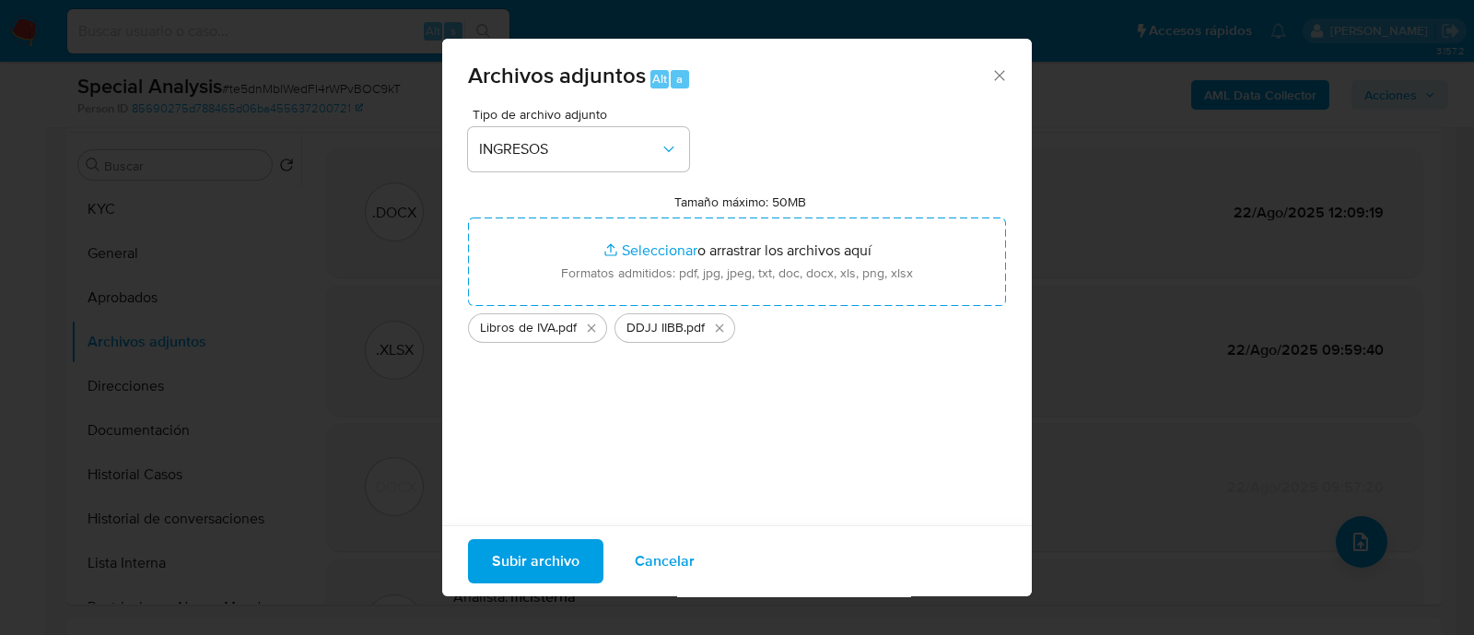
click at [568, 545] on span "Subir archivo" at bounding box center [536, 561] width 88 height 41
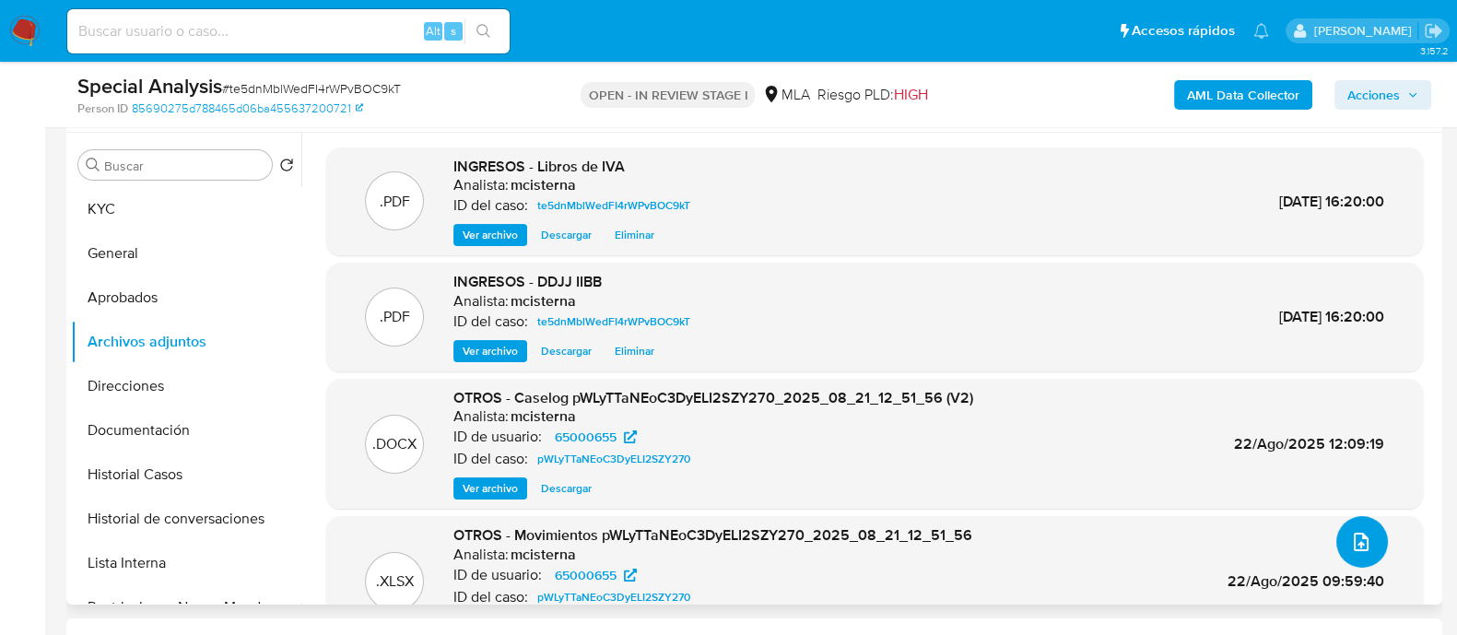
click at [1370, 536] on button "upload-file" at bounding box center [1362, 542] width 52 height 52
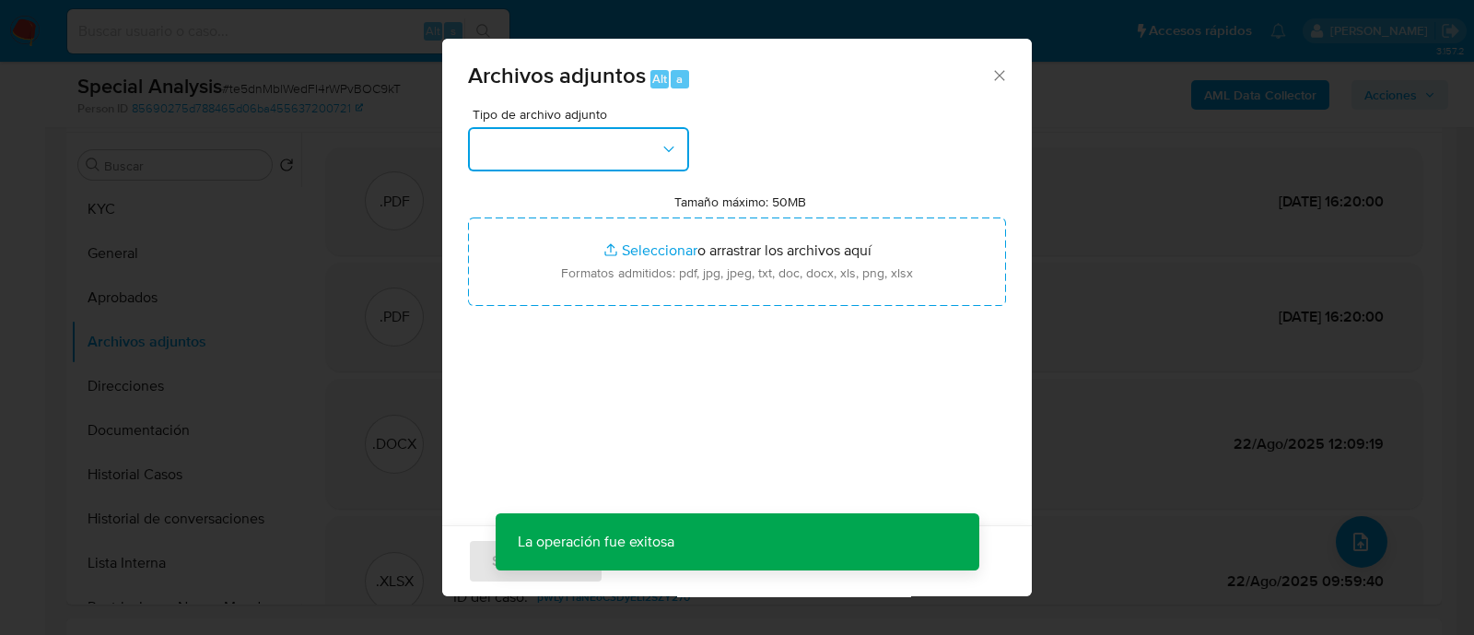
click at [555, 157] on button "button" at bounding box center [578, 149] width 221 height 44
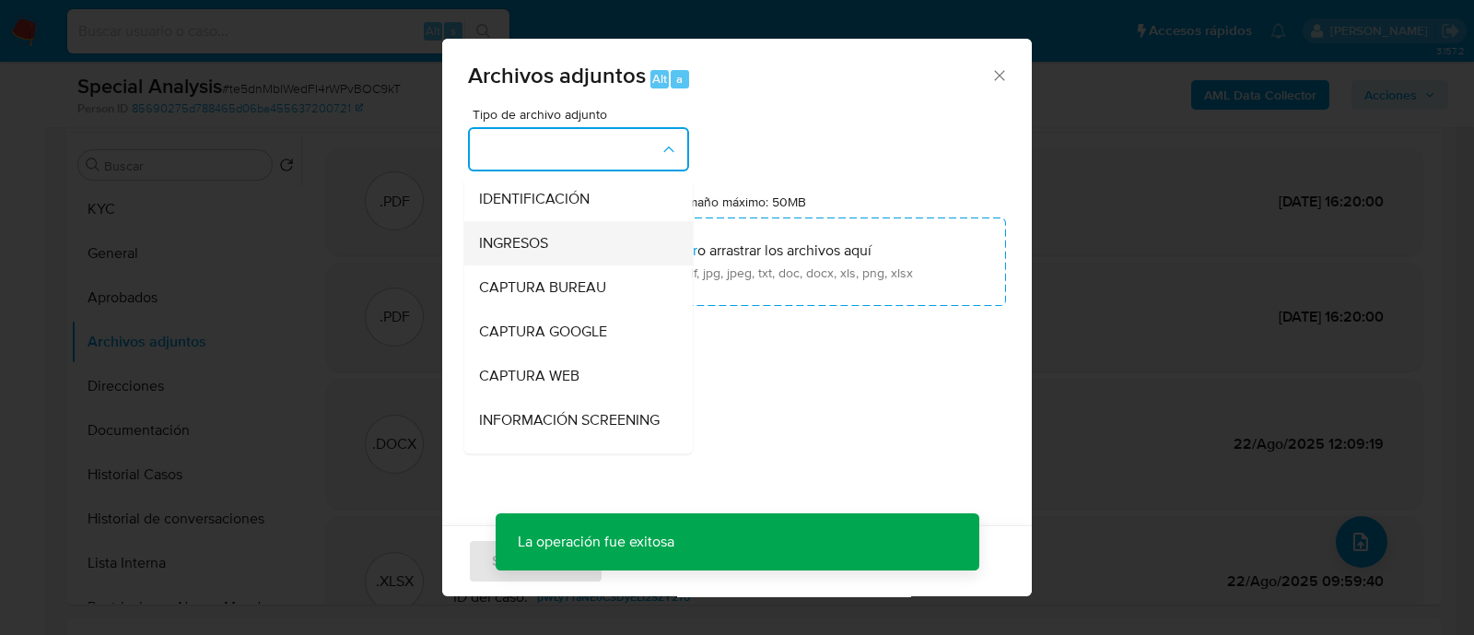
click at [620, 241] on div "INGRESOS" at bounding box center [573, 243] width 188 height 44
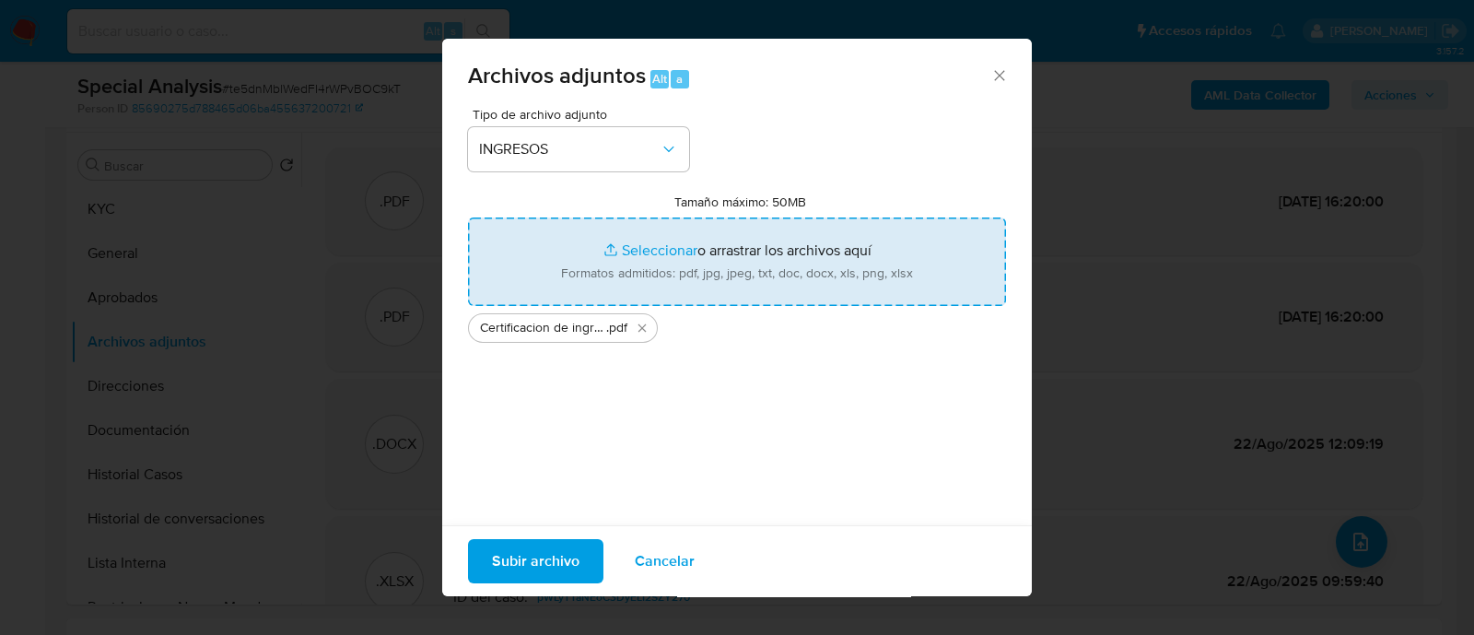
type input "C:\fakepath\Oblea Certificación.pdf"
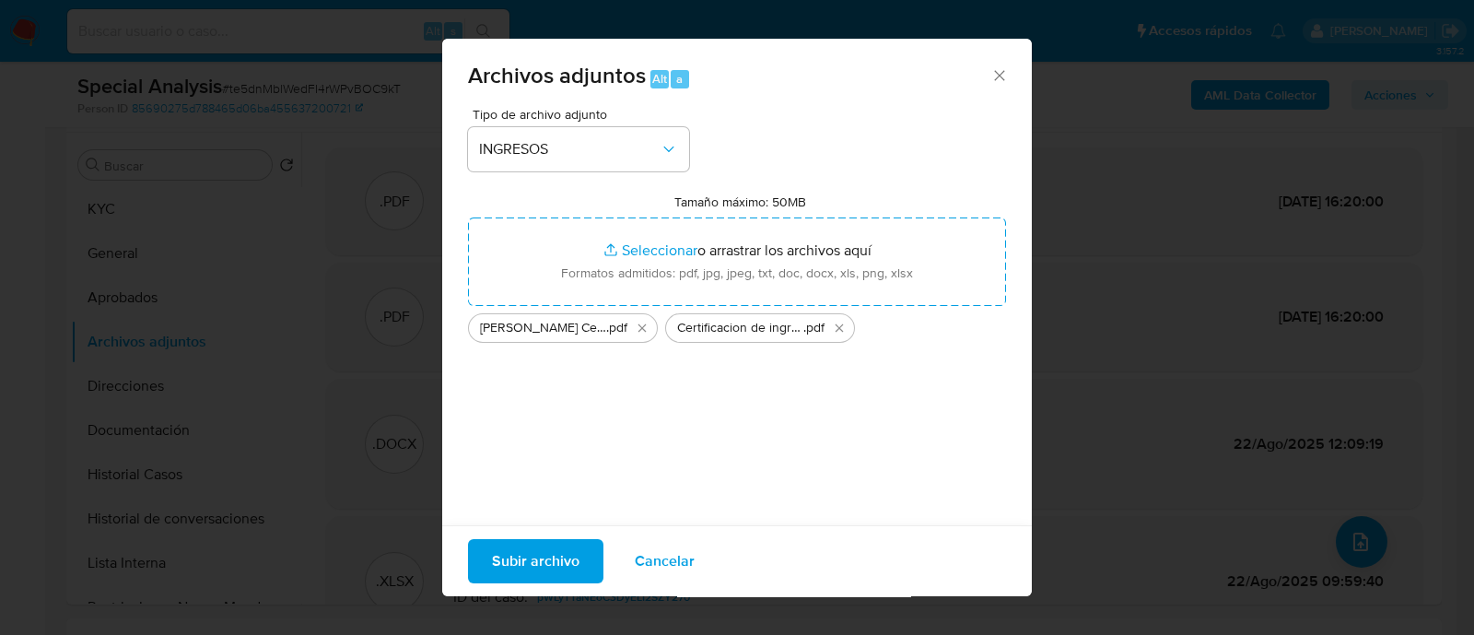
click at [538, 552] on span "Subir archivo" at bounding box center [536, 561] width 88 height 41
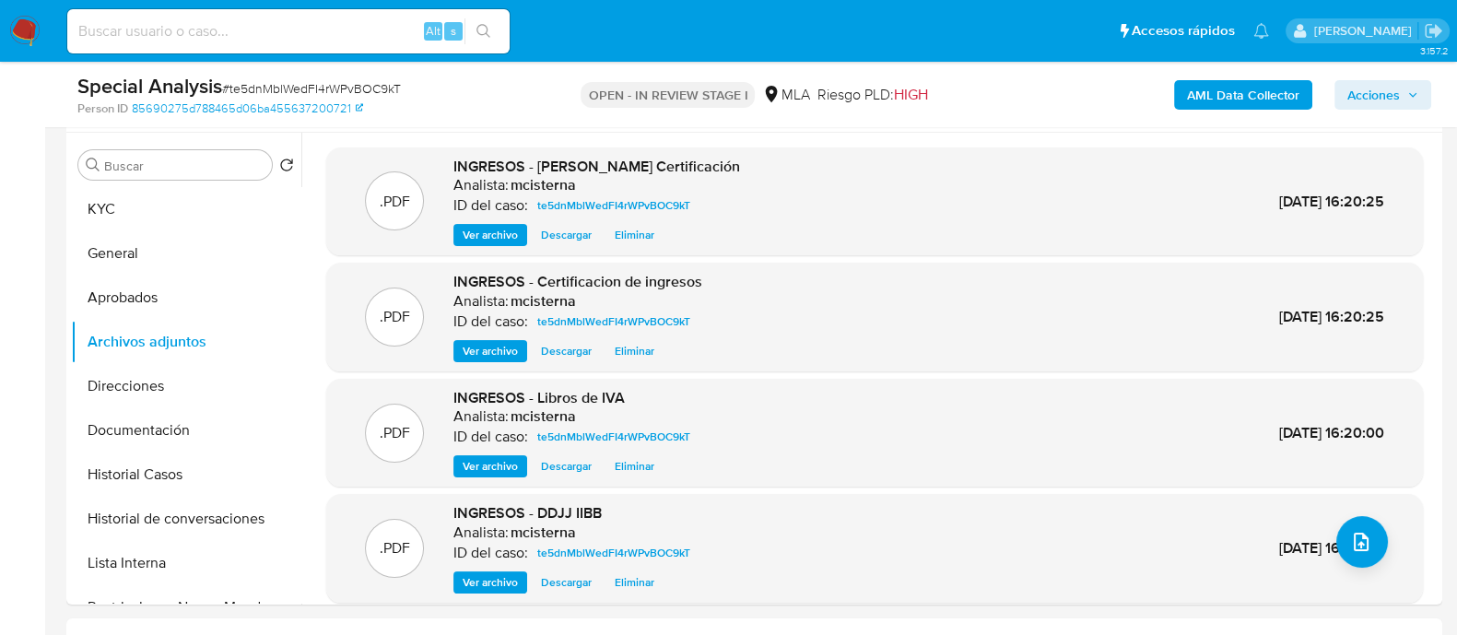
click at [1350, 84] on span "Acciones" at bounding box center [1373, 94] width 53 height 29
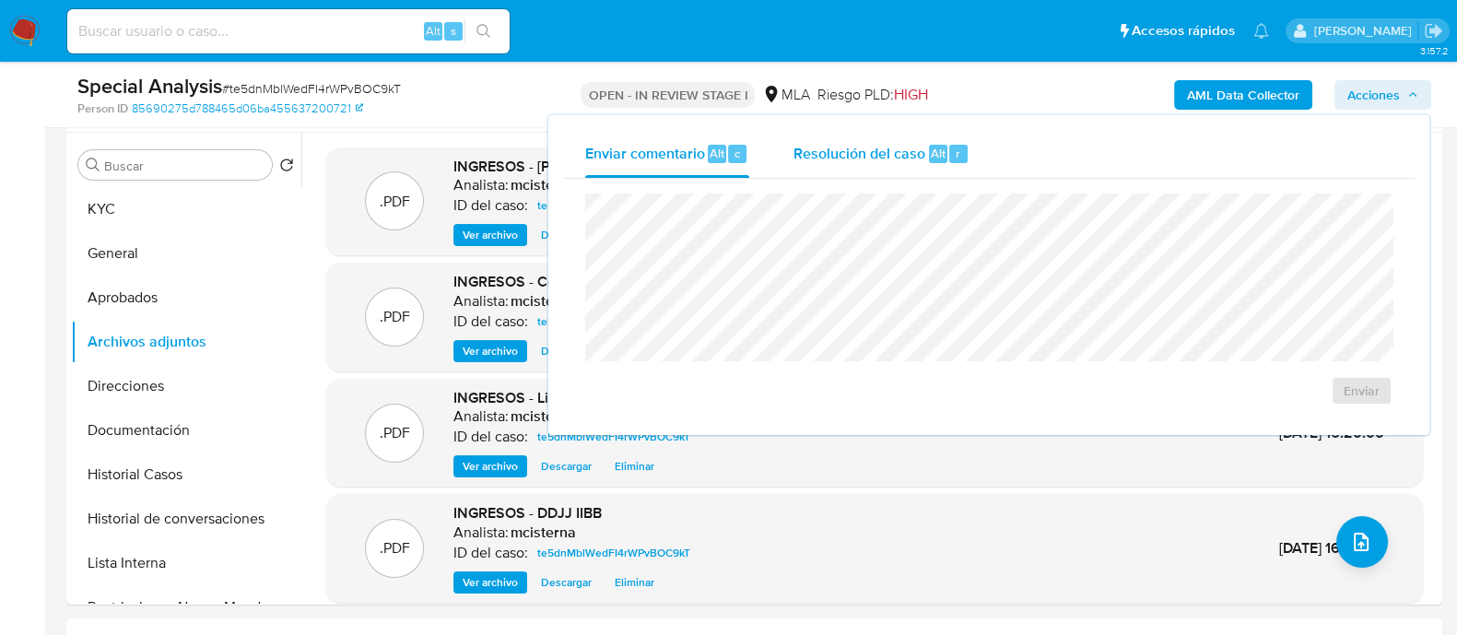
click at [835, 153] on span "Resolución del caso" at bounding box center [859, 152] width 132 height 21
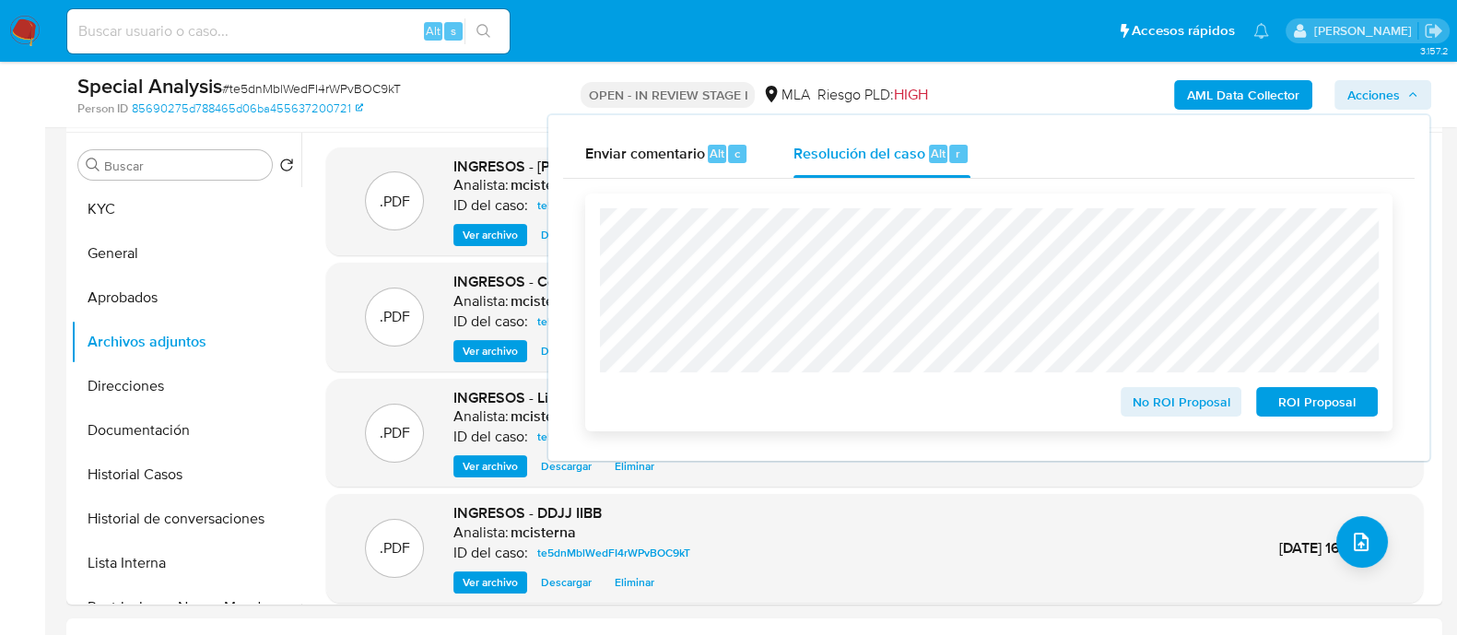
click at [1166, 411] on span "No ROI Proposal" at bounding box center [1181, 402] width 96 height 26
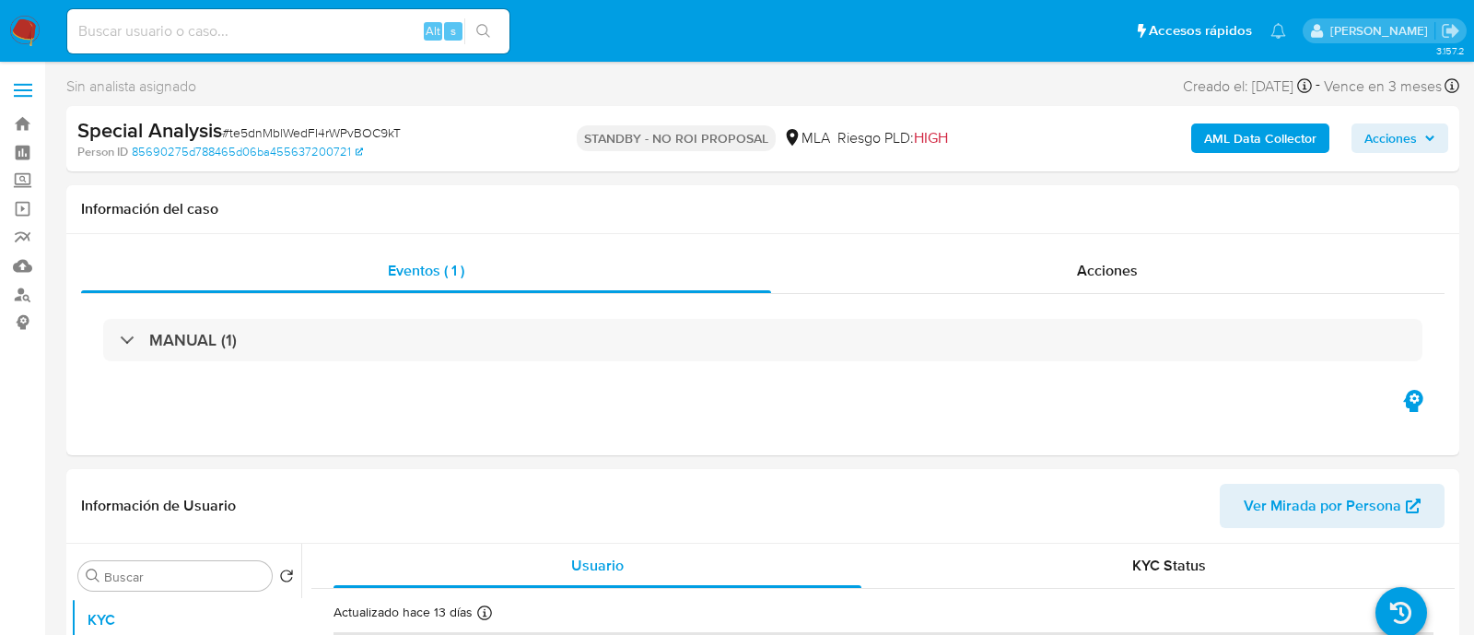
select select "10"
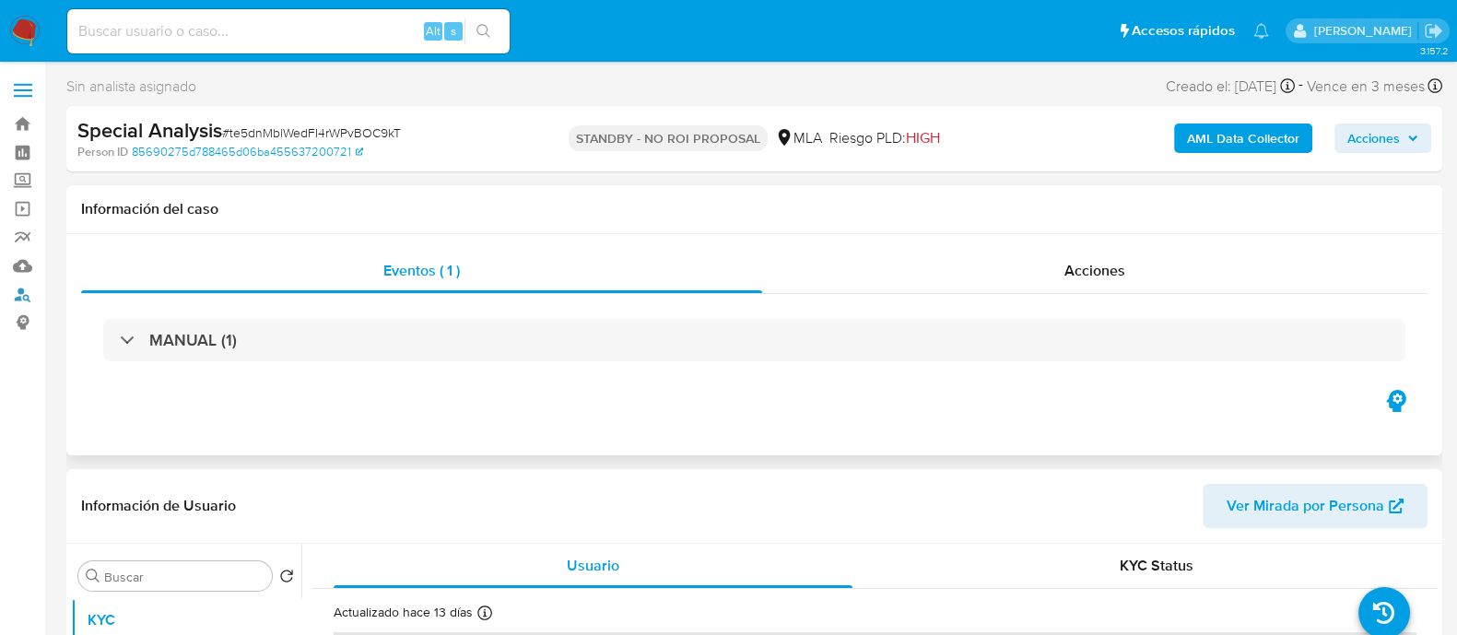
drag, startPoint x: 14, startPoint y: 290, endPoint x: 91, endPoint y: 240, distance: 92.0
click at [16, 291] on link "Buscador de personas" at bounding box center [109, 294] width 219 height 29
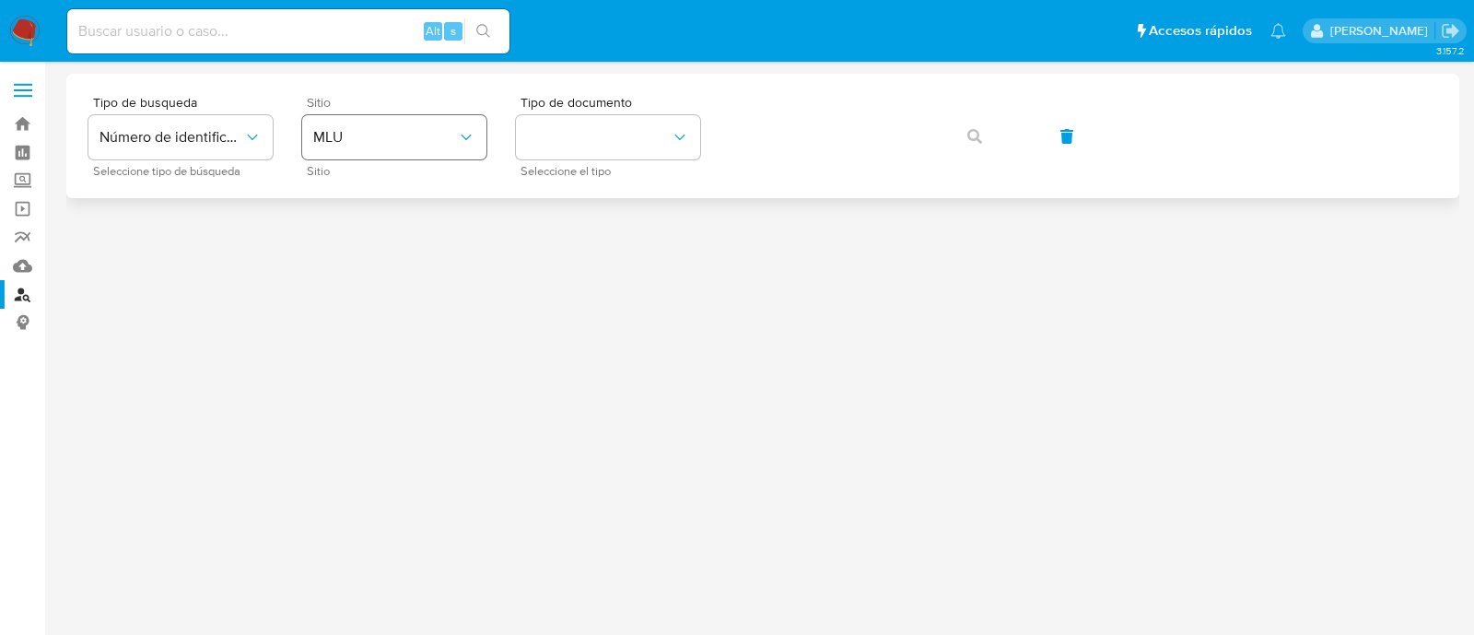
click at [417, 149] on button "MLU" at bounding box center [394, 137] width 184 height 44
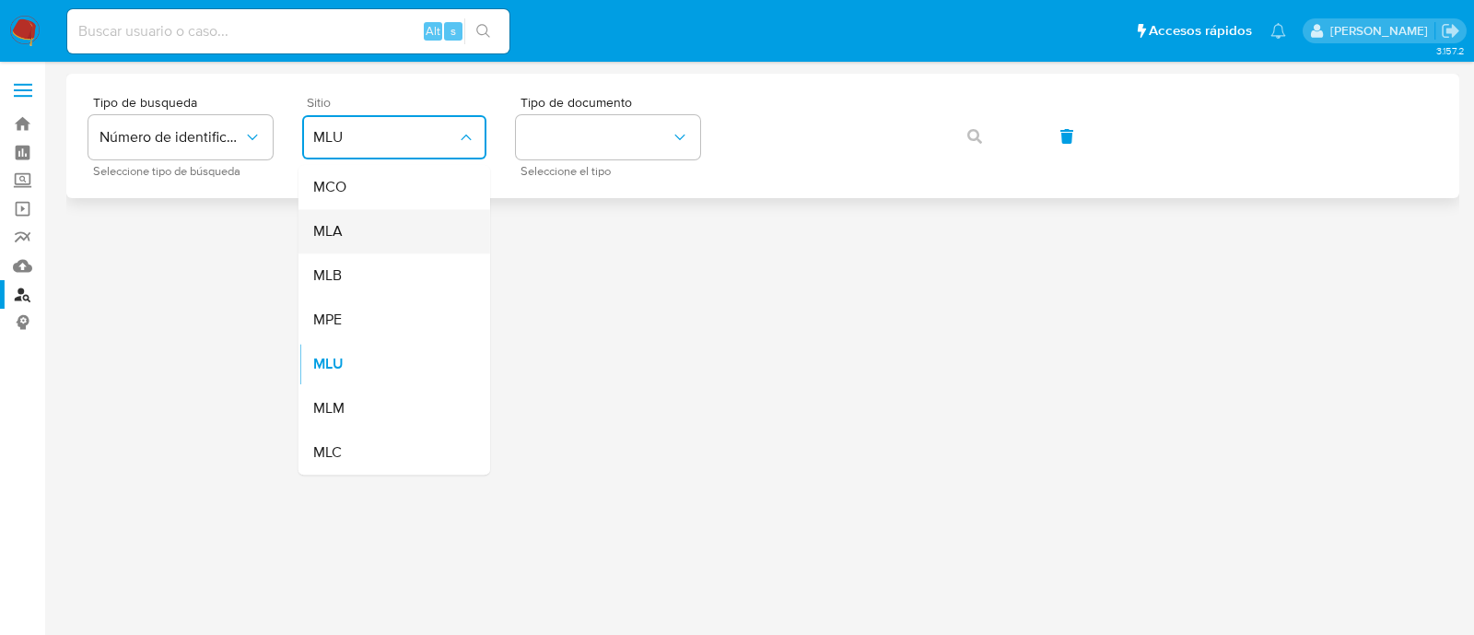
click at [441, 225] on div "MLA" at bounding box center [388, 231] width 151 height 44
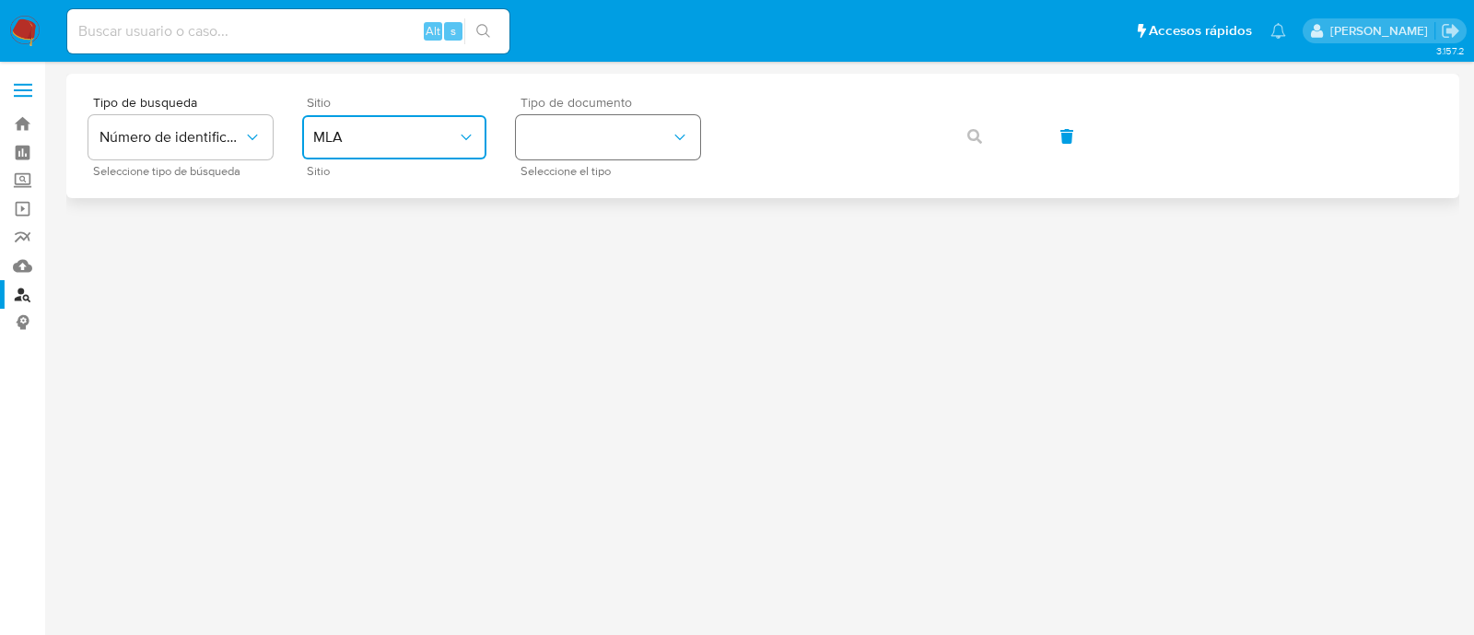
click at [622, 123] on button "identificationType" at bounding box center [608, 137] width 184 height 44
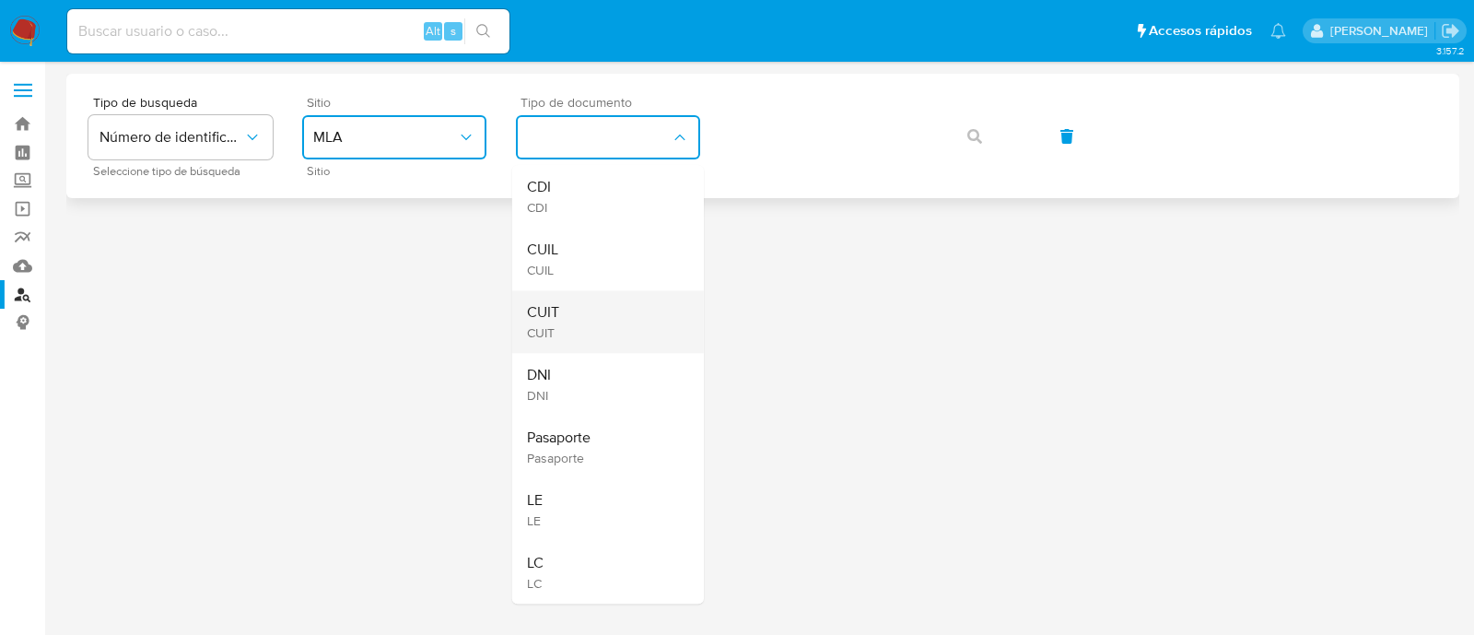
click at [616, 302] on div "CUIT CUIT" at bounding box center [602, 321] width 151 height 63
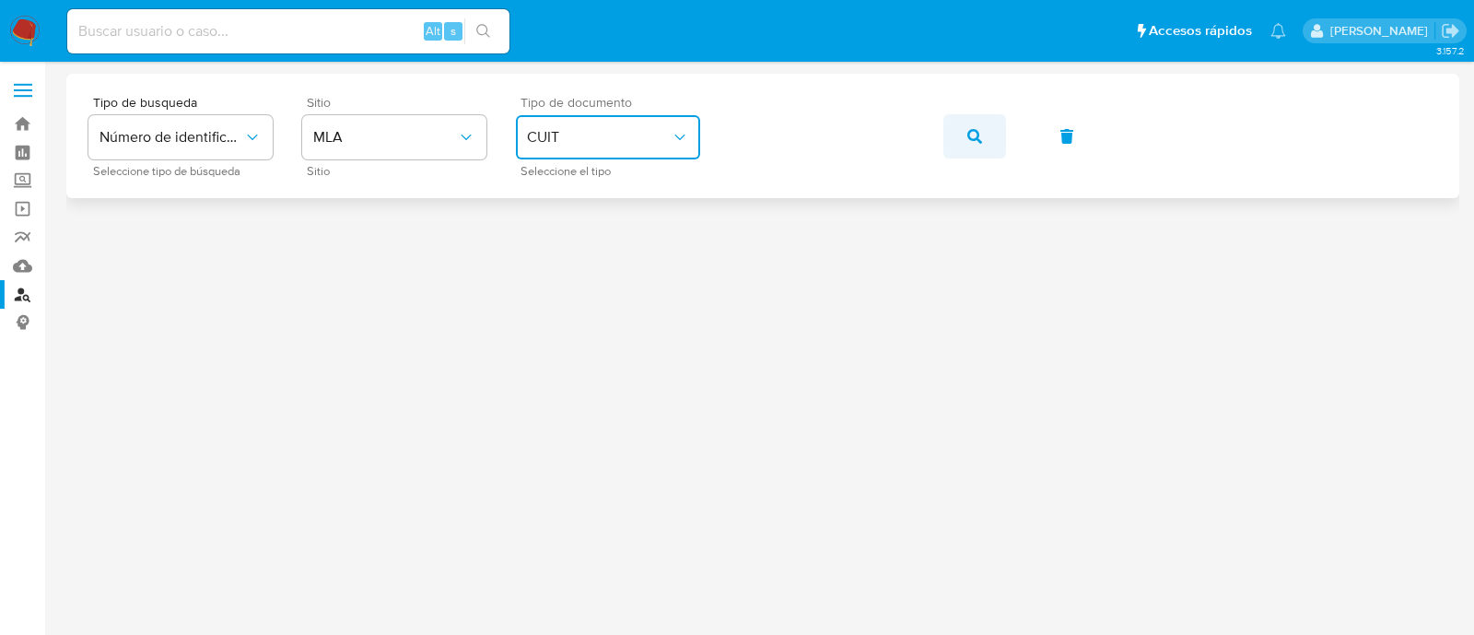
click at [966, 122] on button "button" at bounding box center [975, 136] width 63 height 44
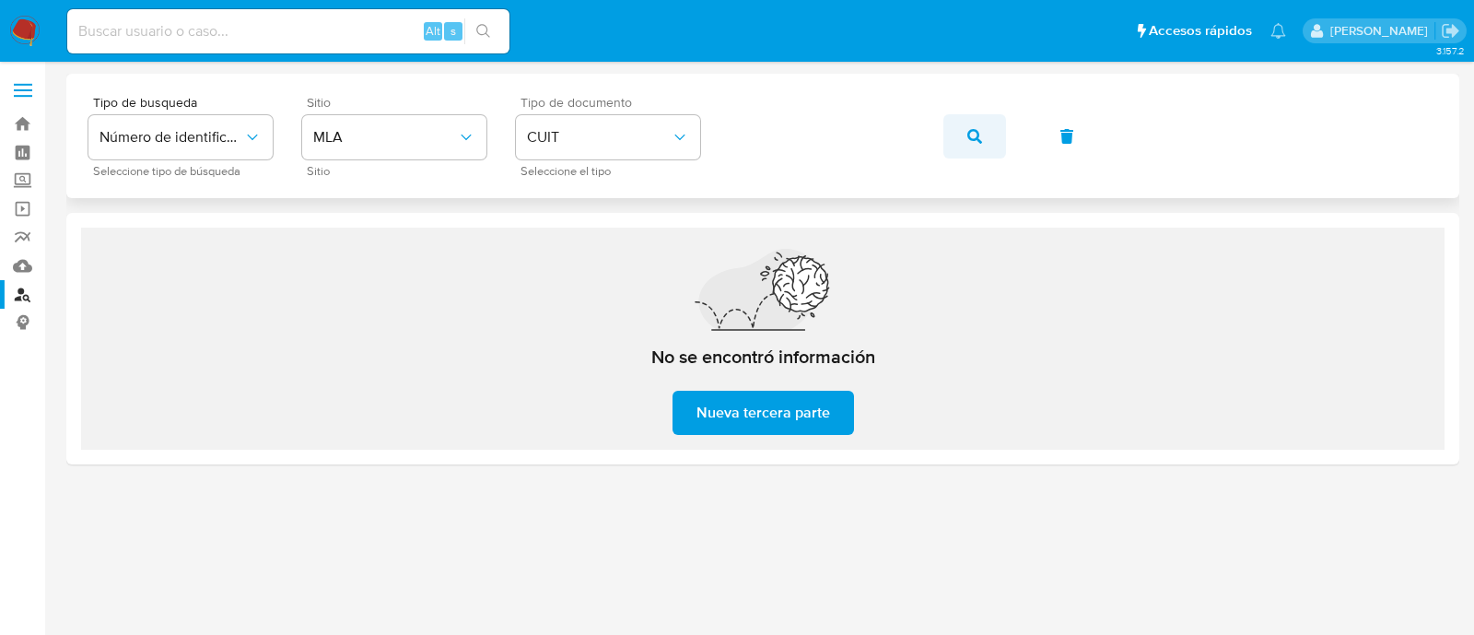
click at [986, 144] on button "button" at bounding box center [975, 136] width 63 height 44
click at [954, 135] on button "button" at bounding box center [975, 136] width 63 height 44
click at [967, 138] on icon "button" at bounding box center [974, 136] width 15 height 15
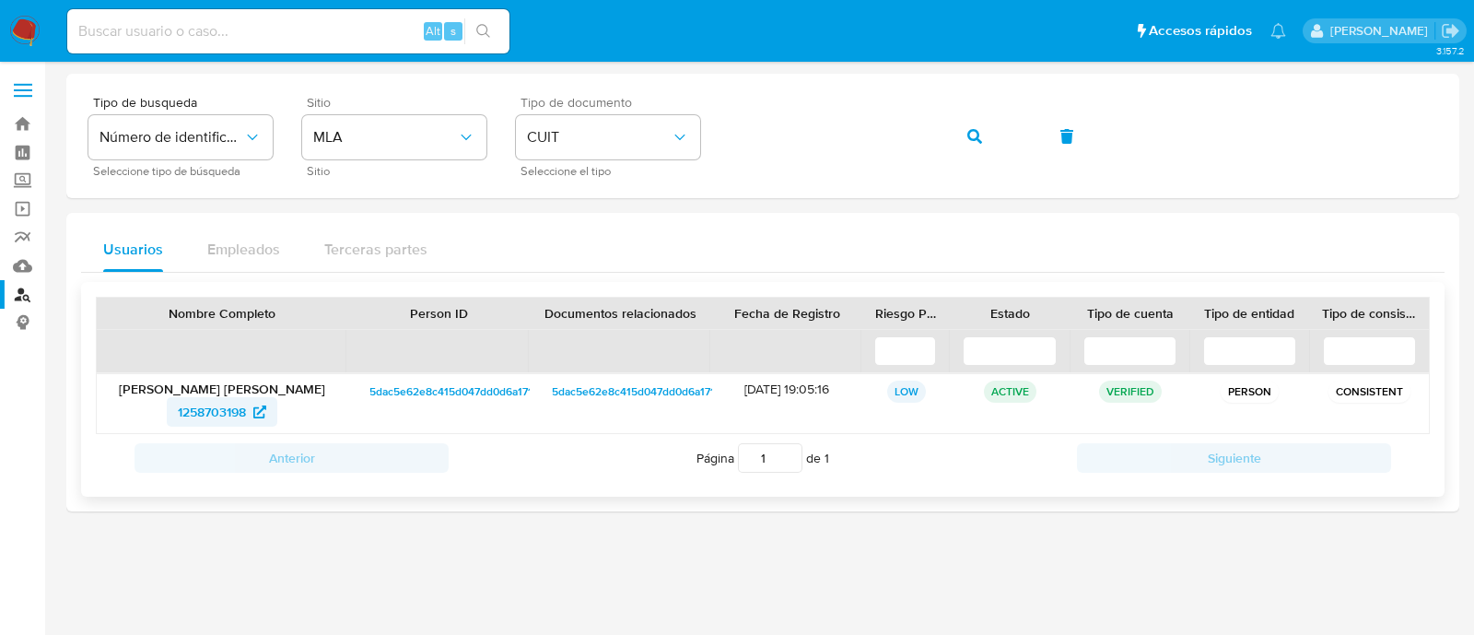
click at [240, 401] on span "1258703198" at bounding box center [212, 411] width 68 height 29
click at [965, 135] on button "button" at bounding box center [975, 136] width 63 height 44
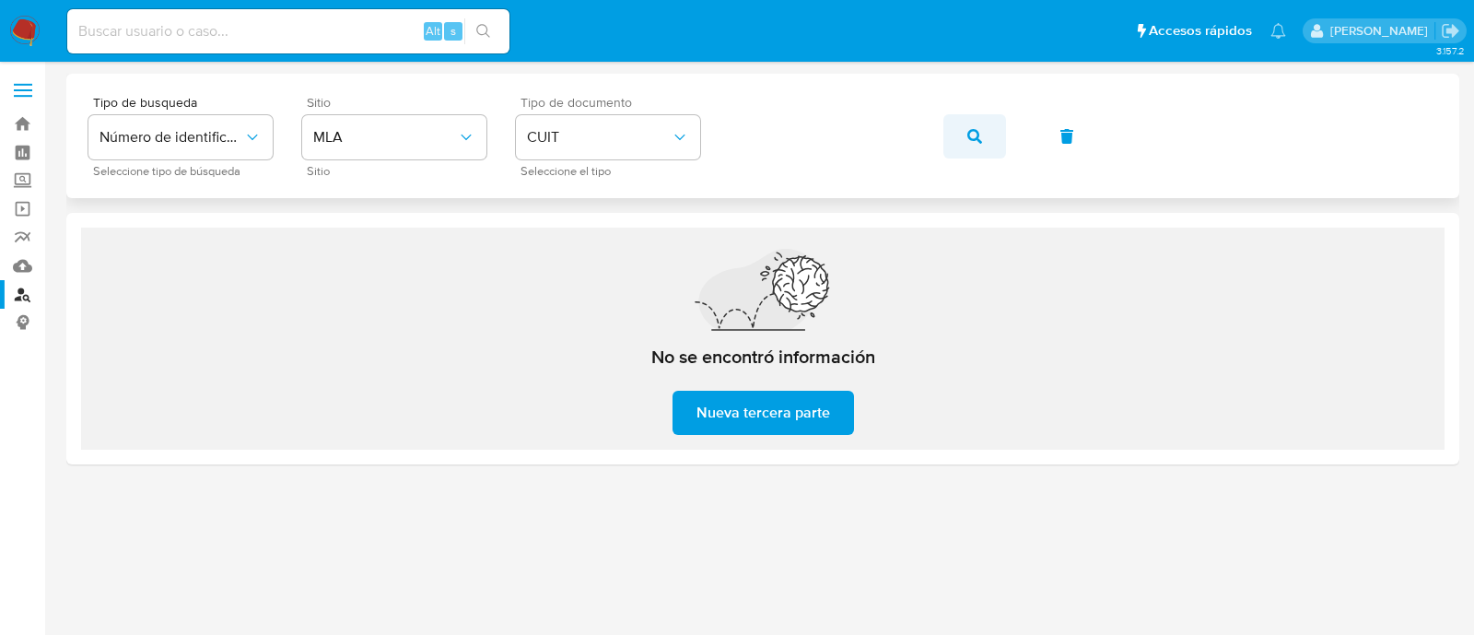
click at [959, 135] on button "button" at bounding box center [975, 136] width 63 height 44
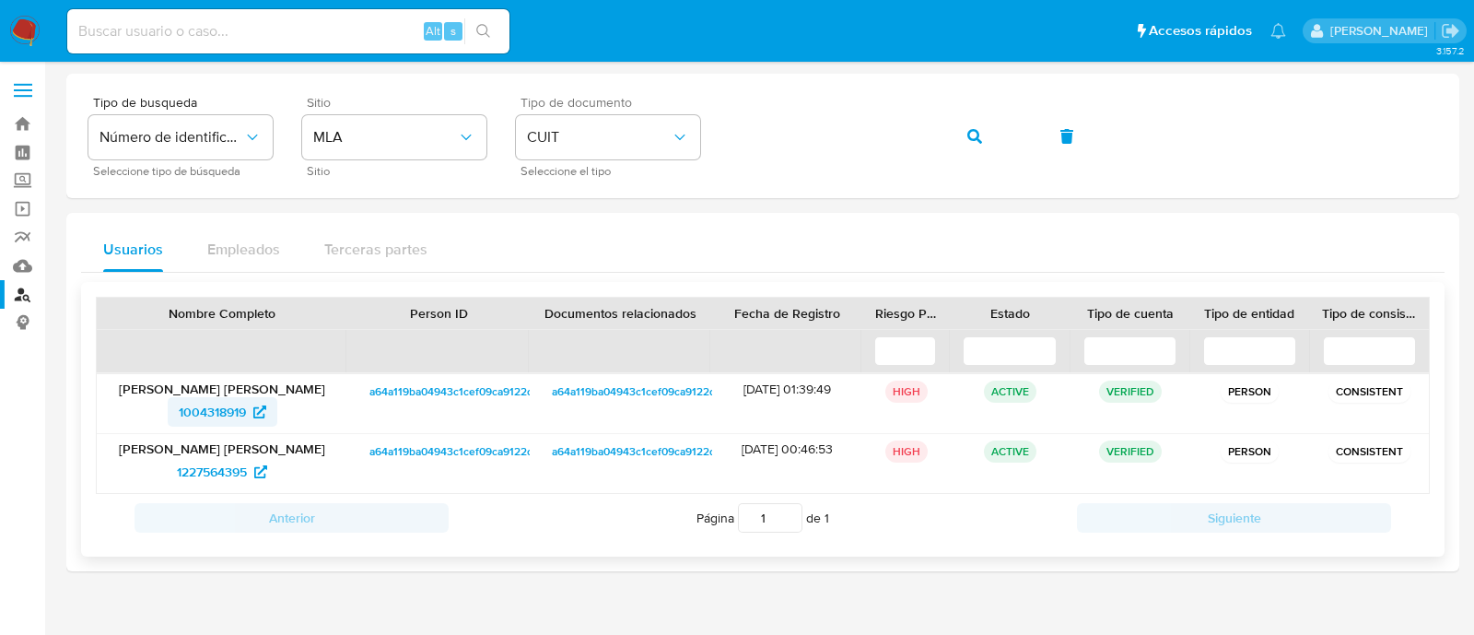
click at [203, 416] on span "1004318919" at bounding box center [212, 411] width 67 height 29
click at [240, 469] on span "1227564395" at bounding box center [212, 471] width 70 height 29
click at [962, 129] on button "button" at bounding box center [975, 136] width 63 height 44
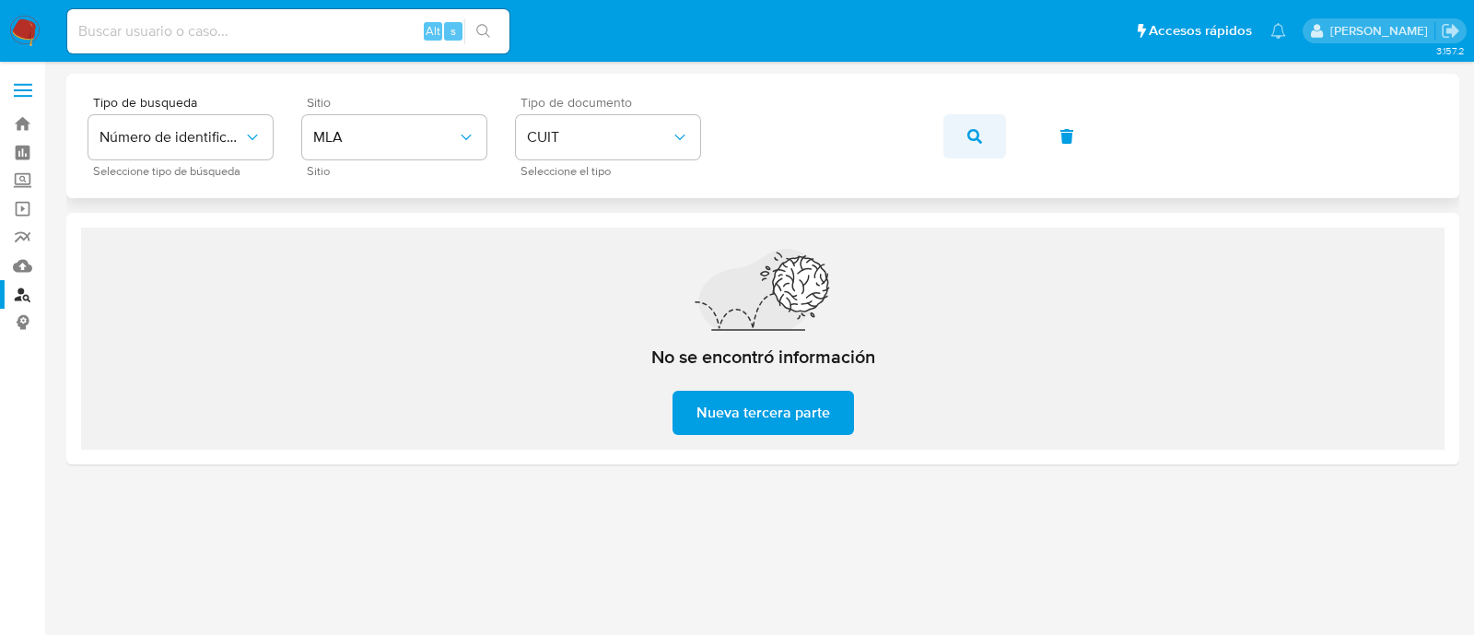
click at [970, 139] on icon "button" at bounding box center [974, 136] width 15 height 15
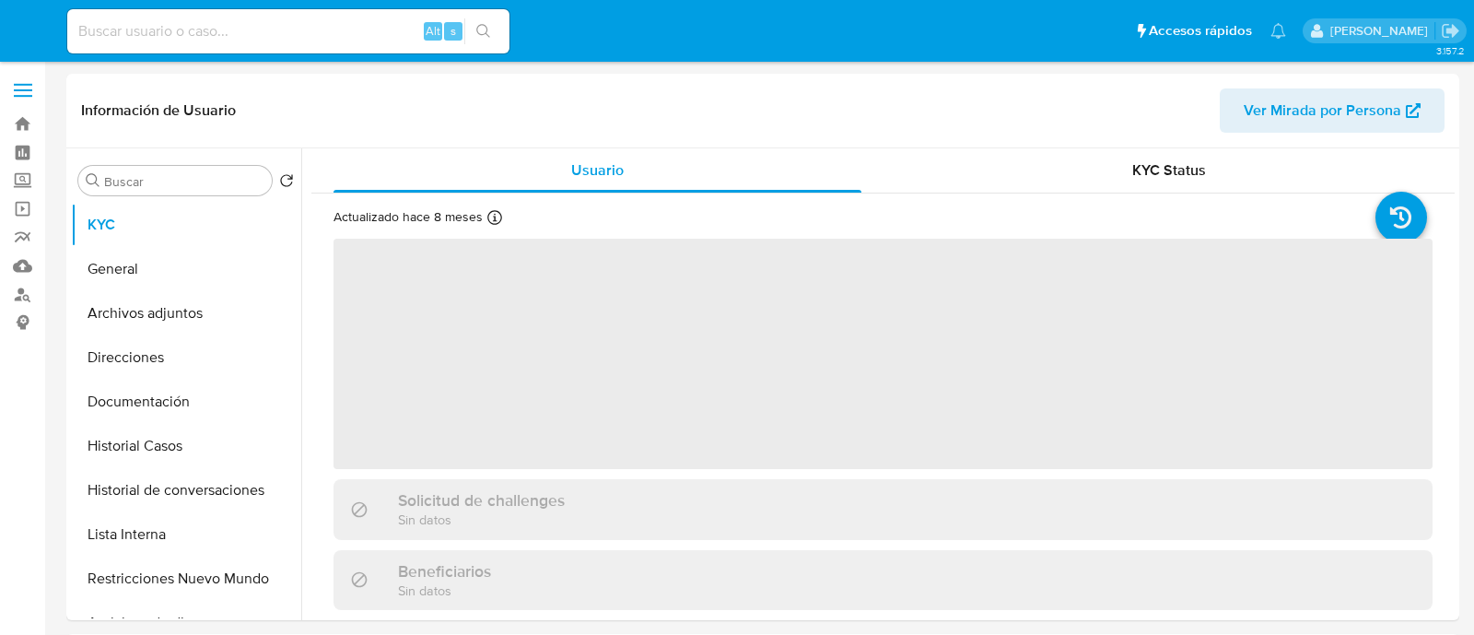
select select "10"
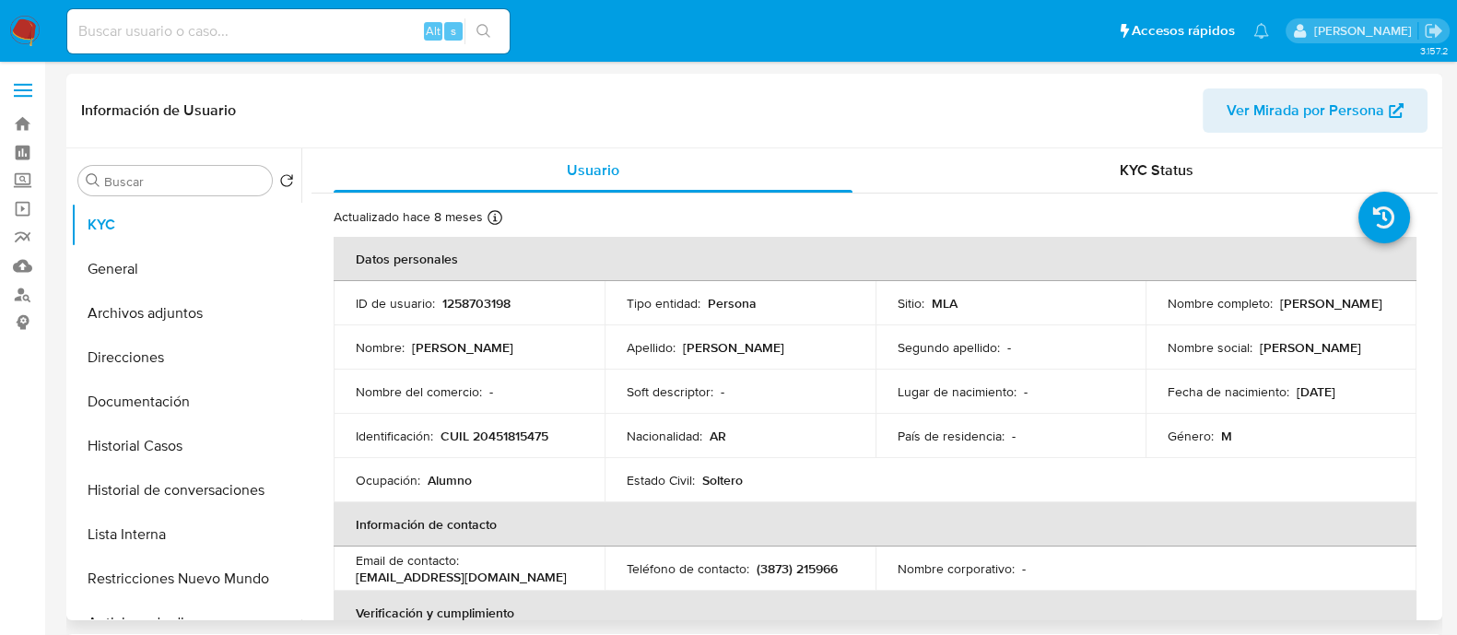
click at [483, 298] on p "1258703198" at bounding box center [476, 303] width 68 height 17
copy p "1258703198"
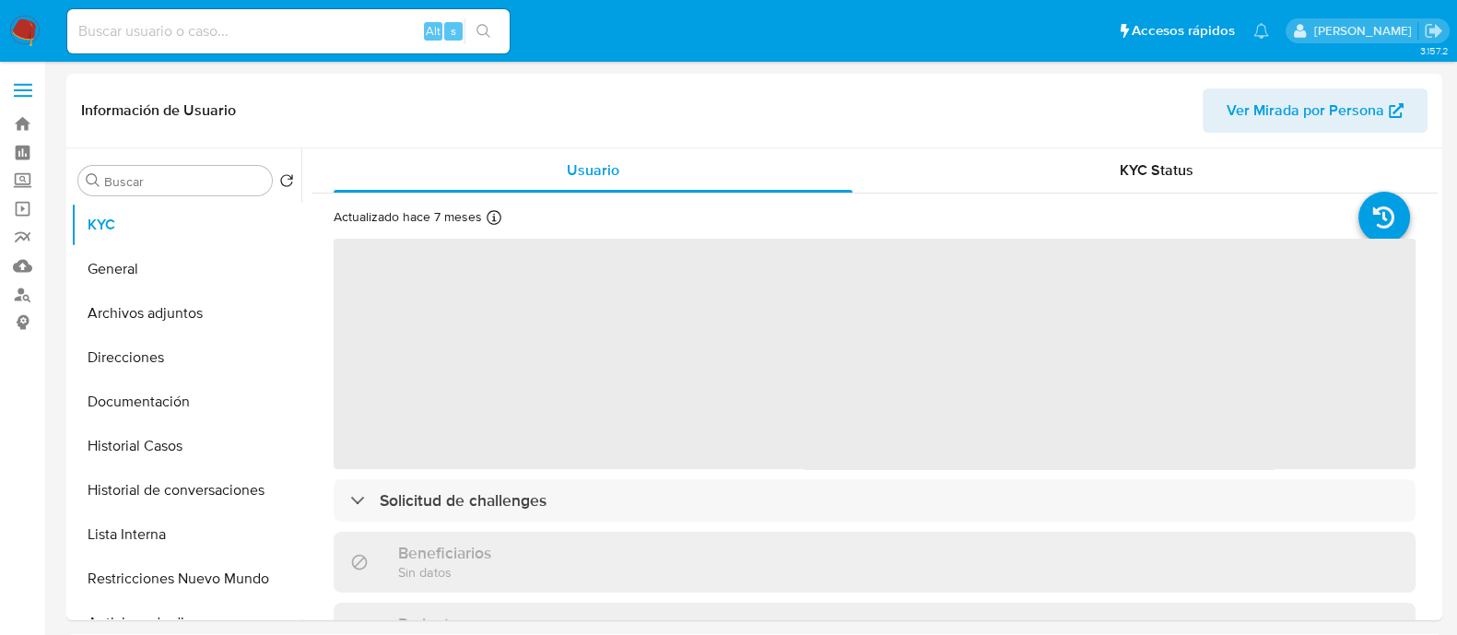
select select "10"
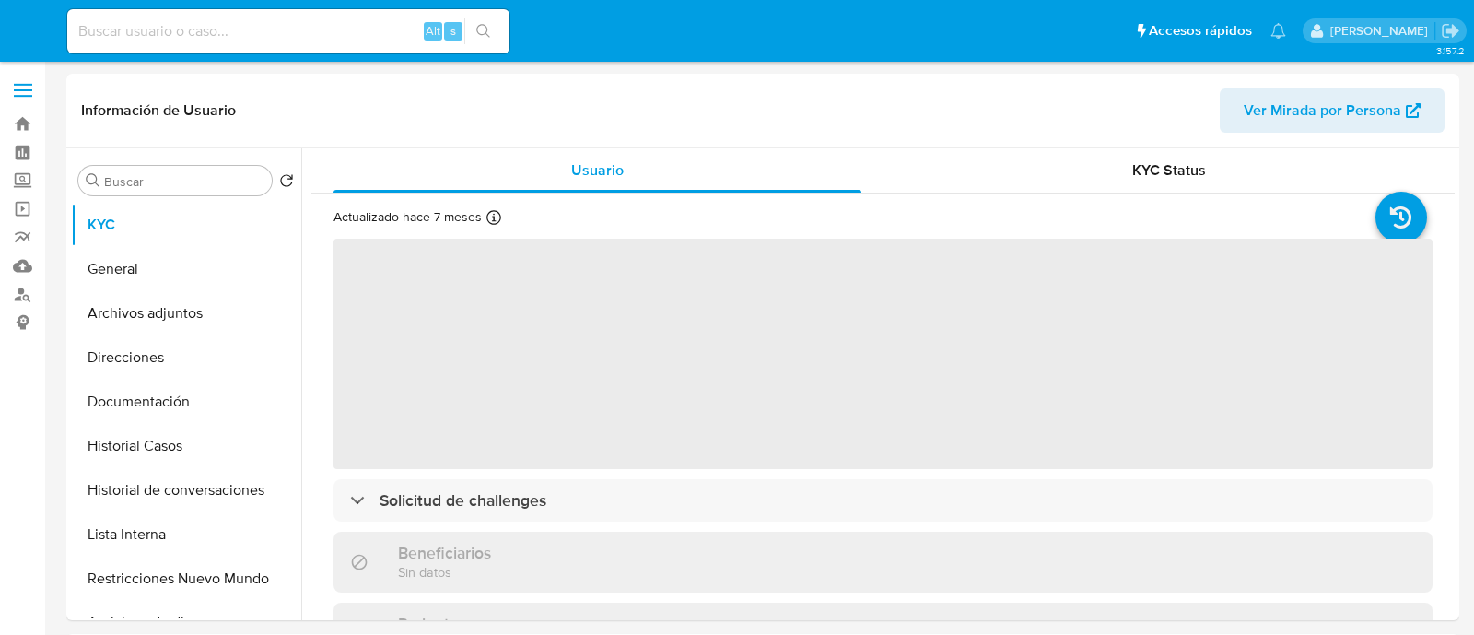
select select "10"
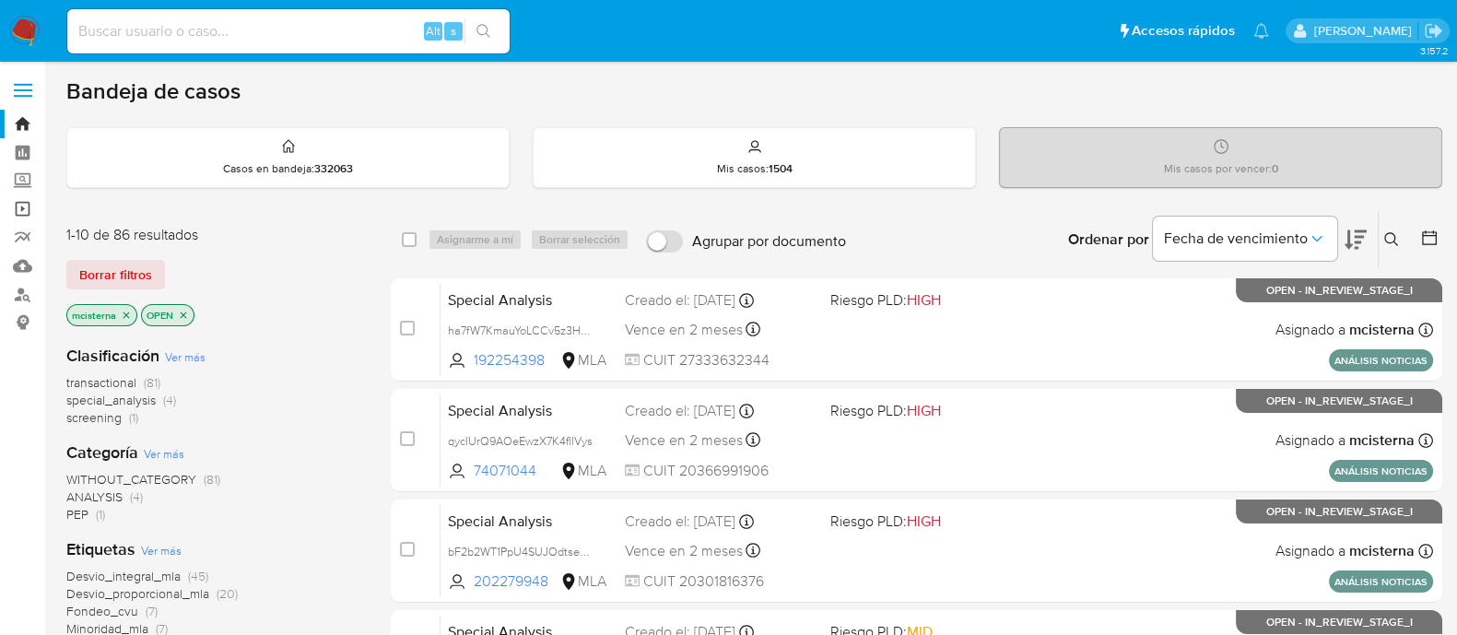
click at [20, 210] on link "Operaciones masivas" at bounding box center [109, 208] width 219 height 29
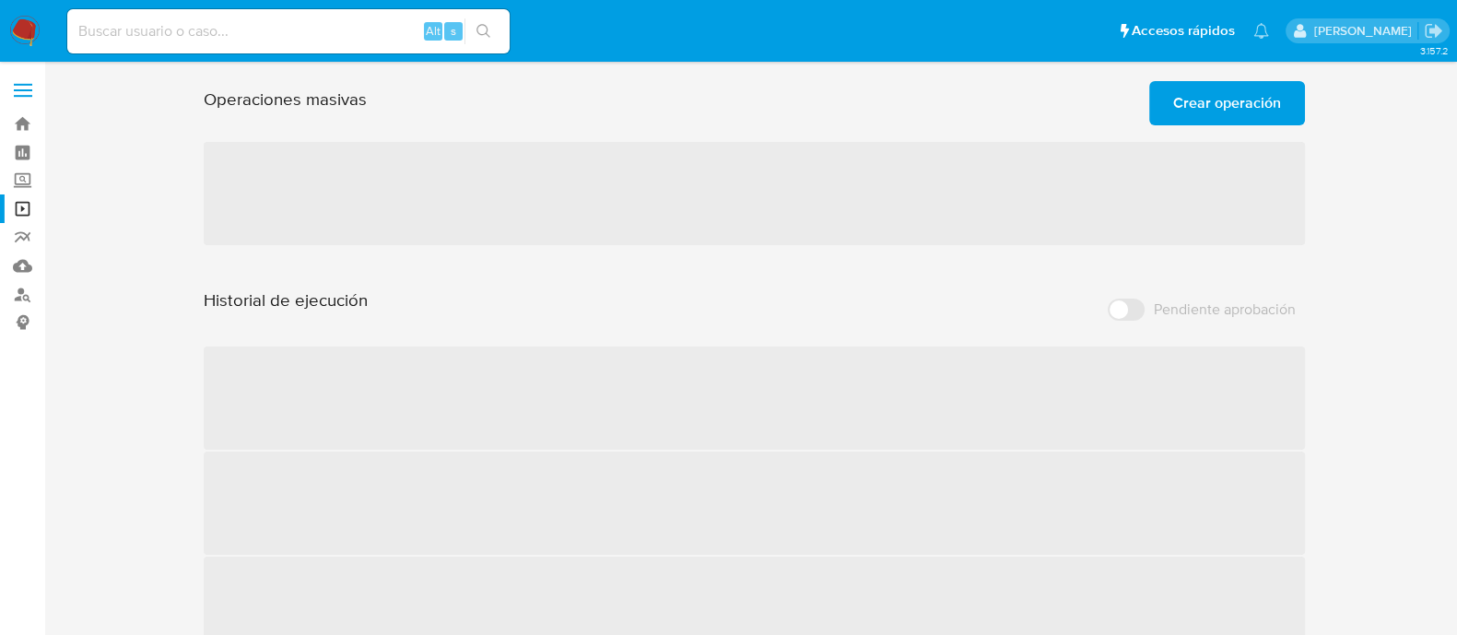
click at [1215, 111] on span "Crear operación" at bounding box center [1227, 103] width 108 height 41
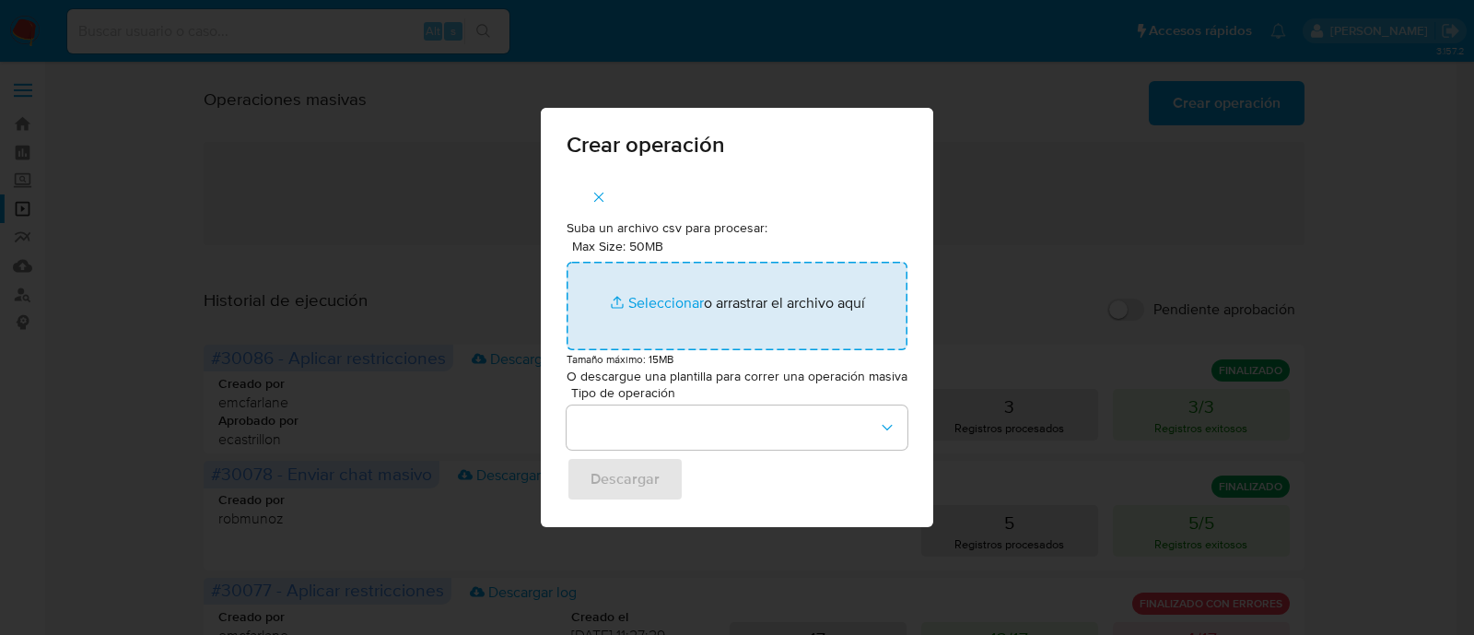
click at [733, 310] on input "Max Size: 50MB Seleccionar archivos" at bounding box center [737, 306] width 341 height 88
type input "C:\fakepath\lista-interna-03-09-2025.csv"
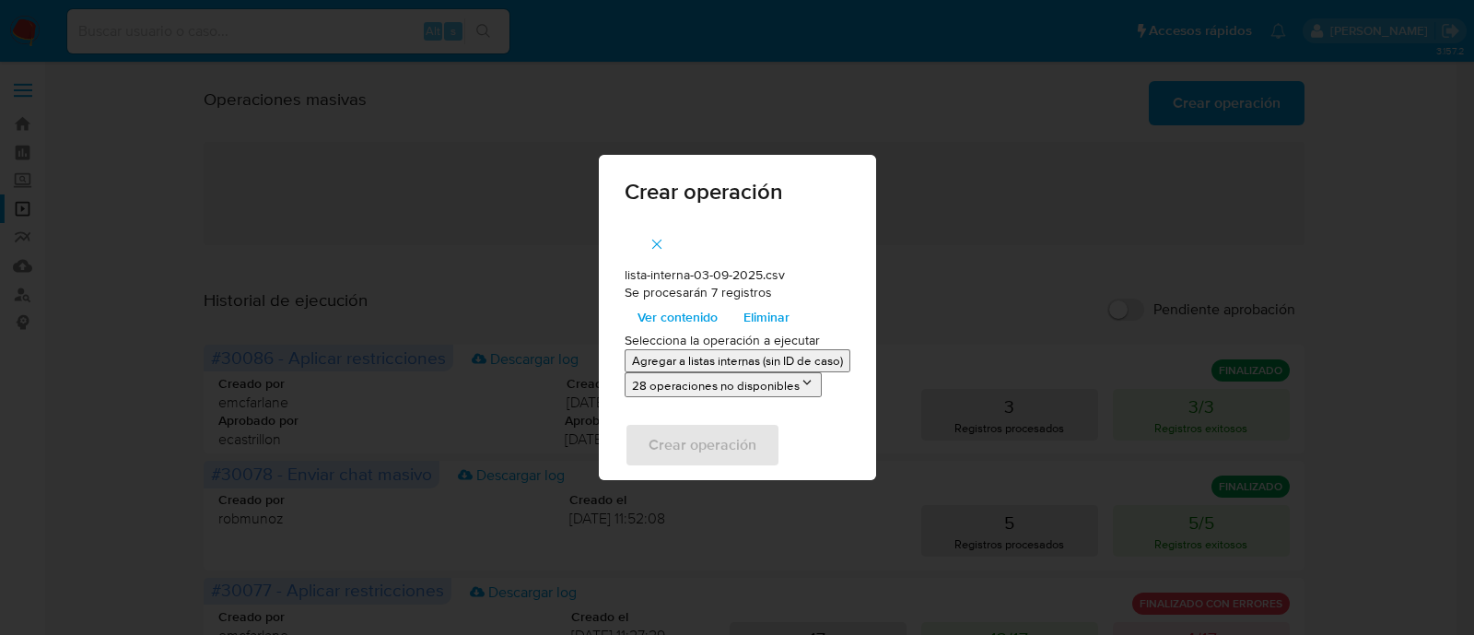
click at [697, 362] on p "Agregar a listas internas (sin ID de caso)" at bounding box center [737, 361] width 211 height 18
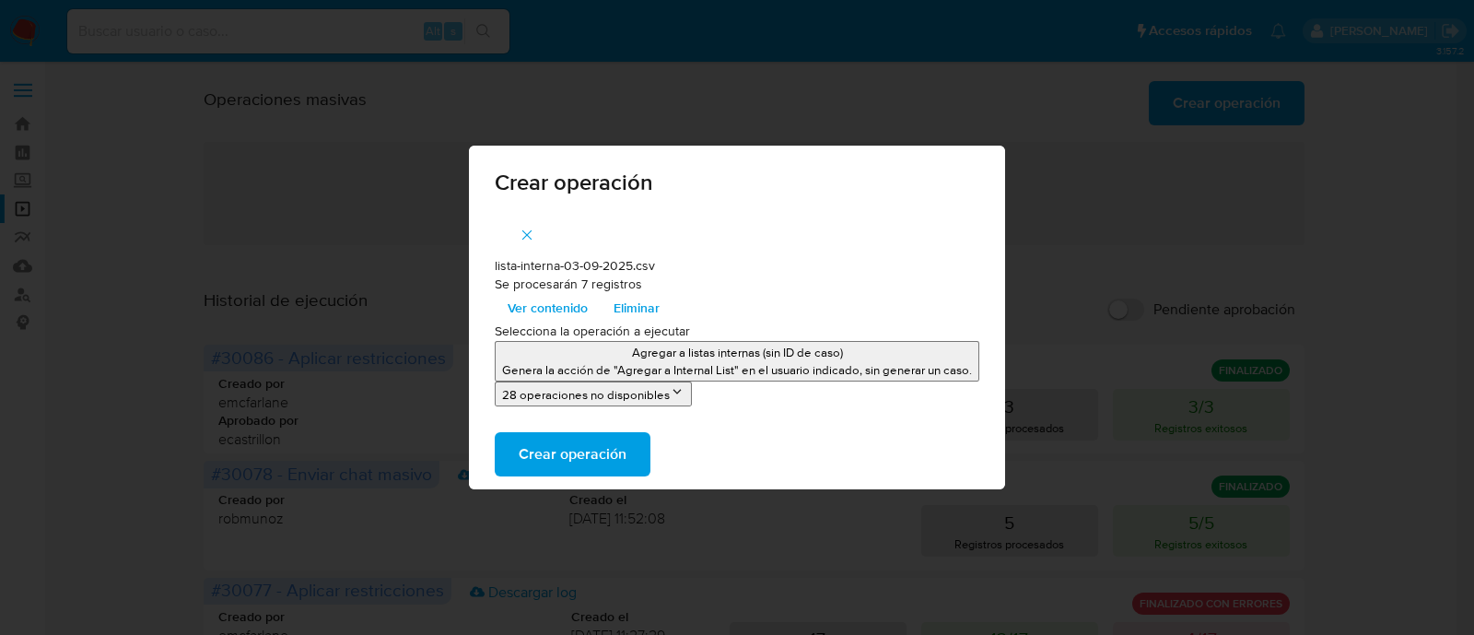
click at [604, 361] on p "Genera la acción de "Agregar a Internal List" en el usuario indicado, sin gener…" at bounding box center [737, 370] width 470 height 18
click at [591, 444] on span "Crear operación" at bounding box center [573, 454] width 108 height 41
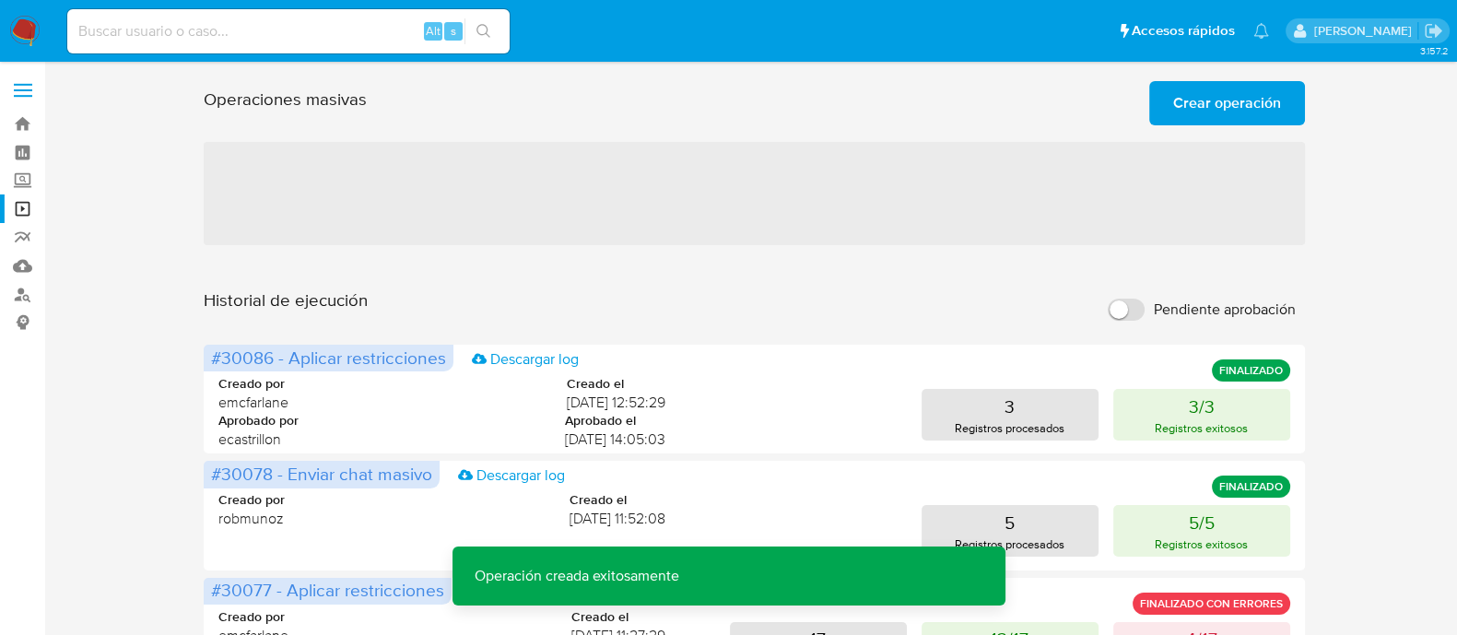
click at [1168, 100] on button "Crear operación" at bounding box center [1227, 103] width 156 height 44
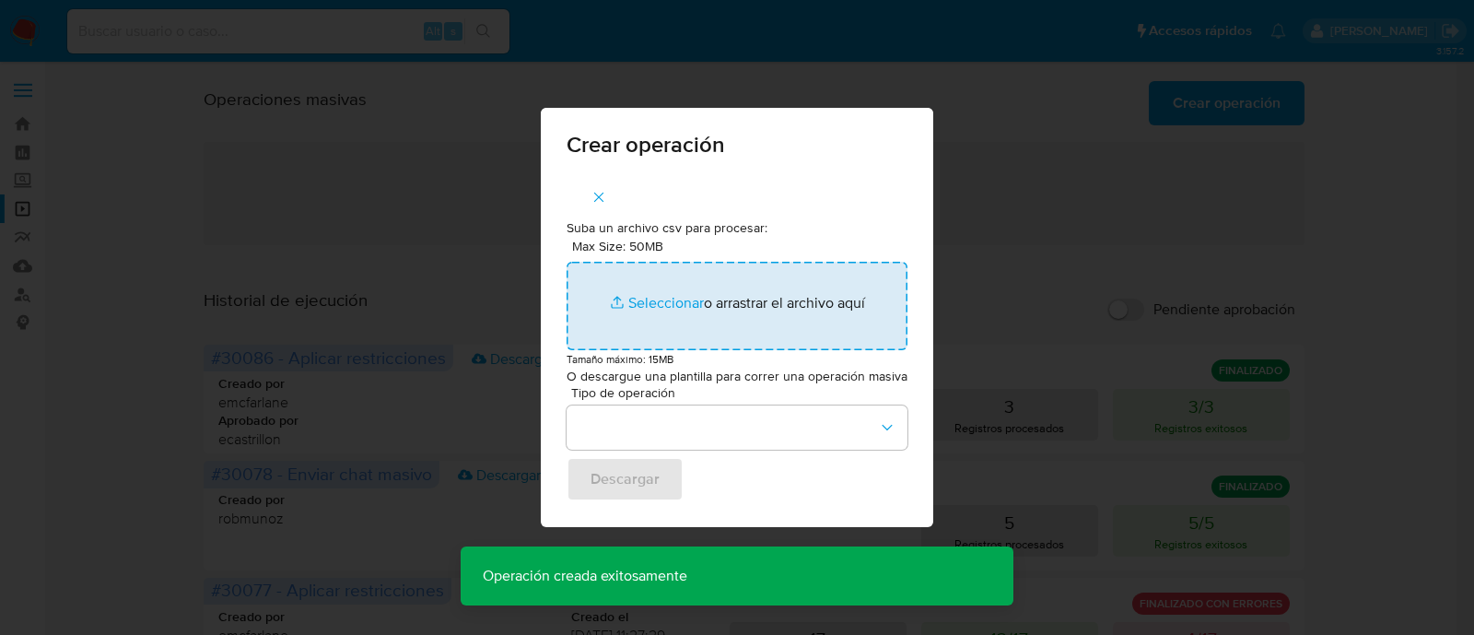
click at [682, 328] on input "Max Size: 50MB Seleccionar archivos" at bounding box center [737, 306] width 341 height 88
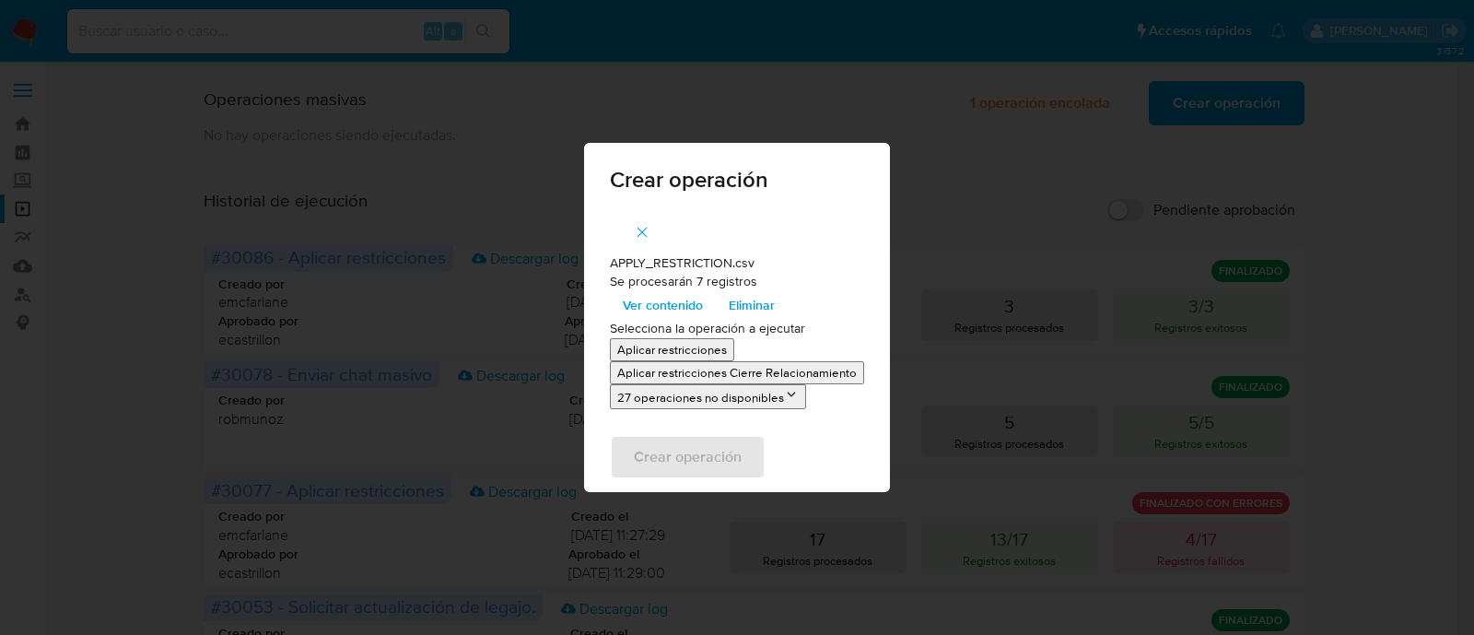
click at [691, 347] on p "Aplicar restricciones" at bounding box center [672, 350] width 110 height 18
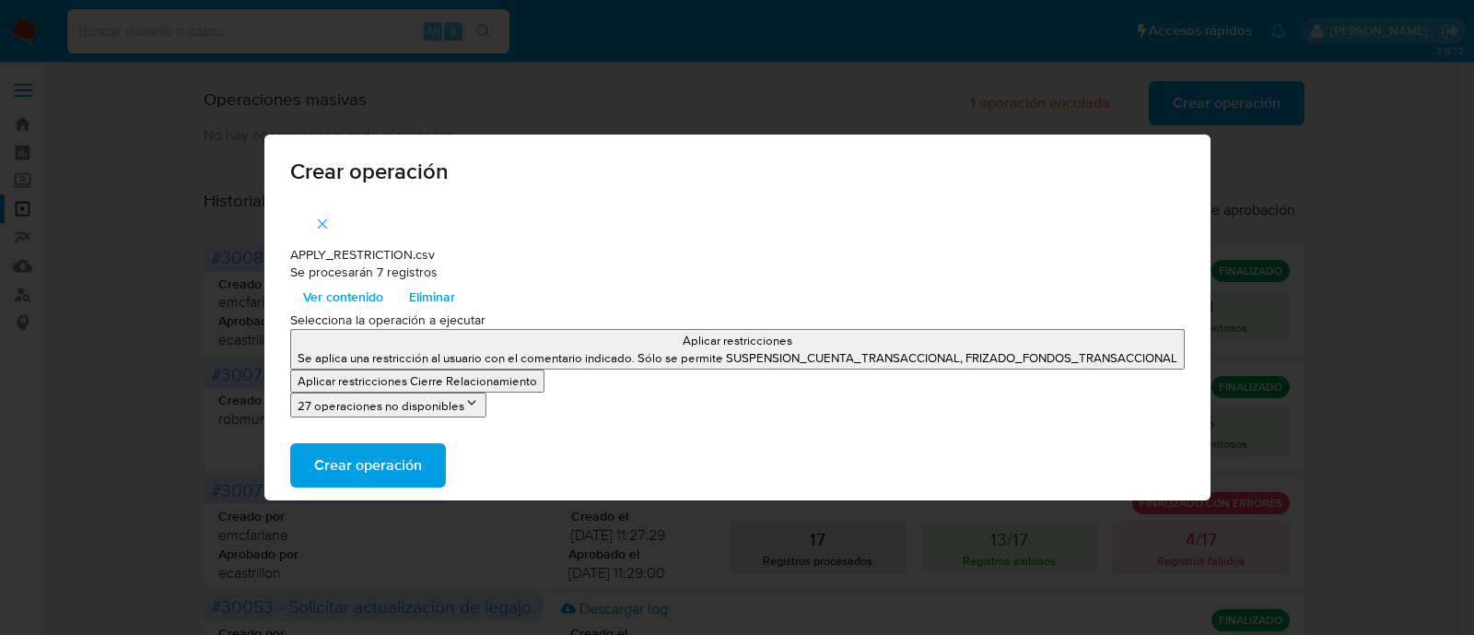
click at [394, 471] on span "Crear operación" at bounding box center [368, 465] width 108 height 41
